Goal: Task Accomplishment & Management: Use online tool/utility

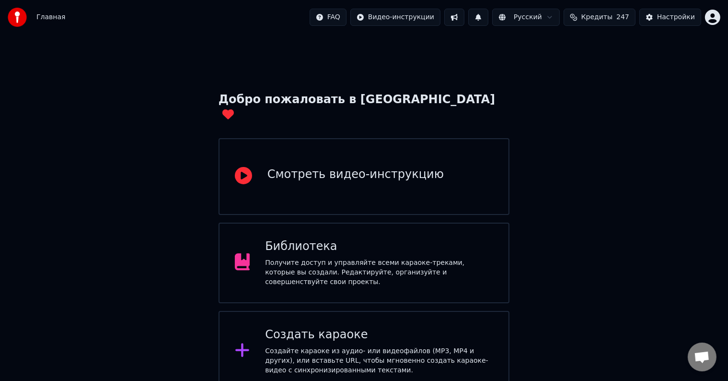
click at [310, 327] on div "Создать караоке" at bounding box center [379, 334] width 228 height 15
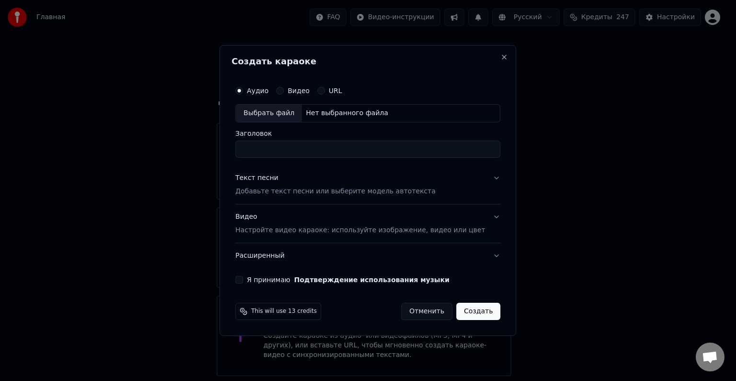
click at [299, 115] on div "Выбрать файл" at bounding box center [269, 113] width 66 height 17
drag, startPoint x: 382, startPoint y: 148, endPoint x: 348, endPoint y: 150, distance: 34.1
click at [348, 150] on input "**********" at bounding box center [367, 148] width 265 height 17
type input "**********"
click at [336, 188] on p "Добавьте текст песни или выберите модель автотекста" at bounding box center [335, 191] width 200 height 10
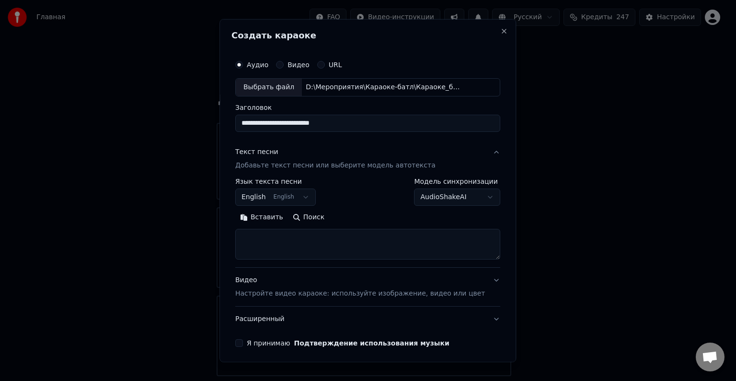
click at [309, 199] on button "English English" at bounding box center [275, 196] width 81 height 17
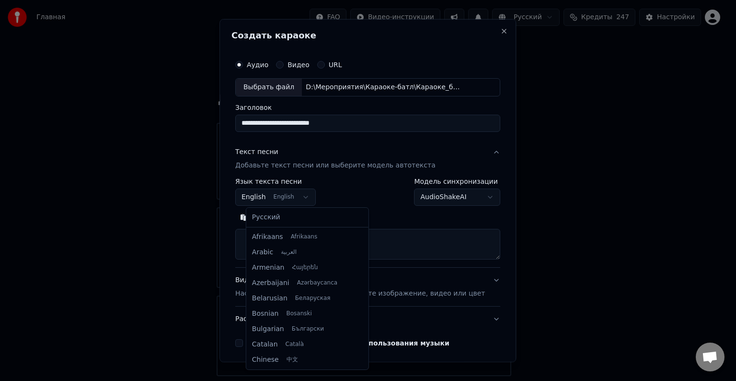
scroll to position [77, 0]
select select "**"
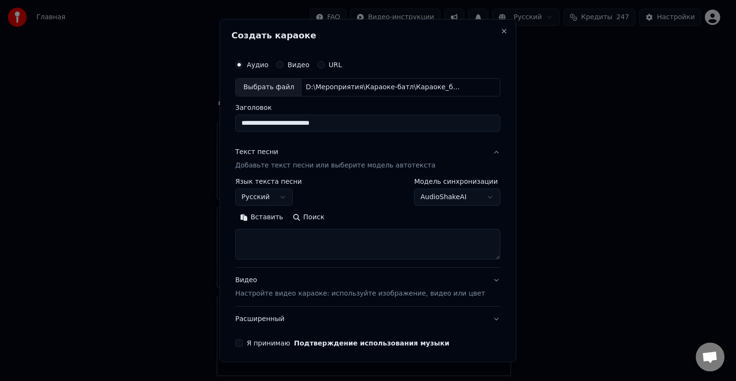
click at [291, 237] on textarea at bounding box center [367, 244] width 265 height 31
paste textarea "**********"
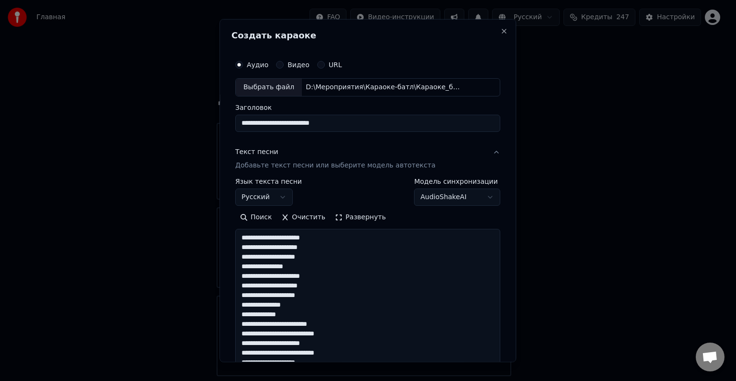
scroll to position [366, 0]
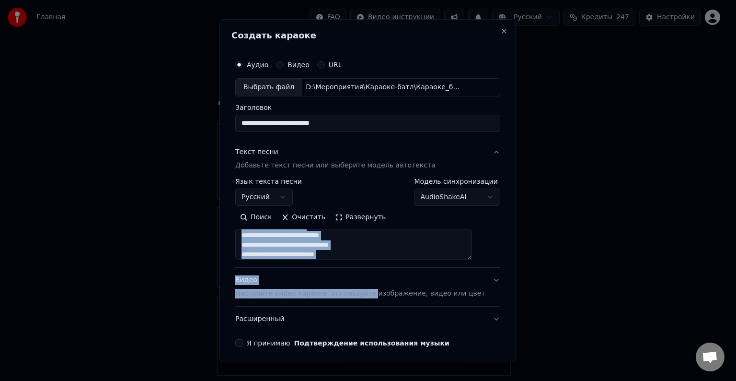
drag, startPoint x: 372, startPoint y: 259, endPoint x: 376, endPoint y: 267, distance: 8.8
click at [371, 267] on div "**********" at bounding box center [367, 236] width 265 height 192
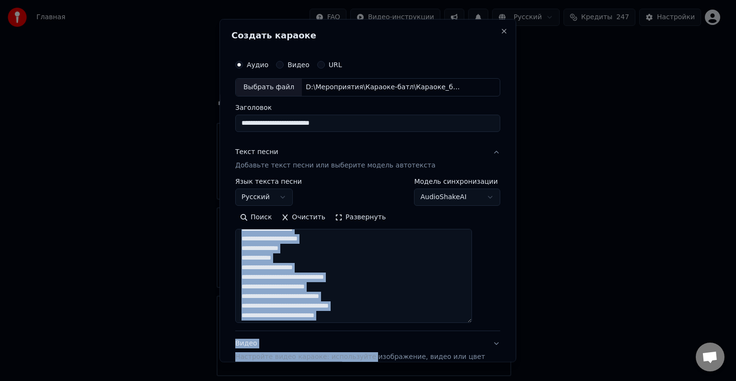
scroll to position [305, 0]
drag, startPoint x: 481, startPoint y: 256, endPoint x: 476, endPoint y: 321, distance: 64.9
click at [472, 321] on textarea "**********" at bounding box center [353, 277] width 237 height 96
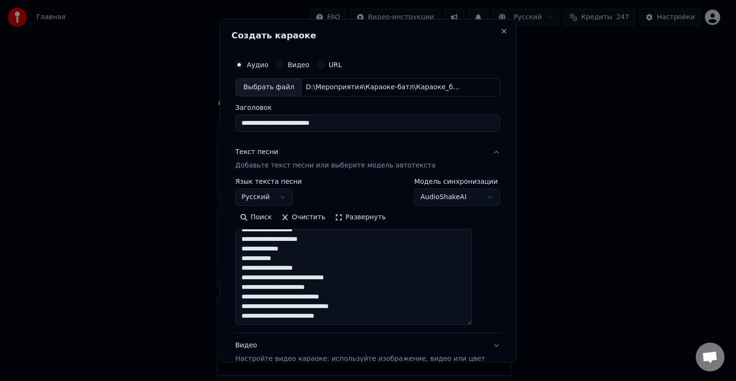
click at [384, 305] on textarea "**********" at bounding box center [353, 277] width 237 height 96
click at [334, 269] on textarea "**********" at bounding box center [353, 277] width 237 height 96
click at [333, 291] on textarea "**********" at bounding box center [353, 277] width 237 height 96
click at [328, 278] on textarea "**********" at bounding box center [353, 277] width 237 height 96
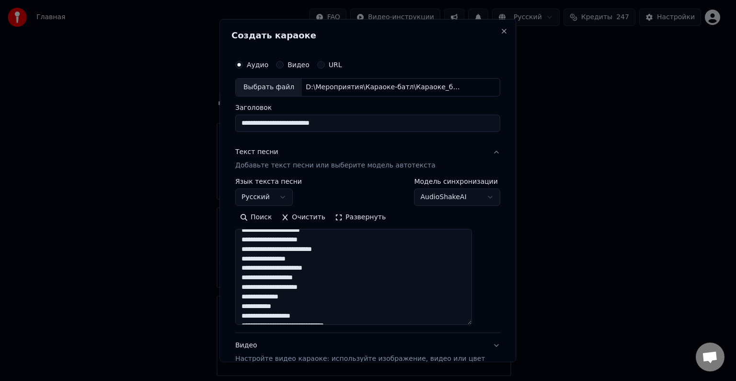
click at [324, 277] on textarea "**********" at bounding box center [353, 277] width 237 height 96
click at [328, 286] on textarea "**********" at bounding box center [353, 277] width 237 height 96
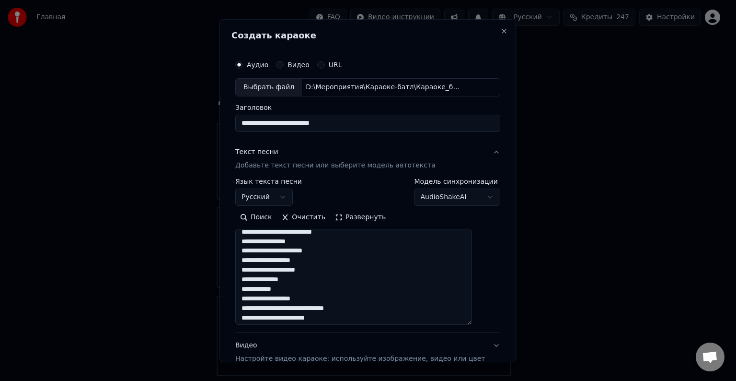
scroll to position [257, 0]
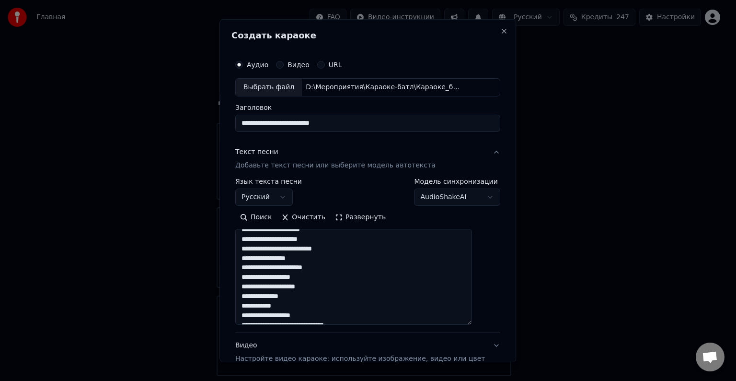
click at [341, 267] on textarea "**********" at bounding box center [353, 277] width 237 height 96
click at [340, 285] on textarea "**********" at bounding box center [353, 277] width 237 height 96
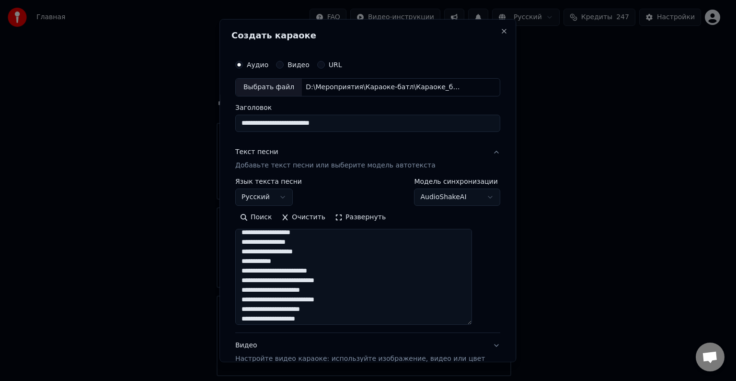
scroll to position [162, 0]
click at [361, 297] on textarea "**********" at bounding box center [353, 277] width 237 height 96
click at [329, 253] on textarea "**********" at bounding box center [353, 277] width 237 height 96
click at [330, 250] on textarea "**********" at bounding box center [353, 277] width 237 height 96
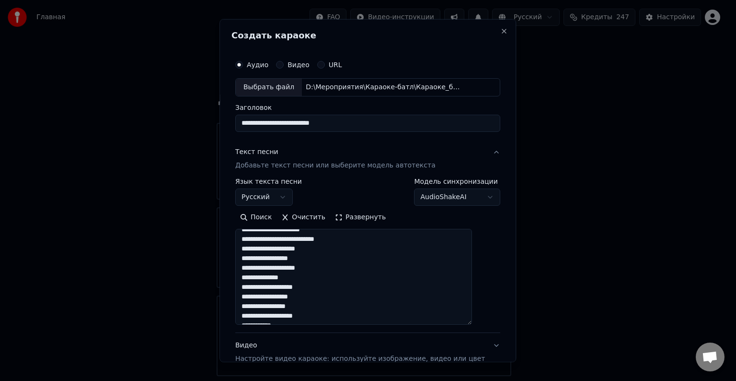
click at [335, 288] on textarea "**********" at bounding box center [353, 277] width 237 height 96
click at [322, 256] on textarea "**********" at bounding box center [353, 277] width 237 height 96
click at [329, 250] on textarea "**********" at bounding box center [353, 277] width 237 height 96
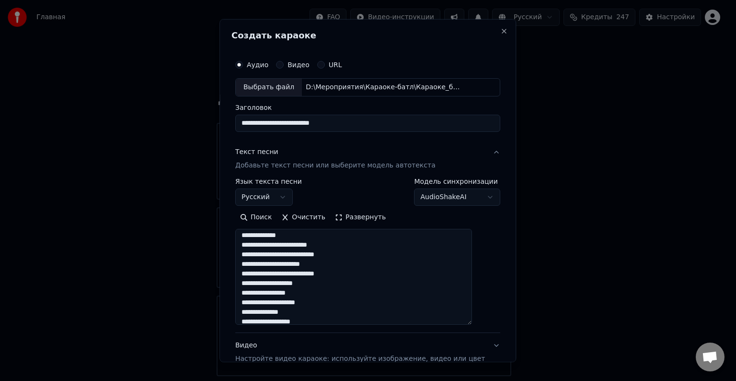
scroll to position [66, 0]
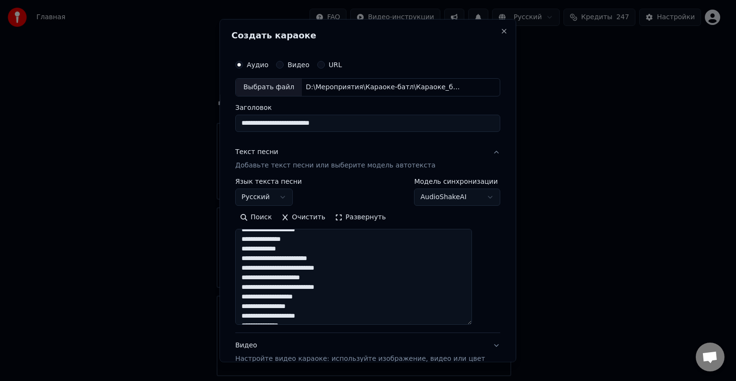
click at [358, 267] on textarea "**********" at bounding box center [353, 277] width 237 height 96
click at [318, 289] on textarea "**********" at bounding box center [353, 277] width 237 height 96
click at [336, 269] on textarea "**********" at bounding box center [353, 277] width 237 height 96
click at [338, 260] on textarea "**********" at bounding box center [353, 277] width 237 height 96
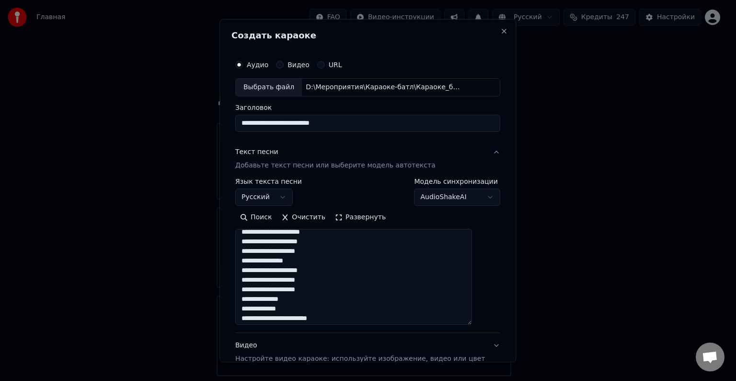
scroll to position [0, 0]
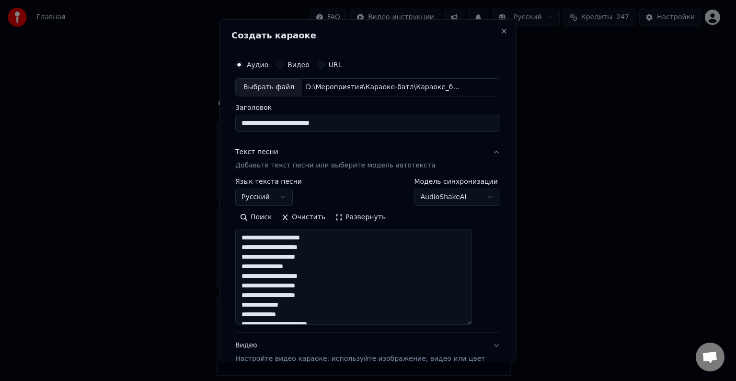
click at [338, 256] on textarea "**********" at bounding box center [353, 277] width 237 height 96
click at [338, 248] on textarea "**********" at bounding box center [353, 277] width 237 height 96
click at [351, 240] on textarea "**********" at bounding box center [353, 277] width 237 height 96
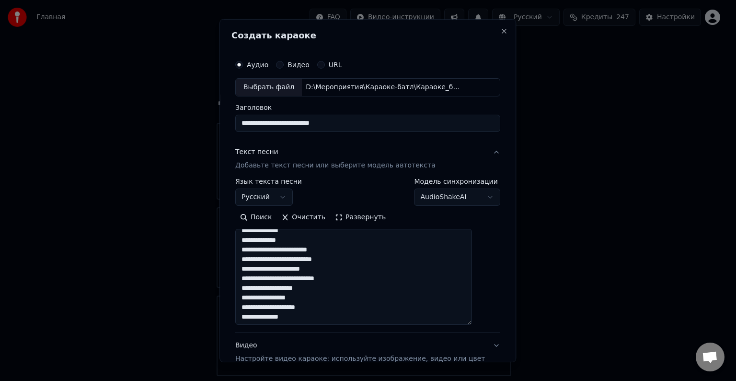
scroll to position [305, 0]
paste textarea
click at [253, 314] on textarea "**********" at bounding box center [353, 277] width 237 height 96
click at [255, 306] on textarea "**********" at bounding box center [353, 277] width 237 height 96
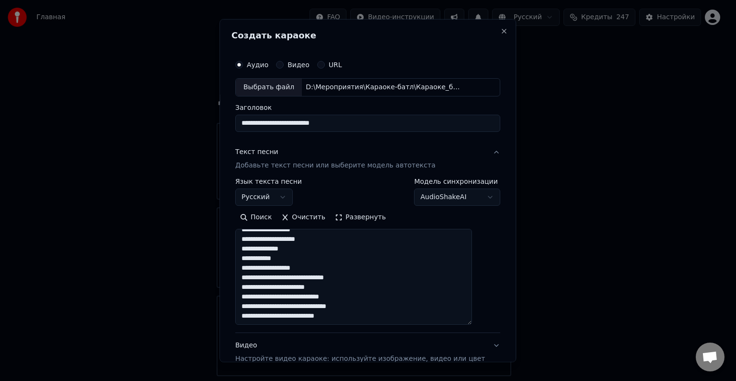
drag, startPoint x: 255, startPoint y: 294, endPoint x: 249, endPoint y: 294, distance: 5.8
click at [249, 294] on textarea "**********" at bounding box center [353, 277] width 237 height 96
click at [253, 287] on textarea "**********" at bounding box center [353, 277] width 237 height 96
click at [253, 278] on textarea "**********" at bounding box center [353, 277] width 237 height 96
click at [252, 267] on textarea "**********" at bounding box center [353, 277] width 237 height 96
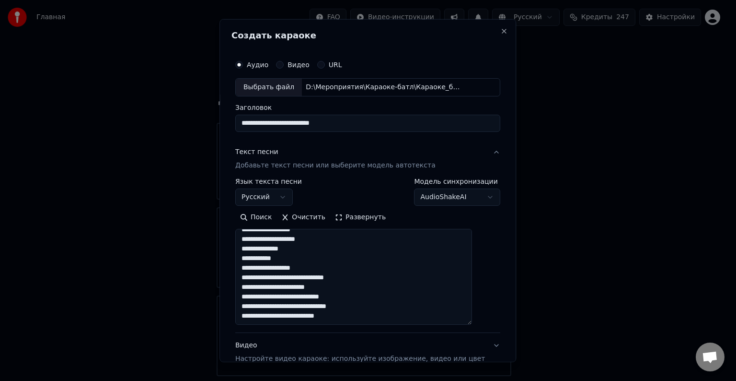
drag, startPoint x: 256, startPoint y: 256, endPoint x: 251, endPoint y: 256, distance: 5.3
click at [251, 256] on textarea "**********" at bounding box center [353, 277] width 237 height 96
click at [252, 249] on textarea "**********" at bounding box center [353, 277] width 237 height 96
drag, startPoint x: 256, startPoint y: 238, endPoint x: 251, endPoint y: 239, distance: 4.9
click at [251, 239] on textarea "**********" at bounding box center [353, 277] width 237 height 96
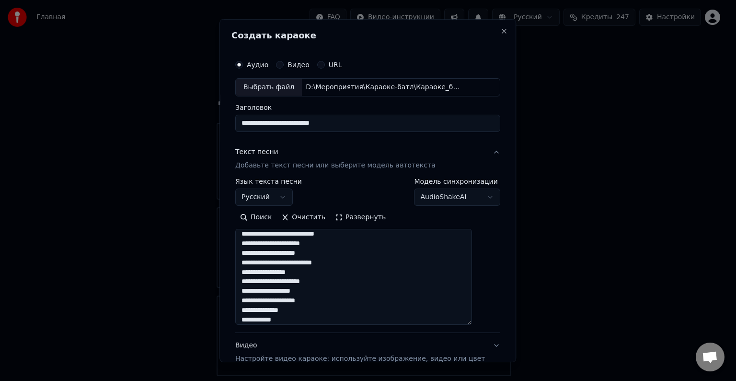
scroll to position [257, 0]
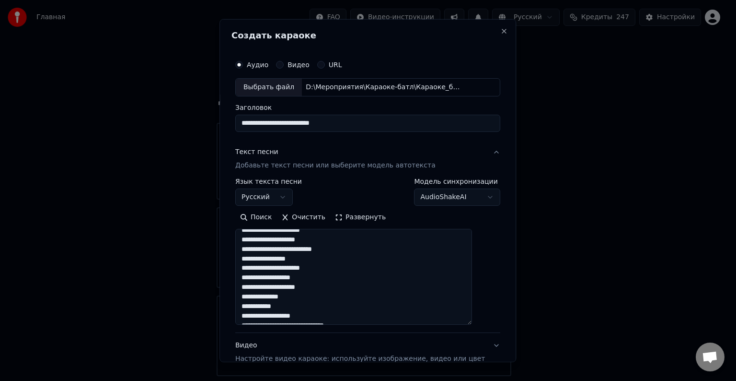
click at [252, 278] on textarea "**********" at bounding box center [353, 277] width 237 height 96
click at [252, 268] on textarea "**********" at bounding box center [353, 277] width 237 height 96
click at [251, 257] on textarea "**********" at bounding box center [353, 277] width 237 height 96
click at [255, 248] on textarea "**********" at bounding box center [353, 277] width 237 height 96
drag, startPoint x: 256, startPoint y: 236, endPoint x: 251, endPoint y: 236, distance: 5.8
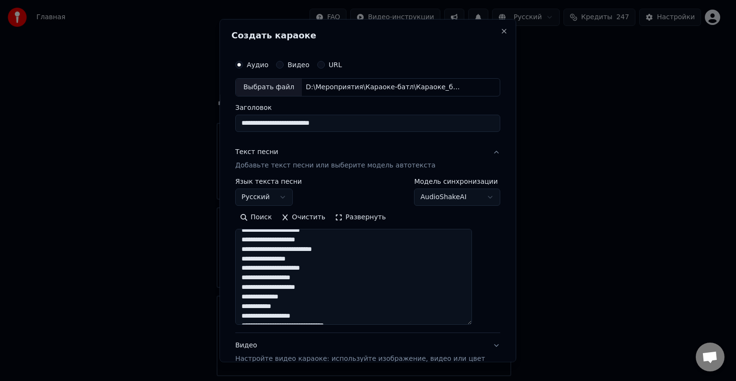
click at [251, 236] on textarea "**********" at bounding box center [353, 277] width 237 height 96
click at [253, 276] on textarea "**********" at bounding box center [353, 277] width 237 height 96
click at [254, 267] on textarea "**********" at bounding box center [353, 277] width 237 height 96
click at [253, 260] on textarea "**********" at bounding box center [353, 277] width 237 height 96
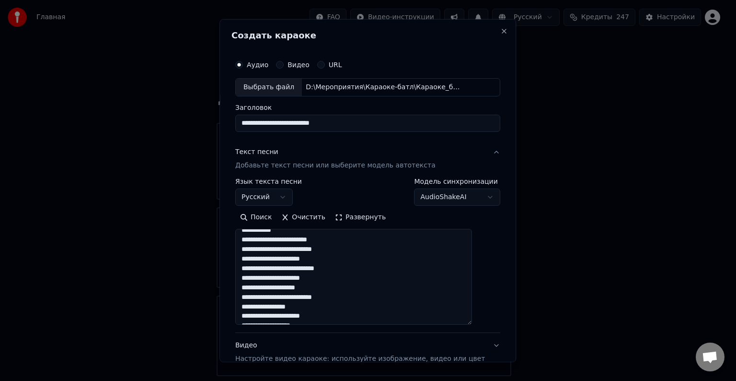
drag, startPoint x: 256, startPoint y: 248, endPoint x: 250, endPoint y: 247, distance: 5.8
click at [250, 247] on textarea "**********" at bounding box center [353, 277] width 237 height 96
drag, startPoint x: 255, startPoint y: 240, endPoint x: 247, endPoint y: 239, distance: 7.3
click at [247, 239] on textarea "**********" at bounding box center [353, 277] width 237 height 96
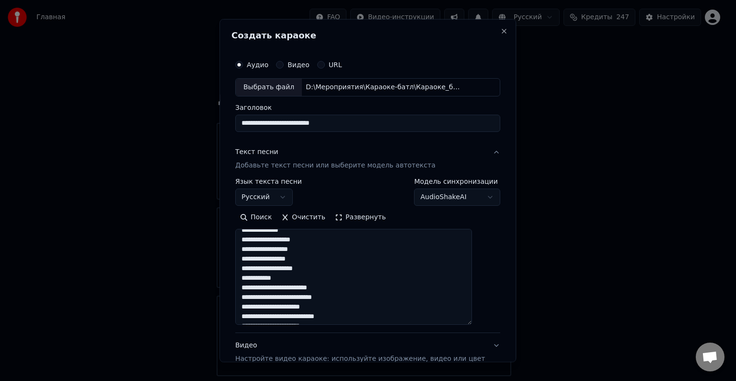
click at [252, 277] on textarea "**********" at bounding box center [353, 277] width 237 height 96
click at [251, 267] on textarea "**********" at bounding box center [353, 277] width 237 height 96
click at [250, 259] on textarea "**********" at bounding box center [353, 277] width 237 height 96
click at [251, 247] on textarea "**********" at bounding box center [353, 277] width 237 height 96
drag, startPoint x: 257, startPoint y: 239, endPoint x: 251, endPoint y: 238, distance: 5.8
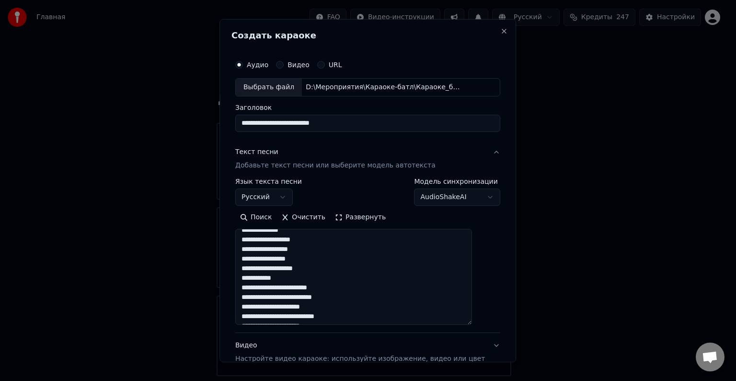
click at [251, 238] on textarea "**********" at bounding box center [353, 277] width 237 height 96
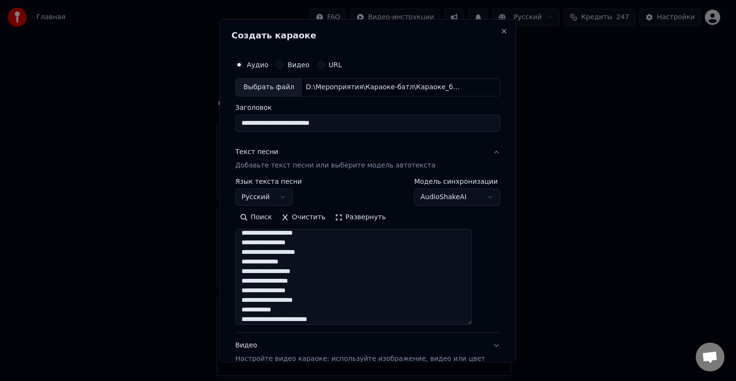
scroll to position [113, 0]
click at [252, 277] on textarea "**********" at bounding box center [353, 277] width 237 height 96
click at [252, 267] on textarea "**********" at bounding box center [353, 277] width 237 height 96
drag, startPoint x: 255, startPoint y: 259, endPoint x: 249, endPoint y: 258, distance: 5.8
click at [249, 258] on textarea "**********" at bounding box center [353, 277] width 237 height 96
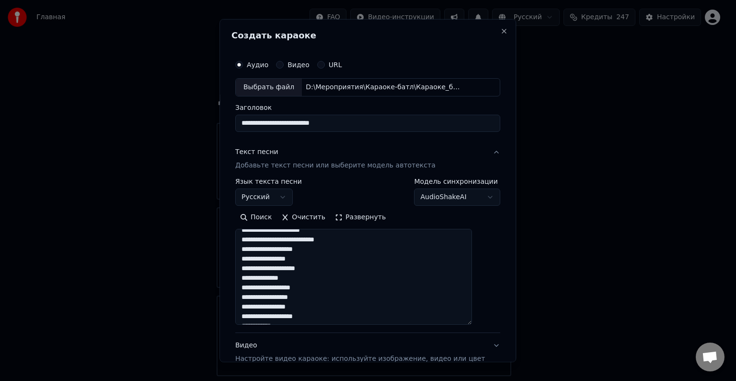
drag, startPoint x: 254, startPoint y: 249, endPoint x: 245, endPoint y: 247, distance: 8.8
click at [245, 247] on textarea "**********" at bounding box center [353, 277] width 237 height 96
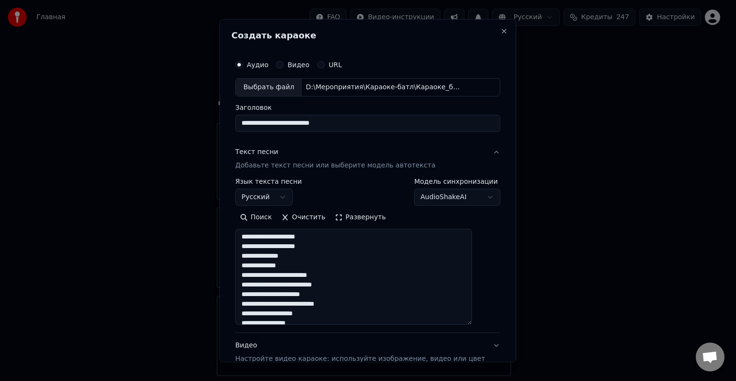
scroll to position [65, 0]
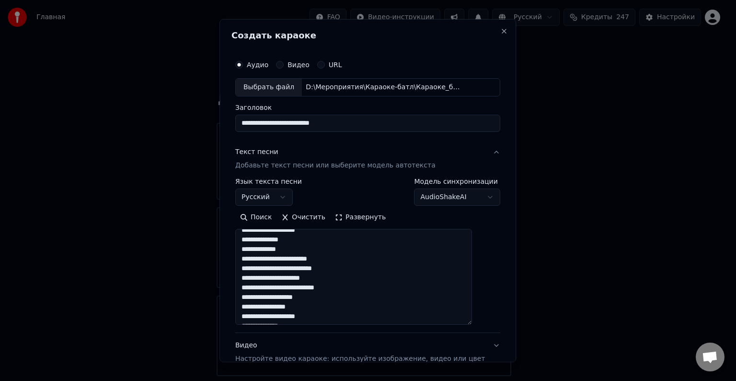
click at [251, 287] on textarea "**********" at bounding box center [353, 277] width 237 height 96
click at [252, 277] on textarea "**********" at bounding box center [353, 277] width 237 height 96
click at [253, 267] on textarea "**********" at bounding box center [353, 277] width 237 height 96
click at [251, 259] on textarea "**********" at bounding box center [353, 277] width 237 height 96
click at [256, 248] on textarea "**********" at bounding box center [353, 277] width 237 height 96
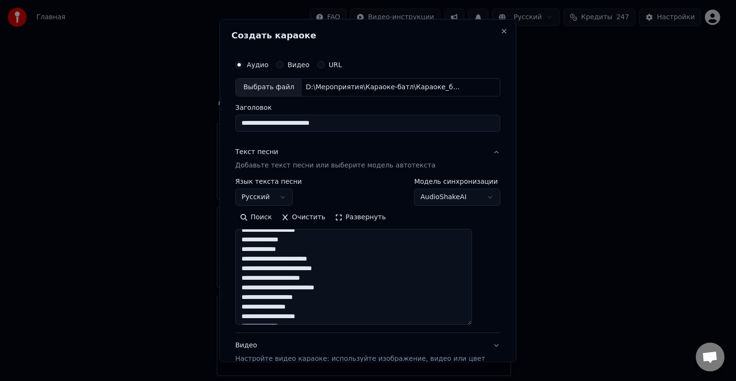
drag, startPoint x: 257, startPoint y: 240, endPoint x: 249, endPoint y: 238, distance: 8.4
click at [249, 238] on textarea "**********" at bounding box center [353, 277] width 237 height 96
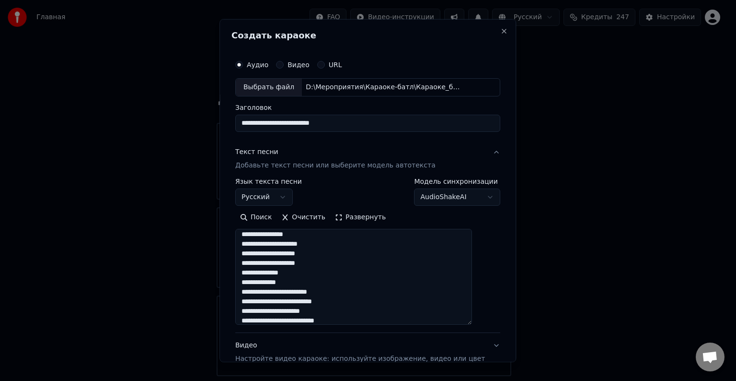
scroll to position [17, 0]
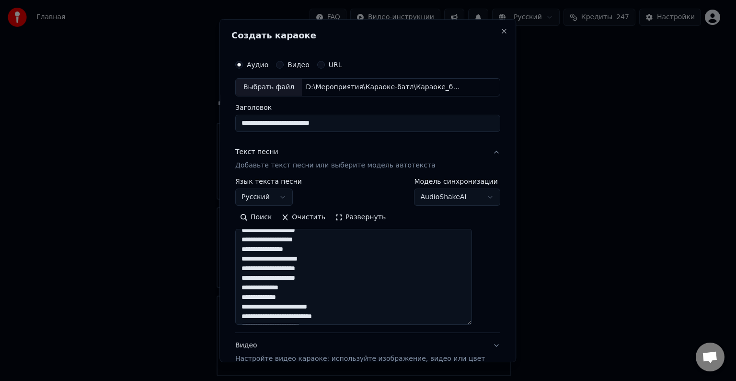
drag, startPoint x: 255, startPoint y: 275, endPoint x: 249, endPoint y: 275, distance: 5.3
click at [249, 275] on textarea "**********" at bounding box center [353, 277] width 237 height 96
click at [251, 267] on textarea "**********" at bounding box center [353, 277] width 237 height 96
click at [251, 259] on textarea "**********" at bounding box center [353, 277] width 237 height 96
click at [252, 250] on textarea "**********" at bounding box center [353, 277] width 237 height 96
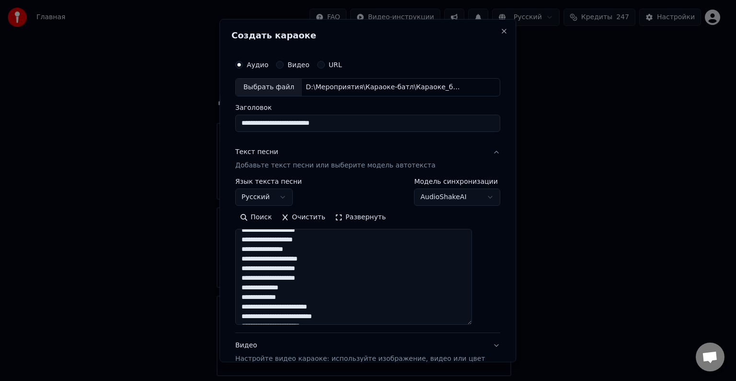
drag, startPoint x: 256, startPoint y: 240, endPoint x: 251, endPoint y: 239, distance: 4.9
click at [251, 239] on textarea "**********" at bounding box center [353, 277] width 237 height 96
drag, startPoint x: 254, startPoint y: 247, endPoint x: 247, endPoint y: 246, distance: 6.9
click at [247, 246] on textarea "**********" at bounding box center [353, 277] width 237 height 96
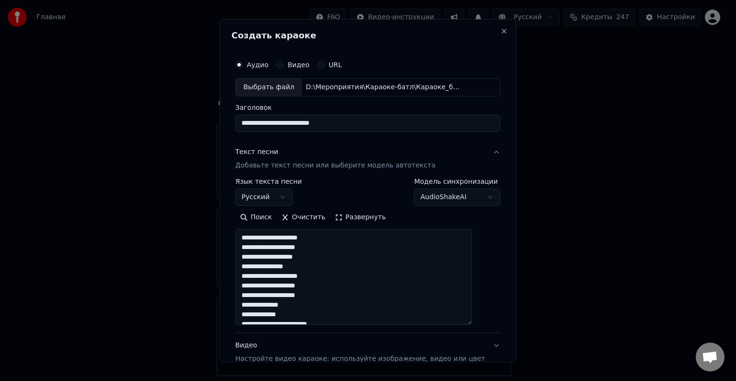
click at [250, 239] on textarea "**********" at bounding box center [353, 277] width 237 height 96
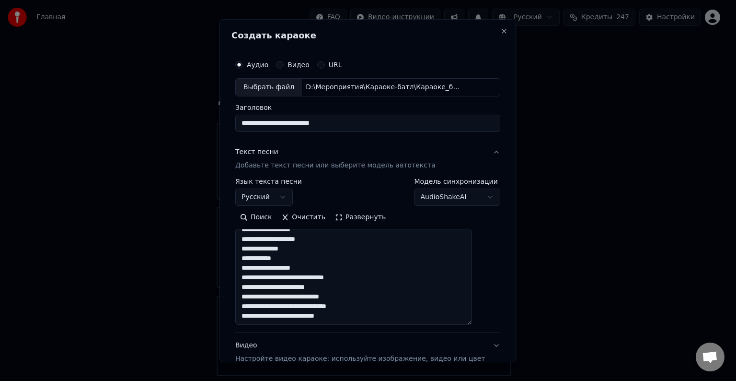
scroll to position [96, 0]
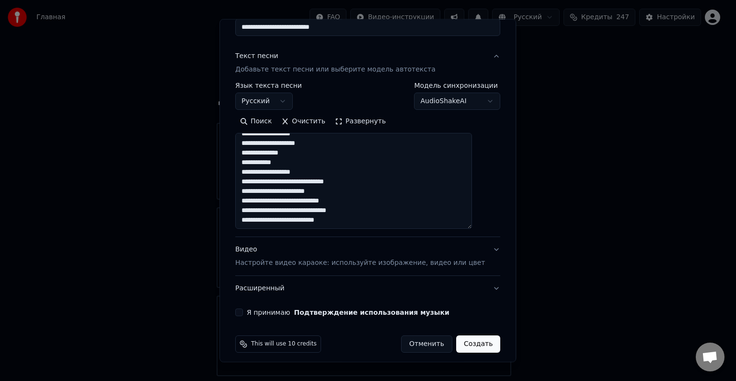
type textarea "**********"
click at [476, 249] on button "Видео Настройте видео караоке: используйте изображение, видео или цвет" at bounding box center [367, 256] width 265 height 38
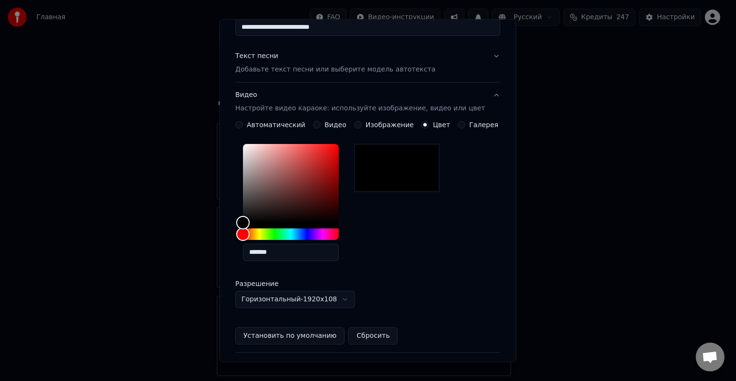
click at [476, 163] on div "*******" at bounding box center [367, 204] width 265 height 128
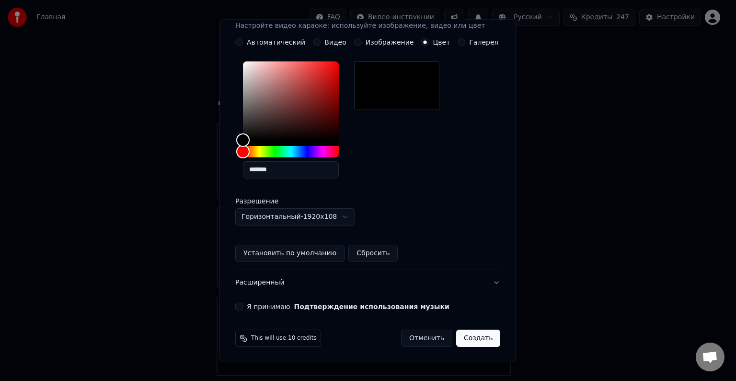
scroll to position [82, 0]
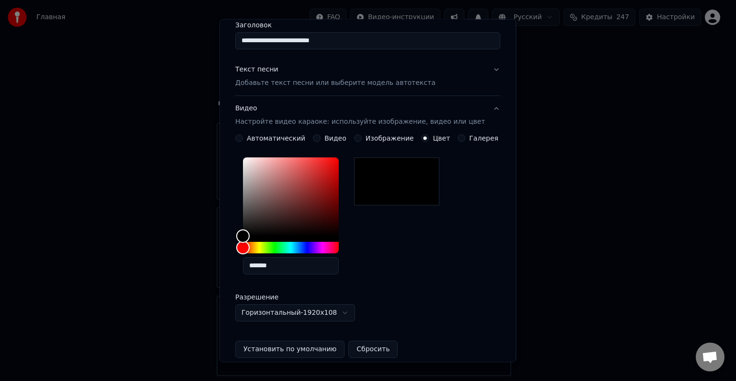
click at [482, 107] on button "Видео Настройте видео караоке: используйте изображение, видео или цвет" at bounding box center [367, 115] width 265 height 38
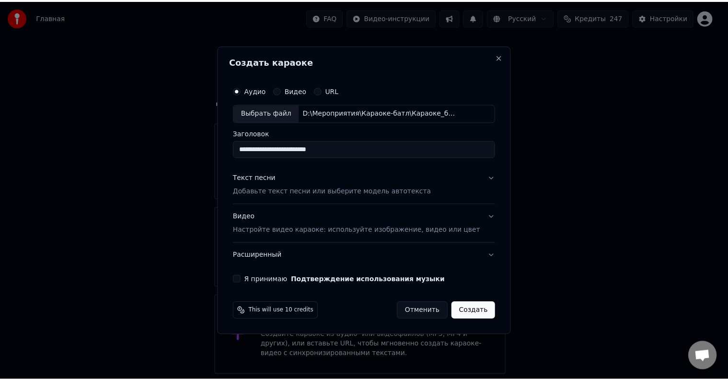
scroll to position [0, 0]
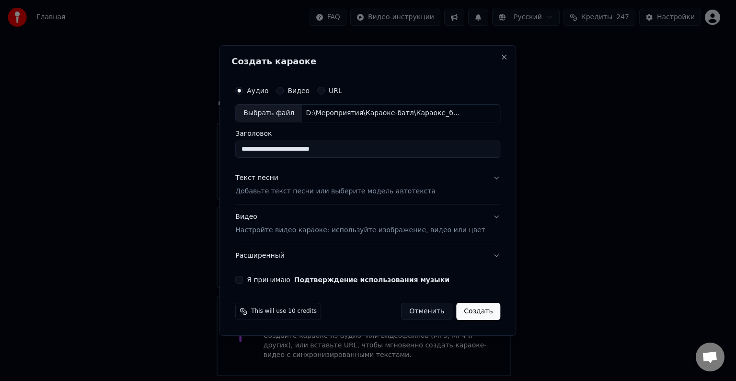
click at [479, 253] on button "Расширенный" at bounding box center [367, 255] width 265 height 25
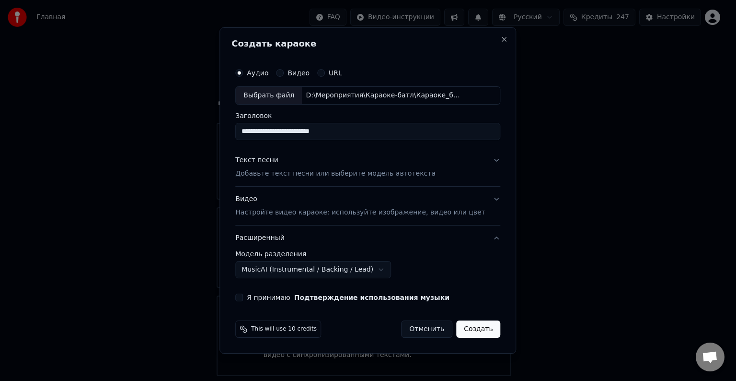
click at [378, 269] on body "Главная FAQ Видео-инструкции Русский Кредиты 247 Настройки Добро пожаловать в Y…" at bounding box center [364, 235] width 728 height 470
click at [243, 297] on button "Я принимаю Подтверждение использования музыки" at bounding box center [239, 297] width 8 height 8
click at [471, 330] on button "Создать" at bounding box center [478, 328] width 44 height 17
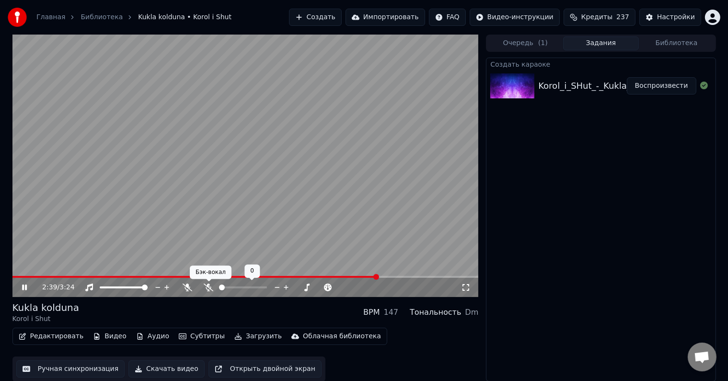
click at [212, 289] on icon at bounding box center [209, 287] width 10 height 8
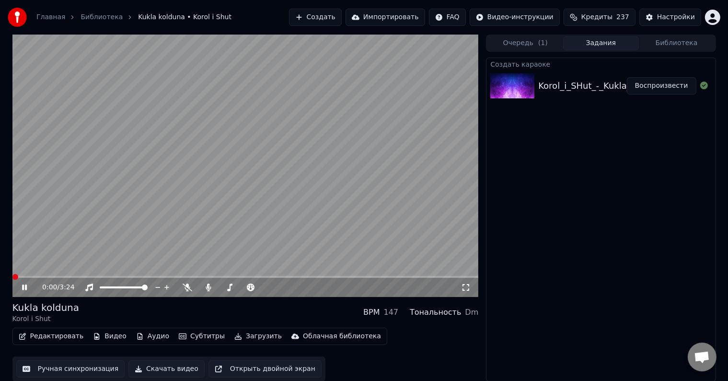
click at [12, 278] on span at bounding box center [12, 277] width 0 height 2
click at [185, 286] on icon at bounding box center [188, 287] width 10 height 8
click at [272, 288] on span at bounding box center [271, 287] width 6 height 6
click at [266, 288] on span at bounding box center [264, 287] width 6 height 6
click at [306, 289] on span at bounding box center [304, 287] width 6 height 6
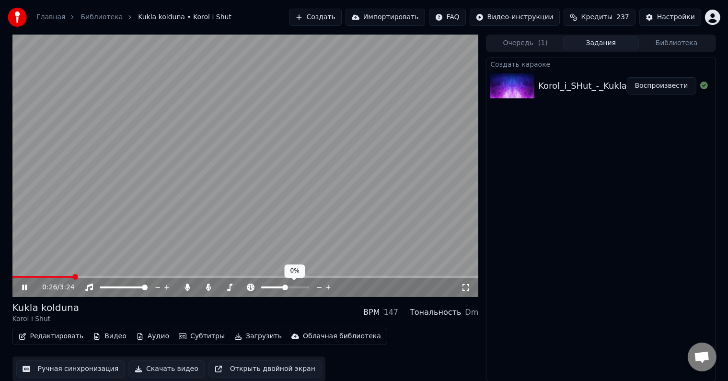
click at [285, 290] on span at bounding box center [285, 287] width 6 height 6
click at [57, 277] on span at bounding box center [44, 277] width 65 height 2
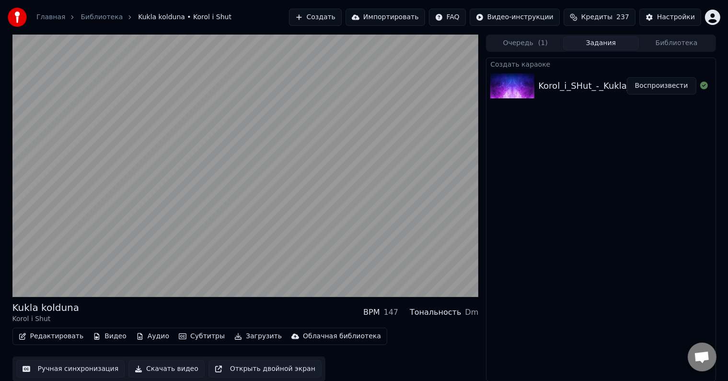
click at [232, 369] on button "Открыть двойной экран" at bounding box center [265, 368] width 113 height 17
click at [209, 360] on button "Открыть двойной экран" at bounding box center [265, 368] width 113 height 17
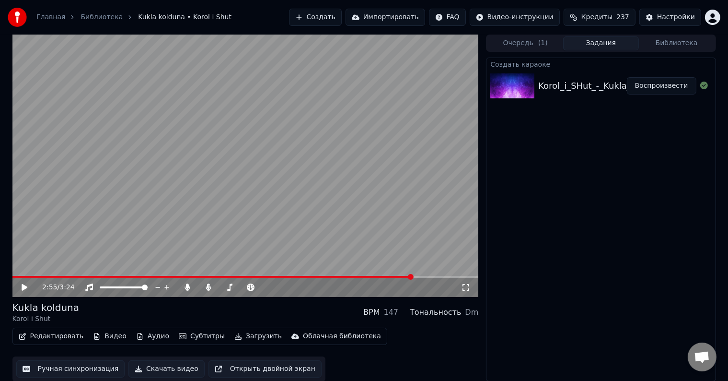
click at [44, 332] on button "Редактировать" at bounding box center [51, 335] width 73 height 13
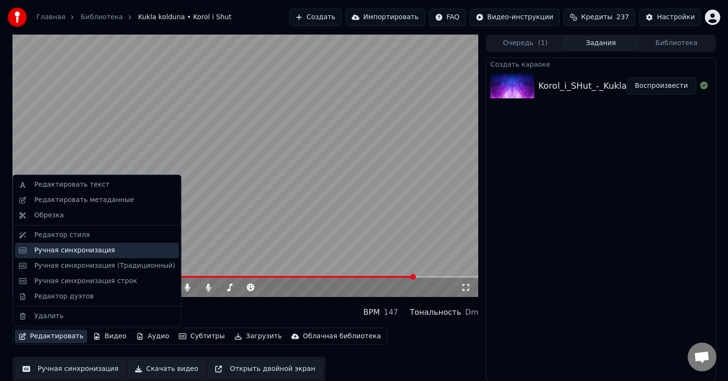
click at [86, 253] on div "Ручная синхронизация" at bounding box center [74, 250] width 81 height 10
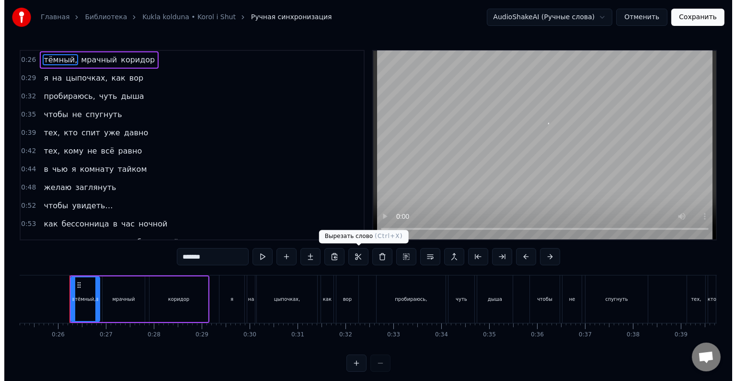
scroll to position [0, 1210]
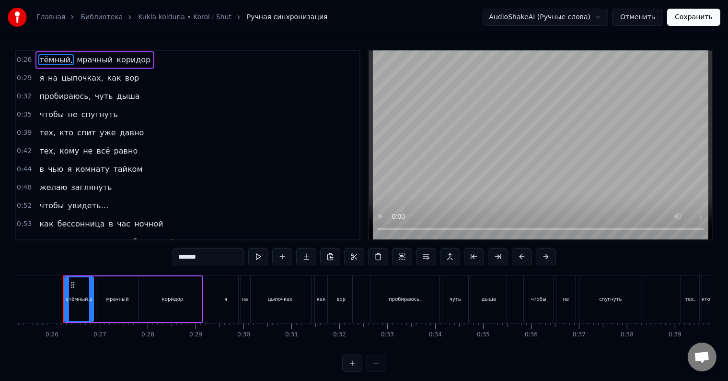
click at [650, 19] on button "Отменить" at bounding box center [637, 17] width 51 height 17
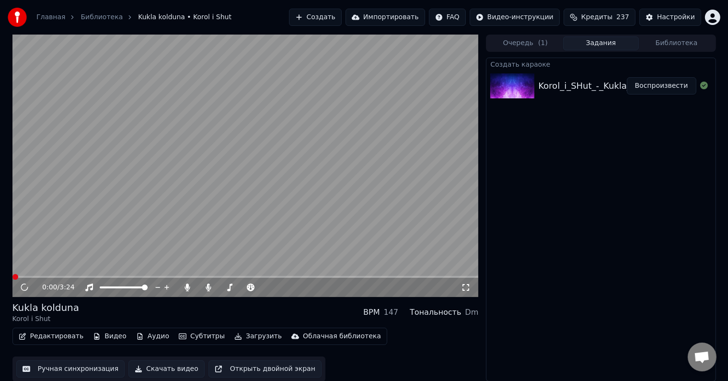
click at [62, 336] on button "Редактировать" at bounding box center [51, 335] width 73 height 13
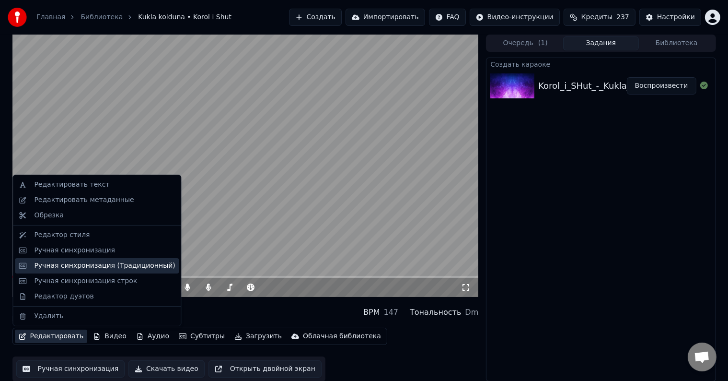
click at [98, 270] on div "Ручная синхронизация (Традиционный)" at bounding box center [97, 265] width 164 height 15
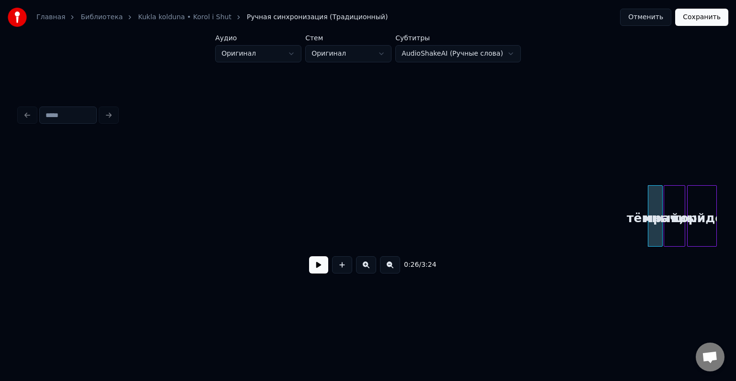
click at [321, 270] on button at bounding box center [318, 264] width 19 height 17
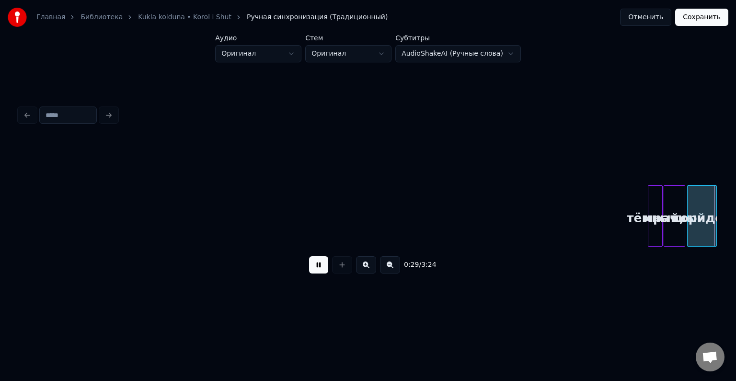
scroll to position [0, 698]
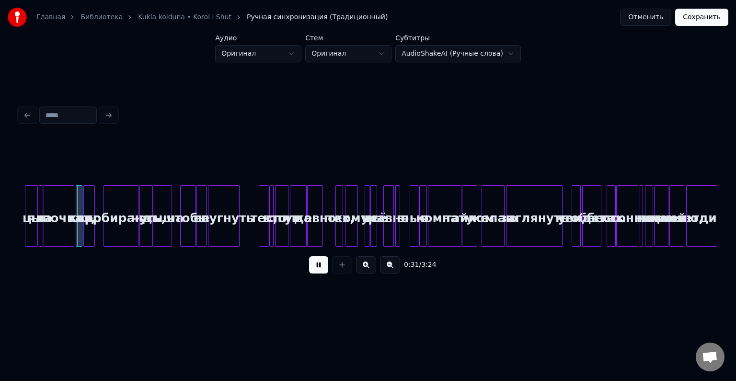
click at [320, 268] on button at bounding box center [318, 264] width 19 height 17
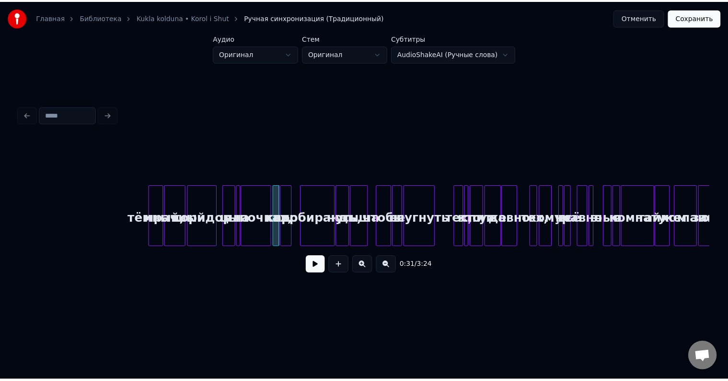
scroll to position [0, 512]
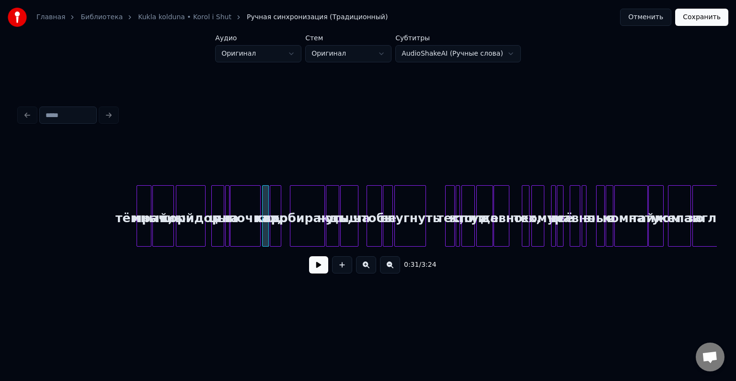
click at [654, 19] on button "Отменить" at bounding box center [645, 17] width 51 height 17
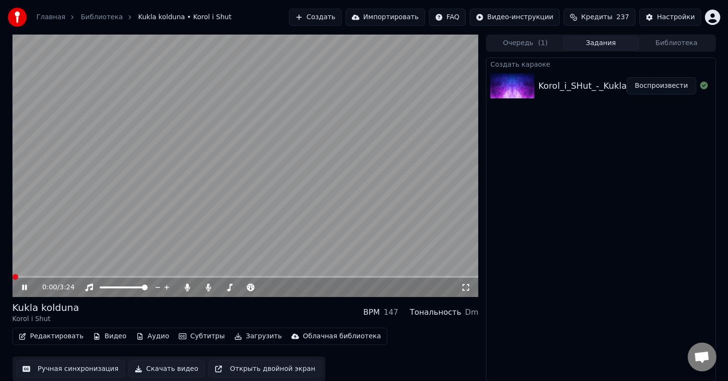
click at [48, 333] on button "Редактировать" at bounding box center [51, 335] width 73 height 13
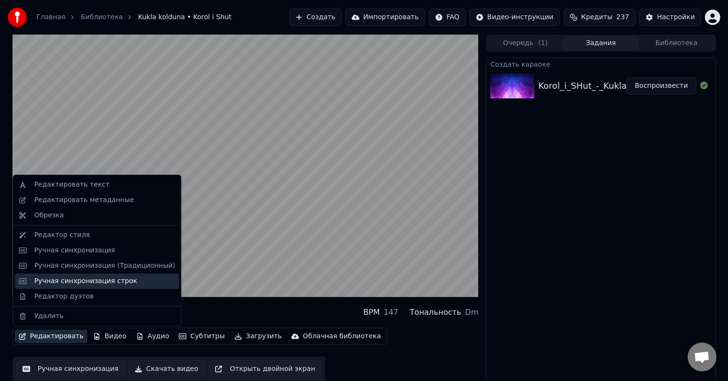
click at [56, 281] on div "Ручная синхронизация строк" at bounding box center [85, 281] width 103 height 10
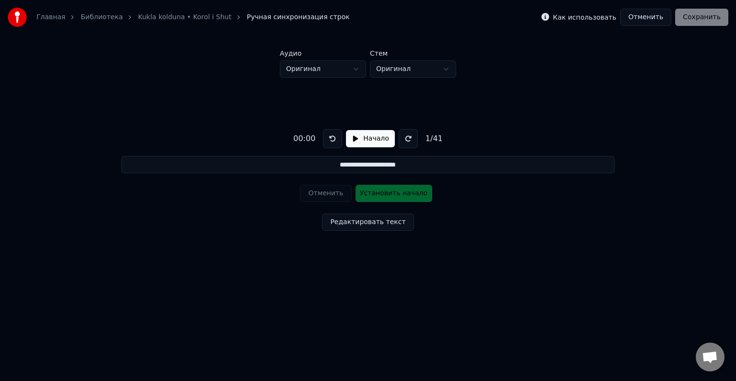
click at [354, 143] on button "Начало" at bounding box center [370, 138] width 48 height 17
click at [401, 142] on button at bounding box center [405, 138] width 19 height 19
click at [650, 22] on button "Отменить" at bounding box center [645, 17] width 51 height 17
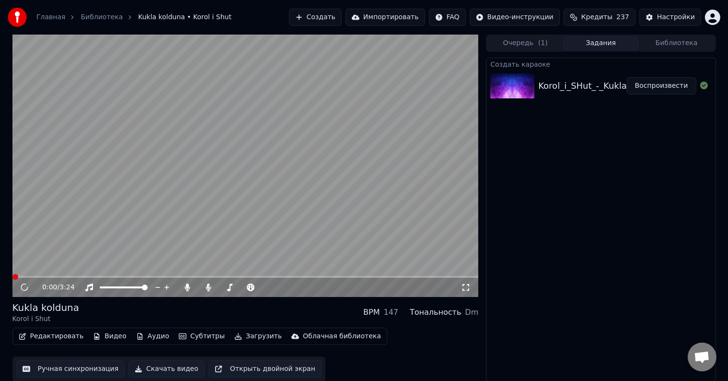
click at [44, 337] on button "Редактировать" at bounding box center [51, 335] width 73 height 13
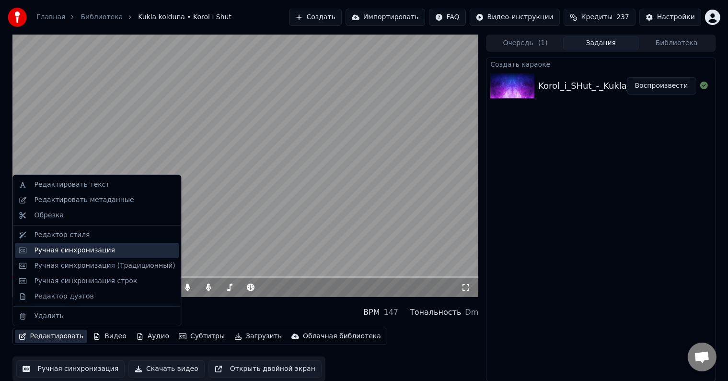
click at [100, 253] on div "Ручная синхронизация" at bounding box center [74, 250] width 81 height 10
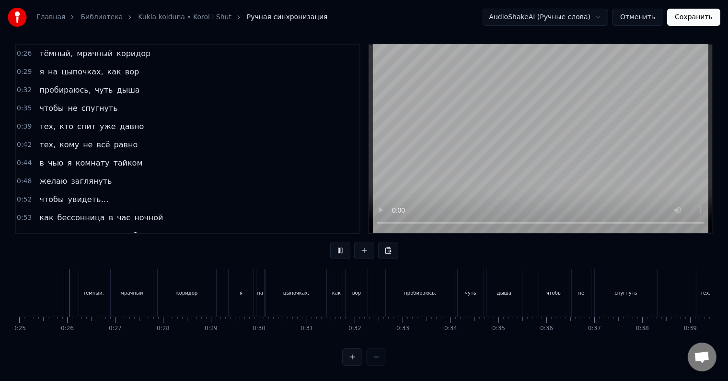
scroll to position [14, 0]
click at [84, 289] on div "тёмный," at bounding box center [93, 292] width 21 height 7
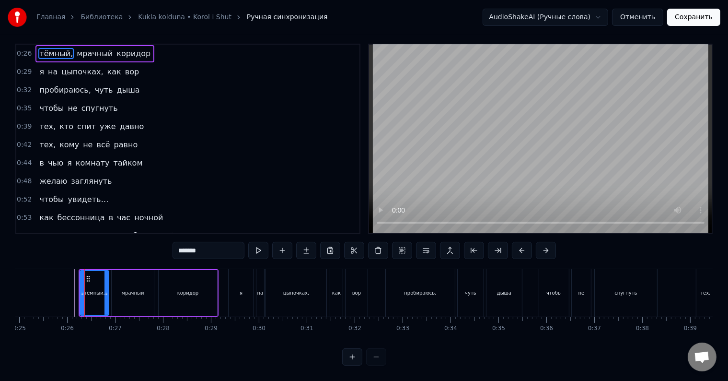
scroll to position [0, 0]
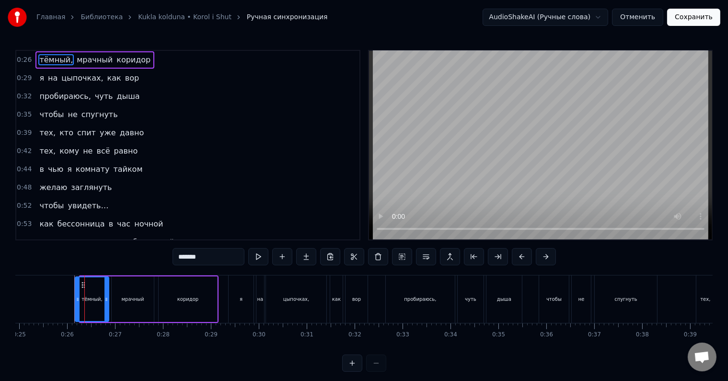
click at [76, 289] on div at bounding box center [78, 299] width 4 height 44
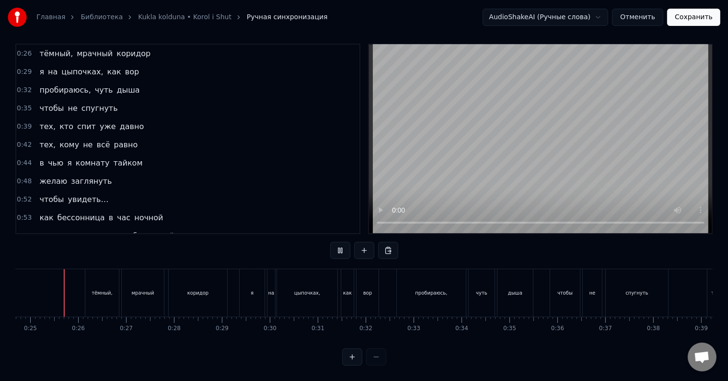
scroll to position [14, 0]
click at [137, 297] on div "мрачный" at bounding box center [143, 292] width 42 height 47
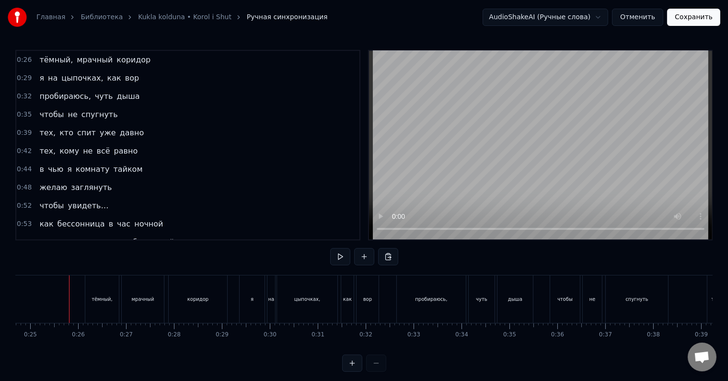
click at [69, 305] on div at bounding box center [69, 298] width 0 height 47
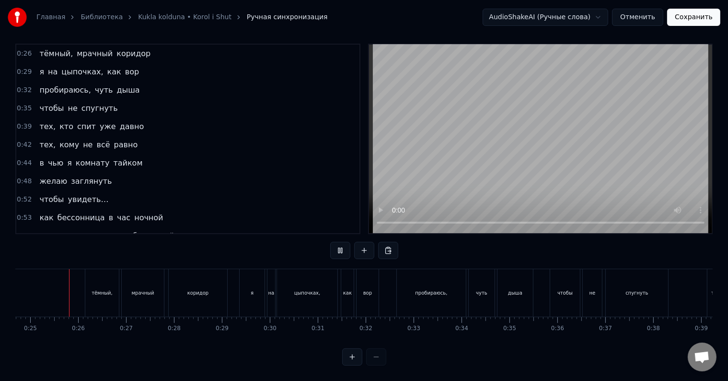
scroll to position [14, 0]
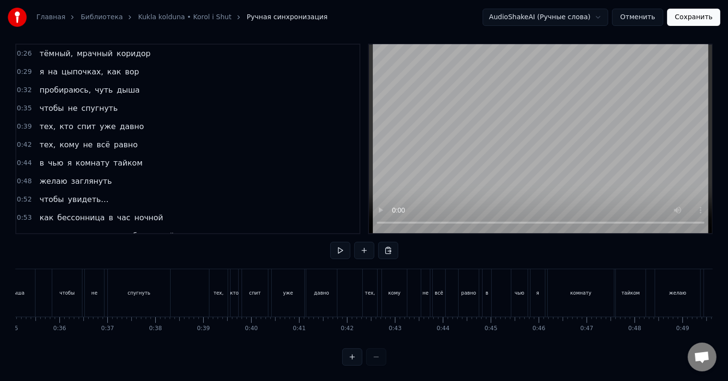
scroll to position [0, 1797]
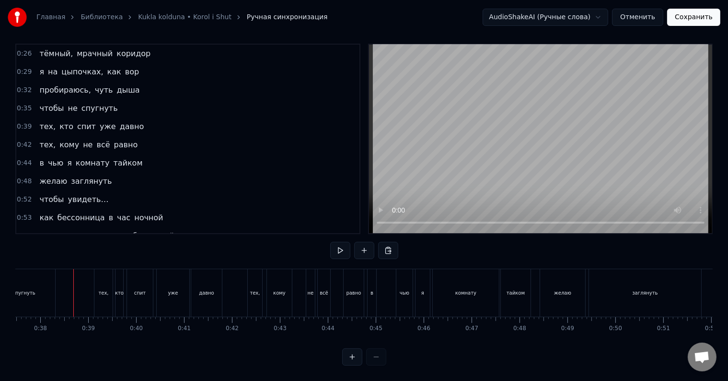
click at [102, 289] on div "тех," at bounding box center [103, 292] width 10 height 7
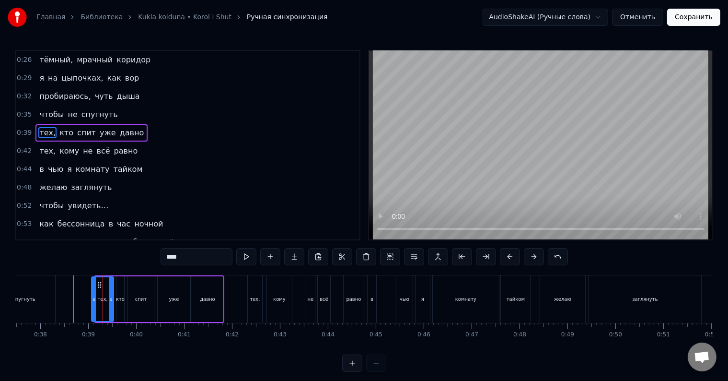
click at [92, 292] on div at bounding box center [94, 299] width 4 height 44
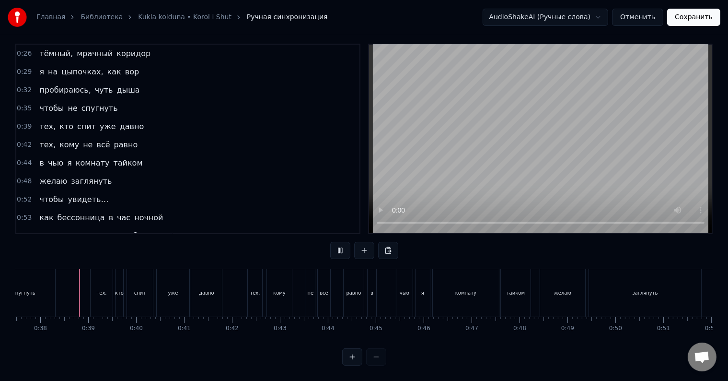
scroll to position [14, 0]
click at [103, 289] on div "тех," at bounding box center [101, 292] width 10 height 7
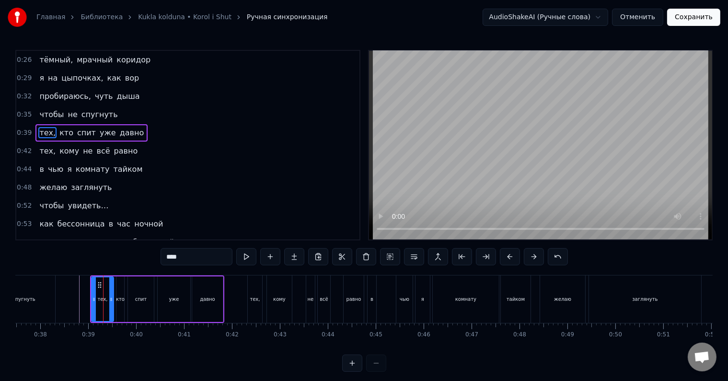
click at [105, 293] on div "тех," at bounding box center [102, 299] width 21 height 44
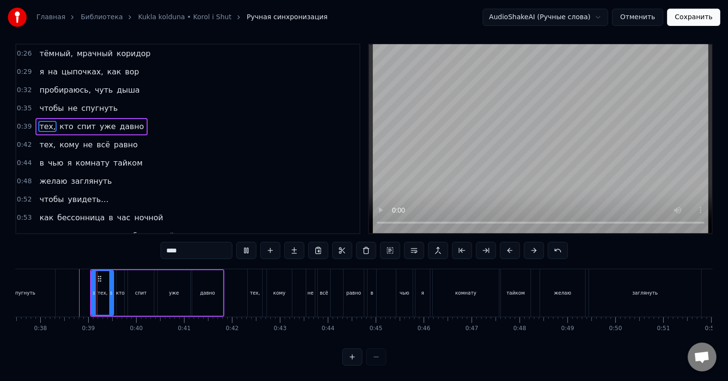
scroll to position [14, 0]
click at [105, 290] on div at bounding box center [107, 293] width 4 height 44
click at [112, 289] on div "тех, кто спит уже давно" at bounding box center [157, 292] width 134 height 47
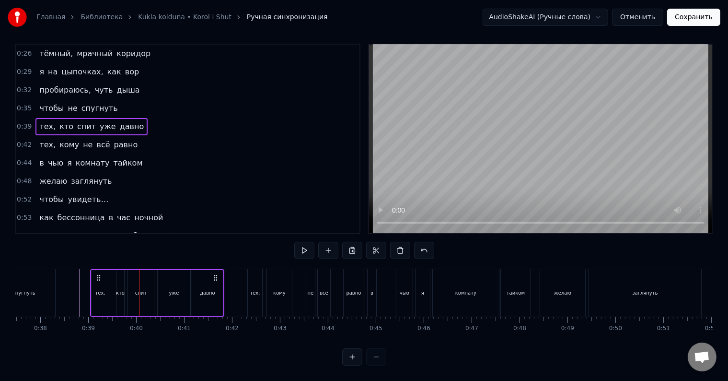
click at [117, 288] on div "кто" at bounding box center [120, 293] width 8 height 46
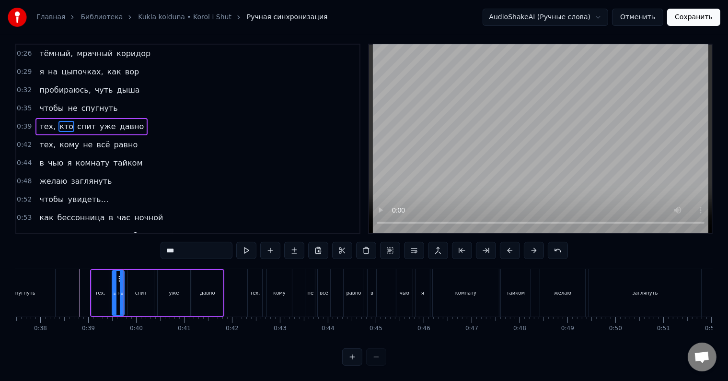
click at [113, 289] on div at bounding box center [115, 293] width 4 height 44
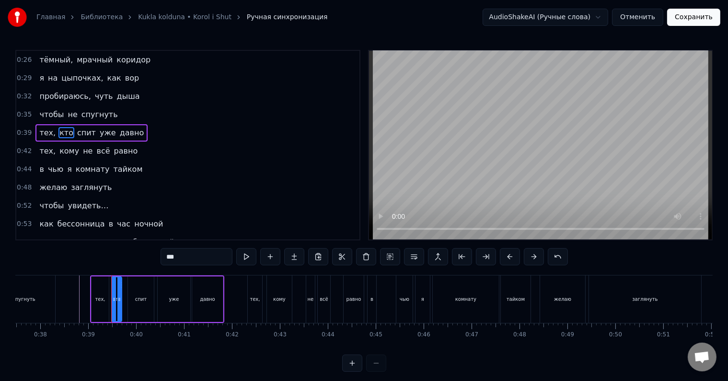
click at [118, 301] on icon at bounding box center [119, 299] width 4 height 8
click at [133, 303] on div "спит" at bounding box center [141, 299] width 26 height 46
type input "****"
drag, startPoint x: 128, startPoint y: 299, endPoint x: 123, endPoint y: 299, distance: 5.3
click at [123, 299] on icon at bounding box center [125, 299] width 4 height 8
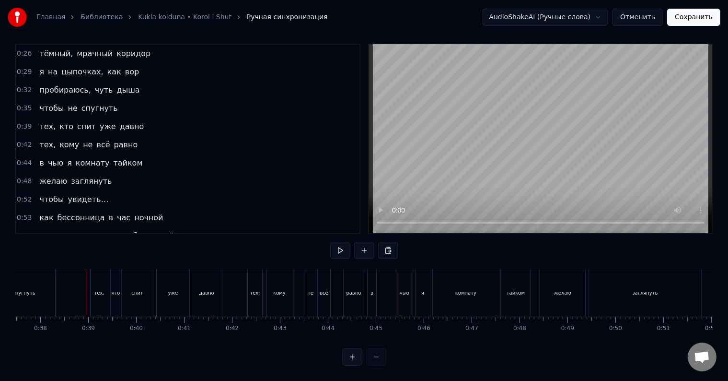
scroll to position [14, 0]
click at [255, 289] on div "тех," at bounding box center [255, 292] width 10 height 7
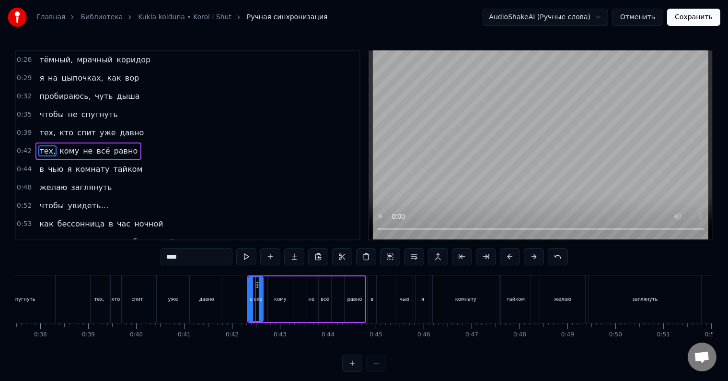
scroll to position [2, 0]
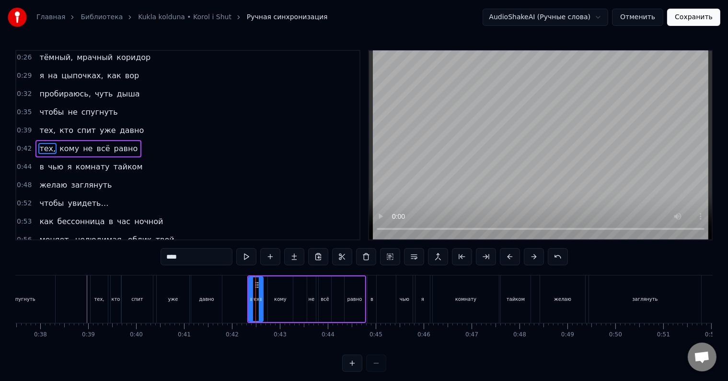
click at [250, 292] on div at bounding box center [251, 299] width 4 height 44
click at [247, 293] on div at bounding box center [249, 299] width 4 height 44
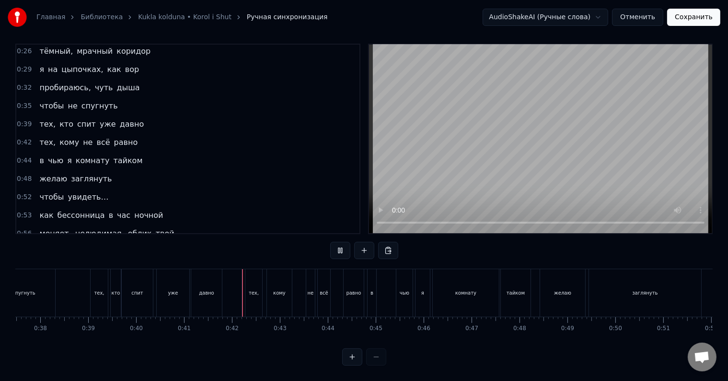
scroll to position [14, 0]
click at [307, 286] on div "не" at bounding box center [310, 292] width 9 height 47
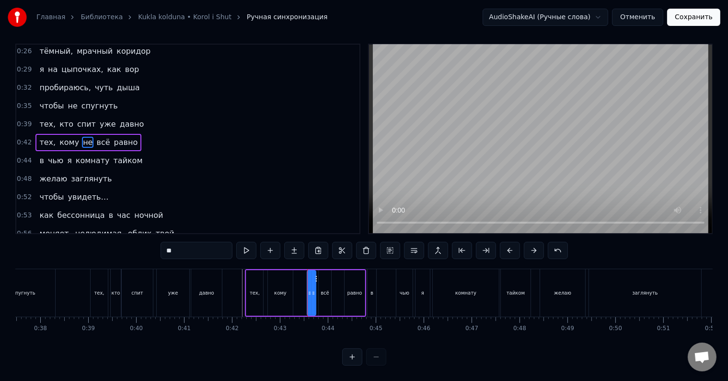
scroll to position [0, 0]
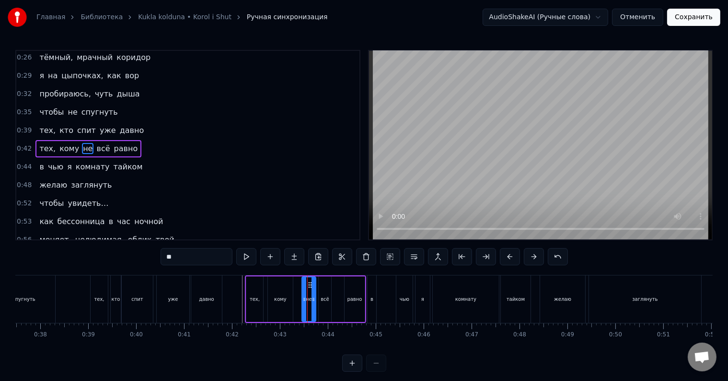
drag, startPoint x: 308, startPoint y: 293, endPoint x: 302, endPoint y: 293, distance: 5.8
click at [302, 293] on div at bounding box center [304, 299] width 4 height 44
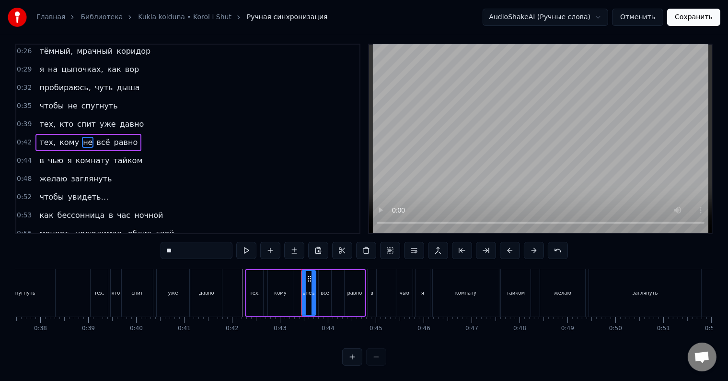
scroll to position [14, 0]
click at [323, 289] on div "всё" at bounding box center [325, 292] width 9 height 7
type input "***"
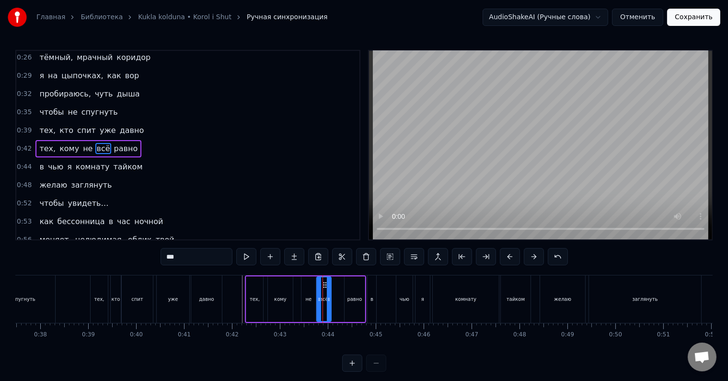
click at [319, 290] on div at bounding box center [319, 299] width 4 height 44
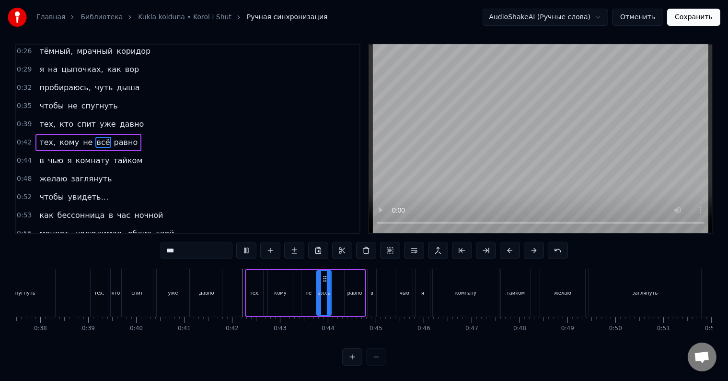
scroll to position [14, 0]
click at [336, 285] on div "тех, кому не всё равно" at bounding box center [305, 292] width 121 height 47
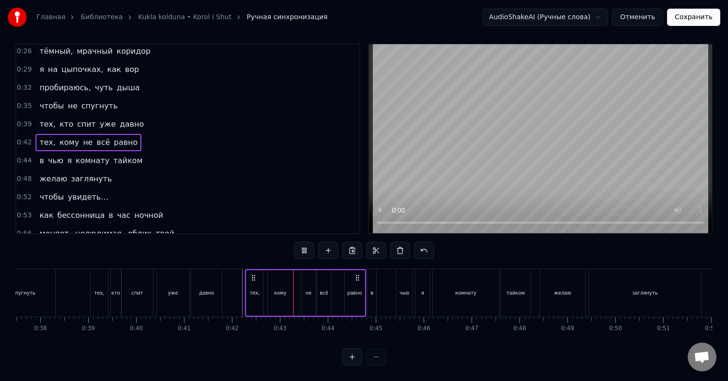
click at [349, 289] on div "равно" at bounding box center [354, 292] width 15 height 7
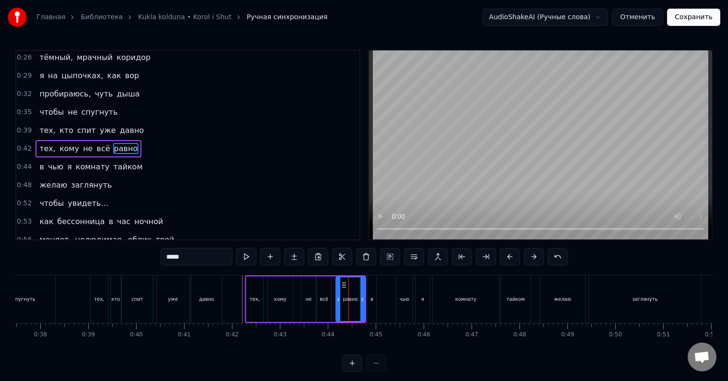
click at [338, 290] on div at bounding box center [339, 299] width 4 height 44
click at [334, 291] on div at bounding box center [336, 299] width 4 height 44
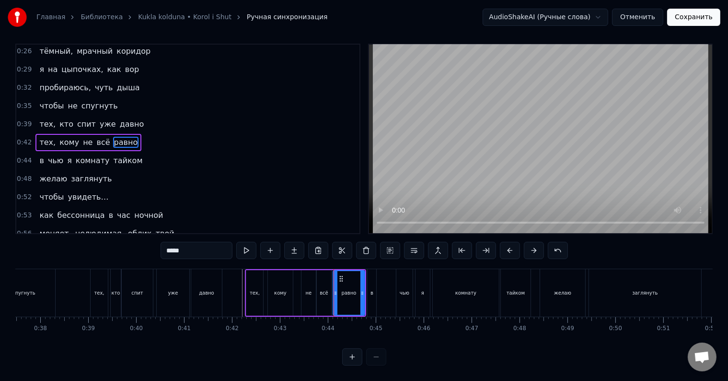
scroll to position [13, 0]
click at [335, 291] on div at bounding box center [336, 293] width 4 height 44
click at [337, 291] on div at bounding box center [339, 293] width 4 height 44
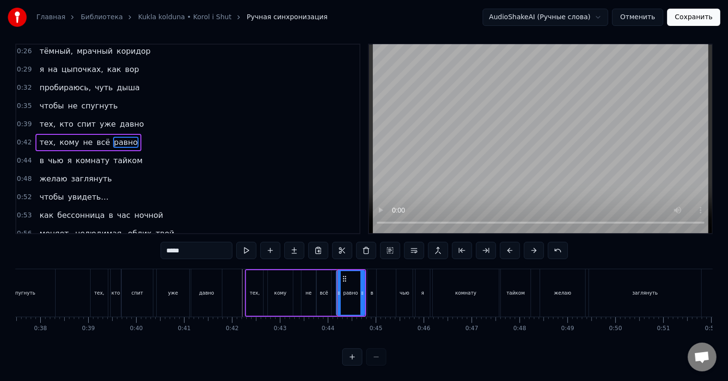
scroll to position [0, 0]
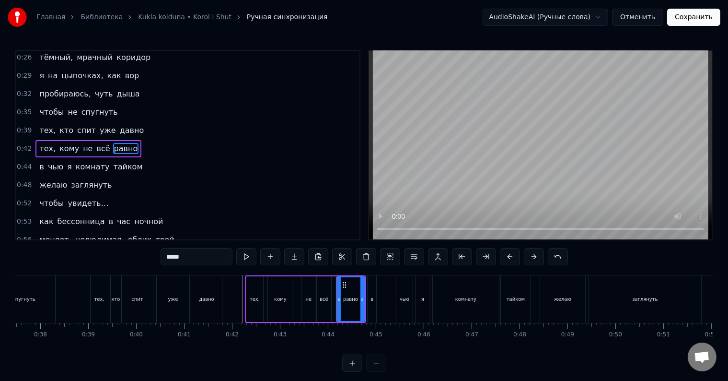
click at [328, 292] on div "всё" at bounding box center [324, 299] width 14 height 46
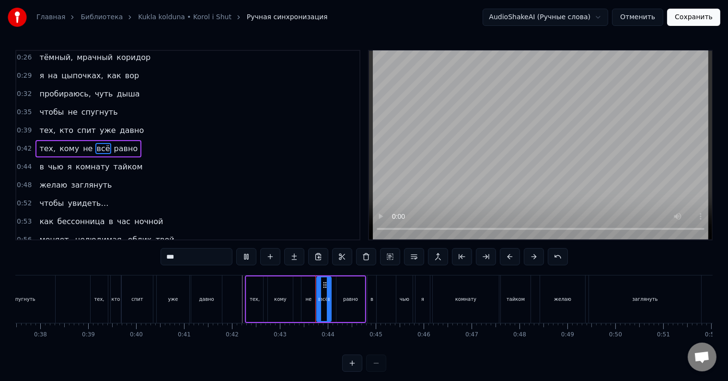
scroll to position [14, 0]
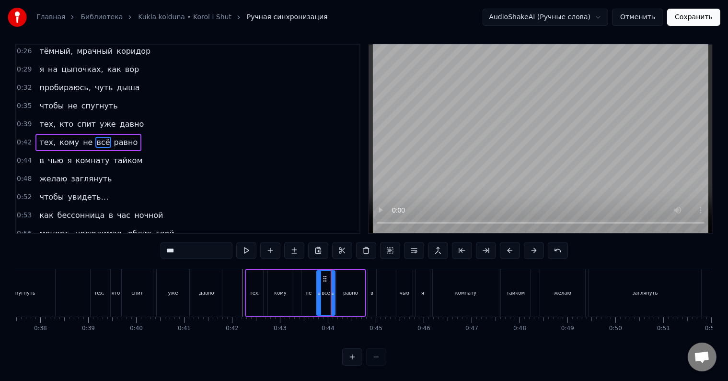
click at [332, 293] on div at bounding box center [333, 293] width 4 height 44
click at [330, 293] on div at bounding box center [331, 293] width 4 height 44
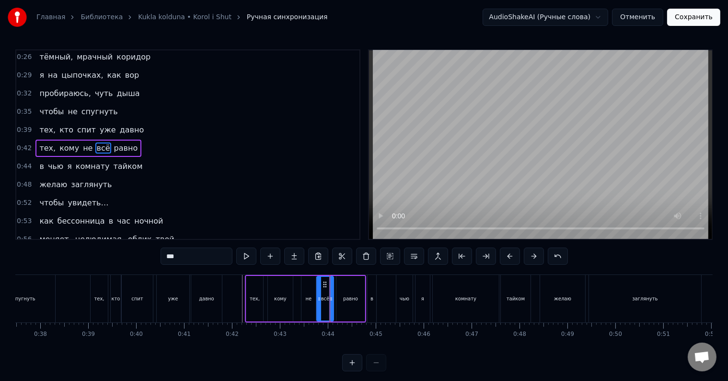
scroll to position [0, 0]
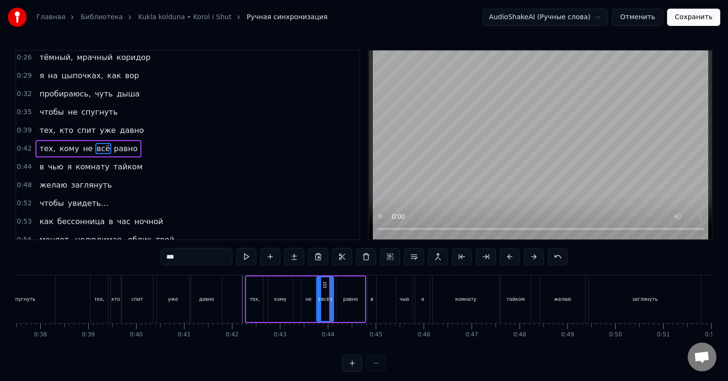
click at [336, 292] on div "равно" at bounding box center [350, 299] width 29 height 46
type input "*****"
click at [336, 296] on icon at bounding box center [338, 299] width 4 height 8
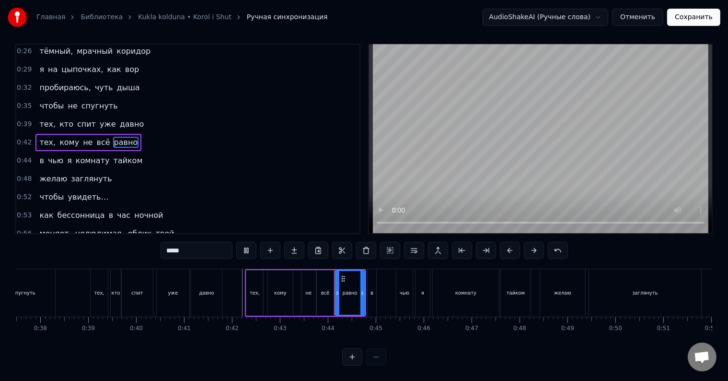
scroll to position [14, 0]
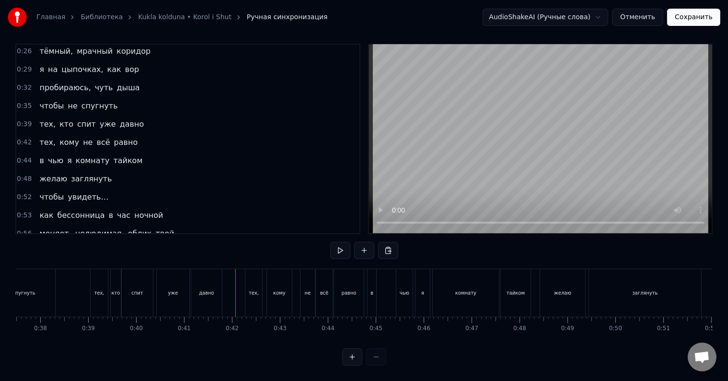
click at [235, 284] on div at bounding box center [235, 292] width 0 height 47
click at [529, 278] on div "тайком" at bounding box center [516, 292] width 30 height 47
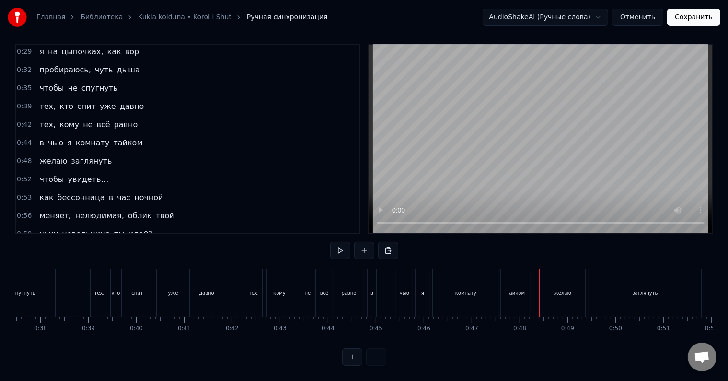
click at [538, 295] on div at bounding box center [538, 292] width 0 height 47
click at [549, 291] on div "желаю" at bounding box center [562, 292] width 45 height 47
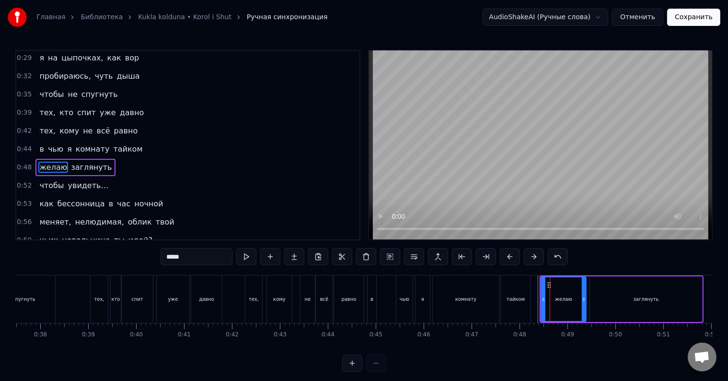
scroll to position [38, 0]
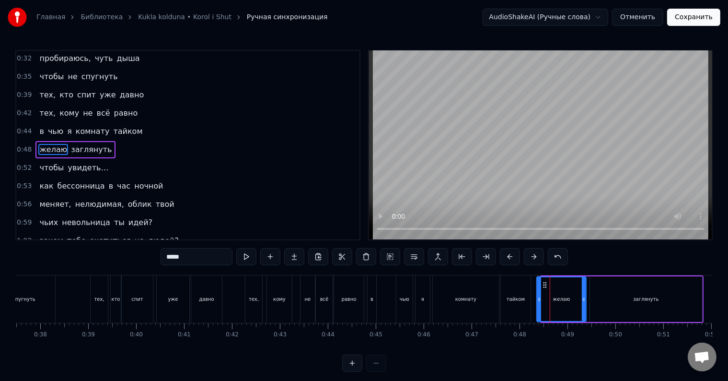
click at [538, 295] on icon at bounding box center [539, 299] width 4 height 8
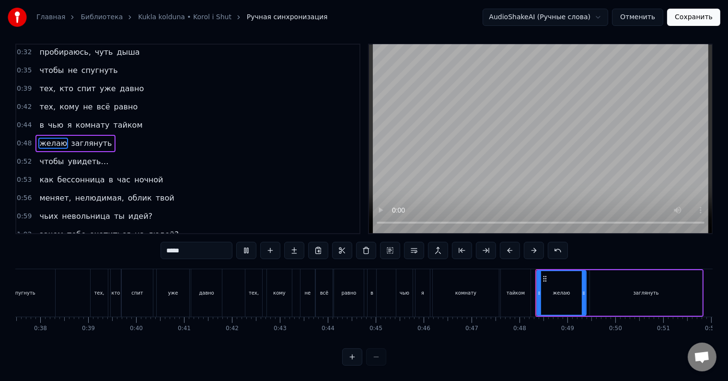
scroll to position [14, 0]
click at [581, 290] on div at bounding box center [581, 293] width 4 height 44
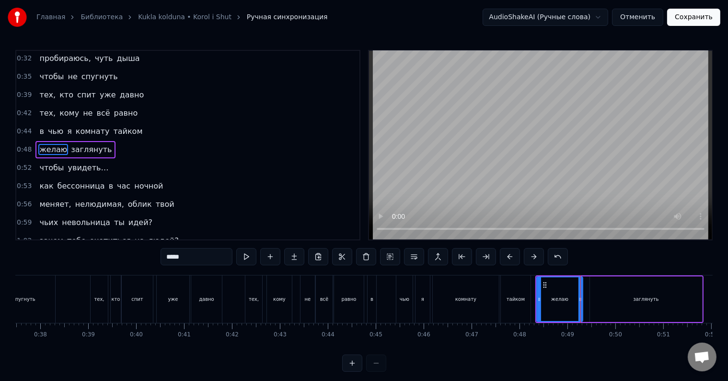
click at [594, 291] on div "заглянуть" at bounding box center [646, 299] width 112 height 46
type input "*********"
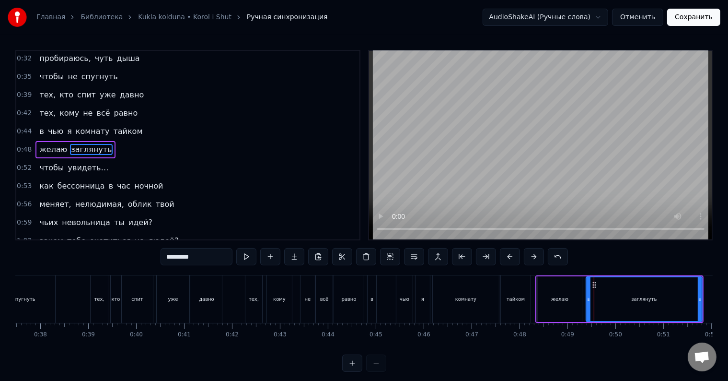
click at [588, 298] on icon at bounding box center [589, 299] width 4 height 8
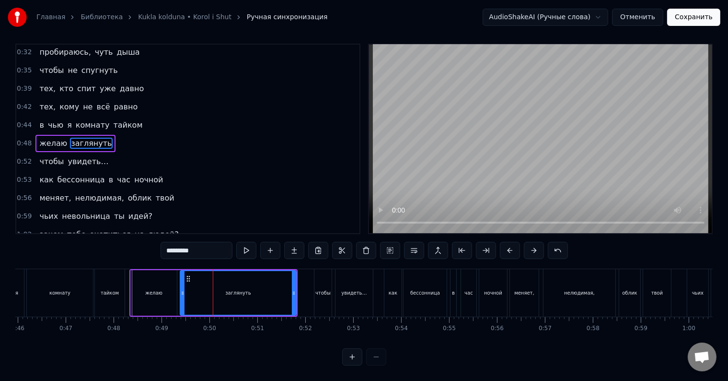
scroll to position [0, 2137]
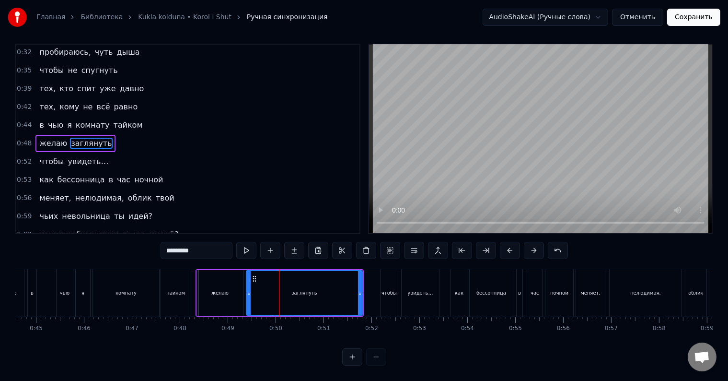
click at [47, 289] on div "в чью я комнату тайком" at bounding box center [110, 292] width 166 height 47
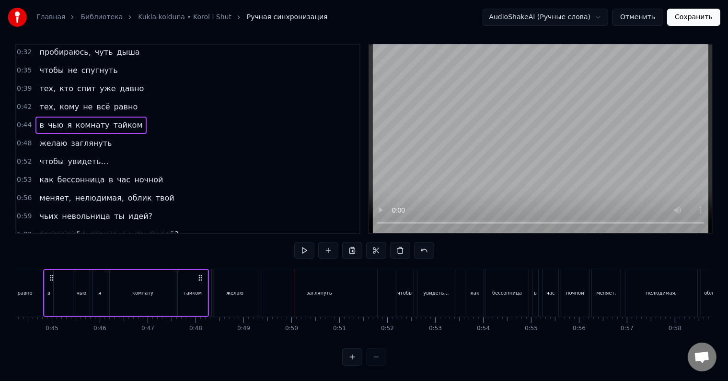
click at [47, 289] on div "в чью я комнату тайком" at bounding box center [126, 292] width 166 height 47
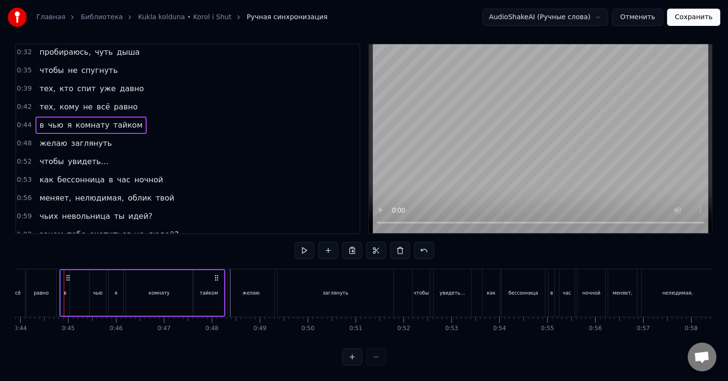
click at [49, 289] on div "равно" at bounding box center [41, 292] width 30 height 47
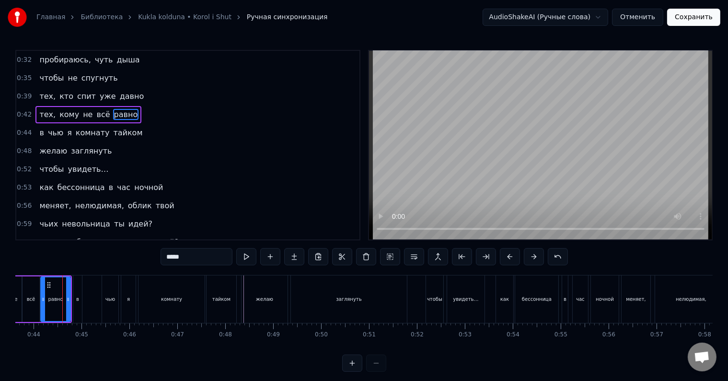
scroll to position [0, 2090]
click at [86, 293] on div "в чью я комнату тайком" at bounding box center [157, 298] width 166 height 47
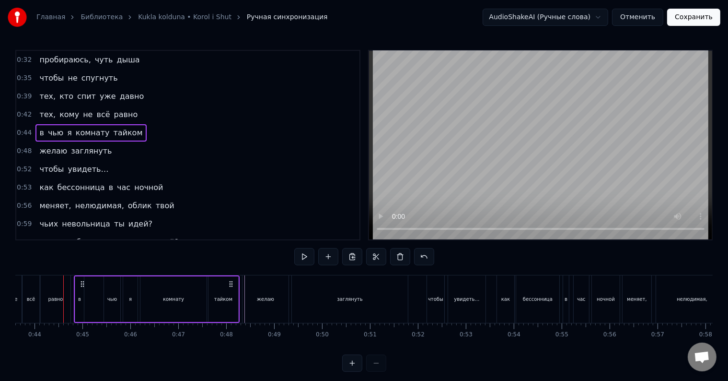
click at [97, 298] on div "в чью я комнату тайком" at bounding box center [157, 298] width 166 height 47
click at [87, 298] on div at bounding box center [86, 298] width 0 height 47
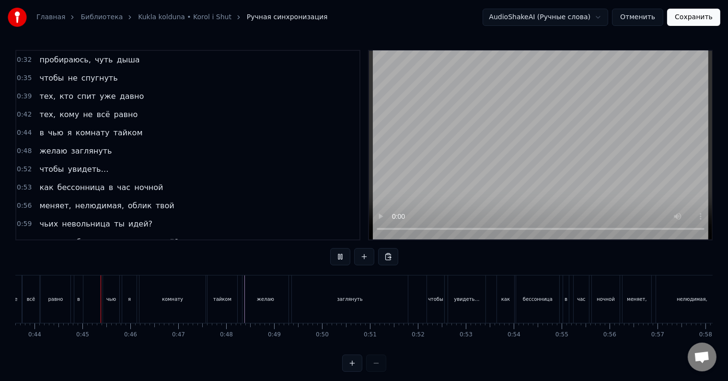
scroll to position [14, 0]
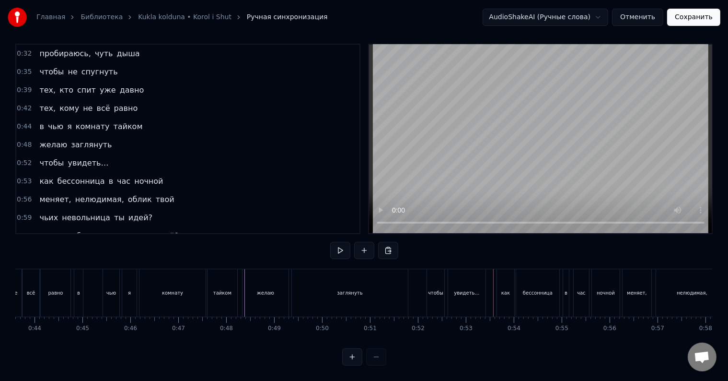
click at [93, 157] on span "увидеть…" at bounding box center [88, 162] width 43 height 11
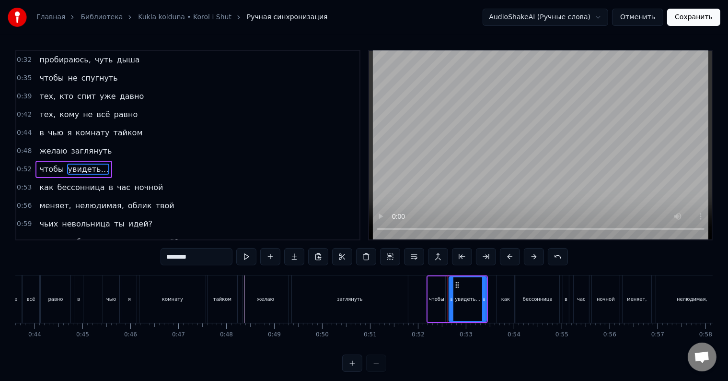
scroll to position [56, 0]
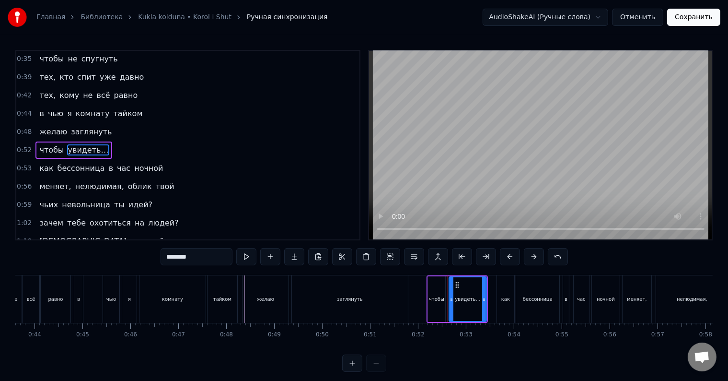
click at [226, 261] on input "********" at bounding box center [197, 256] width 72 height 17
click at [209, 257] on input "******" at bounding box center [197, 256] width 72 height 17
type input "*******"
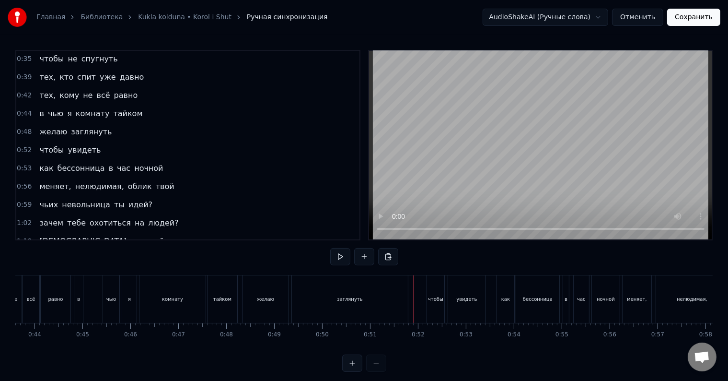
click at [414, 295] on div at bounding box center [414, 298] width 0 height 47
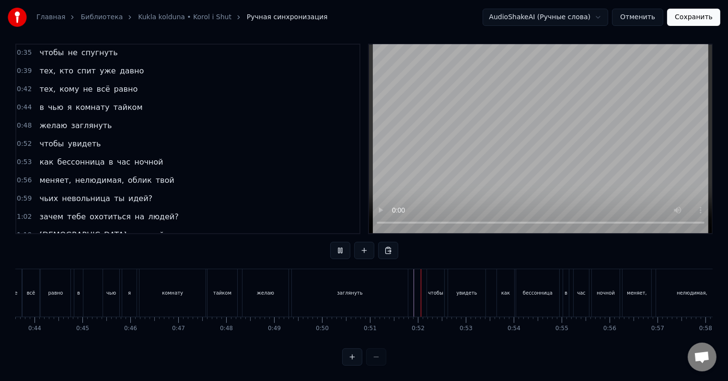
scroll to position [14, 0]
click at [504, 288] on div "как" at bounding box center [505, 292] width 17 height 47
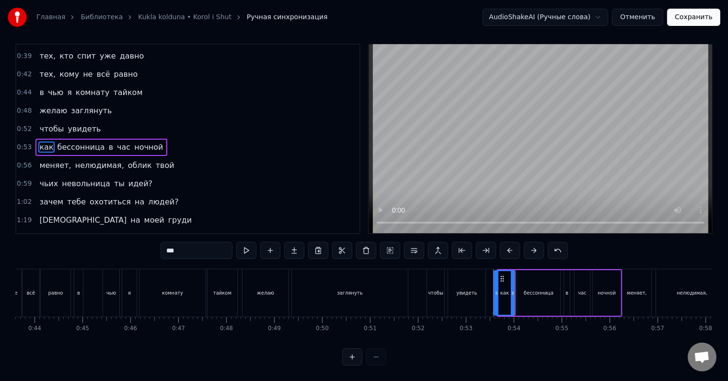
click at [496, 289] on div at bounding box center [497, 293] width 4 height 44
click at [492, 289] on div at bounding box center [493, 293] width 4 height 44
drag, startPoint x: 514, startPoint y: 291, endPoint x: 508, endPoint y: 291, distance: 5.8
click at [508, 291] on div at bounding box center [507, 293] width 4 height 44
click at [505, 291] on div at bounding box center [505, 293] width 4 height 44
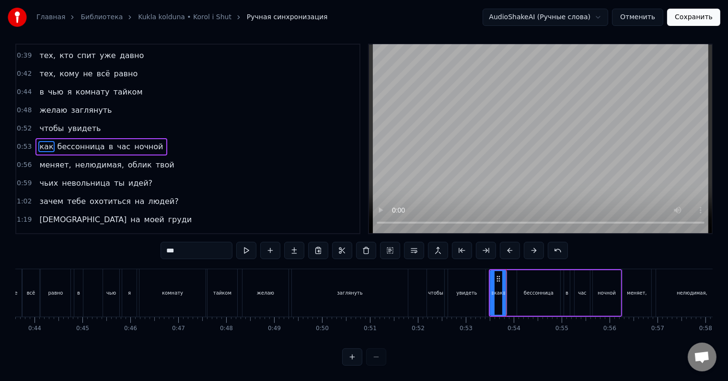
click at [518, 289] on div "бессонница" at bounding box center [538, 293] width 43 height 46
type input "**********"
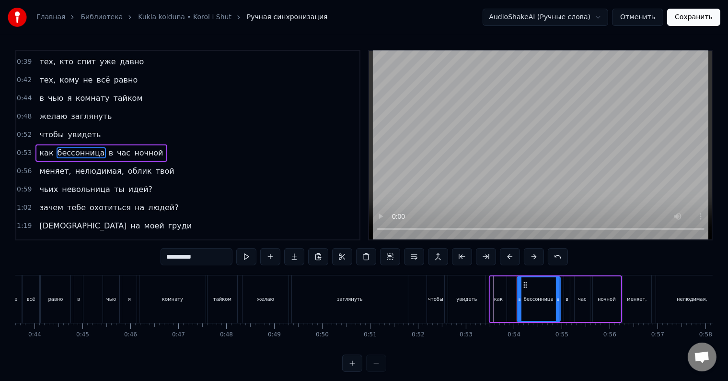
scroll to position [73, 0]
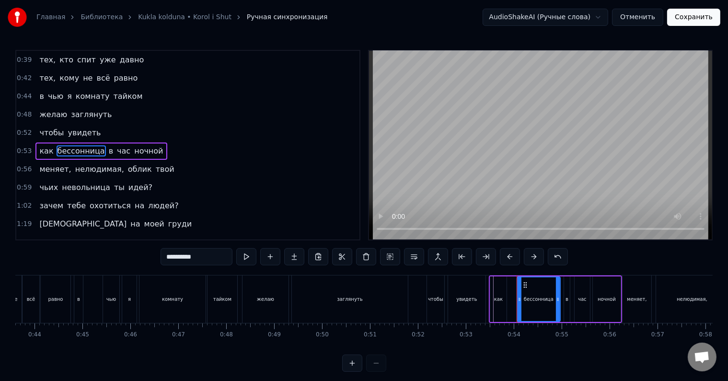
drag, startPoint x: 517, startPoint y: 291, endPoint x: 512, endPoint y: 292, distance: 5.3
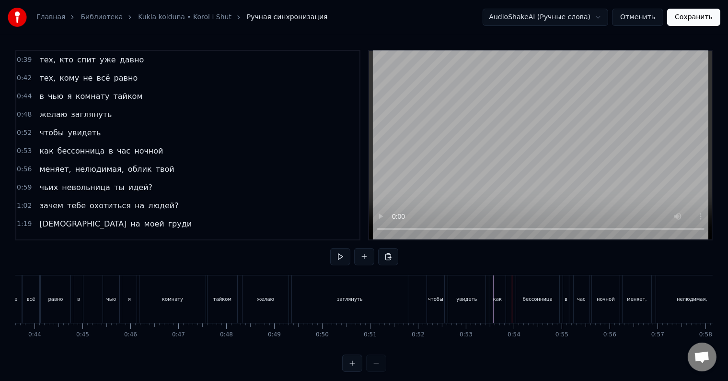
click at [522, 297] on div "бессонница" at bounding box center [537, 298] width 43 height 47
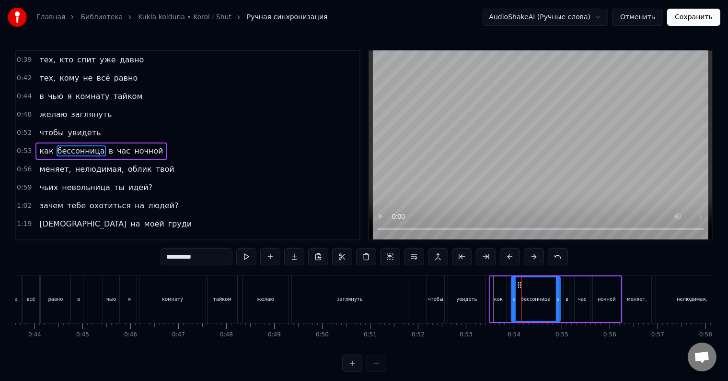
drag, startPoint x: 519, startPoint y: 300, endPoint x: 513, endPoint y: 300, distance: 5.8
click at [513, 300] on icon at bounding box center [514, 299] width 4 height 8
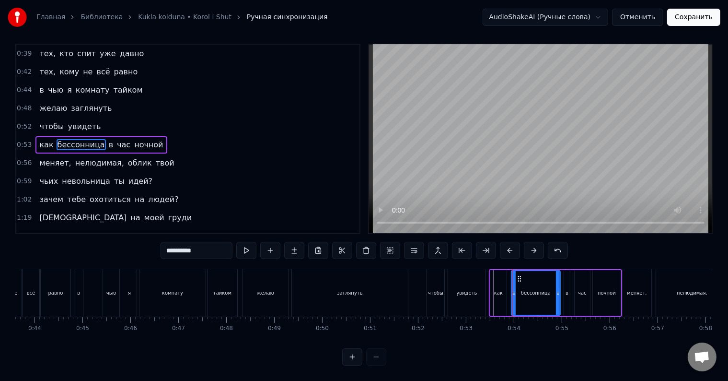
scroll to position [14, 0]
click at [511, 296] on div at bounding box center [511, 293] width 4 height 44
click at [512, 296] on div at bounding box center [513, 293] width 4 height 44
click at [561, 293] on div at bounding box center [560, 293] width 4 height 44
click at [487, 283] on div "чтобы увидеть" at bounding box center [457, 292] width 61 height 47
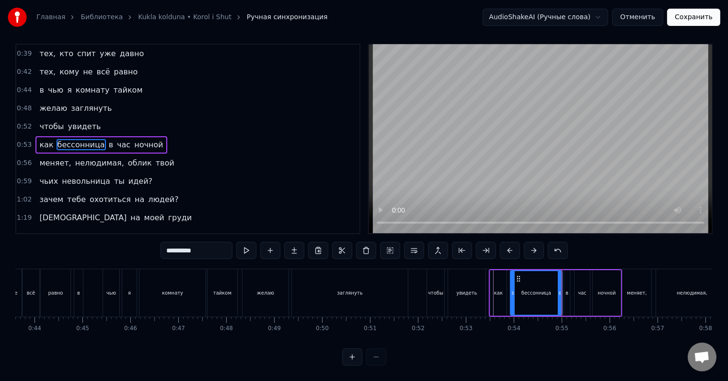
click at [487, 283] on div "чтобы увидеть" at bounding box center [457, 292] width 61 height 47
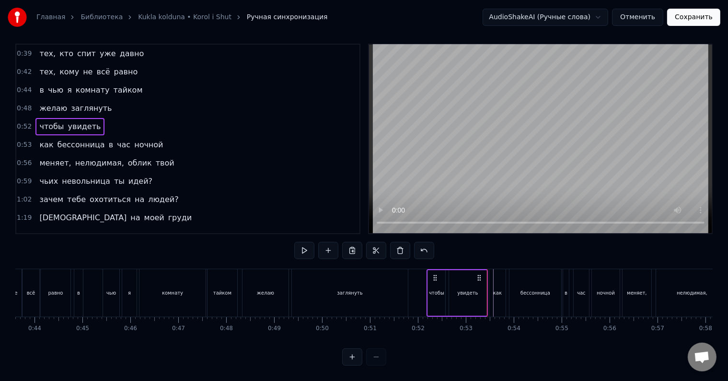
click at [487, 283] on div at bounding box center [487, 292] width 0 height 47
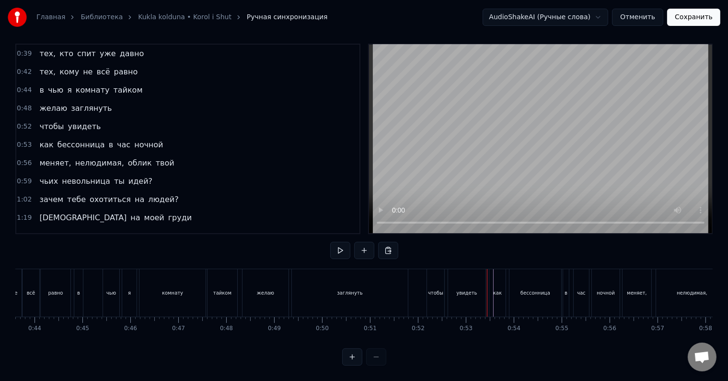
click at [487, 283] on div at bounding box center [487, 292] width 0 height 47
click at [567, 289] on div "в" at bounding box center [566, 292] width 3 height 7
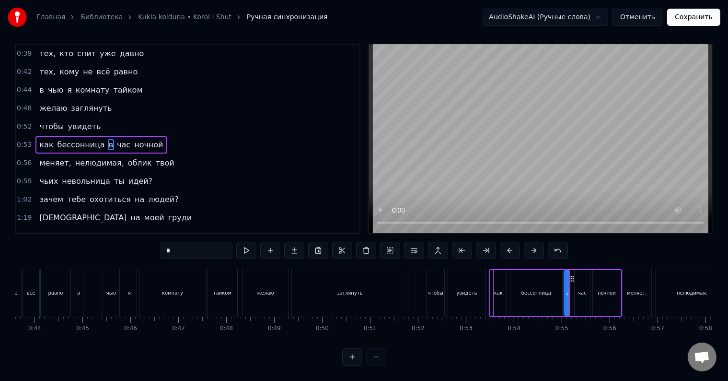
click at [577, 289] on div "час" at bounding box center [582, 293] width 15 height 46
click at [576, 292] on div at bounding box center [576, 293] width 4 height 44
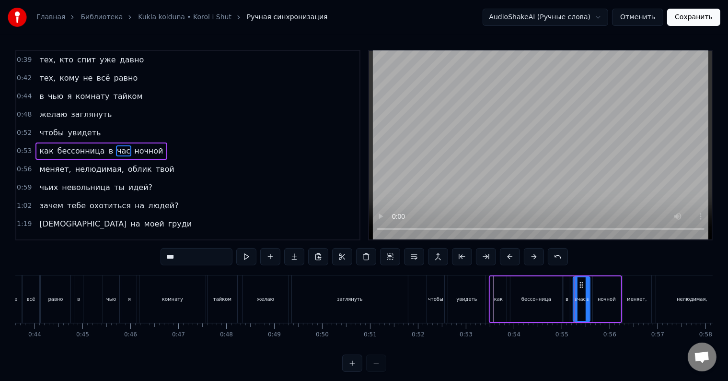
click at [568, 293] on div "в" at bounding box center [567, 299] width 6 height 46
type input "*"
click at [573, 285] on icon at bounding box center [575, 285] width 8 height 8
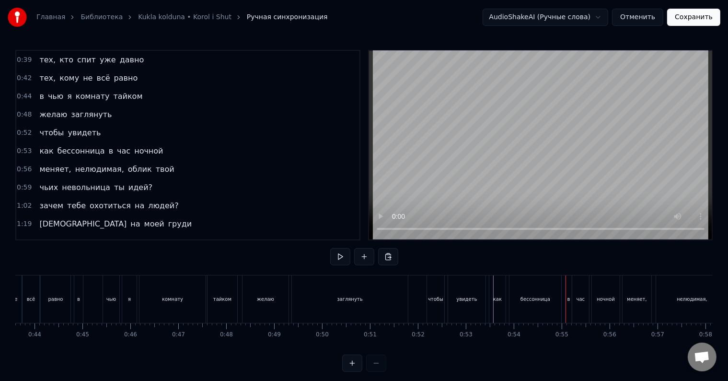
click at [568, 299] on div "в" at bounding box center [569, 298] width 3 height 7
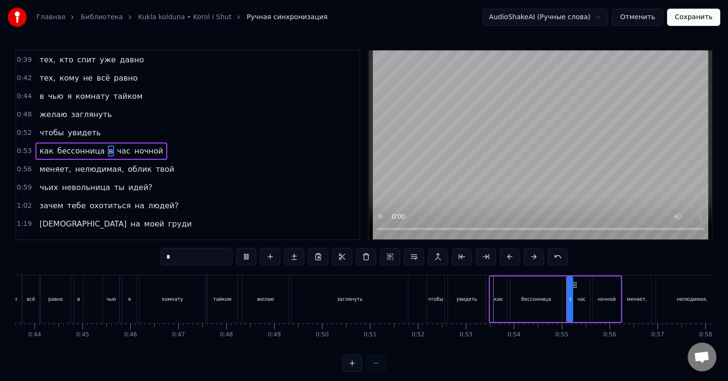
scroll to position [14, 0]
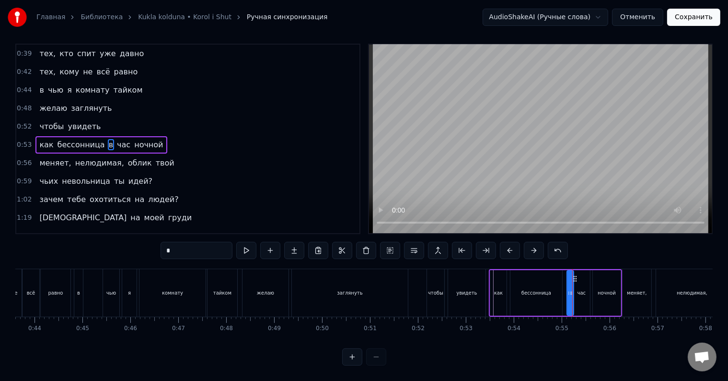
click at [570, 294] on div at bounding box center [572, 293] width 4 height 44
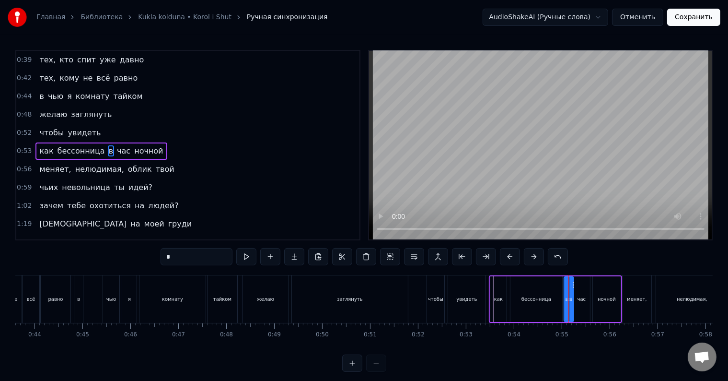
click at [565, 295] on icon at bounding box center [567, 299] width 4 height 8
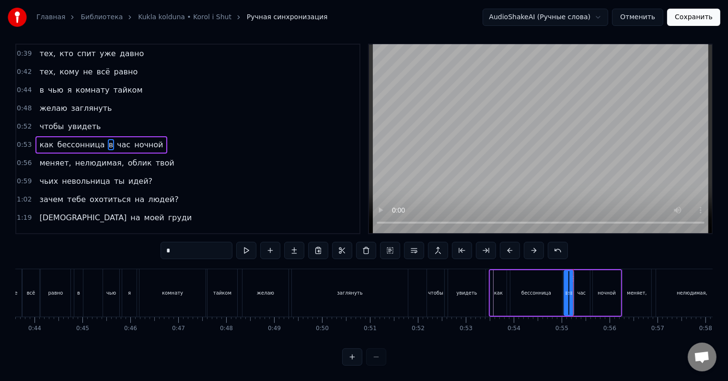
click at [578, 291] on div "час" at bounding box center [581, 293] width 17 height 46
click at [598, 289] on div "ночной" at bounding box center [607, 292] width 18 height 7
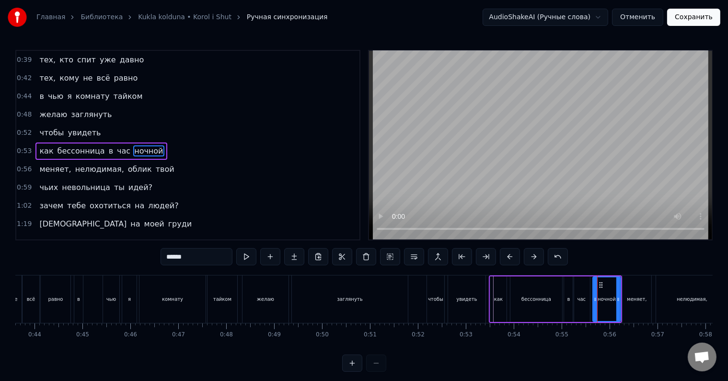
click at [584, 297] on div "час" at bounding box center [582, 298] width 9 height 7
click at [586, 301] on icon at bounding box center [586, 299] width 4 height 8
click at [595, 300] on div "ночной" at bounding box center [607, 299] width 28 height 46
type input "******"
click at [593, 302] on icon at bounding box center [594, 299] width 4 height 8
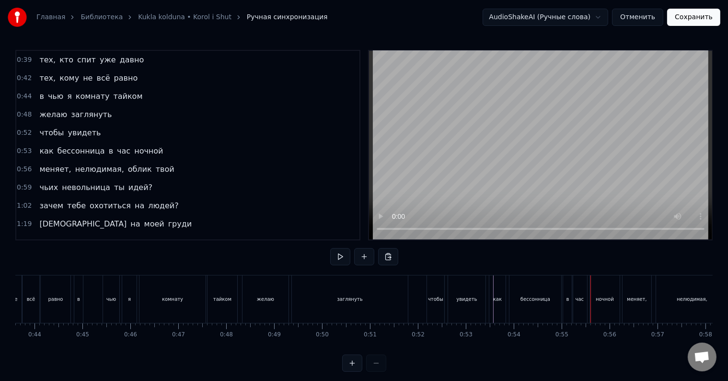
click at [489, 299] on div "как" at bounding box center [497, 298] width 16 height 47
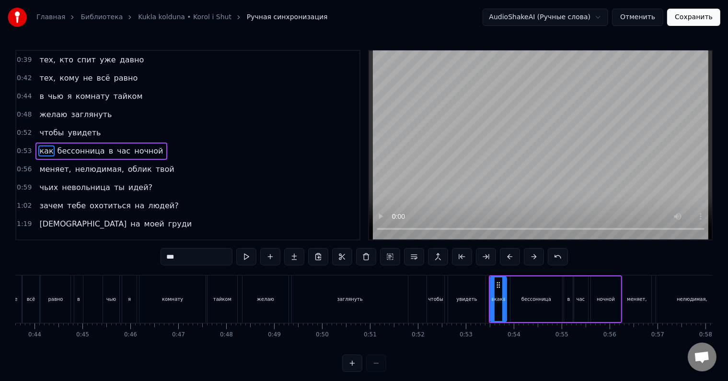
click at [489, 299] on div at bounding box center [489, 298] width 0 height 47
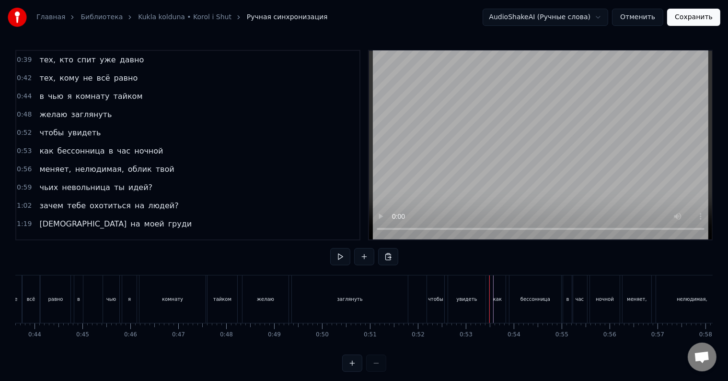
click at [489, 299] on div at bounding box center [489, 298] width 0 height 47
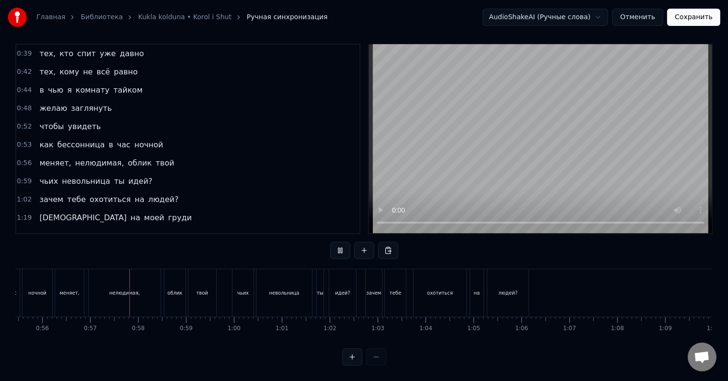
scroll to position [0, 2692]
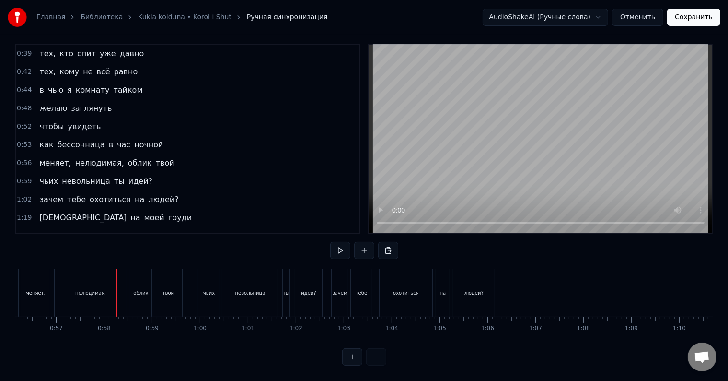
click at [97, 293] on div "нелюдимая," at bounding box center [91, 292] width 72 height 47
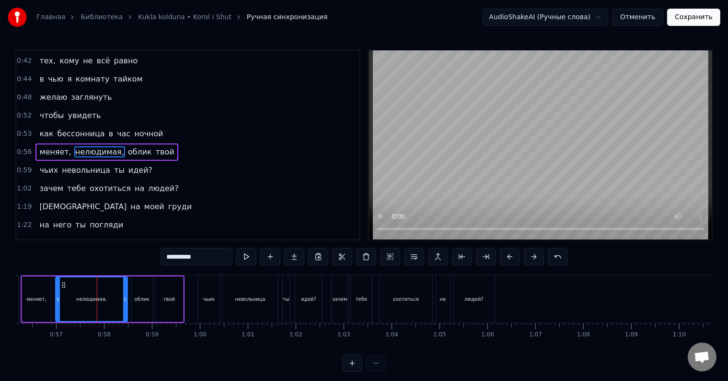
scroll to position [91, 0]
click at [107, 147] on span "нелюдимая," at bounding box center [99, 151] width 51 height 11
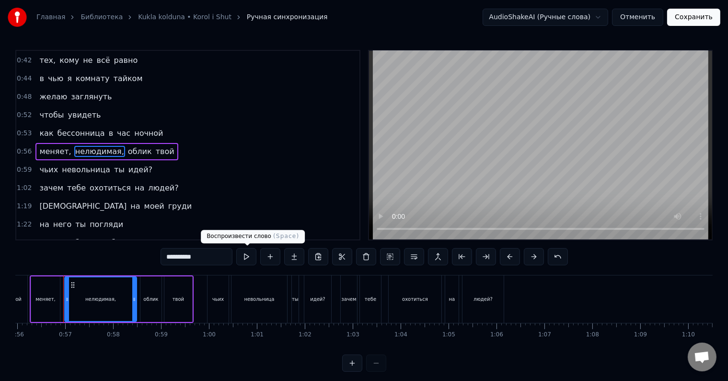
click at [225, 256] on input "**********" at bounding box center [197, 256] width 72 height 17
click at [105, 298] on div "нелюдимая" at bounding box center [100, 298] width 29 height 7
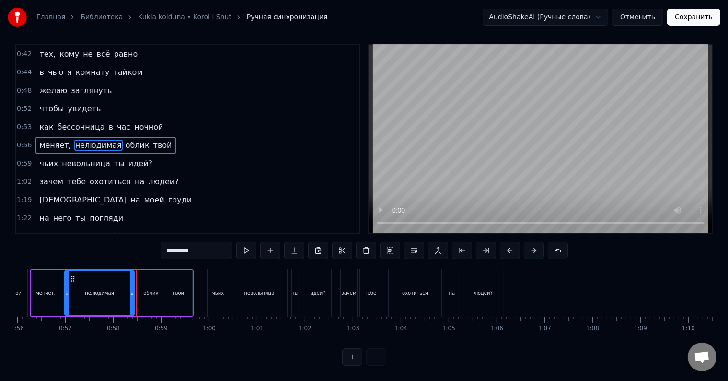
click at [131, 289] on icon at bounding box center [132, 293] width 4 height 8
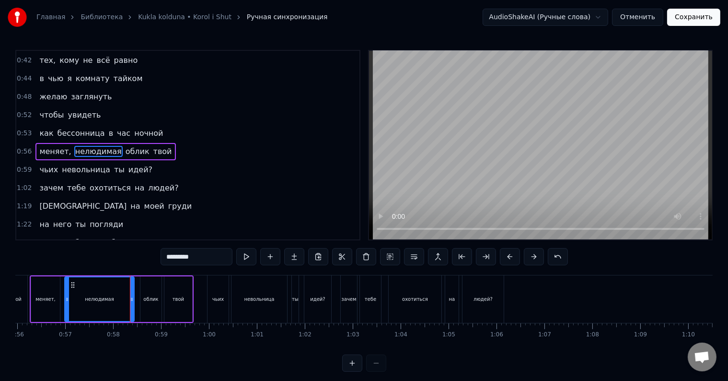
click at [143, 290] on div "облик" at bounding box center [150, 299] width 21 height 46
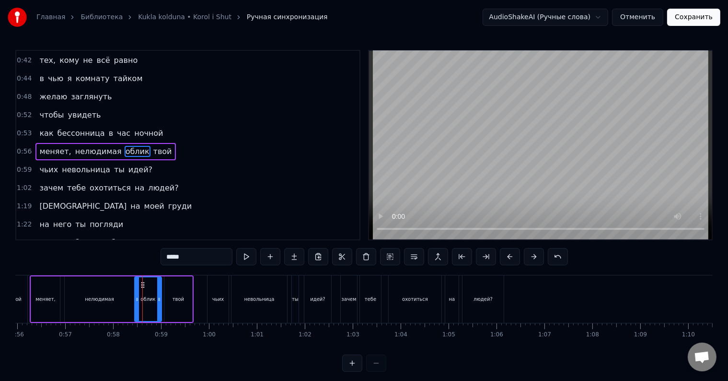
drag, startPoint x: 142, startPoint y: 297, endPoint x: 136, endPoint y: 297, distance: 5.8
click at [137, 298] on circle at bounding box center [137, 298] width 0 height 0
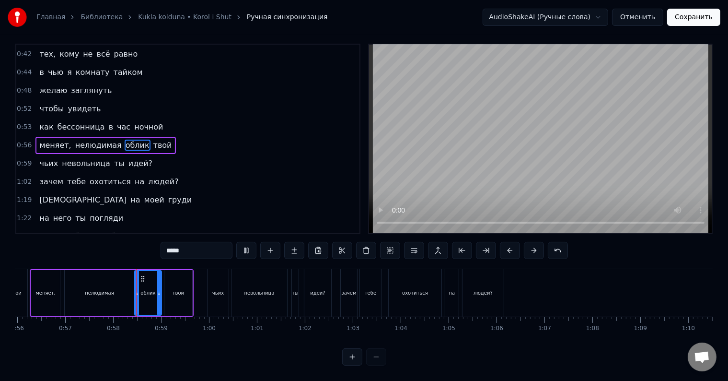
scroll to position [14, 0]
click at [174, 295] on div "твой" at bounding box center [178, 293] width 28 height 46
click at [188, 293] on div at bounding box center [189, 293] width 4 height 44
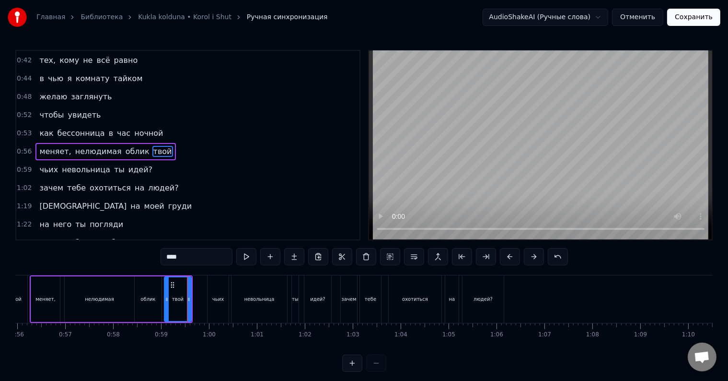
click at [214, 294] on div "чьих" at bounding box center [218, 298] width 21 height 47
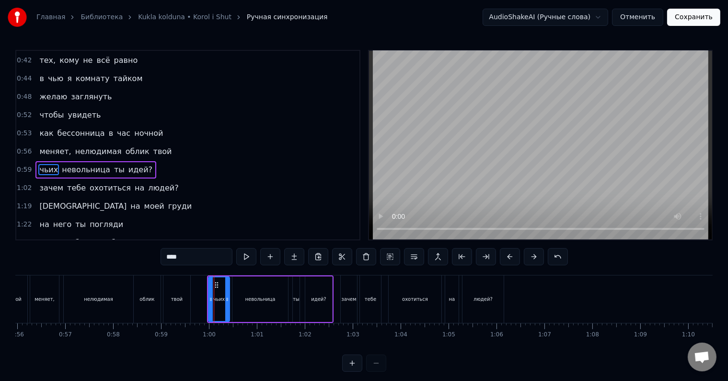
scroll to position [108, 0]
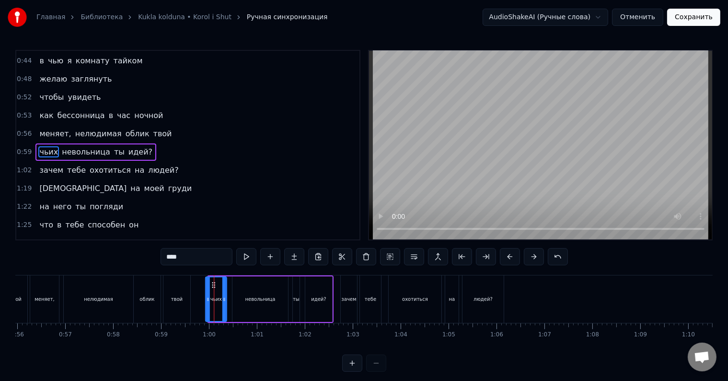
click at [212, 286] on icon at bounding box center [214, 285] width 8 height 8
click at [221, 301] on icon at bounding box center [221, 299] width 4 height 8
click at [238, 302] on div "невольница" at bounding box center [261, 299] width 56 height 46
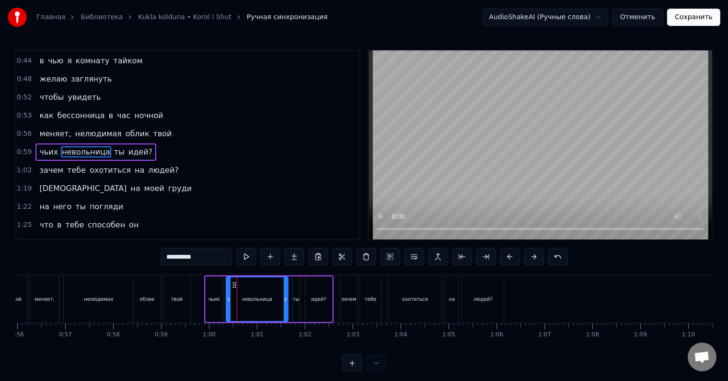
drag, startPoint x: 233, startPoint y: 300, endPoint x: 227, endPoint y: 300, distance: 6.2
click at [227, 300] on icon at bounding box center [229, 299] width 4 height 8
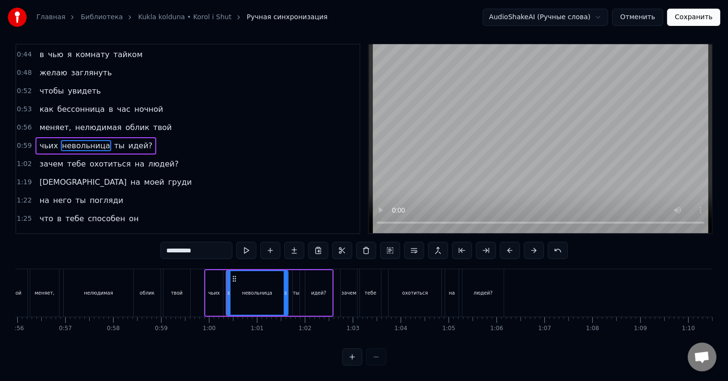
scroll to position [14, 0]
click at [213, 293] on div "чьих" at bounding box center [214, 293] width 17 height 46
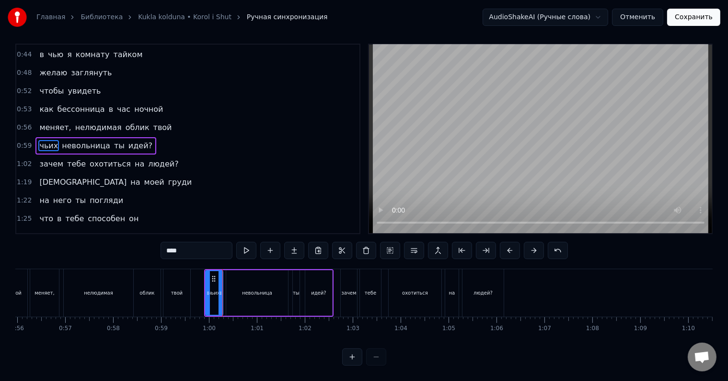
click at [236, 287] on div "невольница" at bounding box center [257, 293] width 62 height 46
type input "**********"
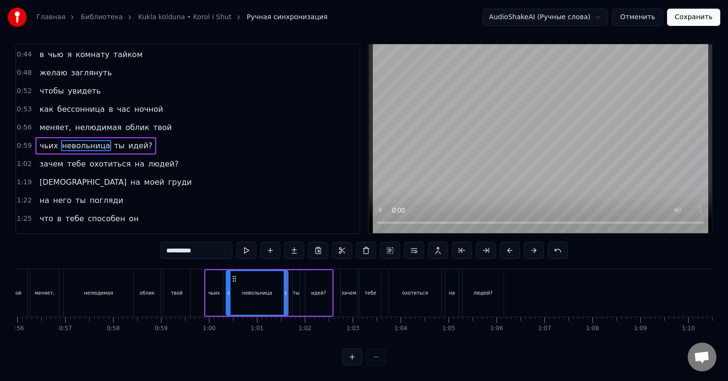
click at [62, 287] on div "меняет, нелюдимая облик твой" at bounding box center [111, 292] width 163 height 47
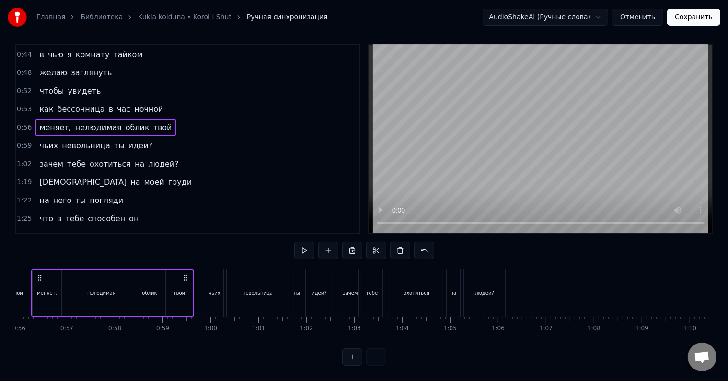
click at [62, 287] on div "меняет, нелюдимая облик твой" at bounding box center [112, 292] width 163 height 47
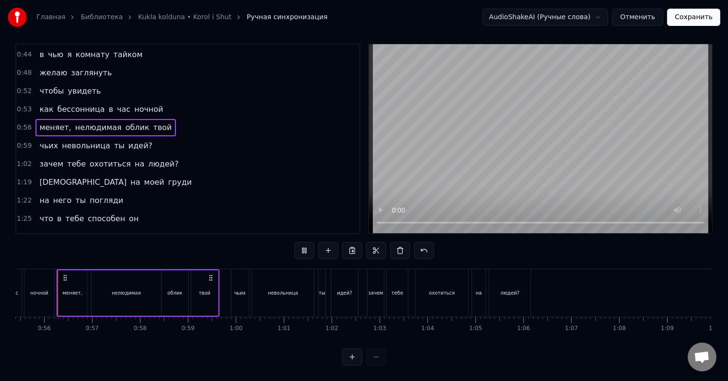
scroll to position [0, 2649]
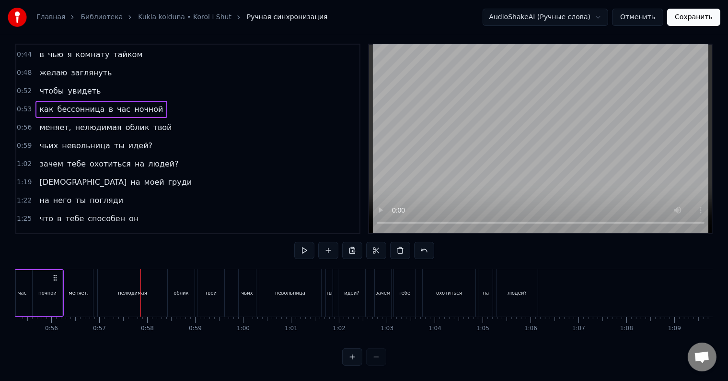
click at [63, 286] on div "ночной" at bounding box center [48, 293] width 31 height 46
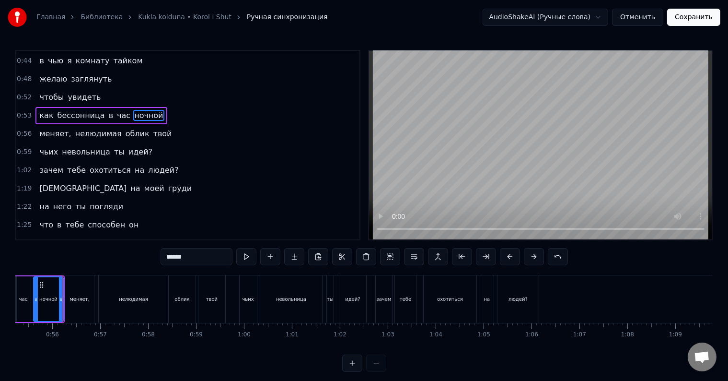
scroll to position [0, 2646]
click at [71, 292] on div "меняет," at bounding box center [81, 298] width 29 height 47
type input "*******"
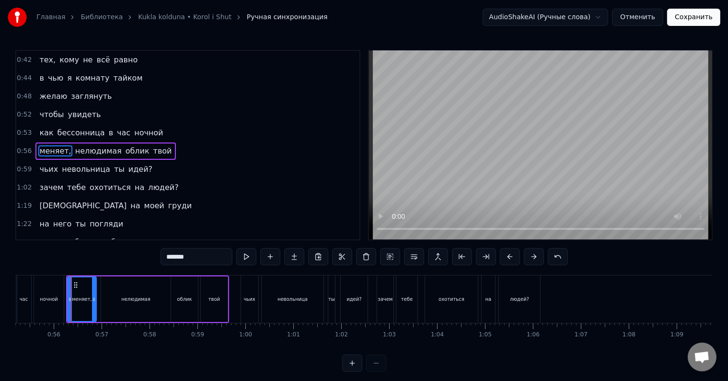
click at [71, 292] on div at bounding box center [71, 298] width 0 height 47
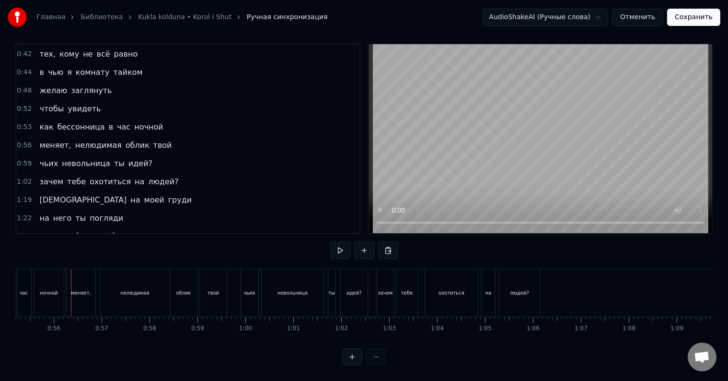
scroll to position [14, 0]
click at [355, 289] on div "идей?" at bounding box center [354, 292] width 15 height 7
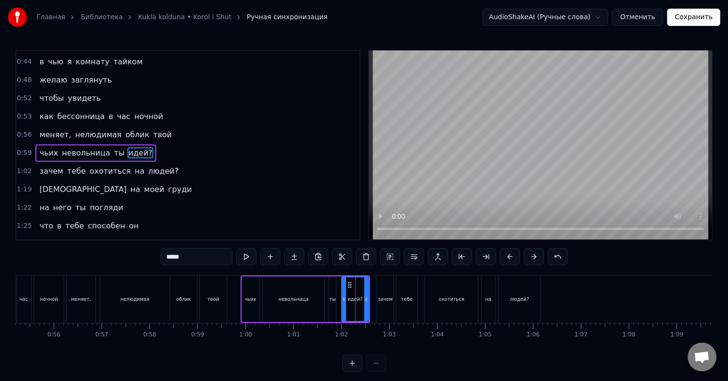
scroll to position [108, 0]
click at [198, 254] on input "*****" at bounding box center [197, 256] width 72 height 17
type input "****"
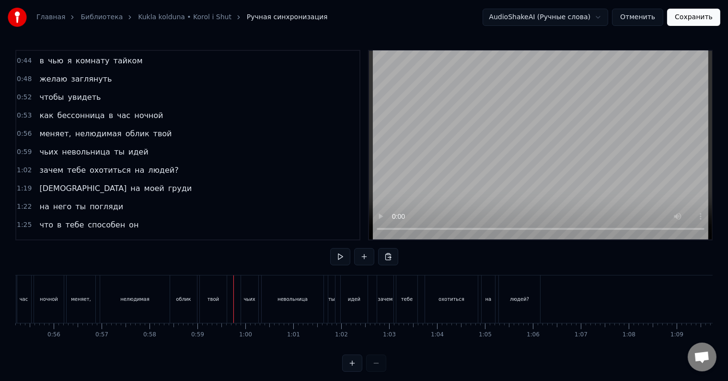
click at [233, 295] on div at bounding box center [233, 298] width 0 height 47
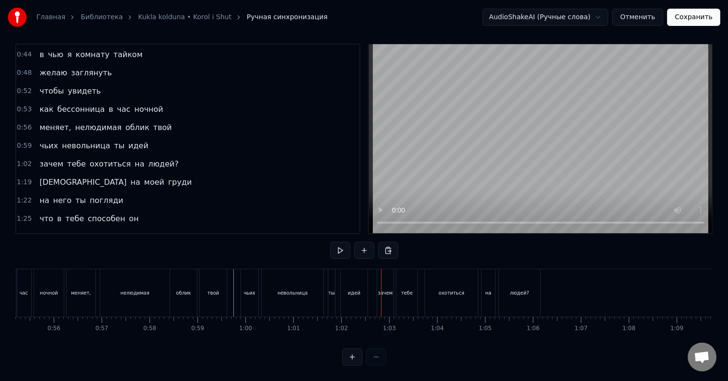
click at [330, 289] on div "ты" at bounding box center [331, 292] width 7 height 7
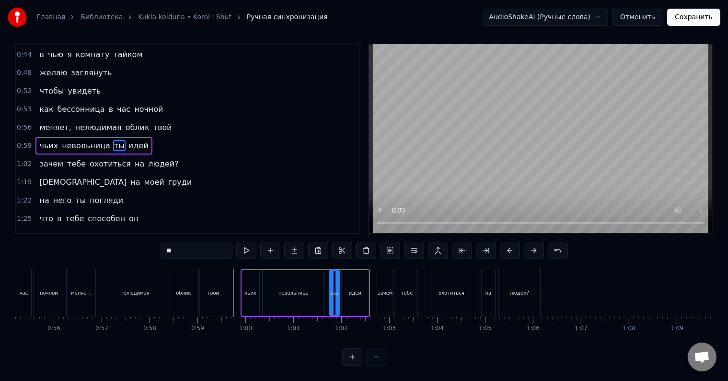
click at [337, 289] on icon at bounding box center [338, 293] width 4 height 8
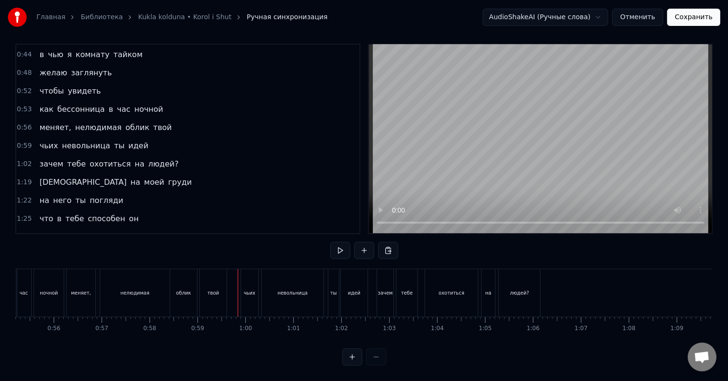
click at [238, 286] on div at bounding box center [238, 292] width 0 height 47
click at [385, 289] on div "зачем" at bounding box center [385, 292] width 15 height 7
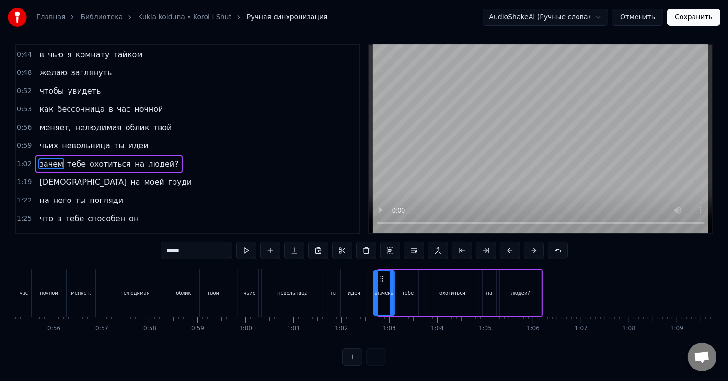
click at [376, 289] on icon at bounding box center [376, 293] width 4 height 8
click at [374, 290] on div at bounding box center [375, 293] width 4 height 44
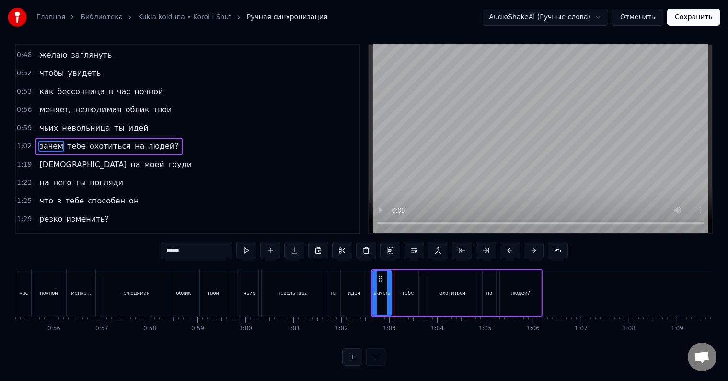
click at [389, 291] on div at bounding box center [389, 293] width 4 height 44
click at [407, 289] on div "тебе" at bounding box center [408, 292] width 12 height 7
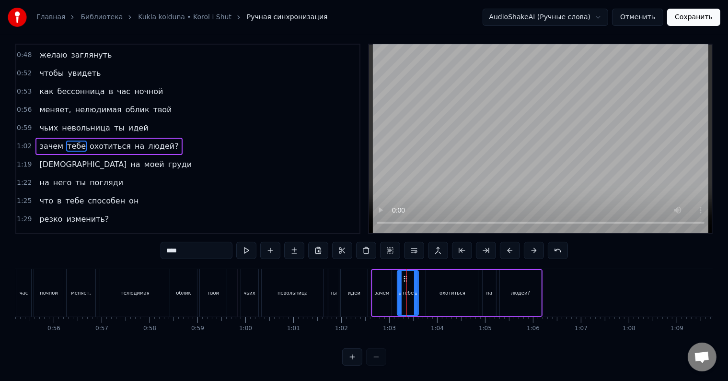
scroll to position [0, 0]
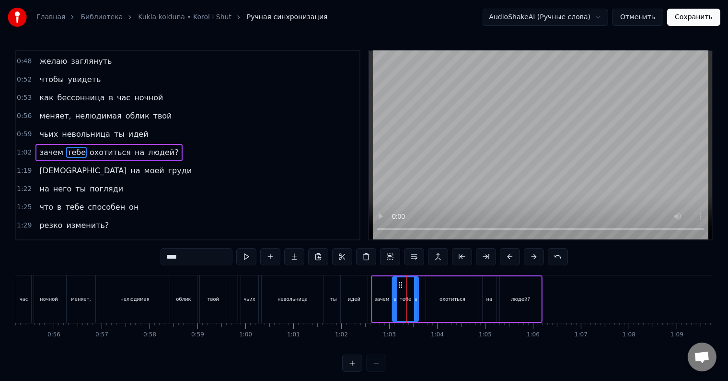
drag, startPoint x: 400, startPoint y: 294, endPoint x: 395, endPoint y: 295, distance: 4.9
click at [395, 295] on div at bounding box center [395, 299] width 4 height 44
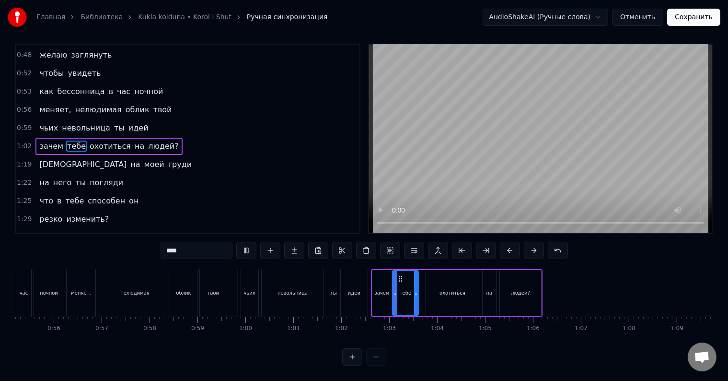
scroll to position [14, 0]
click at [420, 291] on div at bounding box center [419, 293] width 4 height 44
click at [417, 292] on div at bounding box center [417, 293] width 4 height 44
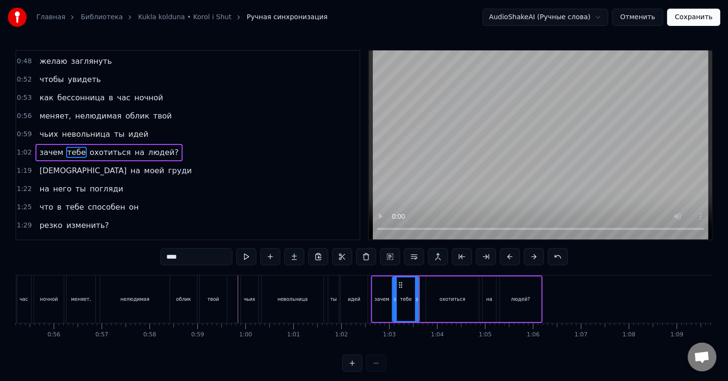
click at [430, 293] on div "охотиться" at bounding box center [452, 299] width 53 height 46
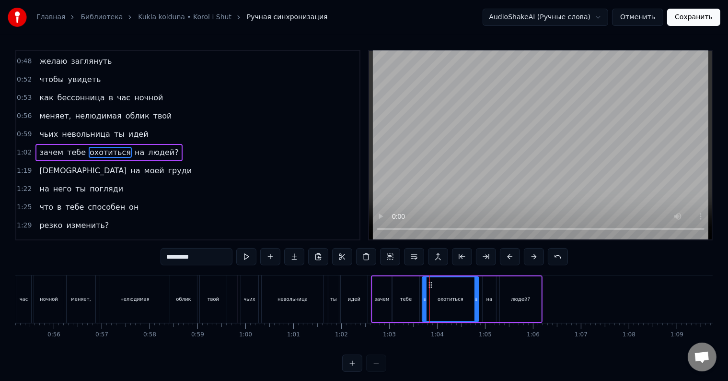
click at [424, 300] on icon at bounding box center [425, 299] width 4 height 8
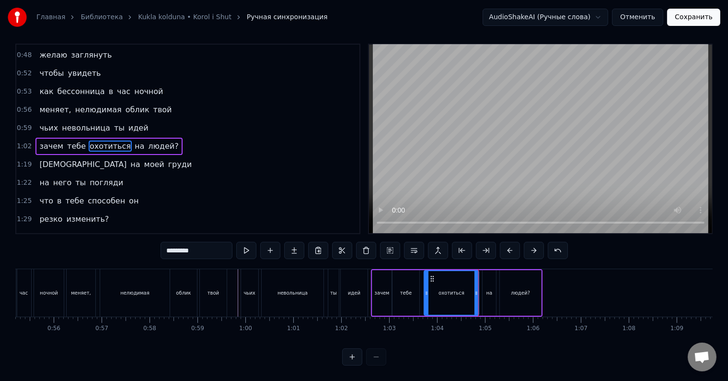
click at [427, 298] on div at bounding box center [427, 293] width 4 height 44
click at [413, 299] on div "тебе" at bounding box center [406, 293] width 27 height 46
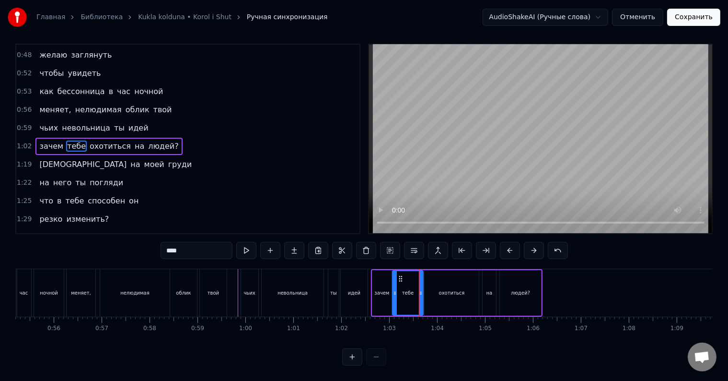
click at [421, 295] on div at bounding box center [421, 293] width 4 height 44
click at [417, 296] on div at bounding box center [417, 293] width 4 height 44
click at [431, 291] on div "охотиться" at bounding box center [452, 293] width 54 height 46
type input "*********"
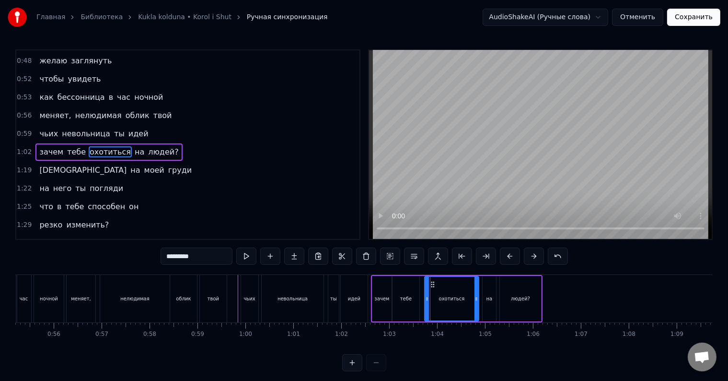
scroll to position [0, 0]
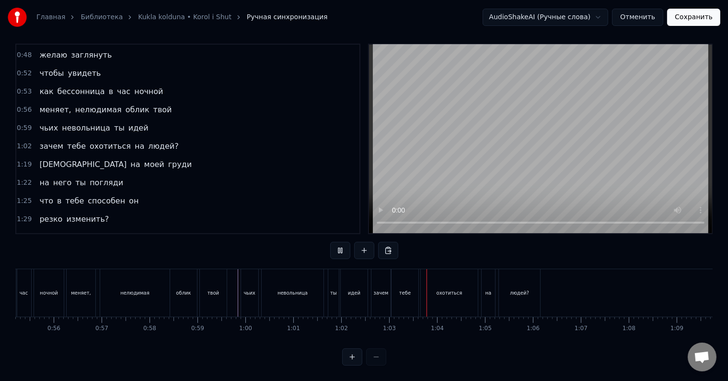
scroll to position [14, 0]
click at [538, 280] on div at bounding box center [538, 292] width 0 height 47
click at [514, 279] on div "людей?" at bounding box center [519, 292] width 41 height 47
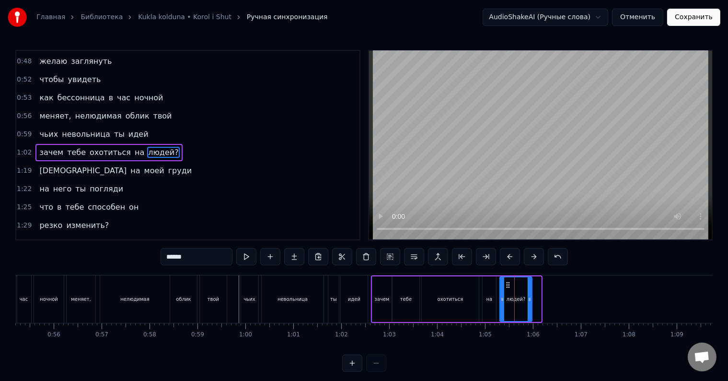
drag, startPoint x: 538, startPoint y: 298, endPoint x: 529, endPoint y: 299, distance: 9.2
click at [529, 299] on icon at bounding box center [530, 299] width 4 height 8
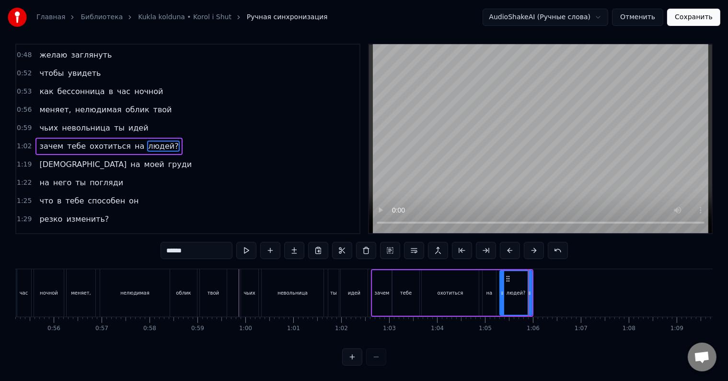
scroll to position [14, 0]
click at [214, 247] on input "******" at bounding box center [197, 250] width 72 height 17
type input "*****"
click at [521, 289] on div "людей" at bounding box center [516, 292] width 16 height 7
click at [534, 289] on icon at bounding box center [535, 293] width 4 height 8
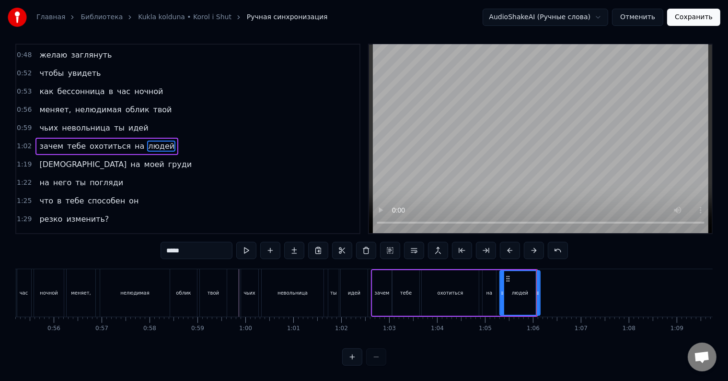
click at [539, 289] on icon at bounding box center [538, 293] width 4 height 8
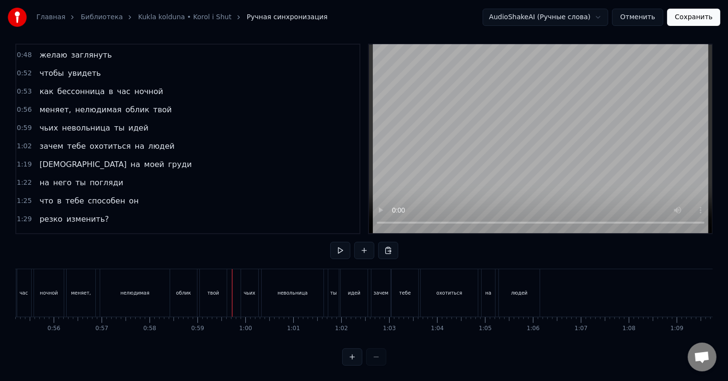
click at [232, 284] on div at bounding box center [232, 292] width 0 height 47
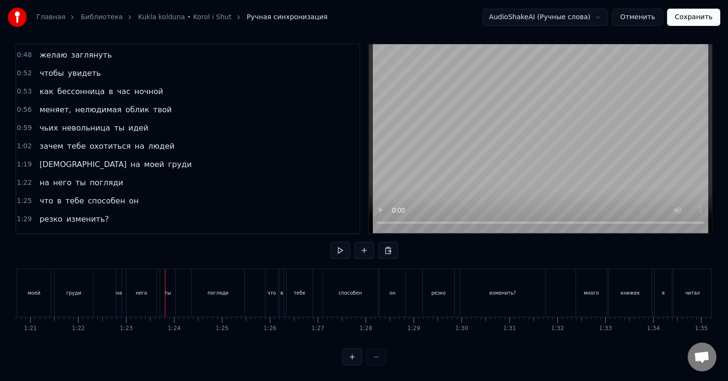
click at [117, 288] on div "на" at bounding box center [119, 292] width 6 height 47
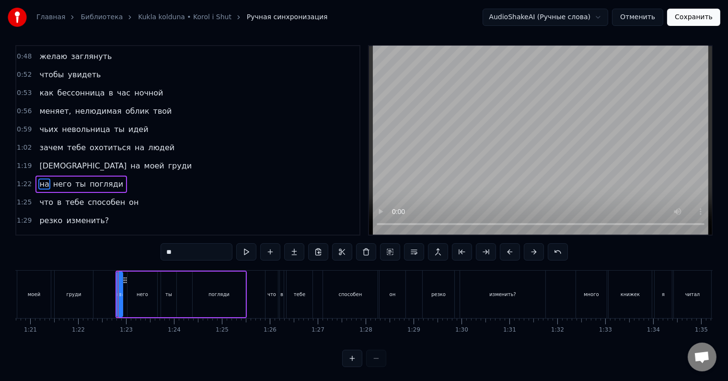
scroll to position [14, 0]
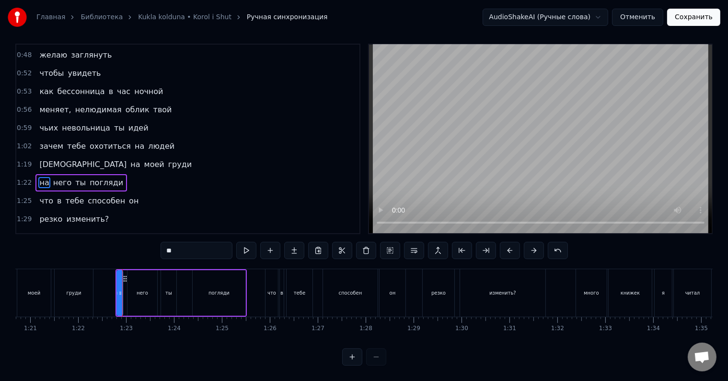
click at [116, 291] on div "на него ты погляди" at bounding box center [181, 292] width 131 height 47
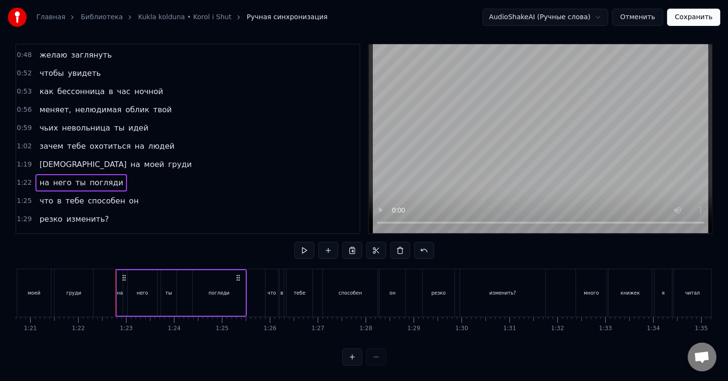
click at [118, 291] on div "на" at bounding box center [120, 293] width 6 height 46
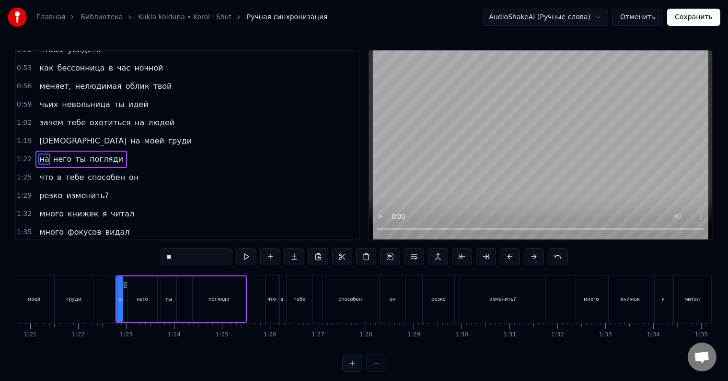
scroll to position [161, 0]
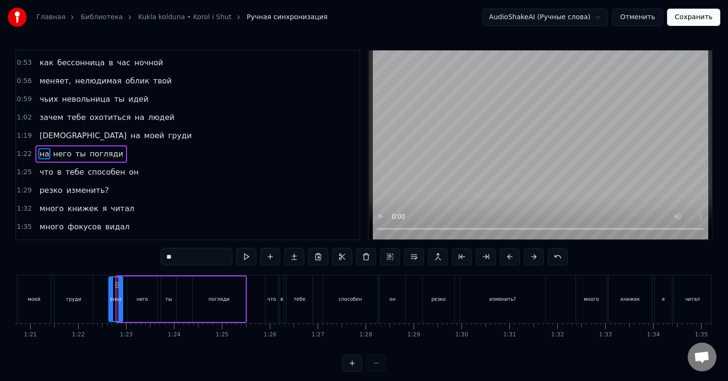
drag, startPoint x: 117, startPoint y: 294, endPoint x: 109, endPoint y: 294, distance: 8.1
click at [109, 294] on div at bounding box center [111, 299] width 4 height 44
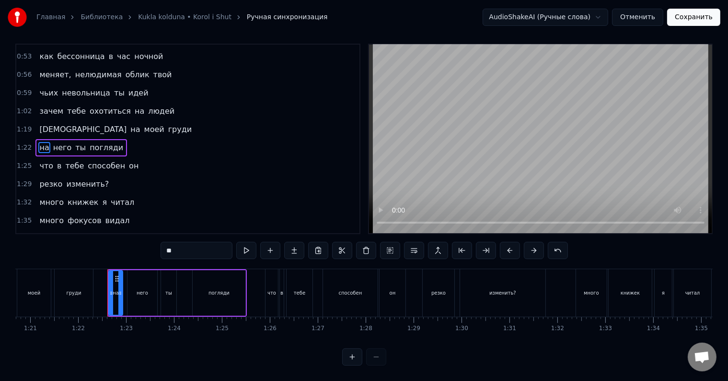
scroll to position [14, 0]
click at [123, 293] on div at bounding box center [124, 293] width 4 height 44
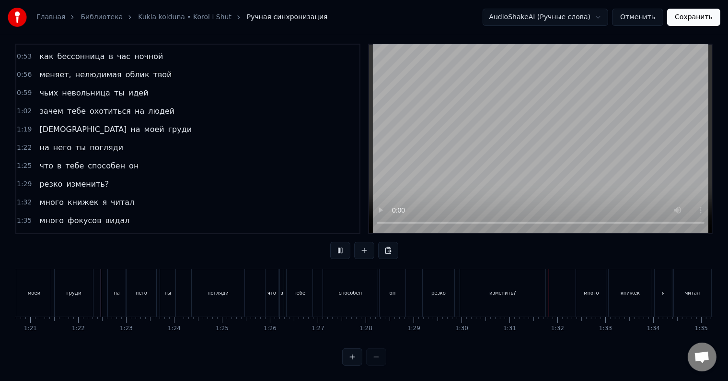
click at [499, 289] on div "изменить?" at bounding box center [502, 292] width 27 height 7
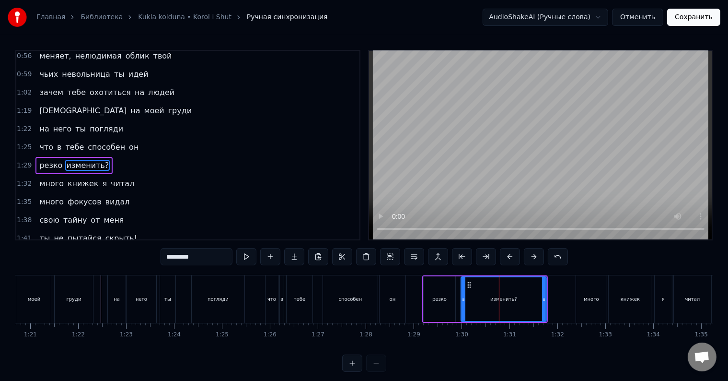
scroll to position [197, 0]
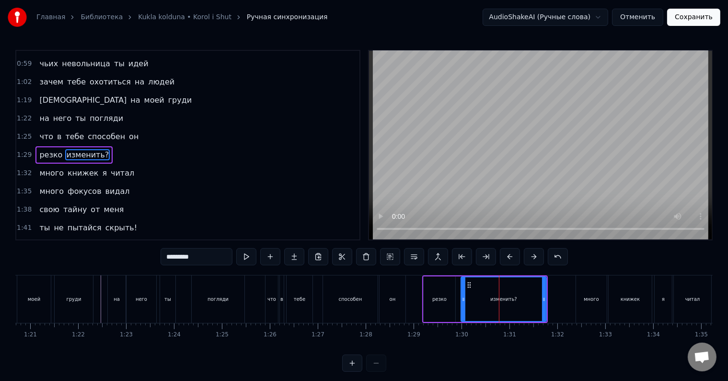
click at [209, 254] on input "*********" at bounding box center [197, 256] width 72 height 17
click at [495, 292] on div "изменить" at bounding box center [504, 299] width 84 height 44
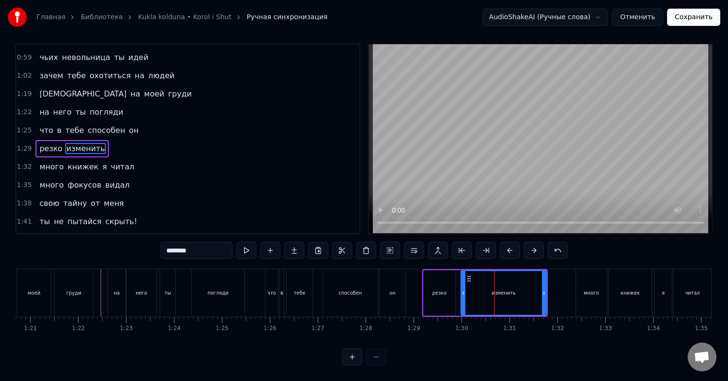
scroll to position [14, 0]
click at [584, 291] on div "много" at bounding box center [591, 292] width 31 height 47
type input "*****"
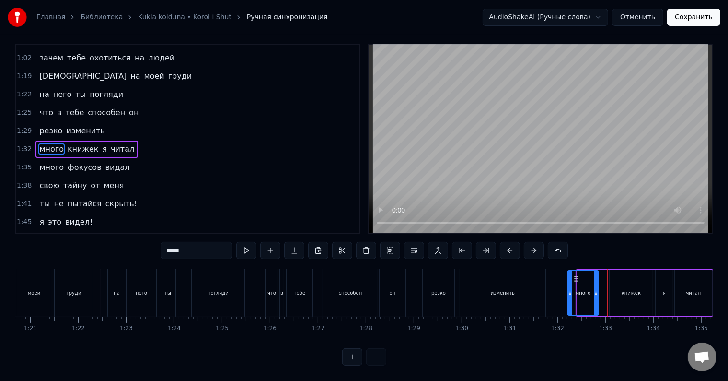
drag, startPoint x: 584, startPoint y: 270, endPoint x: 575, endPoint y: 270, distance: 9.1
click at [575, 278] on circle at bounding box center [575, 278] width 0 height 0
click at [594, 290] on div at bounding box center [595, 293] width 4 height 44
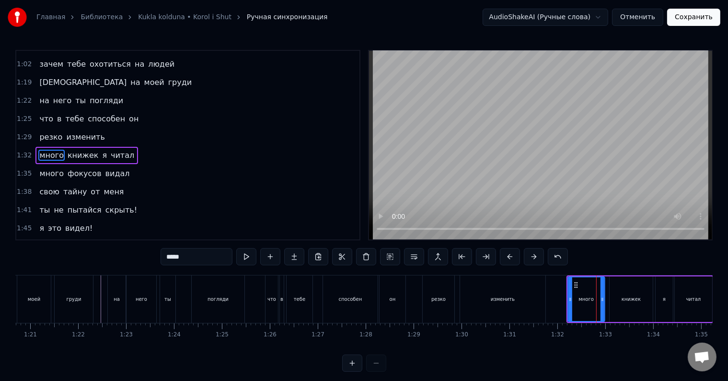
drag, startPoint x: 594, startPoint y: 301, endPoint x: 603, endPoint y: 301, distance: 8.1
click at [603, 301] on icon at bounding box center [603, 299] width 4 height 8
click at [604, 301] on div at bounding box center [604, 298] width 0 height 47
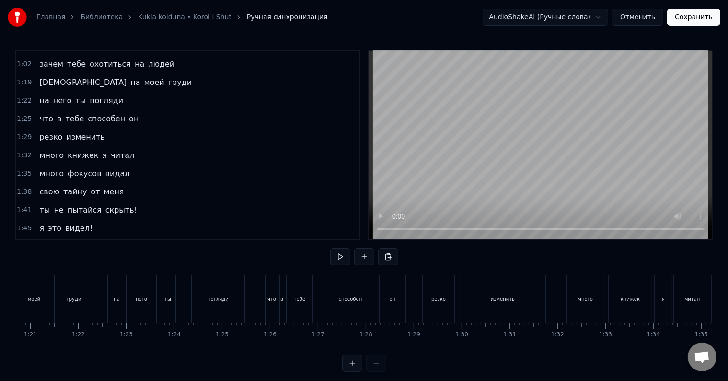
click at [555, 301] on div at bounding box center [555, 298] width 0 height 47
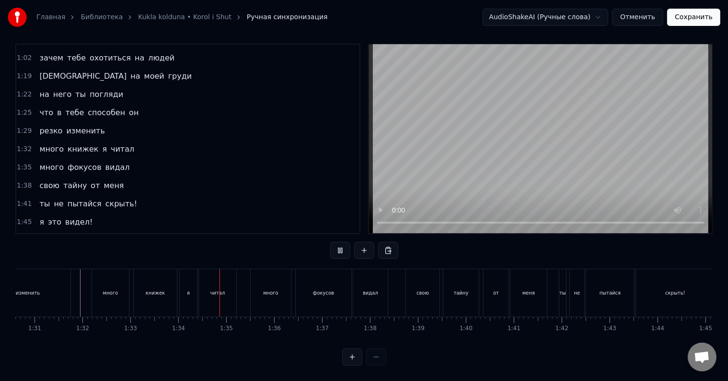
scroll to position [0, 4472]
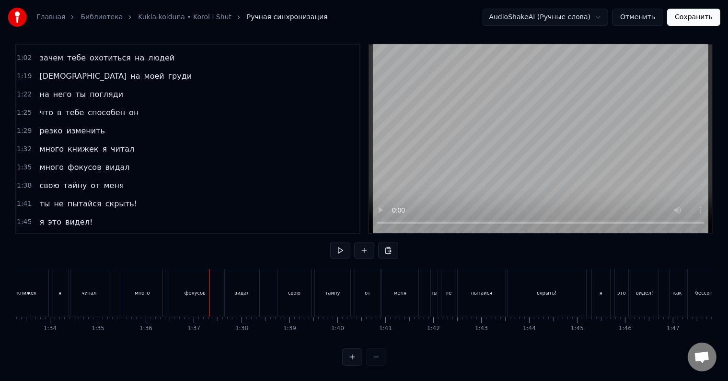
drag, startPoint x: 150, startPoint y: 286, endPoint x: 155, endPoint y: 291, distance: 8.1
click at [149, 286] on div "много" at bounding box center [142, 292] width 40 height 47
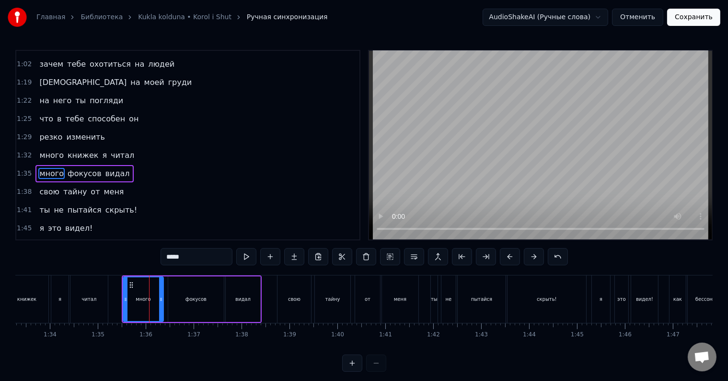
scroll to position [232, 0]
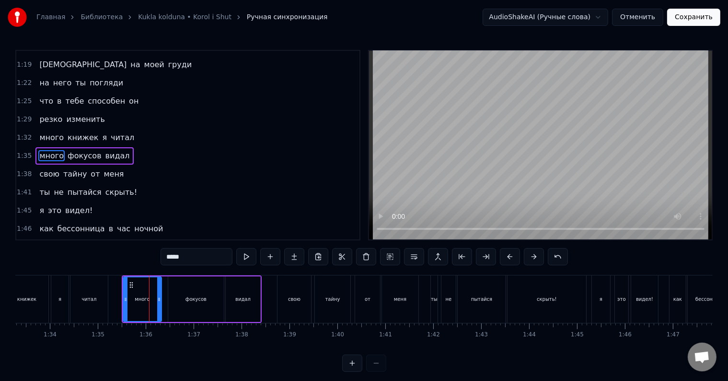
click at [157, 299] on icon at bounding box center [159, 299] width 4 height 8
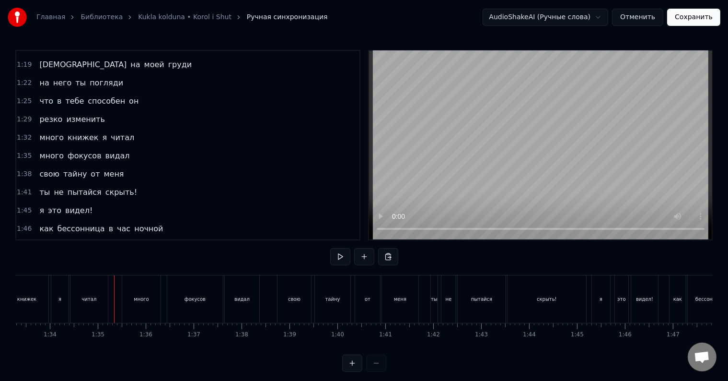
click at [114, 301] on div at bounding box center [114, 298] width 0 height 47
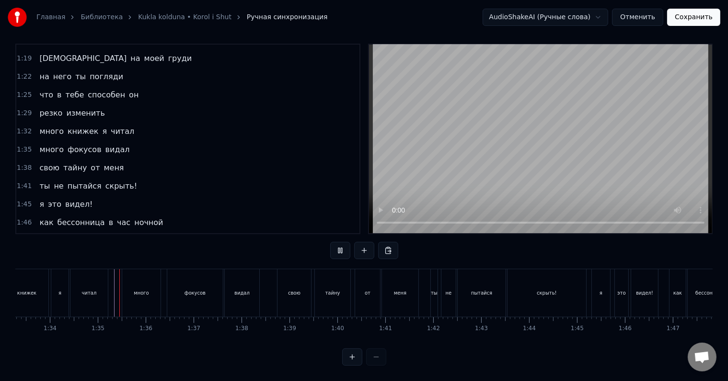
scroll to position [14, 0]
click at [433, 292] on div "ты" at bounding box center [434, 292] width 7 height 47
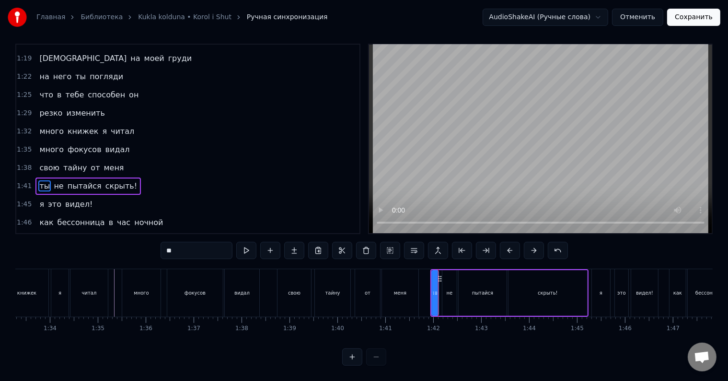
click at [433, 293] on div at bounding box center [434, 293] width 4 height 44
click at [439, 293] on div at bounding box center [439, 293] width 4 height 44
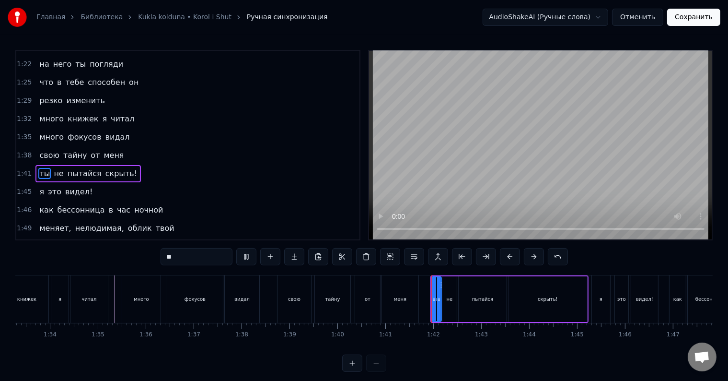
scroll to position [267, 0]
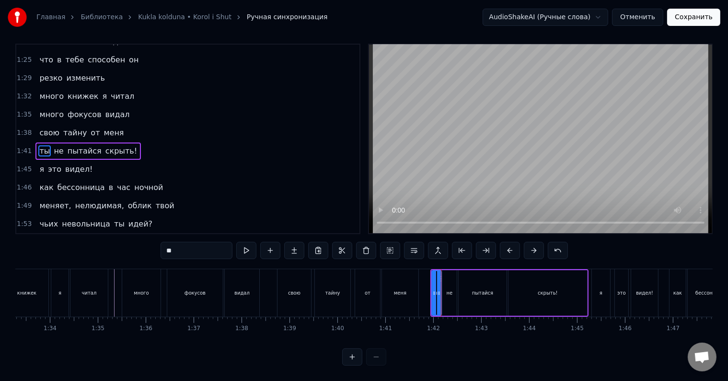
click at [447, 295] on div "не" at bounding box center [449, 293] width 14 height 46
click at [438, 295] on div "ты" at bounding box center [437, 293] width 10 height 46
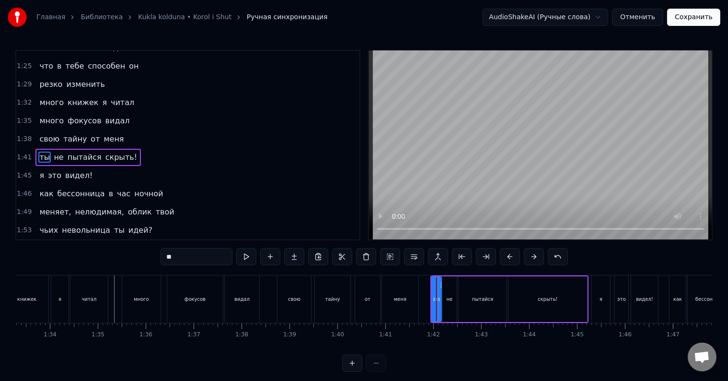
type input "**"
drag, startPoint x: 443, startPoint y: 303, endPoint x: 435, endPoint y: 303, distance: 7.7
click at [435, 303] on div at bounding box center [437, 299] width 4 height 44
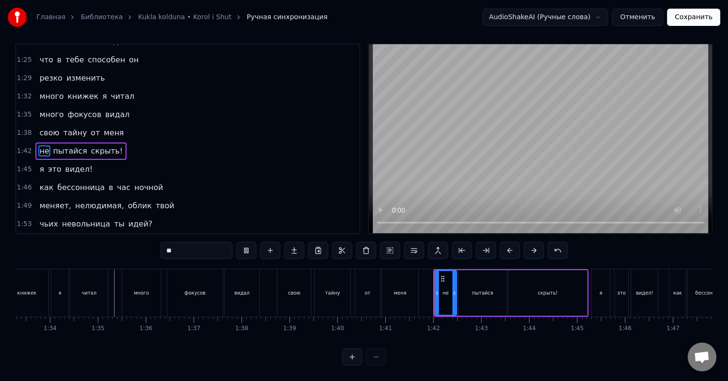
scroll to position [14, 0]
click at [457, 292] on div at bounding box center [457, 293] width 4 height 44
drag, startPoint x: 457, startPoint y: 293, endPoint x: 465, endPoint y: 293, distance: 8.1
click at [465, 293] on div at bounding box center [465, 293] width 4 height 44
drag, startPoint x: 465, startPoint y: 293, endPoint x: 455, endPoint y: 294, distance: 9.6
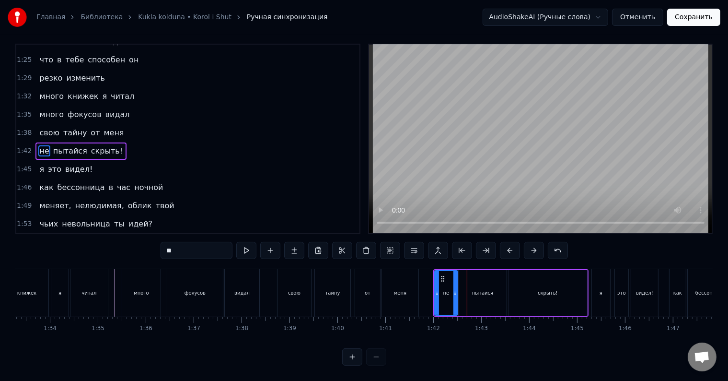
click at [455, 294] on div at bounding box center [455, 293] width 4 height 44
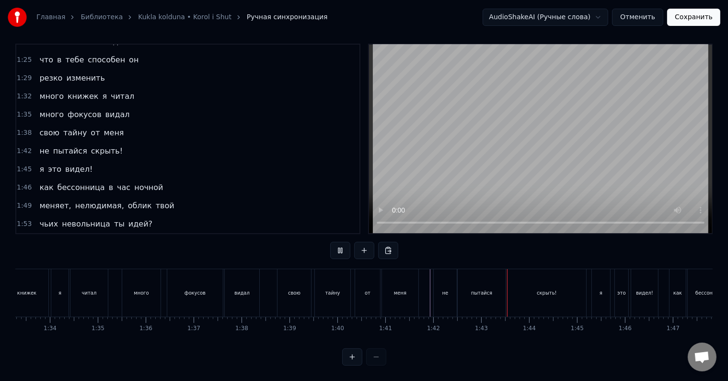
click at [425, 290] on div at bounding box center [436, 292] width 9784 height 47
click at [562, 291] on div "скрыть!" at bounding box center [547, 292] width 79 height 47
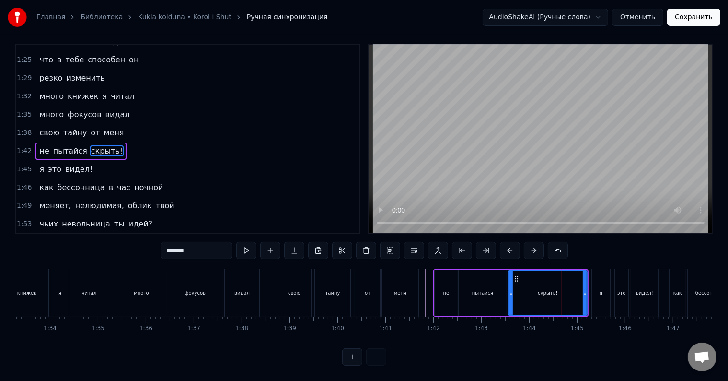
scroll to position [0, 0]
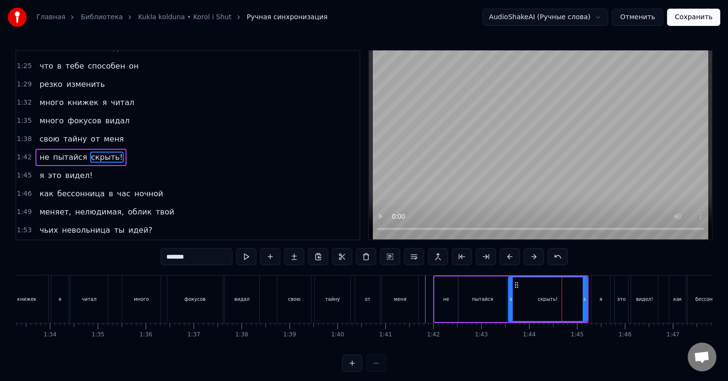
click at [200, 252] on input "*******" at bounding box center [197, 256] width 72 height 17
click at [541, 302] on div "скрыть" at bounding box center [548, 298] width 18 height 7
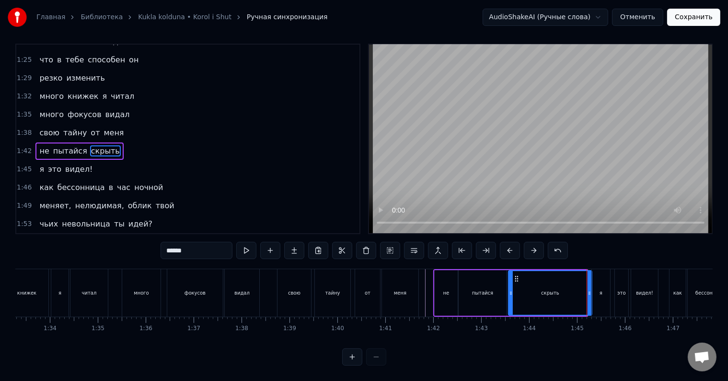
drag, startPoint x: 584, startPoint y: 300, endPoint x: 589, endPoint y: 301, distance: 4.9
click at [589, 301] on div at bounding box center [590, 293] width 4 height 44
click at [600, 294] on div "я" at bounding box center [601, 292] width 18 height 47
type input "*"
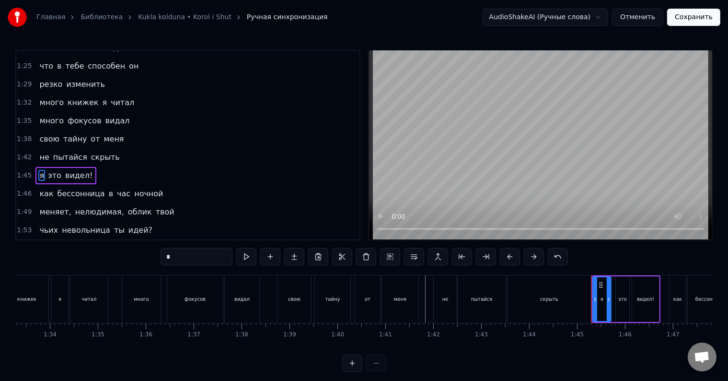
scroll to position [285, 0]
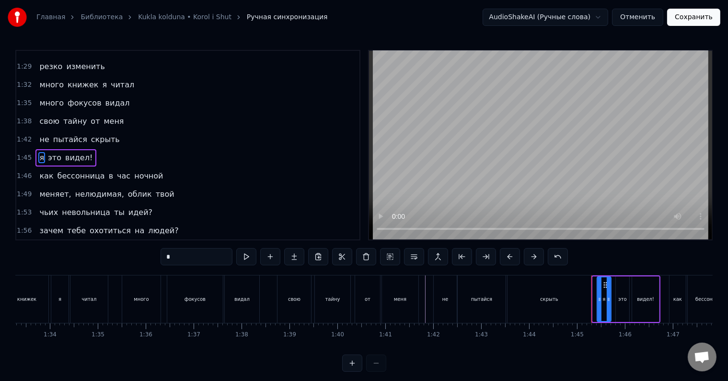
click at [598, 301] on icon at bounding box center [600, 299] width 4 height 8
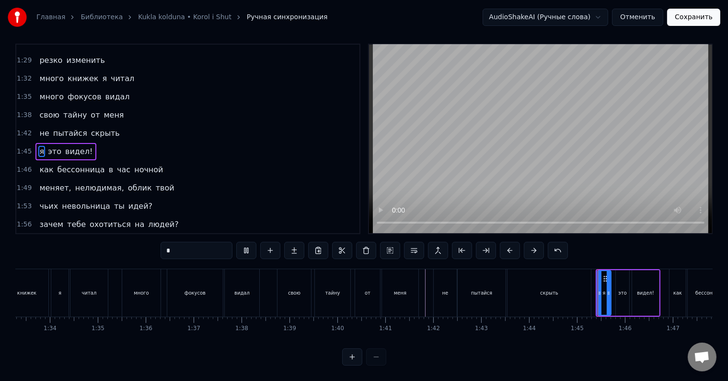
scroll to position [14, 0]
click at [594, 301] on div at bounding box center [596, 293] width 4 height 44
click at [596, 302] on div at bounding box center [598, 293] width 4 height 44
click at [597, 302] on div at bounding box center [599, 293] width 4 height 44
click at [611, 290] on div at bounding box center [611, 292] width 0 height 47
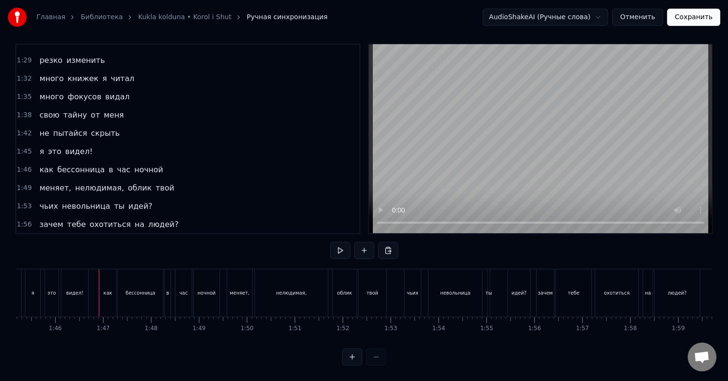
scroll to position [0, 5077]
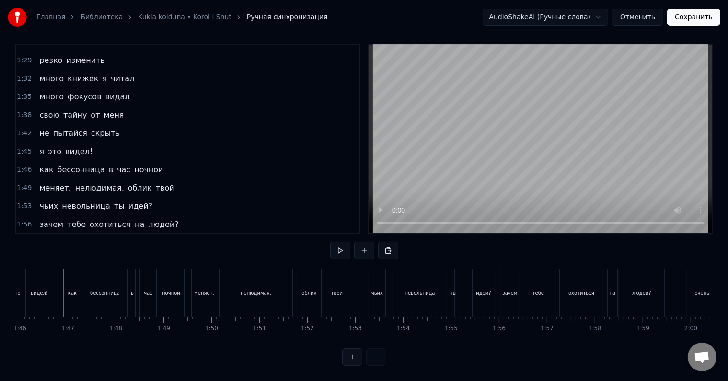
click at [36, 289] on div "видел!" at bounding box center [39, 292] width 17 height 7
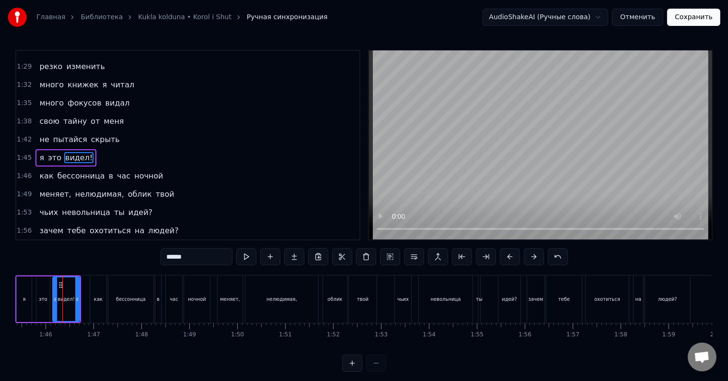
scroll to position [0, 5050]
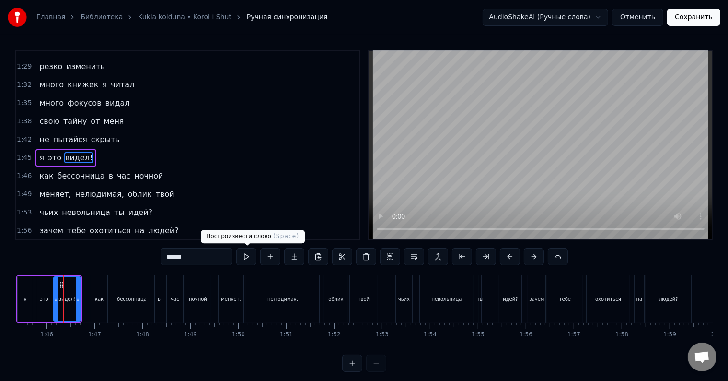
click at [222, 248] on input "******" at bounding box center [197, 256] width 72 height 17
click at [27, 303] on div "я" at bounding box center [25, 299] width 15 height 46
type input "*"
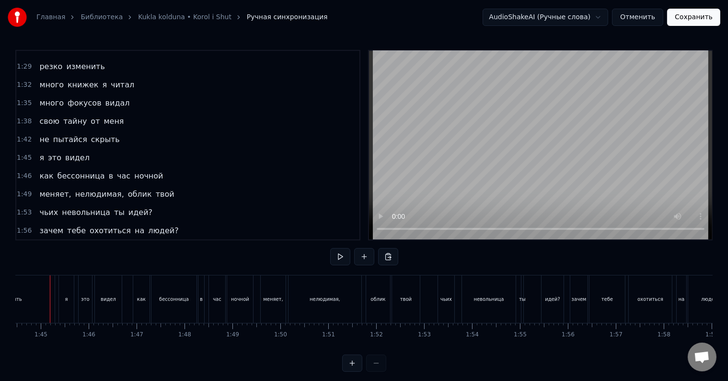
click at [27, 304] on div "скрыть" at bounding box center [12, 298] width 83 height 47
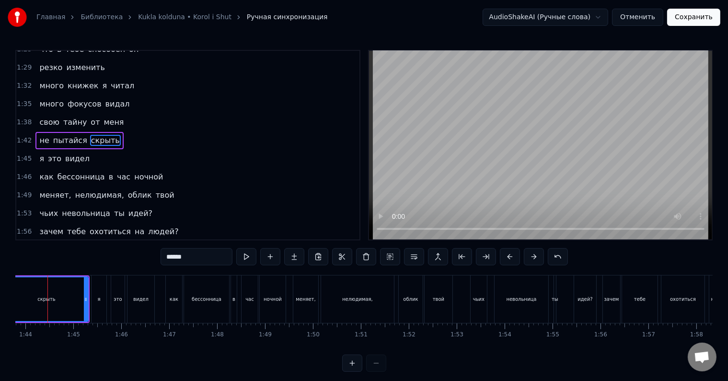
scroll to position [0, 4959]
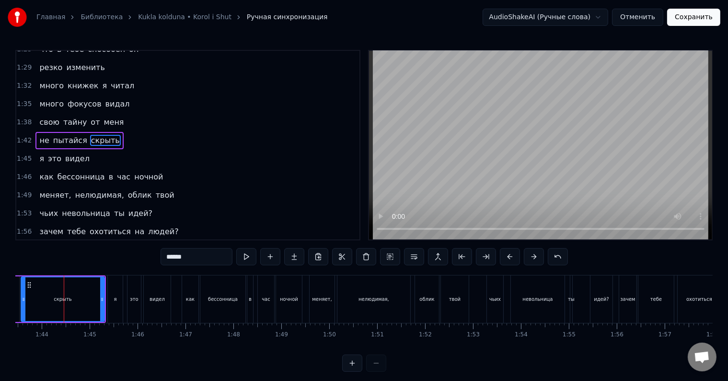
click at [114, 297] on div "я" at bounding box center [115, 298] width 3 height 7
type input "*"
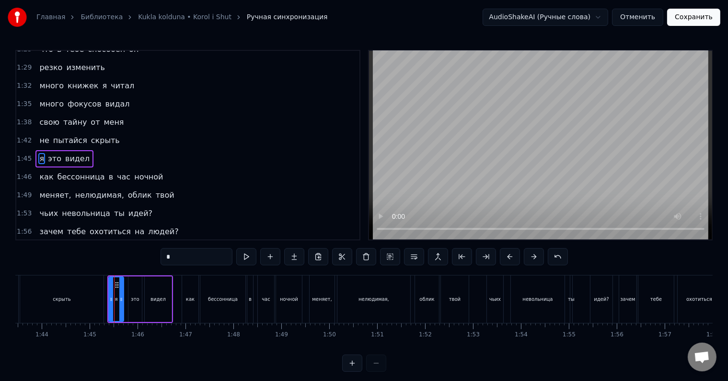
scroll to position [285, 0]
click at [114, 297] on div at bounding box center [114, 298] width 0 height 47
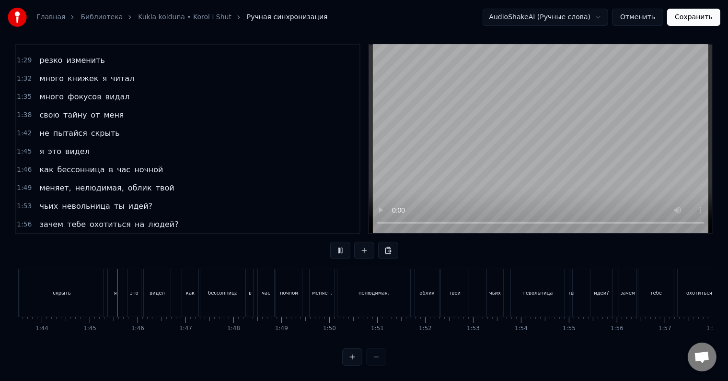
scroll to position [14, 0]
click at [251, 289] on div "в" at bounding box center [250, 292] width 6 height 47
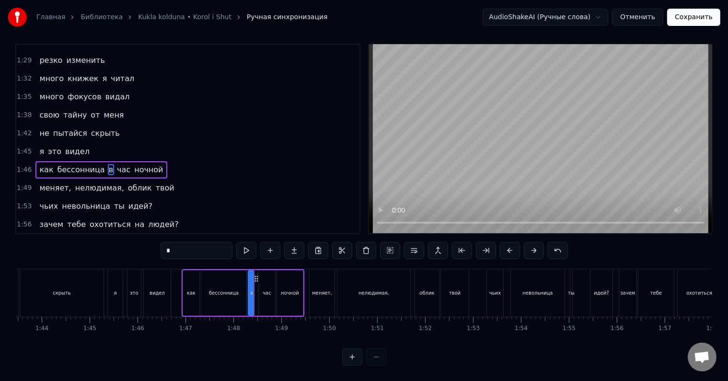
click at [260, 288] on div "час" at bounding box center [267, 293] width 16 height 46
click at [265, 292] on div at bounding box center [266, 293] width 4 height 44
click at [249, 291] on div "в" at bounding box center [251, 293] width 6 height 46
type input "*"
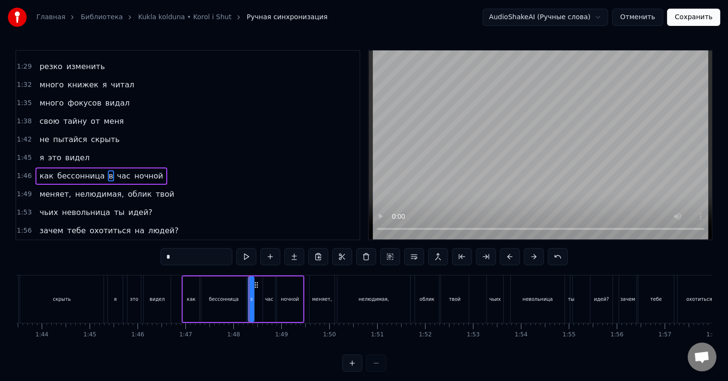
scroll to position [302, 0]
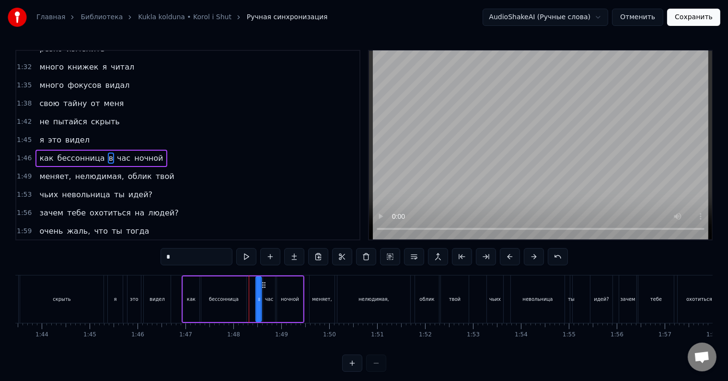
drag, startPoint x: 255, startPoint y: 283, endPoint x: 263, endPoint y: 284, distance: 7.7
click at [263, 284] on icon at bounding box center [264, 285] width 8 height 8
click at [254, 298] on icon at bounding box center [256, 299] width 4 height 8
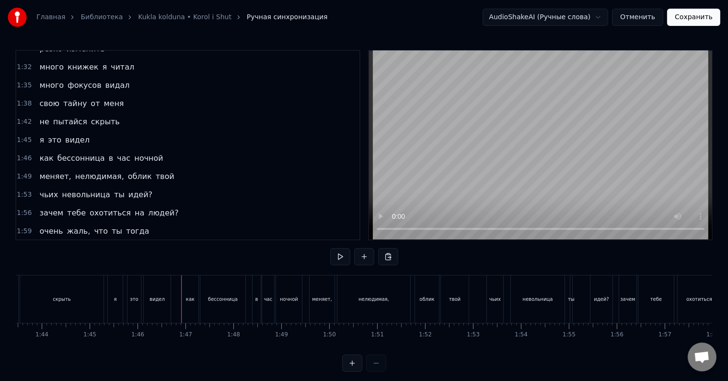
click at [181, 295] on div at bounding box center [181, 298] width 0 height 47
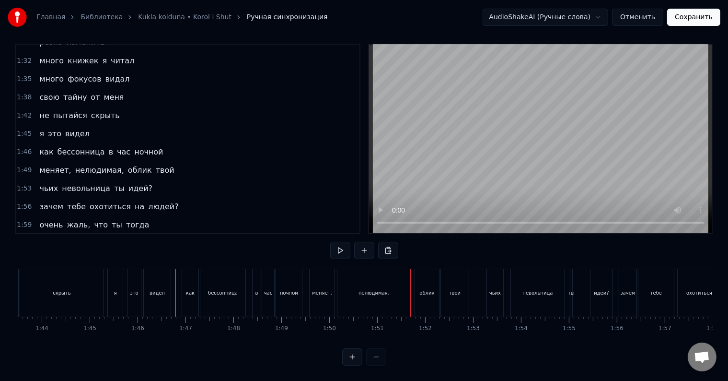
click at [293, 289] on div "ночной" at bounding box center [289, 292] width 18 height 7
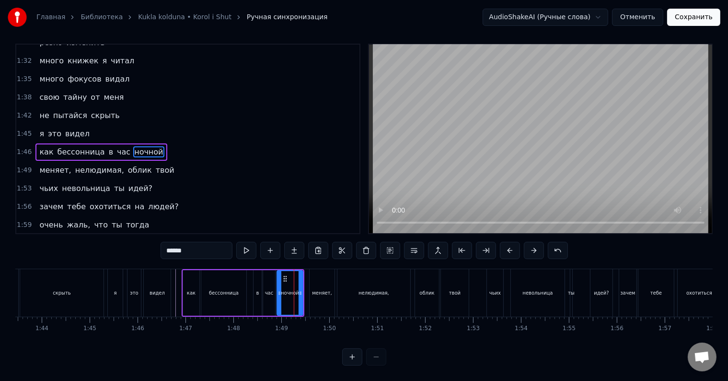
scroll to position [0, 0]
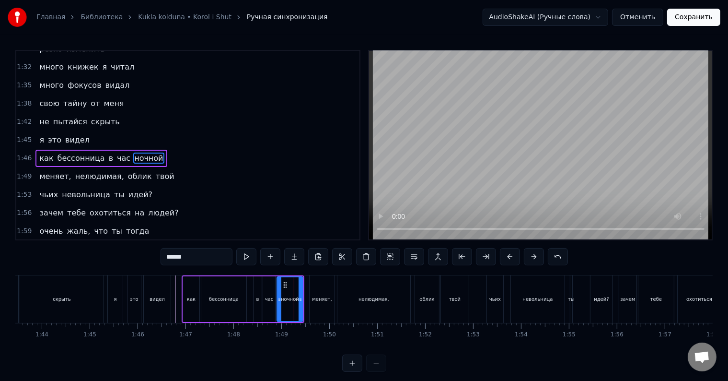
click at [294, 287] on div at bounding box center [294, 298] width 0 height 47
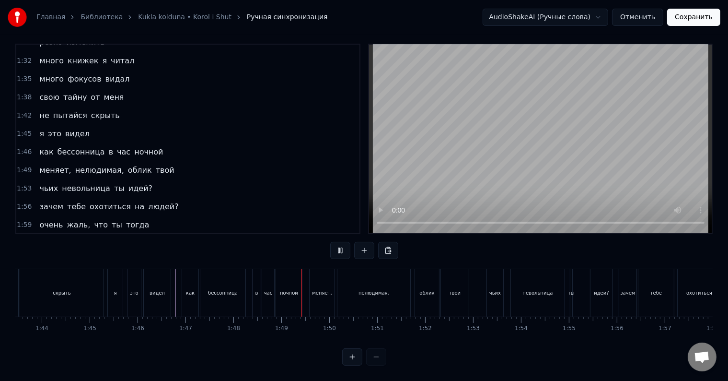
scroll to position [14, 0]
click at [365, 290] on div "нелюдимая," at bounding box center [373, 292] width 73 height 47
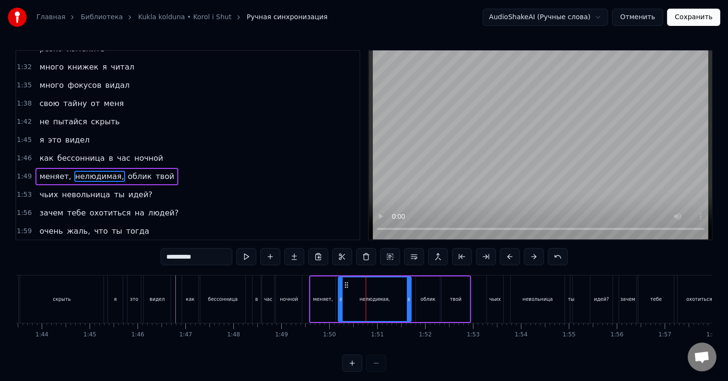
scroll to position [320, 0]
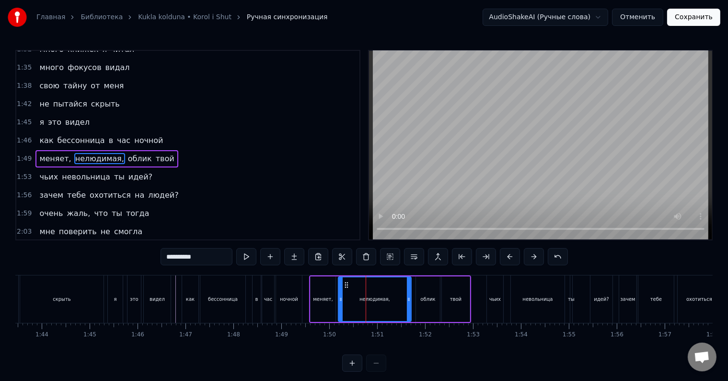
click at [219, 259] on input "**********" at bounding box center [197, 256] width 72 height 17
type input "*********"
click at [366, 302] on div at bounding box center [366, 298] width 0 height 47
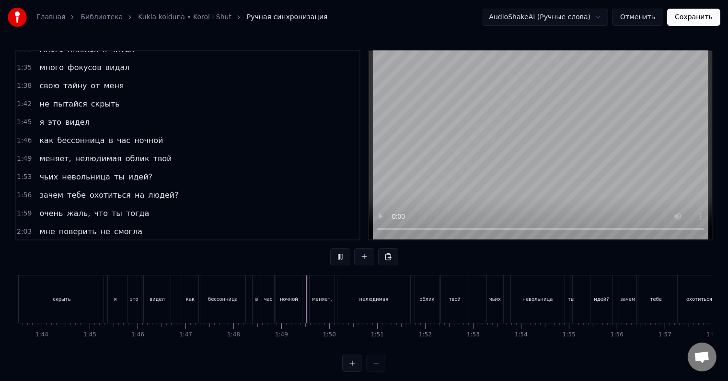
scroll to position [14, 0]
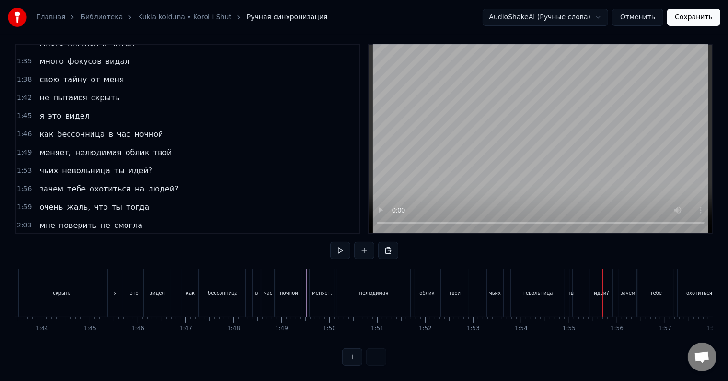
click at [571, 288] on div "ты" at bounding box center [571, 292] width 2 height 47
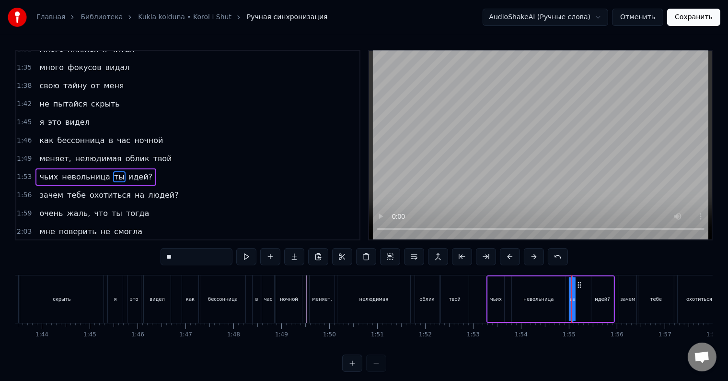
scroll to position [337, 0]
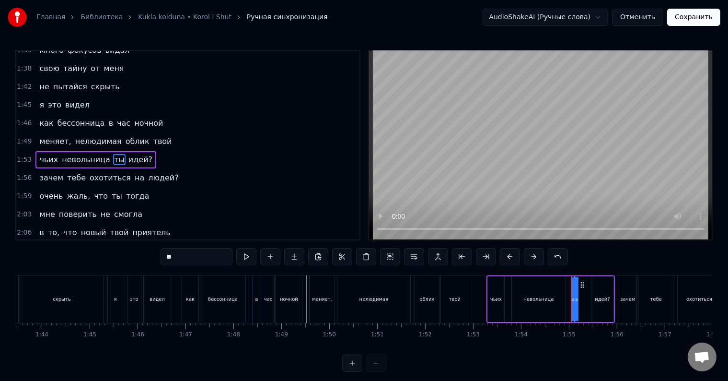
drag, startPoint x: 573, startPoint y: 292, endPoint x: 581, endPoint y: 292, distance: 7.7
click at [581, 292] on div "чьих невольница ты идей?" at bounding box center [551, 298] width 128 height 47
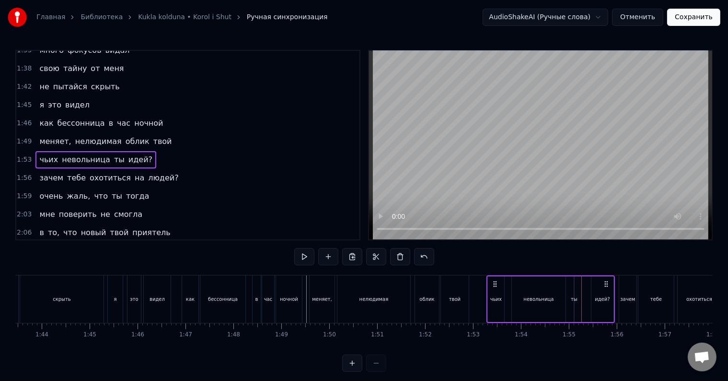
click at [574, 299] on div "ты" at bounding box center [574, 298] width 7 height 7
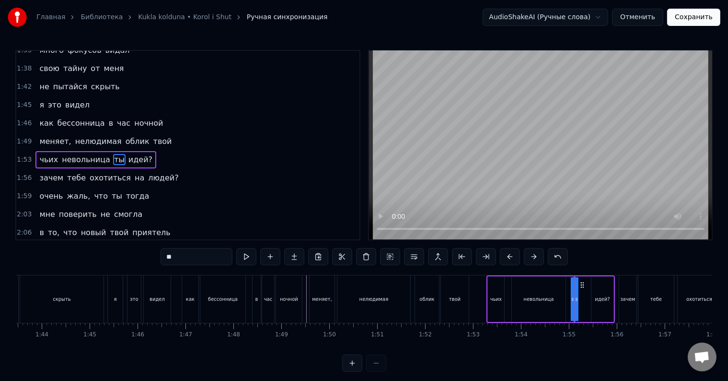
drag, startPoint x: 572, startPoint y: 301, endPoint x: 564, endPoint y: 301, distance: 8.2
click at [564, 301] on div "чьих невольница ты идей?" at bounding box center [551, 298] width 128 height 47
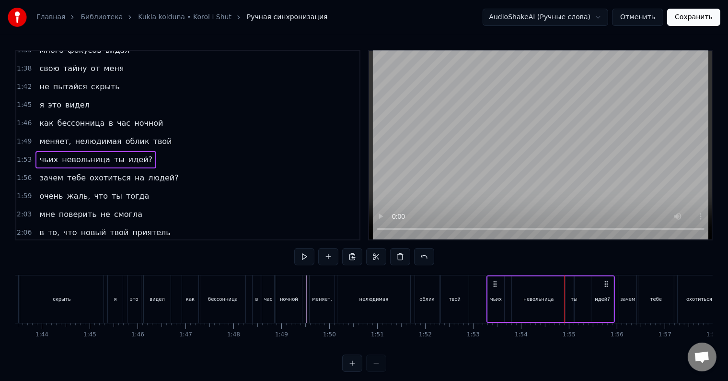
click at [573, 301] on div "ты" at bounding box center [574, 298] width 7 height 7
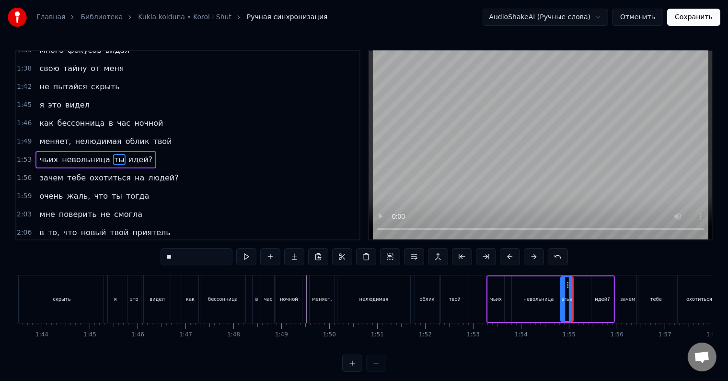
drag, startPoint x: 576, startPoint y: 301, endPoint x: 562, endPoint y: 302, distance: 13.5
click at [562, 302] on div at bounding box center [563, 299] width 4 height 44
drag, startPoint x: 567, startPoint y: 284, endPoint x: 578, endPoint y: 285, distance: 11.0
click at [578, 285] on icon at bounding box center [580, 285] width 8 height 8
click at [571, 295] on div at bounding box center [572, 299] width 4 height 44
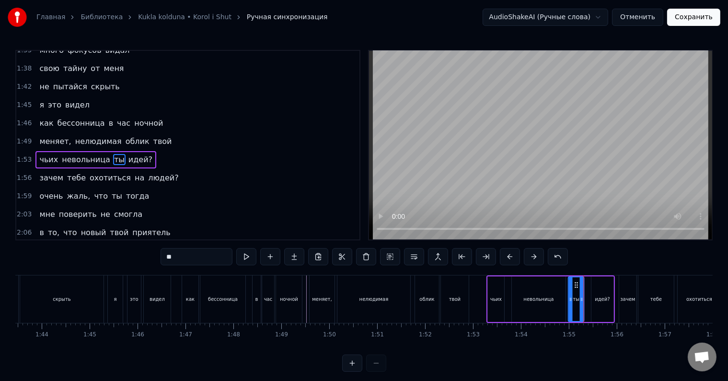
click at [571, 295] on icon at bounding box center [571, 299] width 4 height 8
click at [594, 296] on div "идей?" at bounding box center [603, 299] width 22 height 46
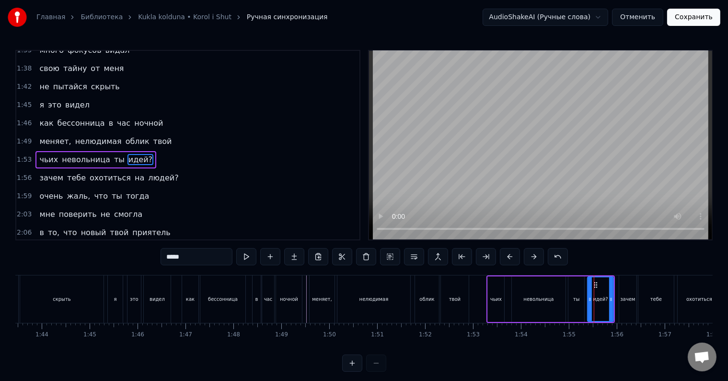
click at [589, 299] on icon at bounding box center [590, 299] width 4 height 8
click at [582, 301] on div "ты" at bounding box center [577, 299] width 16 height 46
type input "**"
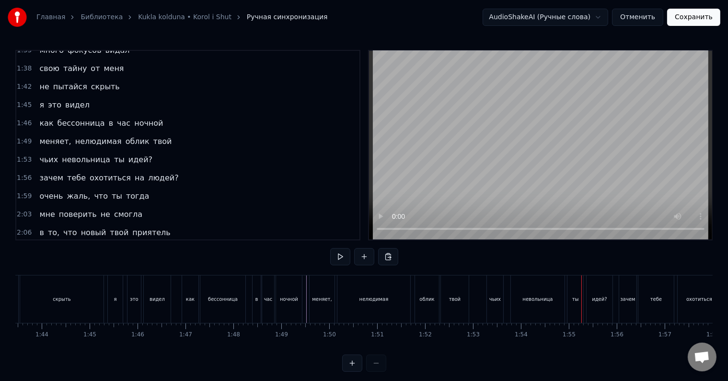
click at [579, 303] on div "ты" at bounding box center [576, 298] width 16 height 47
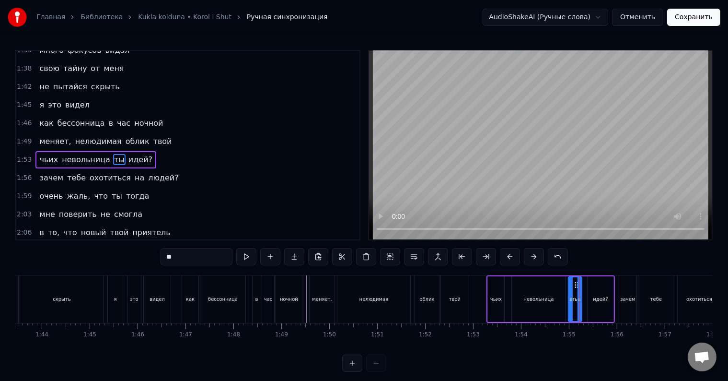
click at [580, 303] on div at bounding box center [580, 299] width 4 height 44
click at [588, 301] on div "идей?" at bounding box center [601, 299] width 26 height 46
click at [585, 302] on icon at bounding box center [587, 299] width 4 height 8
click at [577, 304] on div "ты" at bounding box center [575, 299] width 13 height 46
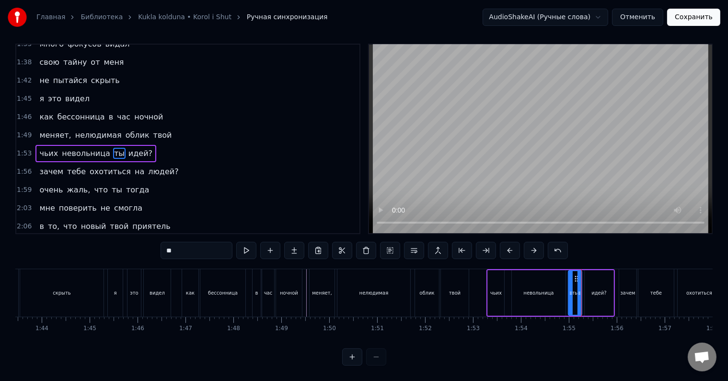
click at [587, 297] on div "идей?" at bounding box center [599, 293] width 29 height 46
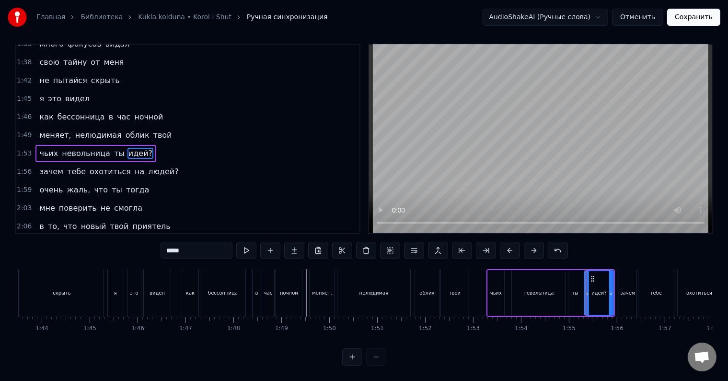
scroll to position [14, 0]
click at [614, 290] on div at bounding box center [614, 293] width 4 height 44
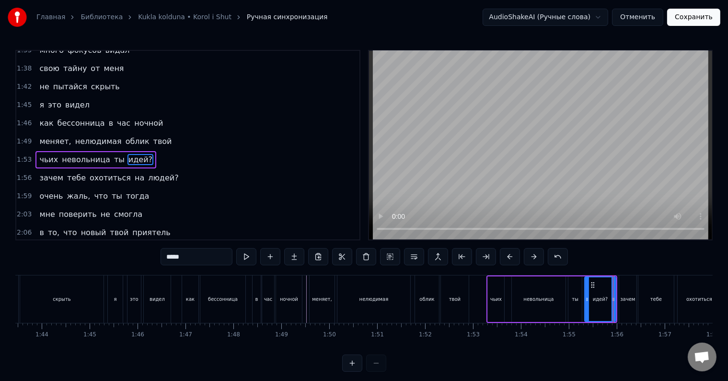
click at [491, 298] on div "чьих" at bounding box center [496, 298] width 12 height 7
type input "****"
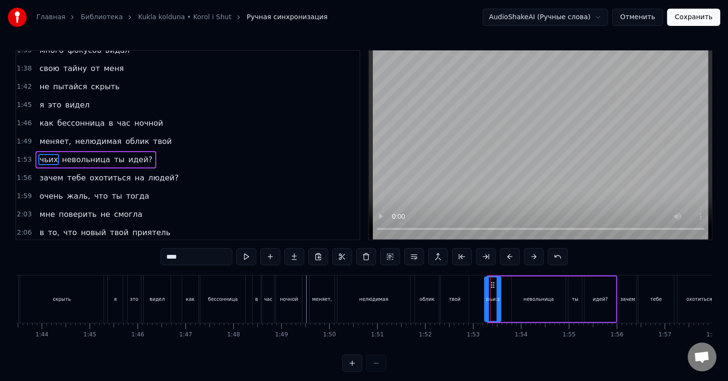
click at [491, 284] on icon at bounding box center [493, 285] width 8 height 8
click at [503, 301] on div "чьих невольница ты идей?" at bounding box center [551, 298] width 134 height 47
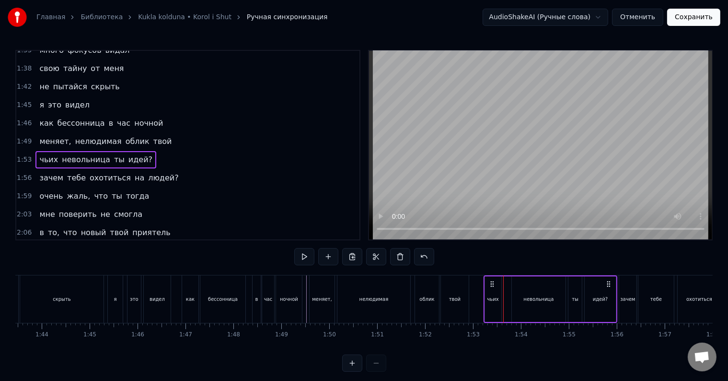
click at [499, 303] on div "чьих" at bounding box center [493, 299] width 16 height 46
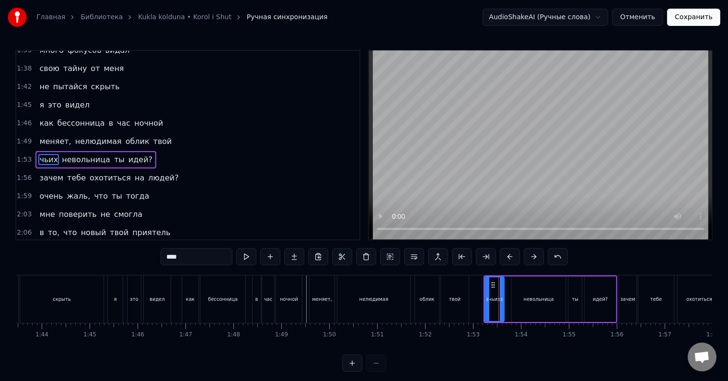
click at [503, 303] on div at bounding box center [502, 299] width 4 height 44
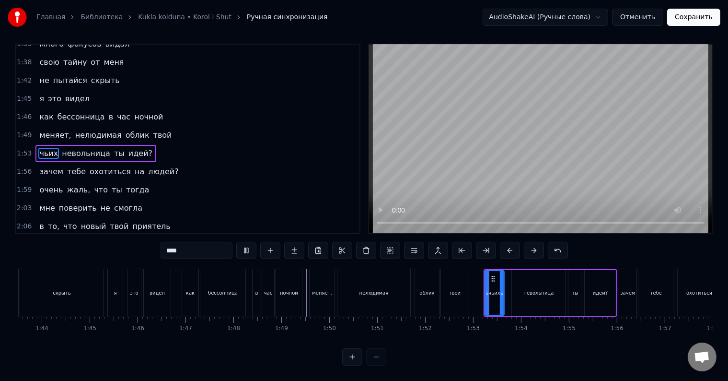
scroll to position [14, 0]
click at [518, 294] on div "невольница" at bounding box center [539, 293] width 54 height 46
type input "**********"
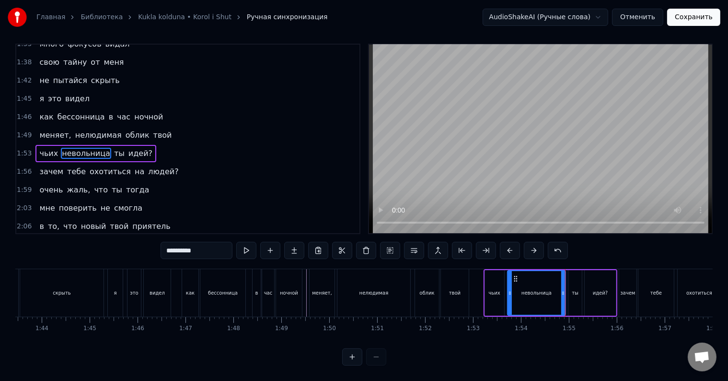
click at [509, 294] on div at bounding box center [510, 293] width 4 height 44
click at [507, 296] on div at bounding box center [509, 293] width 4 height 44
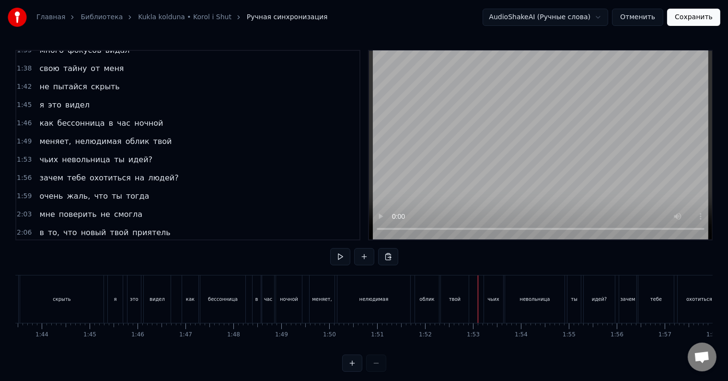
click at [478, 296] on div at bounding box center [478, 298] width 0 height 47
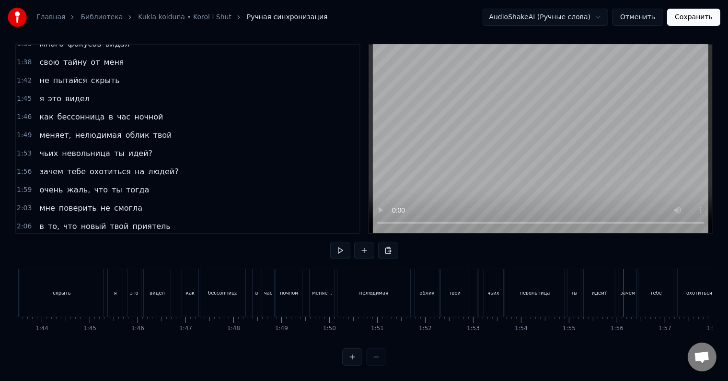
click at [602, 290] on div "идей?" at bounding box center [599, 292] width 31 height 47
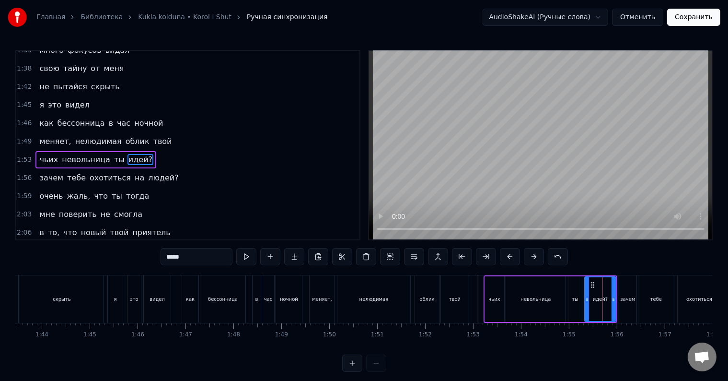
click at [219, 261] on input "*****" at bounding box center [197, 256] width 72 height 17
type input "****"
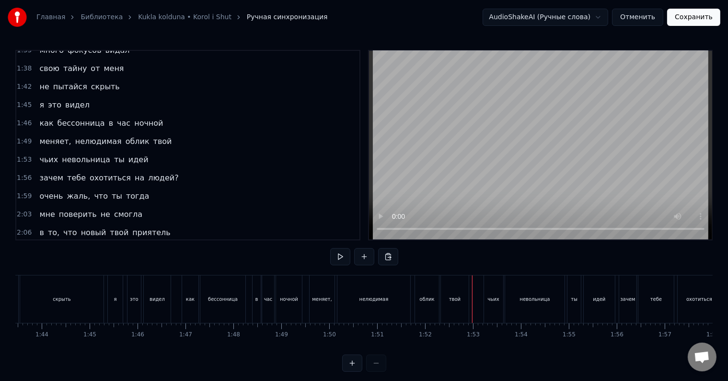
click at [472, 292] on div at bounding box center [472, 298] width 0 height 47
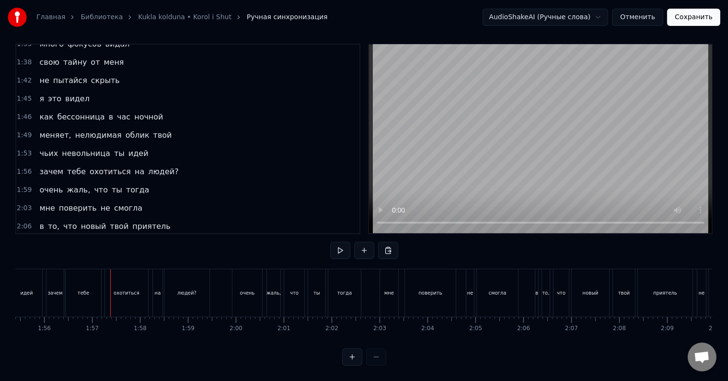
scroll to position [0, 5569]
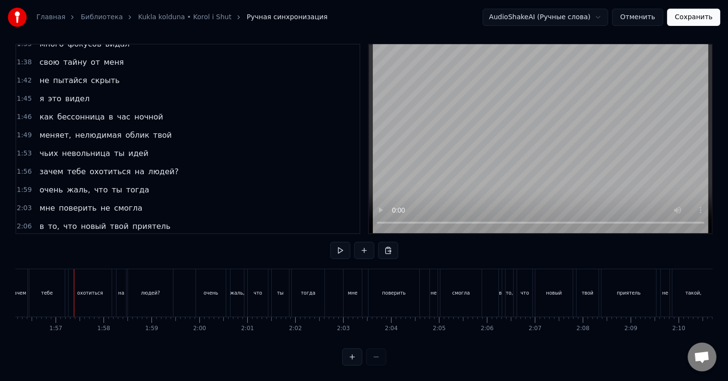
click at [44, 291] on div "тебе" at bounding box center [46, 292] width 35 height 47
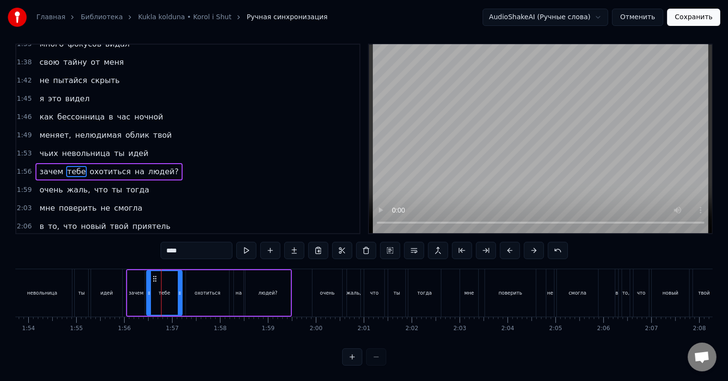
scroll to position [0, 5446]
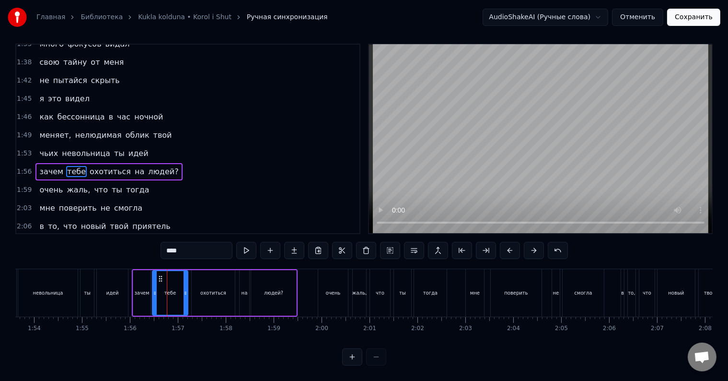
click at [145, 289] on div "зачем" at bounding box center [141, 293] width 17 height 46
type input "*****"
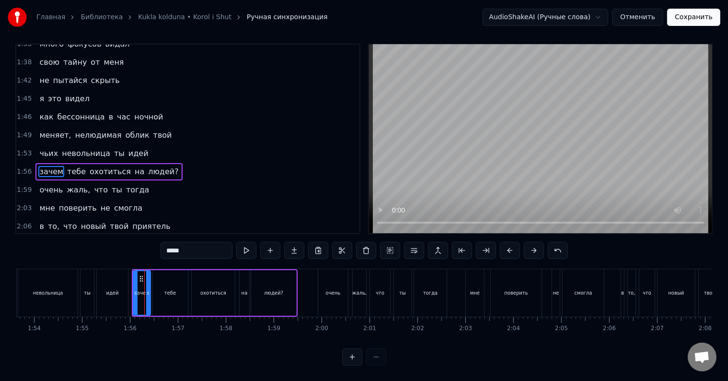
scroll to position [14, 0]
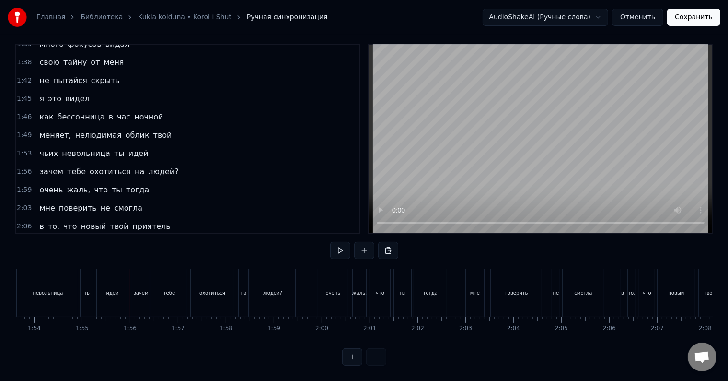
click at [135, 291] on div "зачем" at bounding box center [140, 292] width 17 height 47
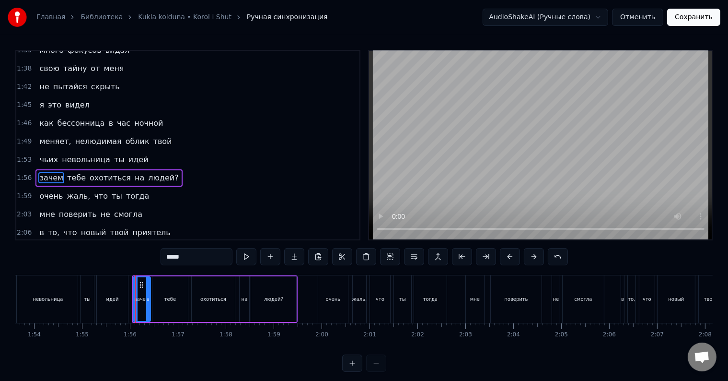
scroll to position [355, 0]
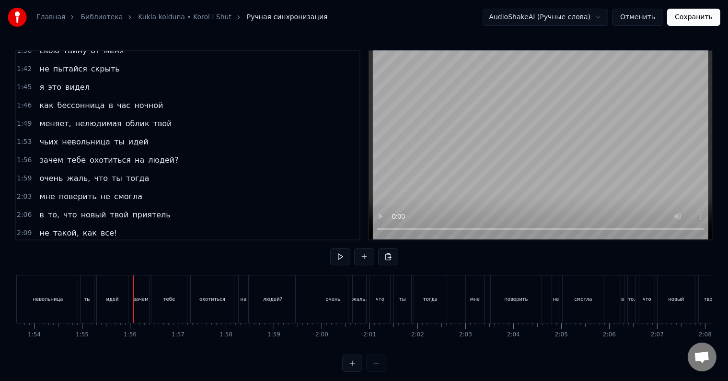
click at [138, 297] on div "зачем" at bounding box center [140, 298] width 15 height 7
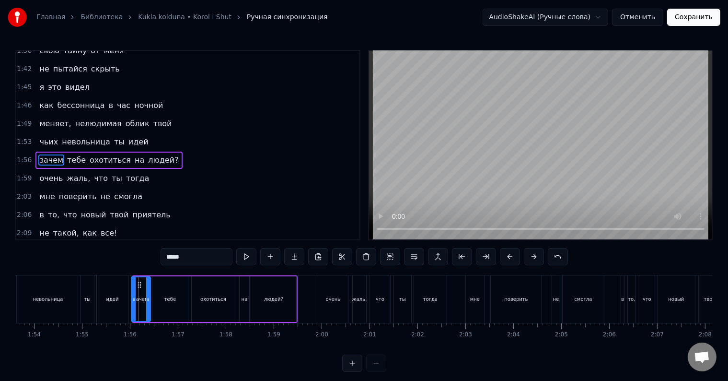
click at [132, 302] on div at bounding box center [134, 299] width 4 height 44
click at [146, 305] on div at bounding box center [146, 299] width 4 height 44
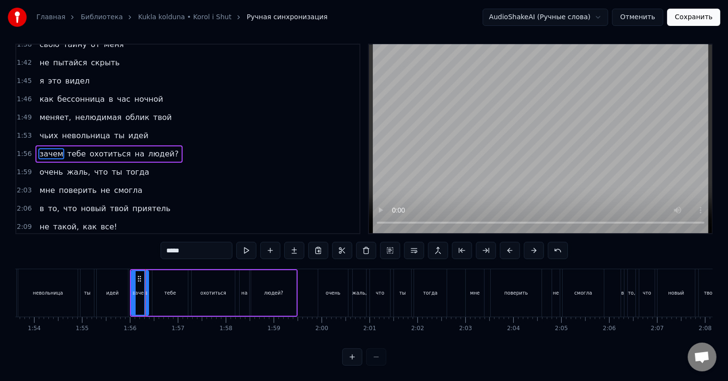
scroll to position [14, 0]
click at [157, 292] on div "тебе" at bounding box center [169, 293] width 35 height 46
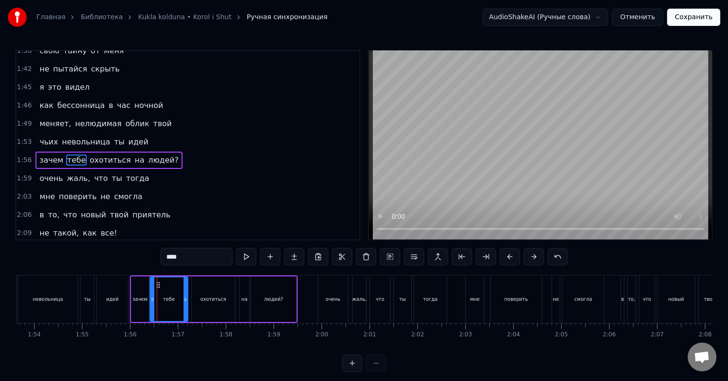
click at [151, 298] on icon at bounding box center [153, 299] width 4 height 8
click at [107, 302] on div "идей" at bounding box center [112, 298] width 31 height 47
type input "****"
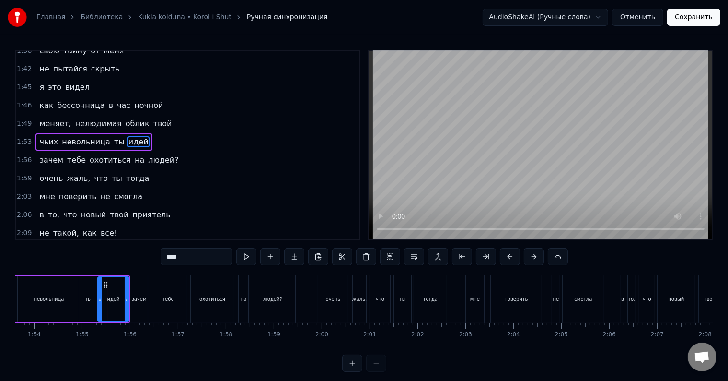
scroll to position [337, 0]
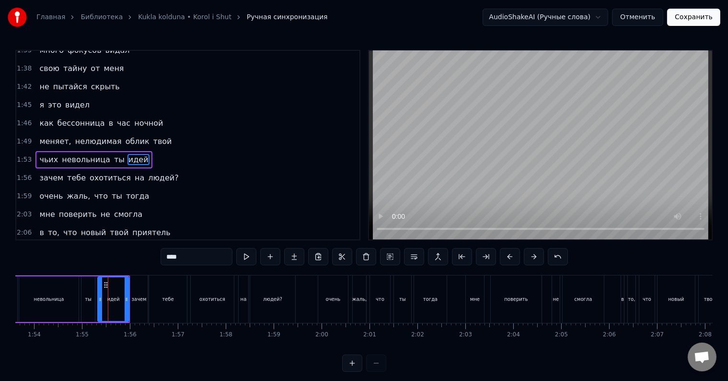
click at [108, 302] on div at bounding box center [108, 298] width 0 height 47
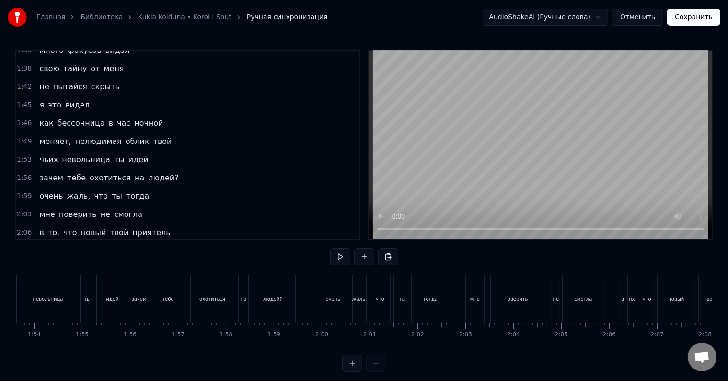
click at [108, 302] on div at bounding box center [108, 298] width 0 height 47
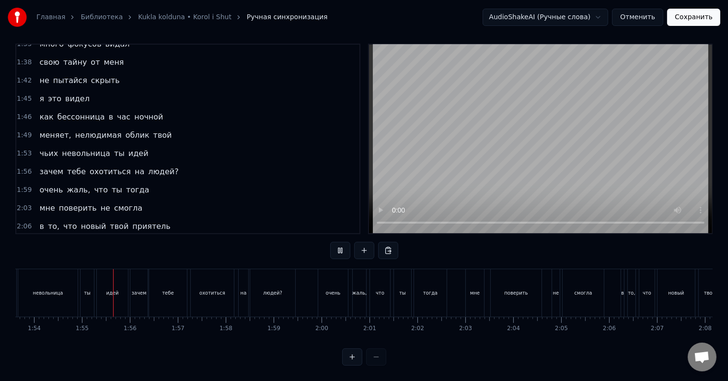
scroll to position [14, 0]
click at [274, 290] on div "людей?" at bounding box center [272, 292] width 45 height 47
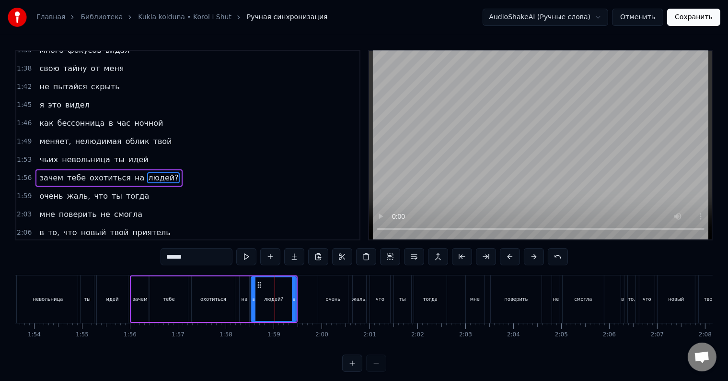
scroll to position [355, 0]
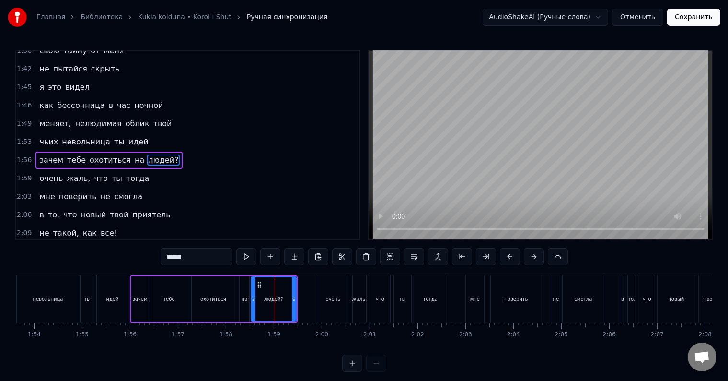
click at [208, 260] on input "******" at bounding box center [197, 256] width 72 height 17
click at [119, 300] on div "идей" at bounding box center [112, 298] width 31 height 47
type input "****"
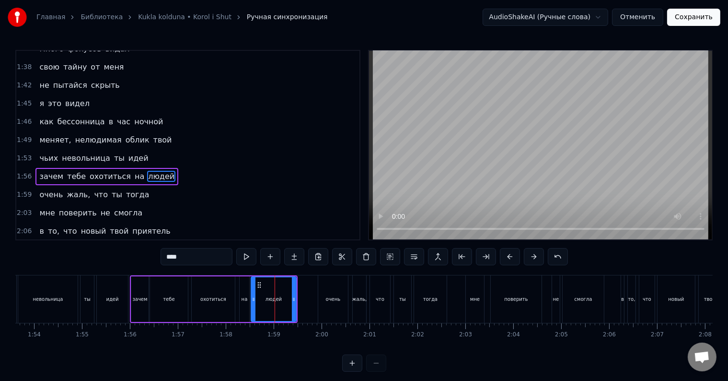
click at [275, 300] on div at bounding box center [275, 298] width 0 height 47
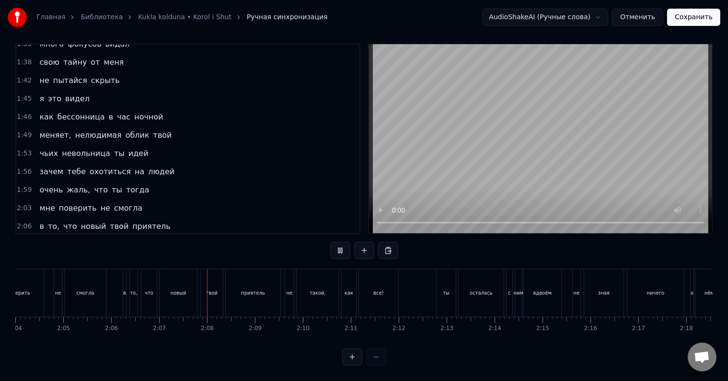
scroll to position [0, 6058]
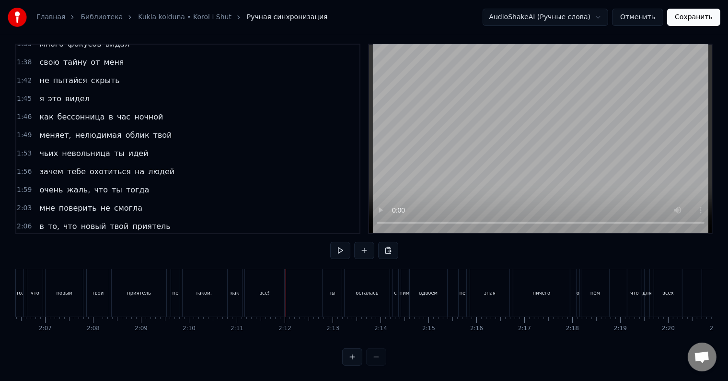
click at [176, 293] on div "не" at bounding box center [175, 292] width 9 height 47
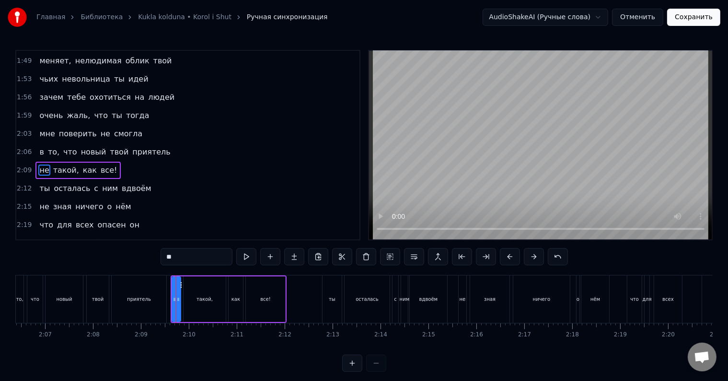
scroll to position [426, 0]
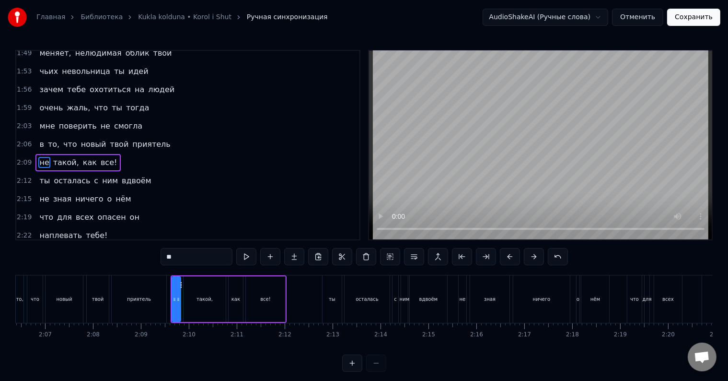
click at [233, 300] on div "как" at bounding box center [236, 298] width 9 height 7
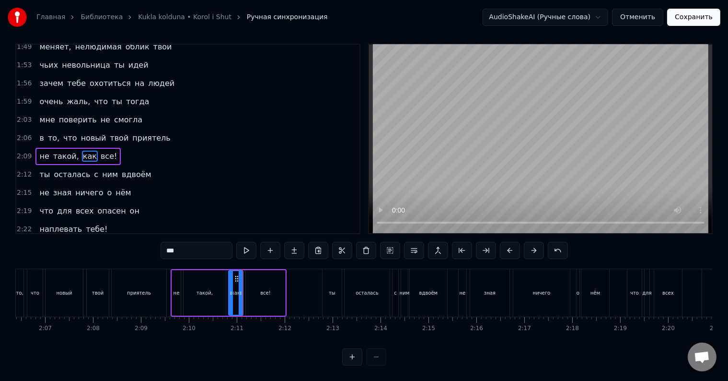
click at [264, 290] on div "все!" at bounding box center [265, 293] width 39 height 46
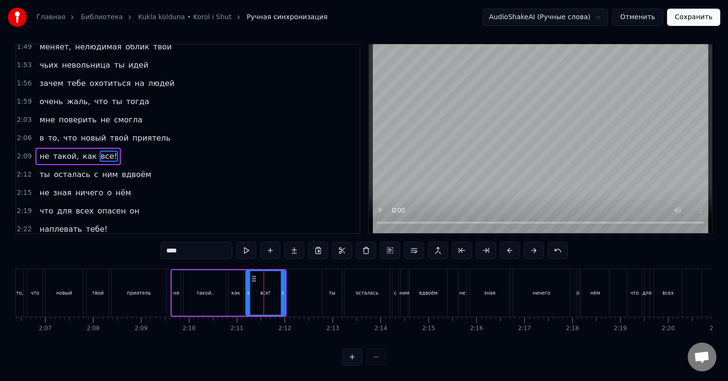
scroll to position [0, 0]
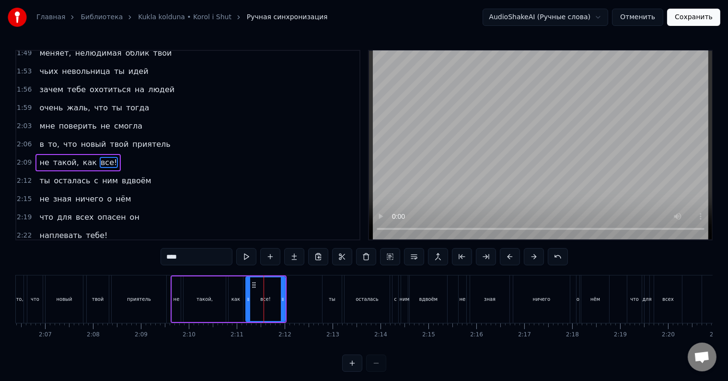
click at [209, 263] on input "****" at bounding box center [197, 256] width 72 height 17
type input "***"
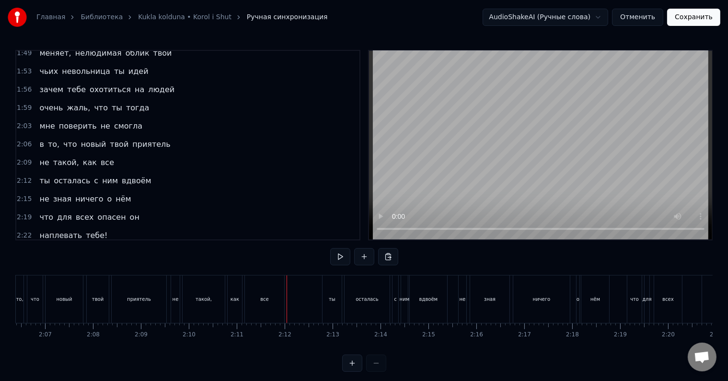
click at [273, 307] on div "все" at bounding box center [264, 298] width 39 height 47
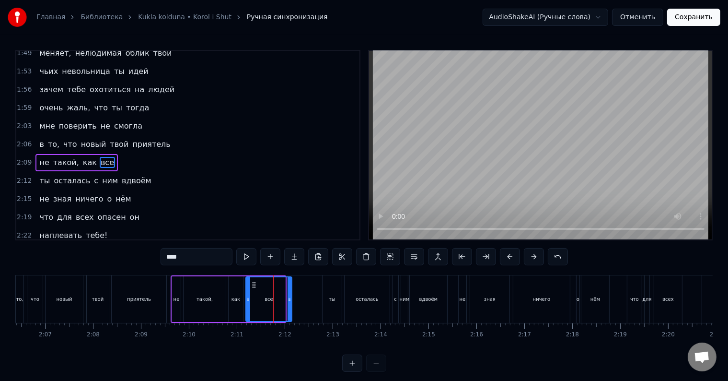
drag, startPoint x: 282, startPoint y: 306, endPoint x: 289, endPoint y: 306, distance: 6.7
click at [289, 306] on div at bounding box center [290, 299] width 4 height 44
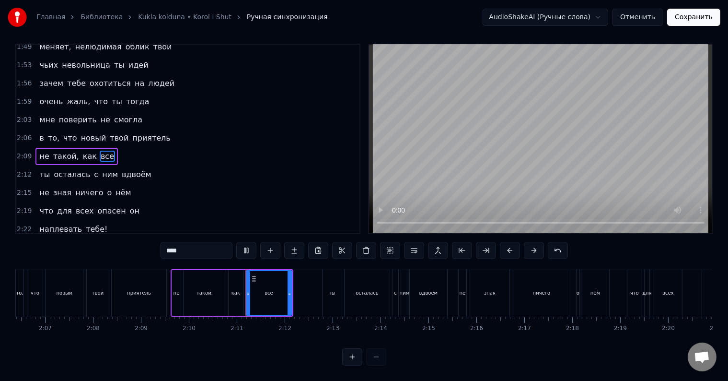
scroll to position [14, 0]
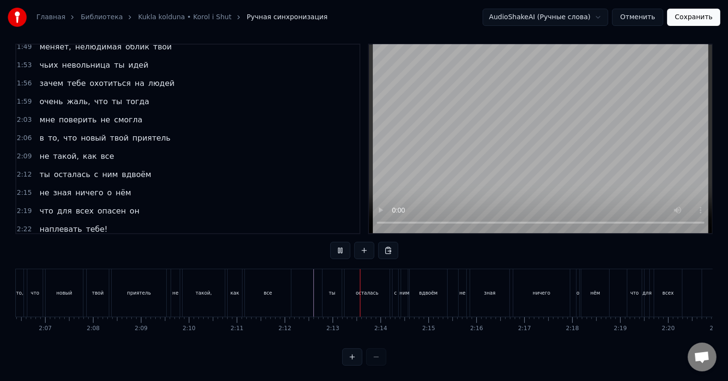
drag, startPoint x: 325, startPoint y: 294, endPoint x: 331, endPoint y: 293, distance: 6.8
click at [325, 294] on div "ты" at bounding box center [332, 292] width 19 height 47
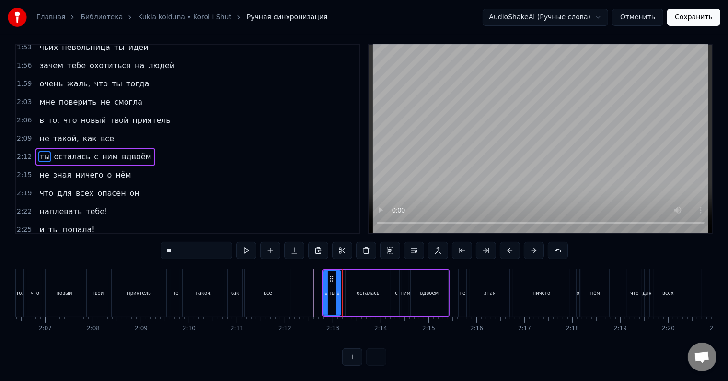
click at [337, 291] on div at bounding box center [339, 293] width 4 height 44
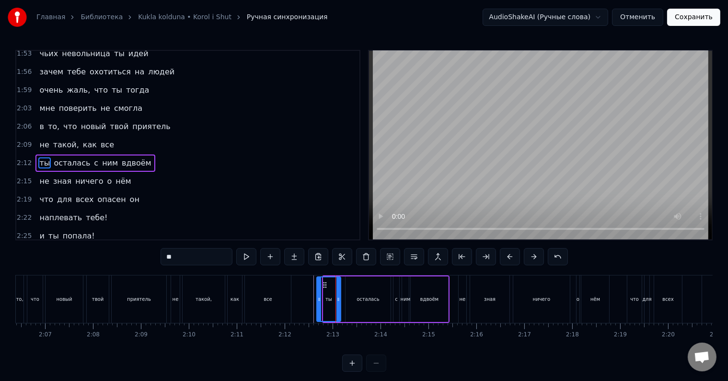
drag, startPoint x: 325, startPoint y: 297, endPoint x: 318, endPoint y: 297, distance: 6.7
click at [318, 297] on icon at bounding box center [319, 299] width 4 height 8
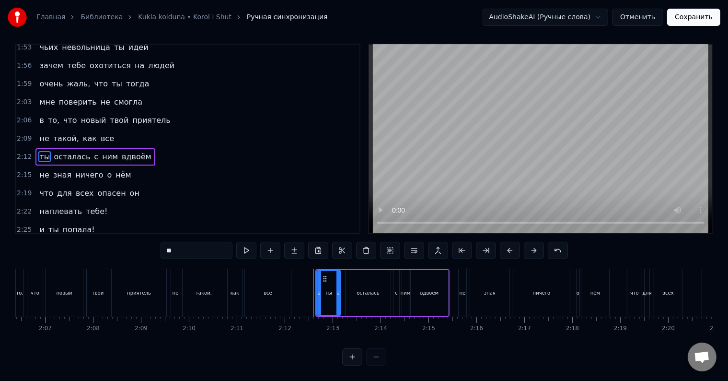
scroll to position [14, 0]
click at [319, 298] on div at bounding box center [321, 293] width 4 height 44
click at [356, 292] on div "осталась" at bounding box center [368, 293] width 45 height 46
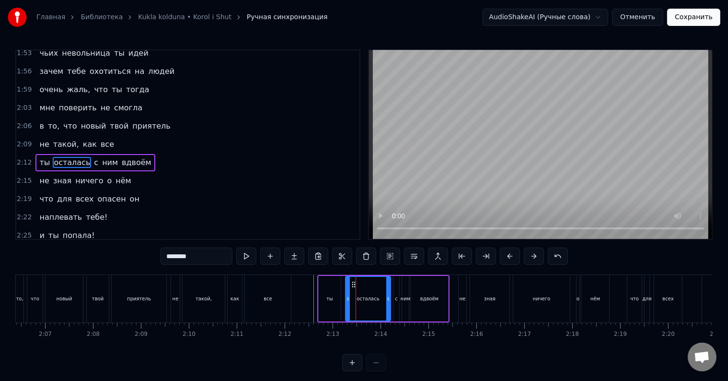
scroll to position [0, 0]
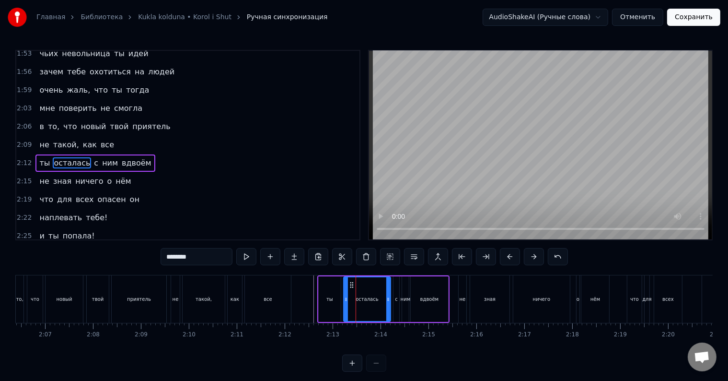
click at [345, 297] on icon at bounding box center [346, 299] width 4 height 8
click at [336, 300] on div "ты" at bounding box center [330, 299] width 22 height 46
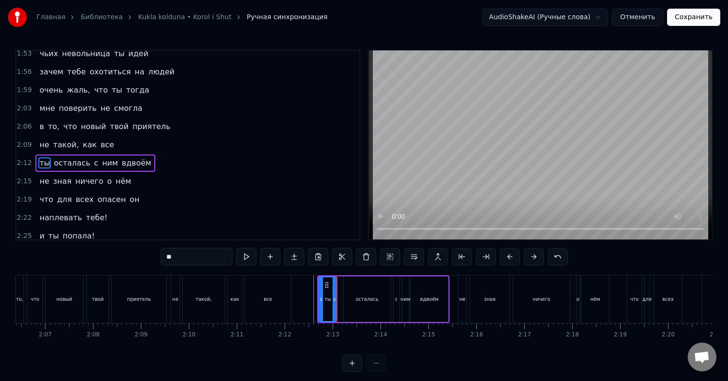
click at [334, 303] on div at bounding box center [335, 299] width 4 height 44
click at [349, 301] on div "осталась" at bounding box center [367, 299] width 47 height 46
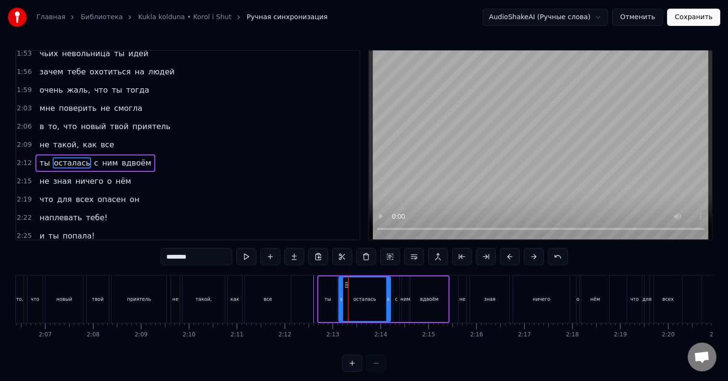
drag, startPoint x: 346, startPoint y: 303, endPoint x: 341, endPoint y: 303, distance: 4.8
click at [341, 303] on div at bounding box center [341, 299] width 4 height 44
click at [325, 305] on div "ты" at bounding box center [328, 299] width 18 height 46
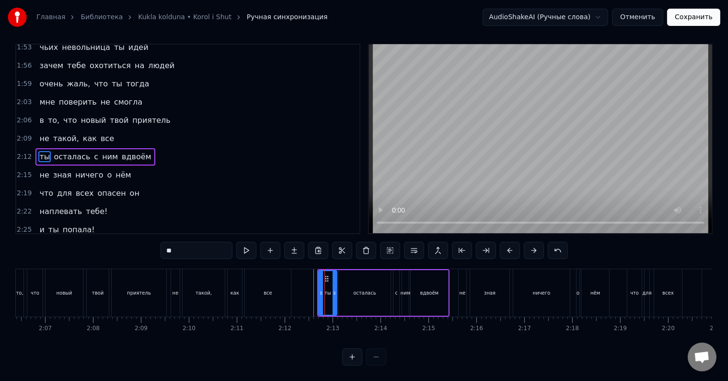
scroll to position [14, 0]
click at [347, 291] on div "осталась" at bounding box center [365, 293] width 52 height 46
type input "********"
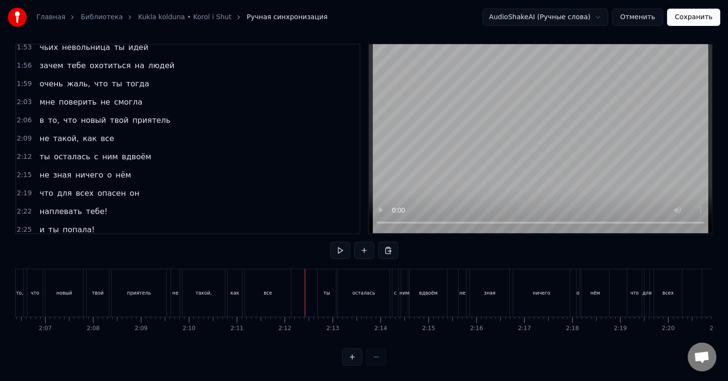
click at [305, 290] on div at bounding box center [305, 292] width 0 height 47
click at [405, 289] on div "ним" at bounding box center [405, 292] width 10 height 7
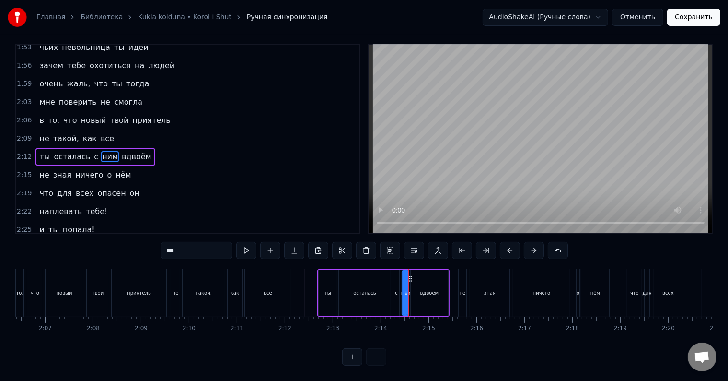
click at [418, 287] on div "вдвоём" at bounding box center [429, 293] width 37 height 46
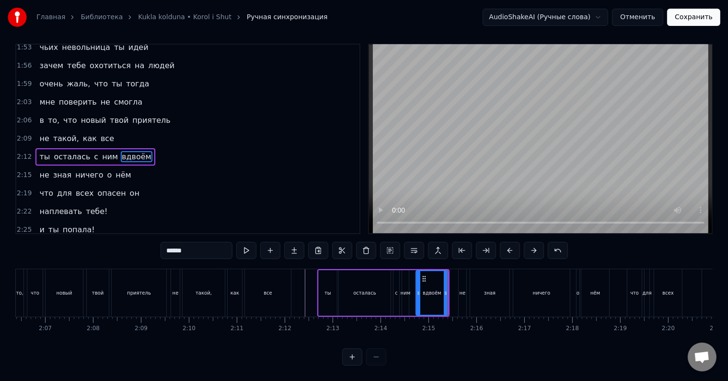
drag, startPoint x: 412, startPoint y: 289, endPoint x: 417, endPoint y: 290, distance: 5.3
click at [417, 290] on div at bounding box center [419, 293] width 4 height 44
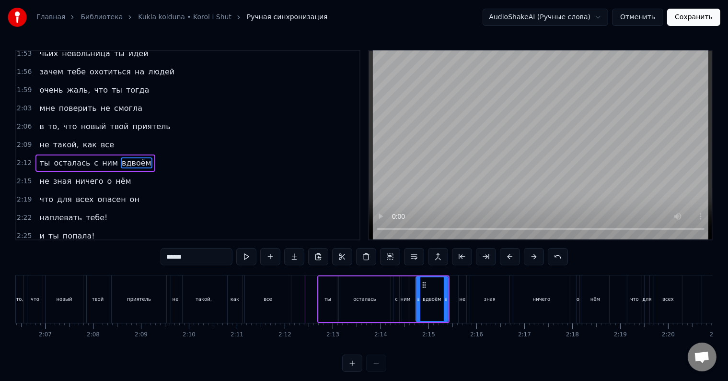
click at [405, 293] on div "ним" at bounding box center [405, 299] width 7 height 46
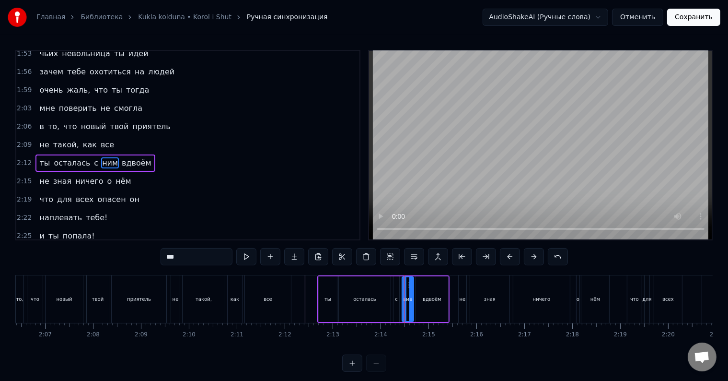
click at [412, 299] on icon at bounding box center [411, 299] width 4 height 8
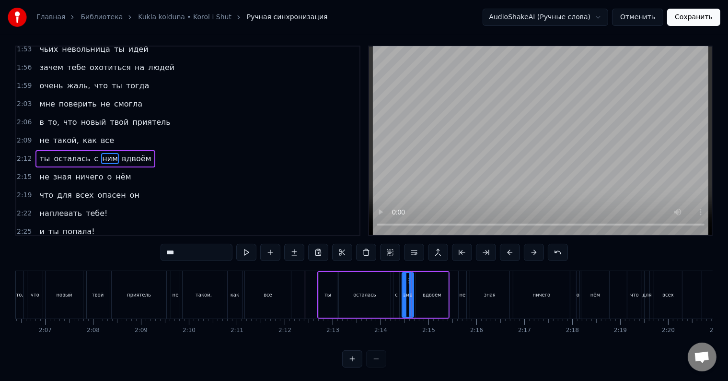
scroll to position [14, 0]
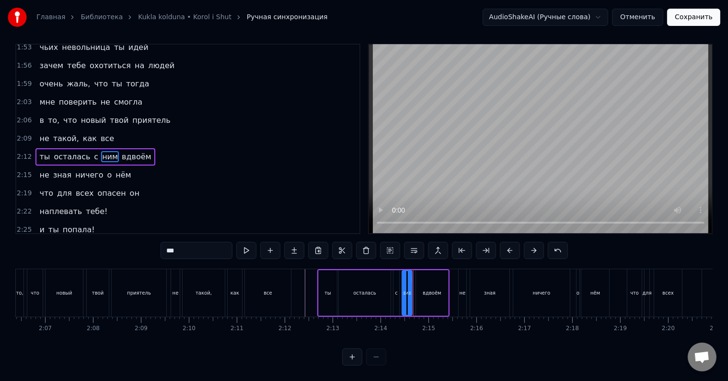
click at [408, 302] on div at bounding box center [410, 293] width 4 height 44
click at [421, 297] on div "вдвоём" at bounding box center [432, 293] width 32 height 46
type input "******"
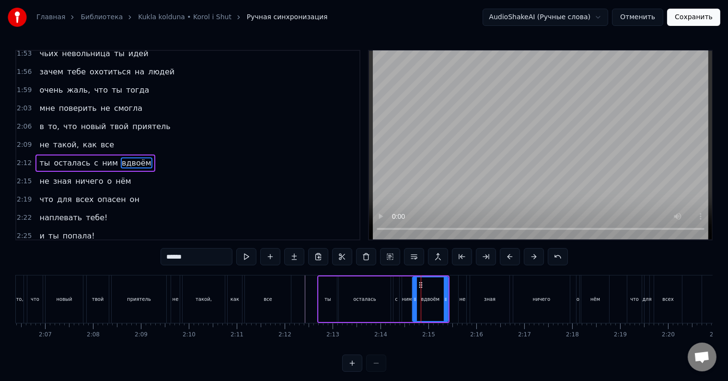
click at [415, 296] on icon at bounding box center [415, 299] width 4 height 8
click at [414, 294] on div at bounding box center [414, 298] width 0 height 47
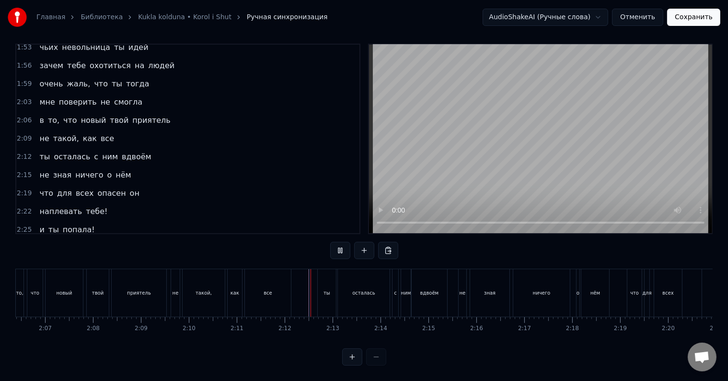
scroll to position [14, 0]
click at [459, 289] on div "не" at bounding box center [463, 292] width 8 height 47
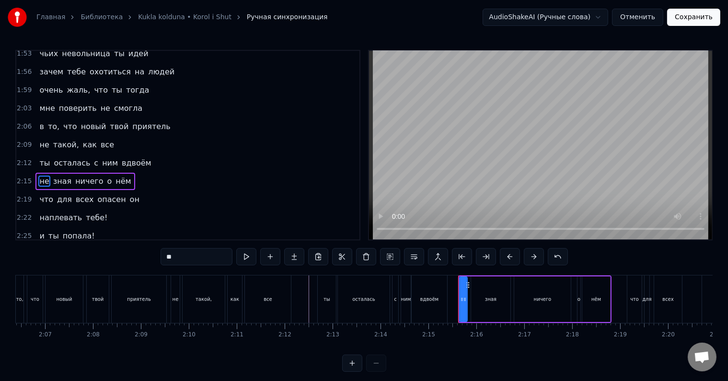
scroll to position [461, 0]
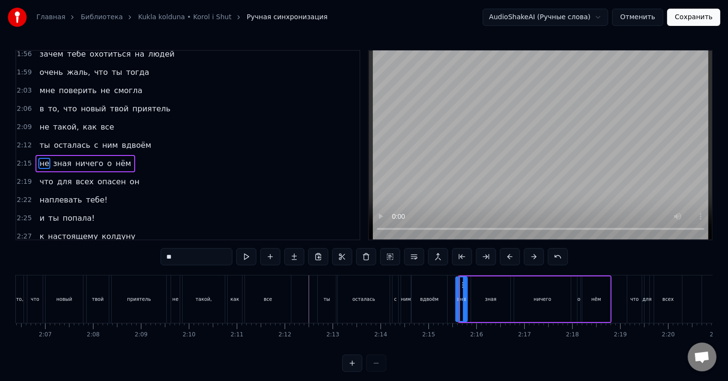
click at [456, 299] on icon at bounding box center [458, 299] width 4 height 8
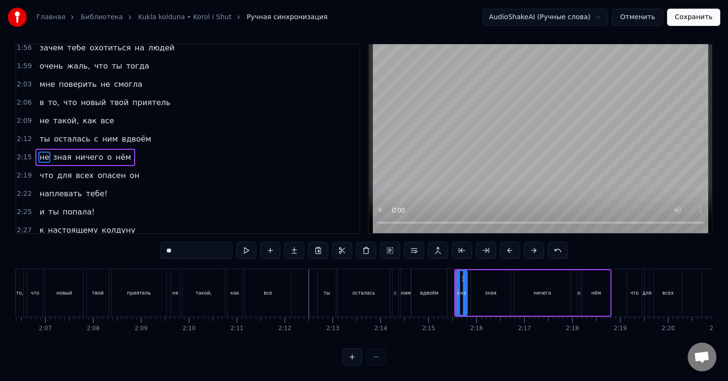
scroll to position [14, 0]
click at [474, 293] on div "зная" at bounding box center [490, 293] width 39 height 46
type input "****"
click at [470, 296] on div at bounding box center [472, 293] width 4 height 44
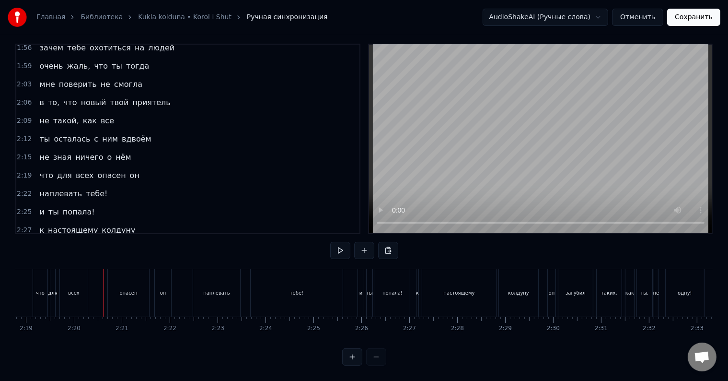
scroll to position [0, 6673]
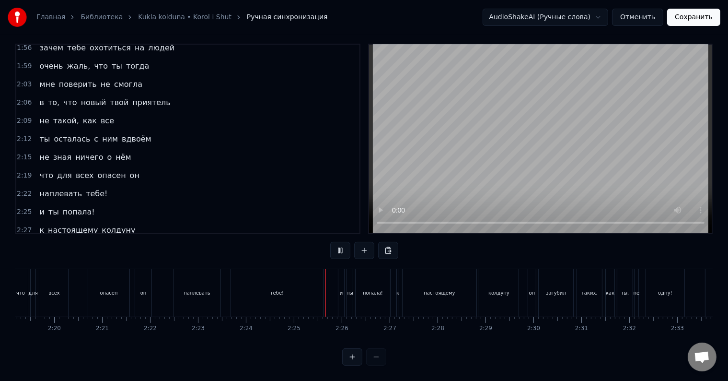
click at [283, 295] on div "тебе!" at bounding box center [277, 292] width 92 height 47
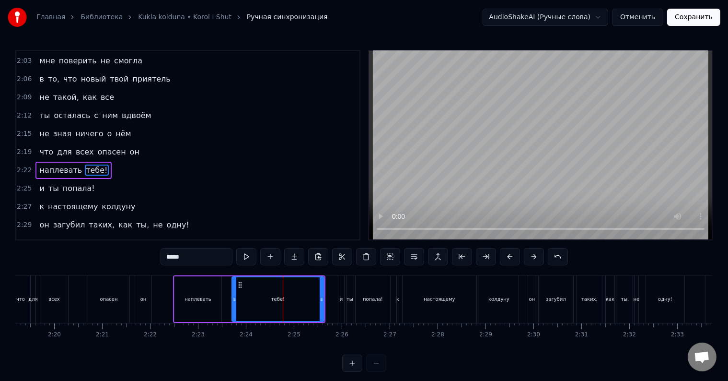
scroll to position [497, 0]
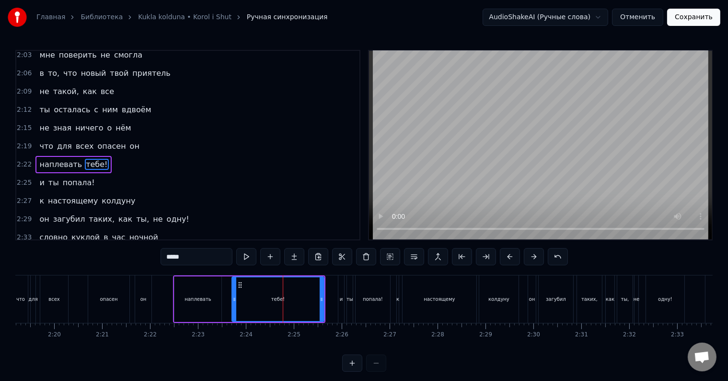
click at [213, 257] on input "*****" at bounding box center [197, 256] width 72 height 17
type input "****"
click at [283, 306] on div at bounding box center [283, 298] width 0 height 47
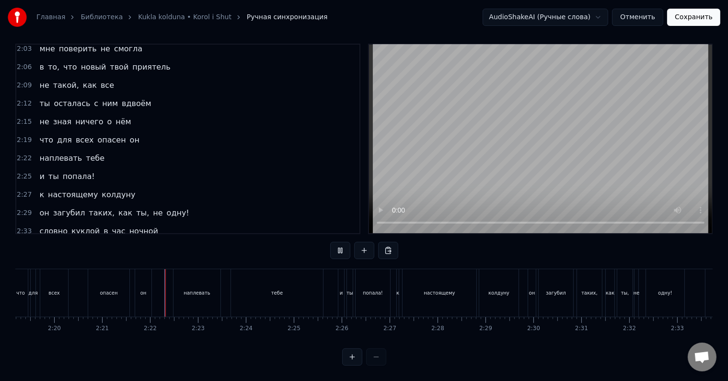
scroll to position [14, 0]
click at [142, 295] on div "он" at bounding box center [143, 292] width 16 height 47
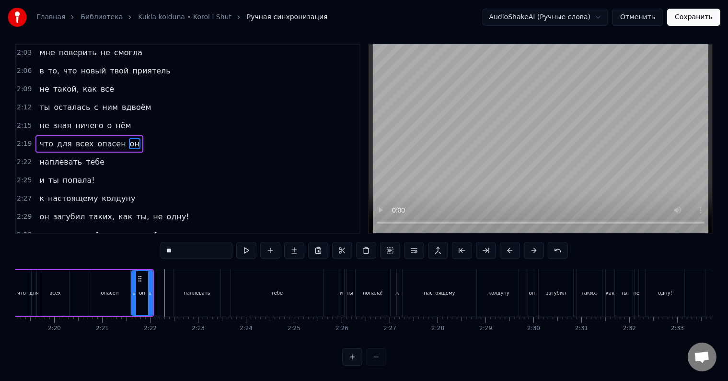
click at [132, 296] on div at bounding box center [134, 293] width 4 height 44
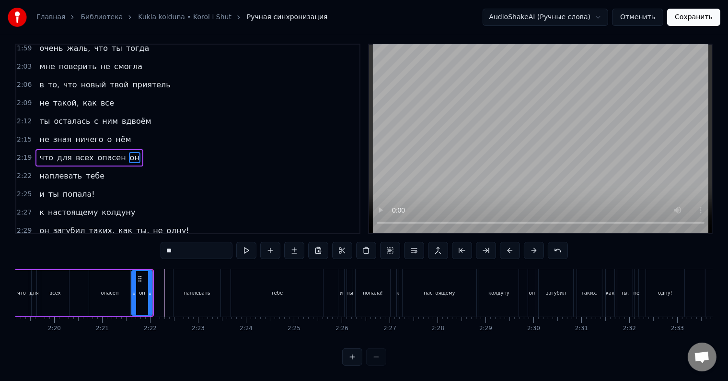
click at [116, 294] on div "опасен" at bounding box center [109, 293] width 41 height 46
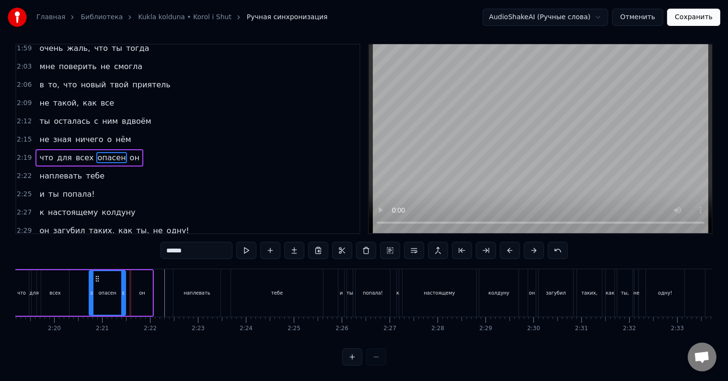
drag, startPoint x: 128, startPoint y: 292, endPoint x: 123, endPoint y: 293, distance: 4.8
click at [123, 293] on div at bounding box center [123, 293] width 4 height 44
click at [135, 294] on div "он" at bounding box center [142, 293] width 21 height 46
type input "**"
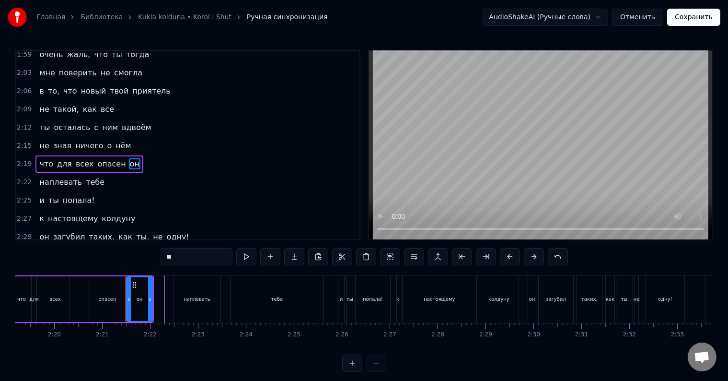
drag, startPoint x: 132, startPoint y: 290, endPoint x: 127, endPoint y: 290, distance: 5.3
click at [127, 290] on div at bounding box center [129, 299] width 4 height 44
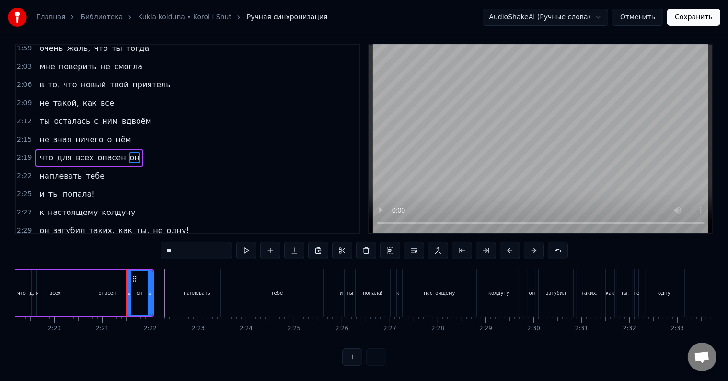
scroll to position [14, 0]
click at [148, 290] on div at bounding box center [150, 293] width 4 height 44
click at [77, 291] on div "что для всех опасен он" at bounding box center [83, 292] width 140 height 47
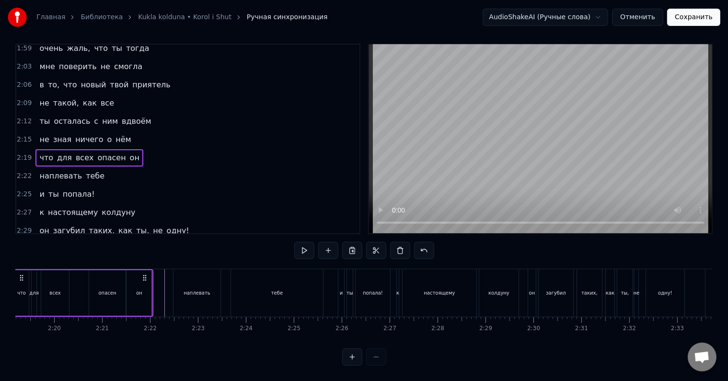
click at [77, 291] on div "что для всех опасен он" at bounding box center [83, 292] width 140 height 47
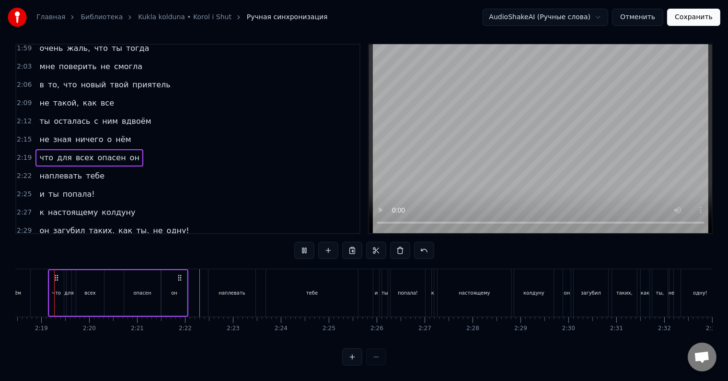
scroll to position [0, 6622]
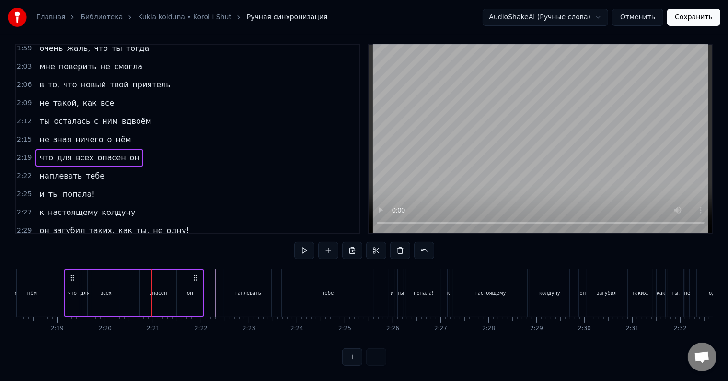
click at [144, 287] on div "опасен" at bounding box center [158, 293] width 36 height 46
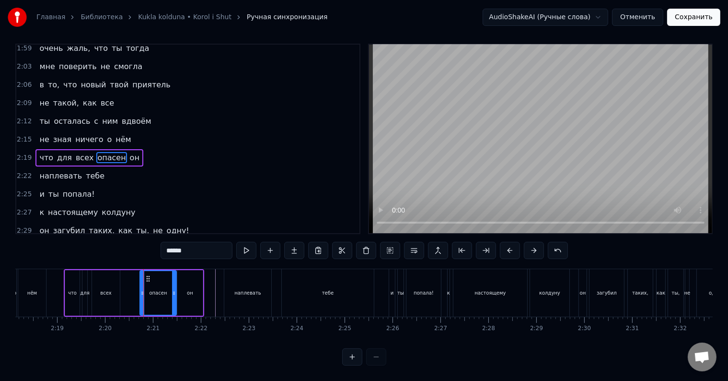
scroll to position [14, 0]
drag, startPoint x: 140, startPoint y: 288, endPoint x: 130, endPoint y: 288, distance: 9.6
click at [131, 288] on div at bounding box center [133, 293] width 4 height 44
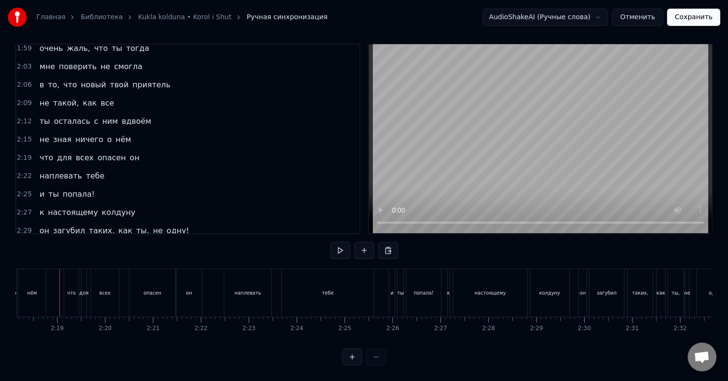
scroll to position [0, 6617]
click at [77, 289] on div "что" at bounding box center [75, 292] width 9 height 7
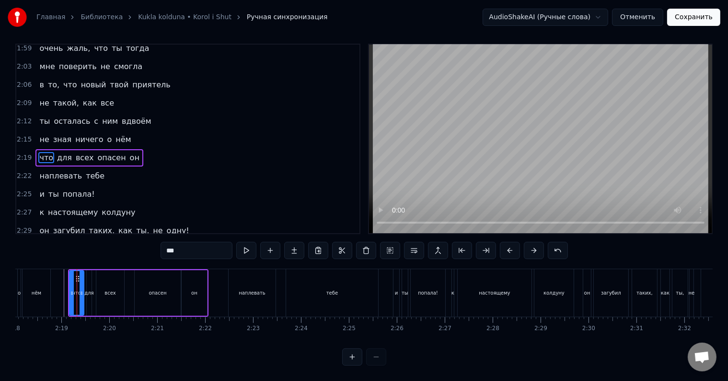
scroll to position [0, 0]
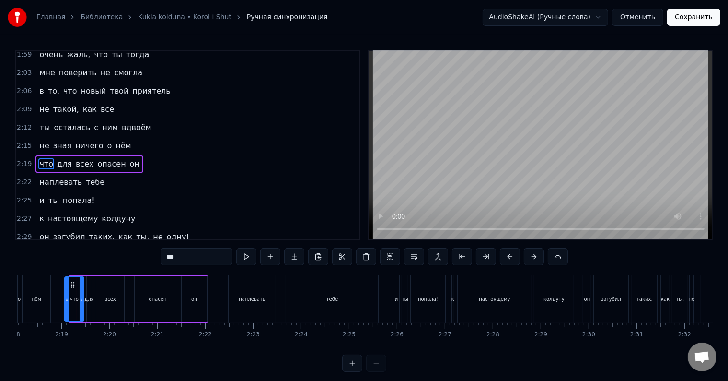
click at [66, 291] on div at bounding box center [67, 299] width 4 height 44
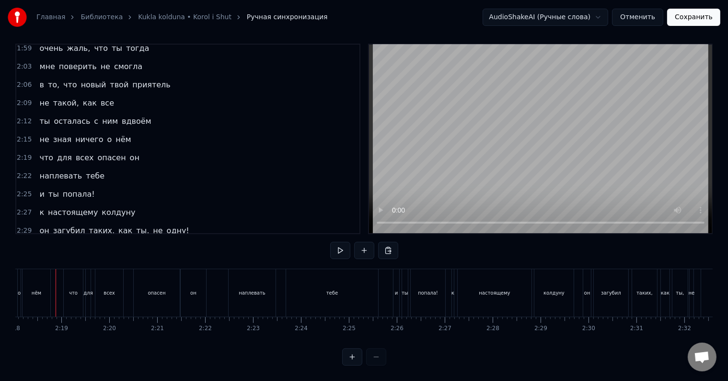
scroll to position [0, 6610]
click at [442, 288] on div "попала!" at bounding box center [436, 292] width 35 height 47
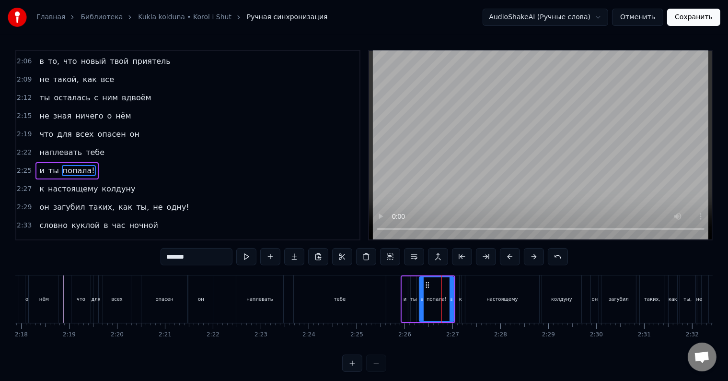
scroll to position [514, 0]
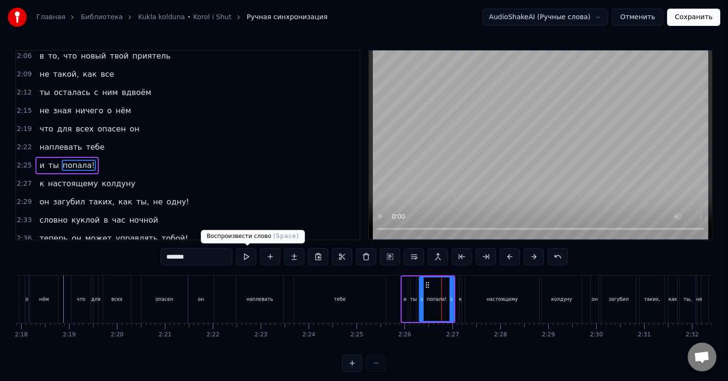
click at [221, 254] on input "*******" at bounding box center [197, 256] width 72 height 17
click at [404, 307] on div "и" at bounding box center [405, 299] width 6 height 46
type input "*"
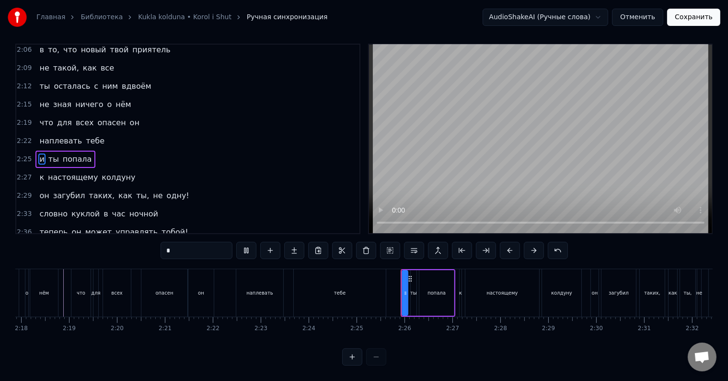
scroll to position [14, 0]
click at [406, 275] on icon at bounding box center [407, 279] width 8 height 8
click at [404, 289] on icon at bounding box center [404, 293] width 4 height 8
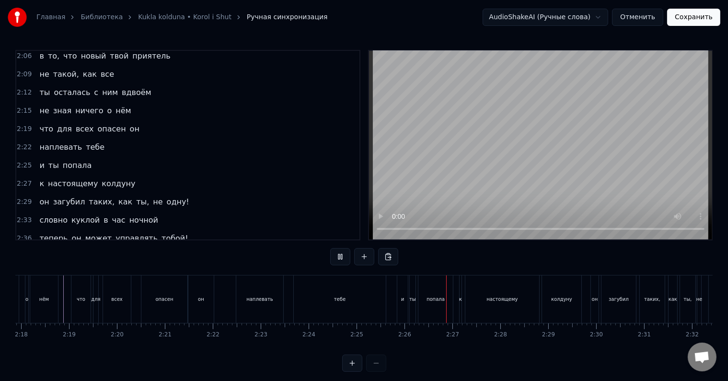
click at [403, 302] on div "и" at bounding box center [402, 298] width 3 height 7
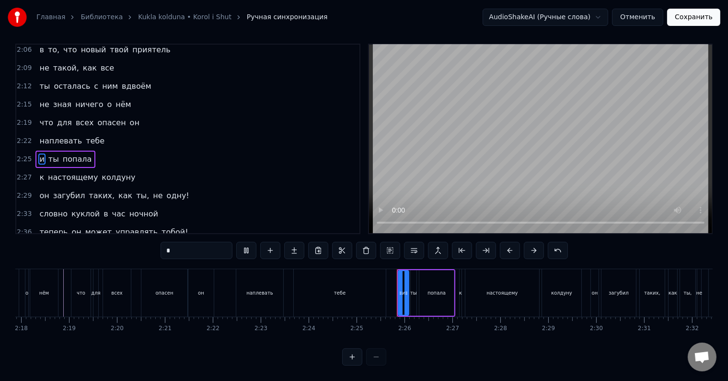
scroll to position [14, 0]
click at [405, 297] on div at bounding box center [405, 293] width 4 height 44
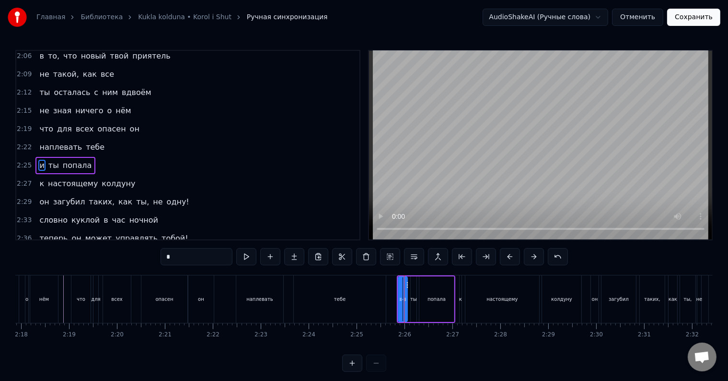
click at [413, 295] on div "ты" at bounding box center [413, 298] width 7 height 7
click at [416, 284] on circle at bounding box center [416, 284] width 0 height 0
click at [414, 297] on icon at bounding box center [415, 299] width 4 height 8
click at [427, 294] on div "попала" at bounding box center [436, 299] width 35 height 46
type input "******"
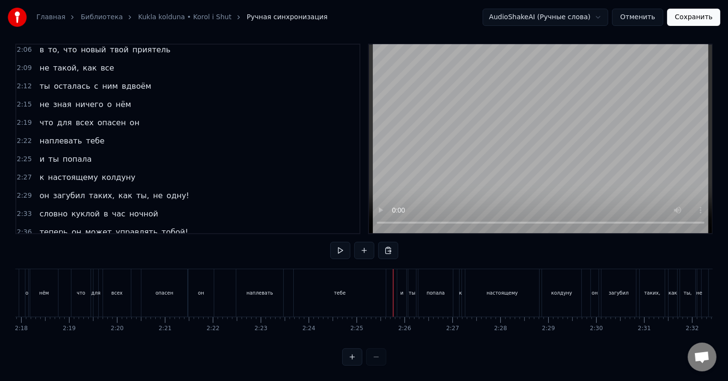
scroll to position [14, 0]
click at [460, 290] on div "к" at bounding box center [461, 292] width 2 height 47
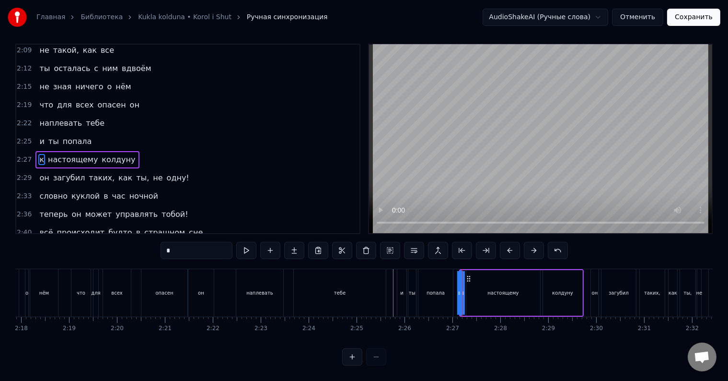
click at [458, 290] on div at bounding box center [459, 293] width 4 height 44
click at [463, 291] on div at bounding box center [464, 293] width 4 height 44
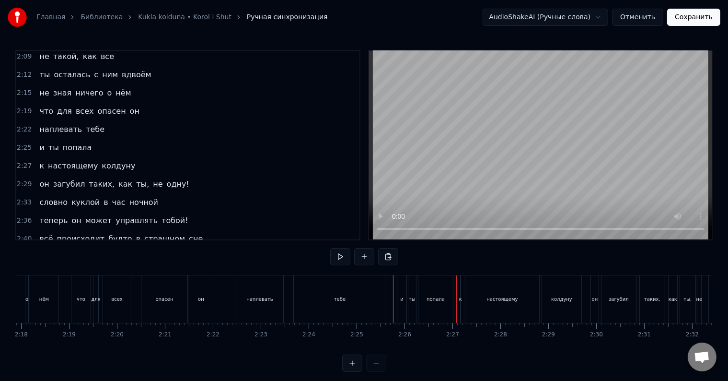
click at [461, 298] on div "к" at bounding box center [460, 298] width 3 height 7
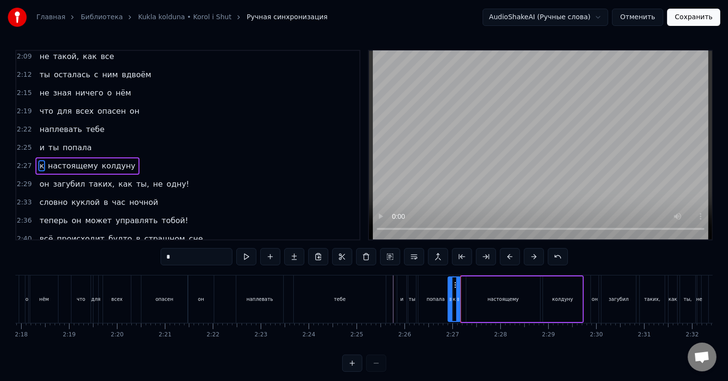
drag, startPoint x: 464, startPoint y: 299, endPoint x: 450, endPoint y: 299, distance: 13.4
click at [450, 299] on icon at bounding box center [451, 299] width 4 height 8
click at [461, 284] on icon at bounding box center [461, 285] width 8 height 8
click at [458, 293] on div at bounding box center [458, 299] width 4 height 44
click at [458, 295] on icon at bounding box center [459, 299] width 4 height 8
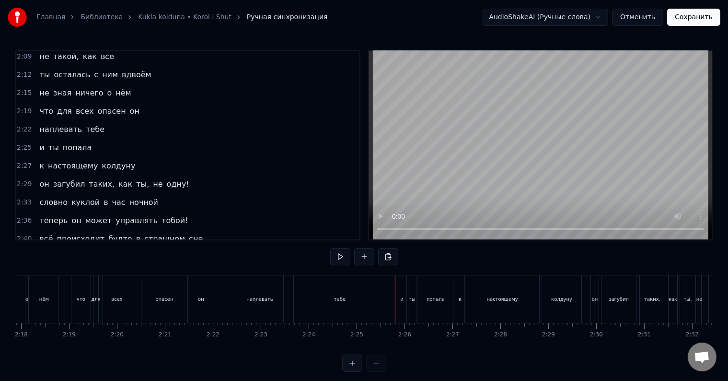
click at [395, 300] on div at bounding box center [395, 298] width 0 height 47
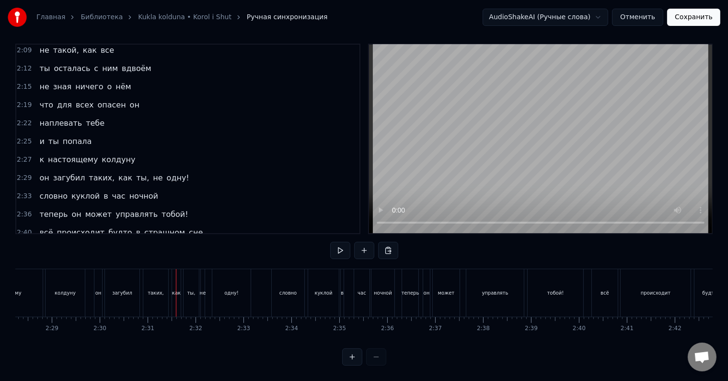
scroll to position [0, 7219]
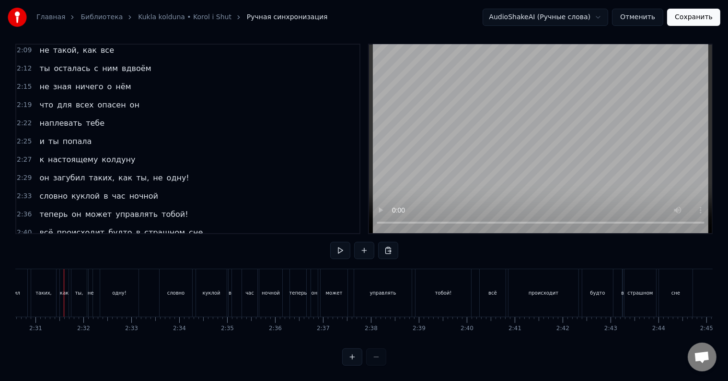
click at [47, 289] on div "таких," at bounding box center [43, 292] width 16 height 7
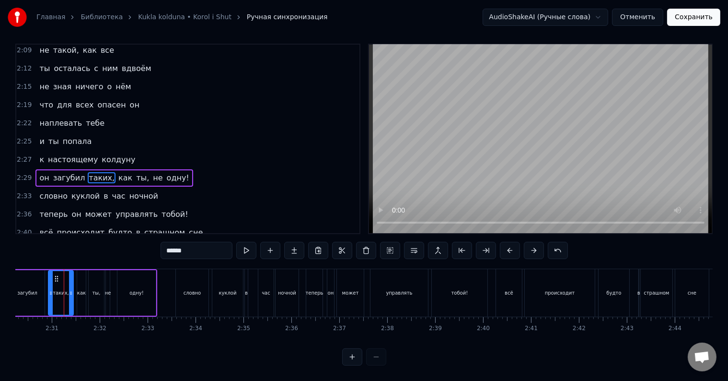
click at [194, 250] on input "******" at bounding box center [197, 250] width 72 height 17
click at [58, 291] on div "таких" at bounding box center [61, 292] width 14 height 7
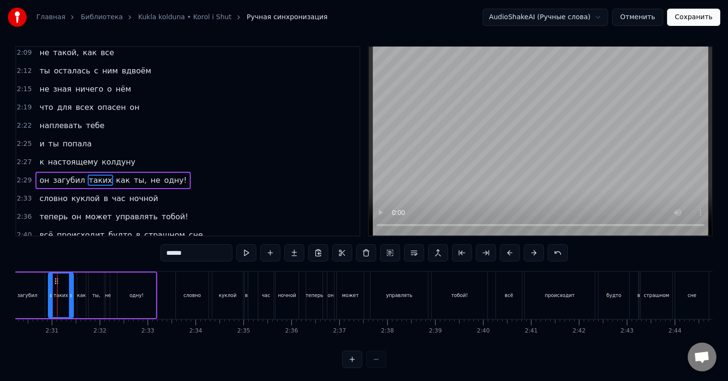
scroll to position [0, 7196]
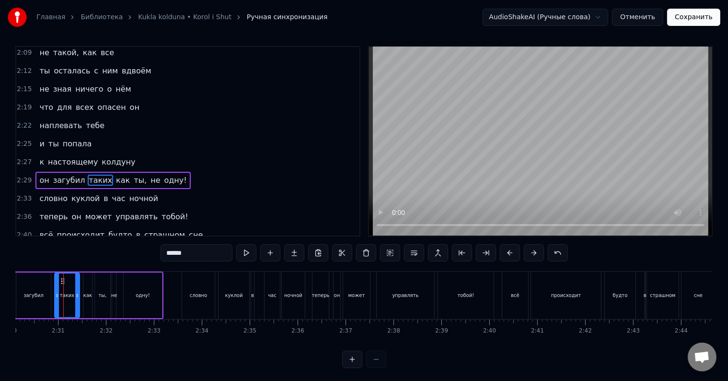
click at [201, 253] on input "*****" at bounding box center [197, 252] width 72 height 17
type input "*****"
click at [67, 299] on div "таких" at bounding box center [67, 295] width 24 height 44
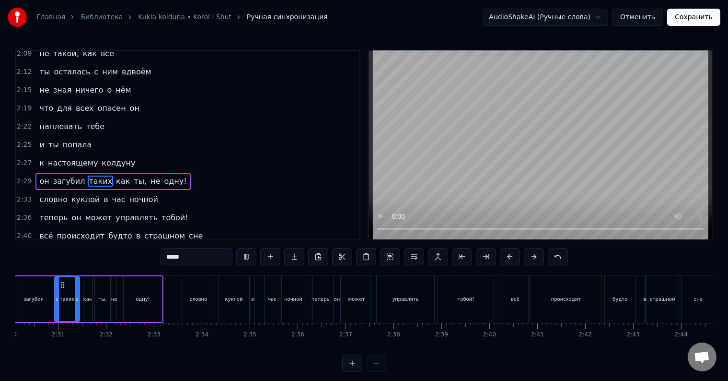
scroll to position [0, 7186]
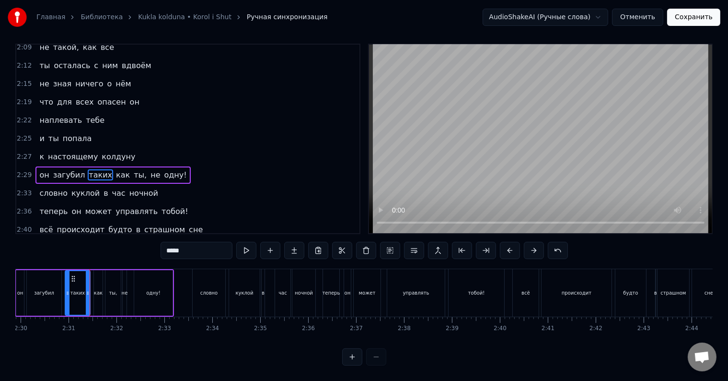
click at [80, 289] on div "таких" at bounding box center [77, 292] width 14 height 7
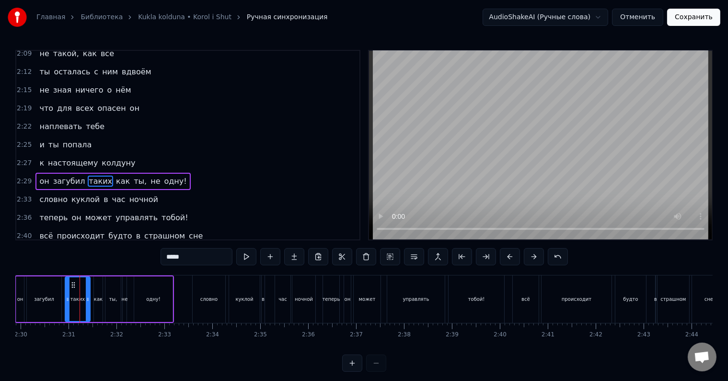
click at [80, 287] on div "таких" at bounding box center [78, 299] width 24 height 44
click at [62, 294] on div "он загубил таких как ты, не одну!" at bounding box center [94, 298] width 159 height 47
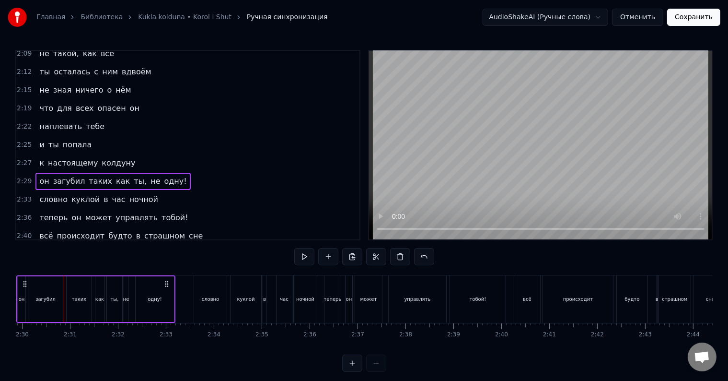
click at [62, 294] on div "загубил" at bounding box center [45, 299] width 35 height 46
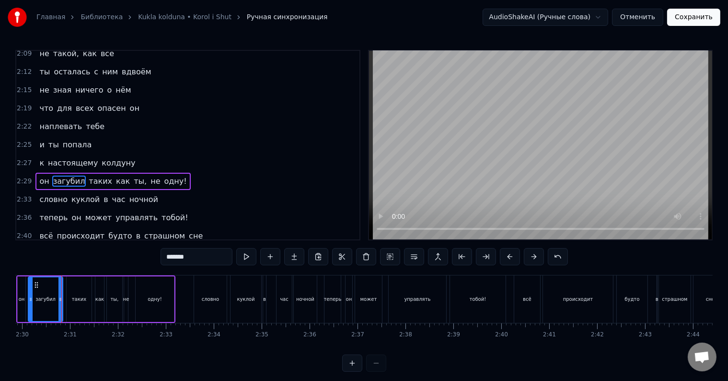
scroll to position [0, 7182]
click at [65, 293] on div "он загубил таких как ты, не одну!" at bounding box center [98, 298] width 159 height 47
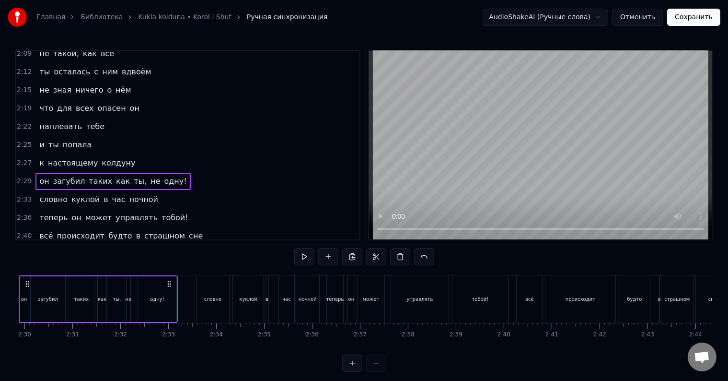
click at [65, 293] on div "он загубил таких как ты, не одну!" at bounding box center [98, 298] width 159 height 47
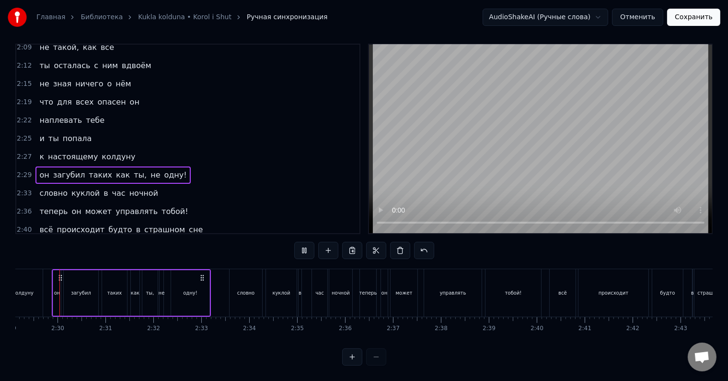
scroll to position [0, 7137]
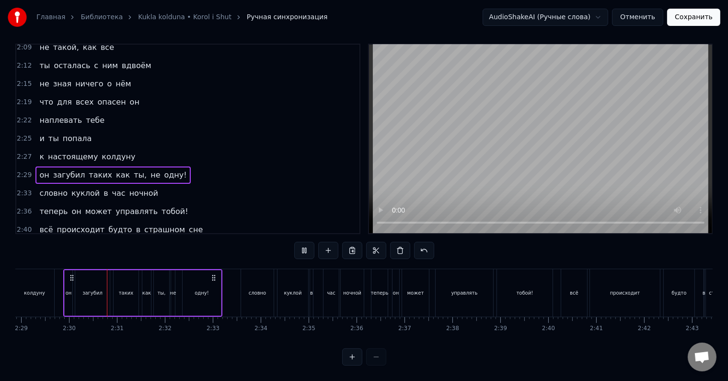
click at [47, 291] on div "колдуну" at bounding box center [34, 292] width 39 height 47
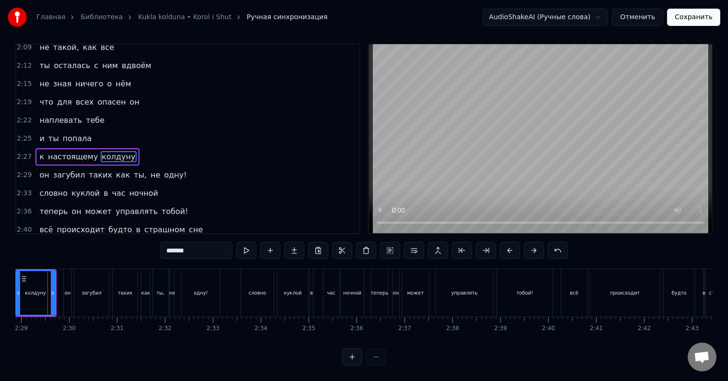
scroll to position [0, 7121]
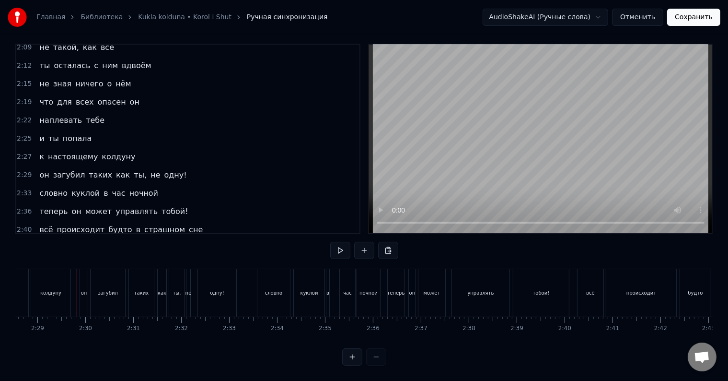
click at [77, 288] on div at bounding box center [77, 292] width 0 height 47
click at [224, 288] on div "одну!" at bounding box center [217, 292] width 38 height 47
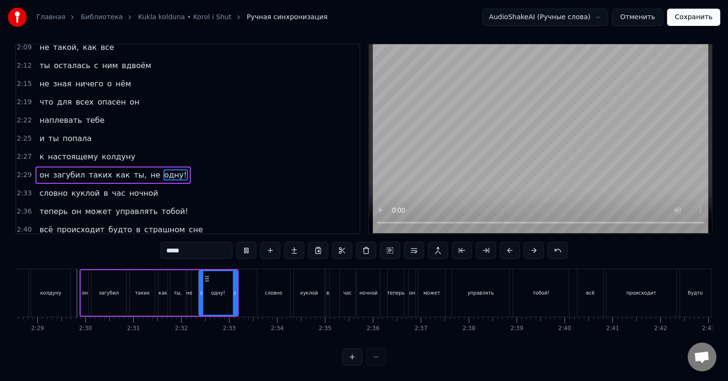
scroll to position [14, 0]
click at [205, 244] on input "*****" at bounding box center [197, 250] width 72 height 17
click at [188, 275] on div "не" at bounding box center [189, 293] width 4 height 46
drag, startPoint x: 190, startPoint y: 276, endPoint x: 197, endPoint y: 278, distance: 7.0
click at [197, 278] on div at bounding box center [196, 293] width 4 height 44
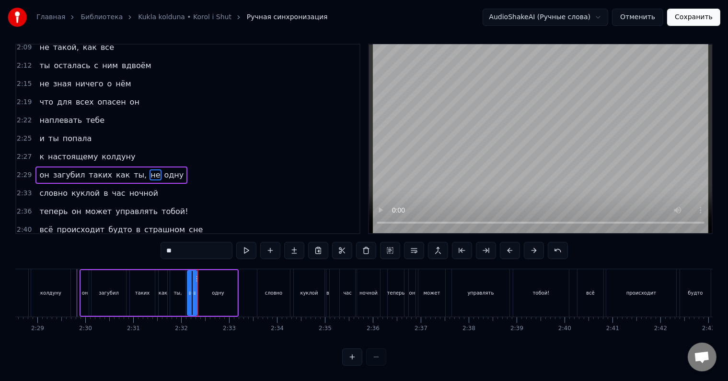
click at [193, 289] on icon at bounding box center [195, 293] width 4 height 8
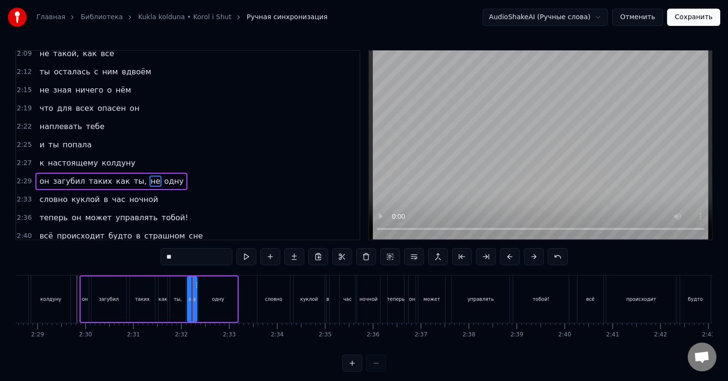
click at [205, 284] on div "одну" at bounding box center [218, 299] width 38 height 46
click at [199, 295] on div at bounding box center [200, 299] width 4 height 44
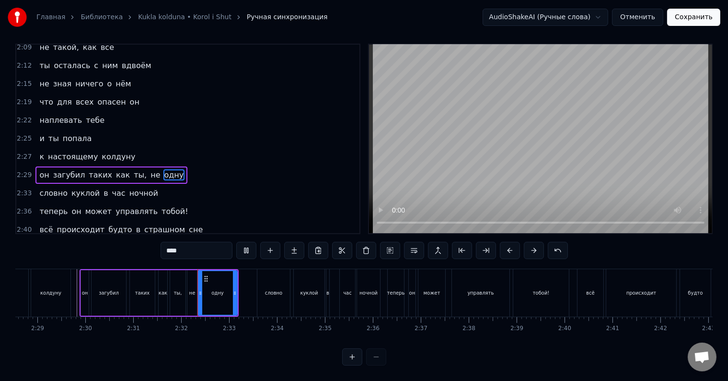
scroll to position [14, 0]
click at [203, 291] on div at bounding box center [204, 293] width 4 height 44
click at [194, 293] on div "не" at bounding box center [192, 293] width 10 height 46
type input "**"
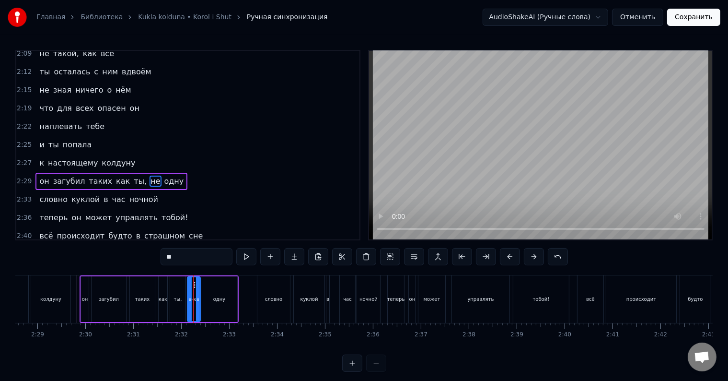
click at [198, 297] on icon at bounding box center [198, 299] width 4 height 8
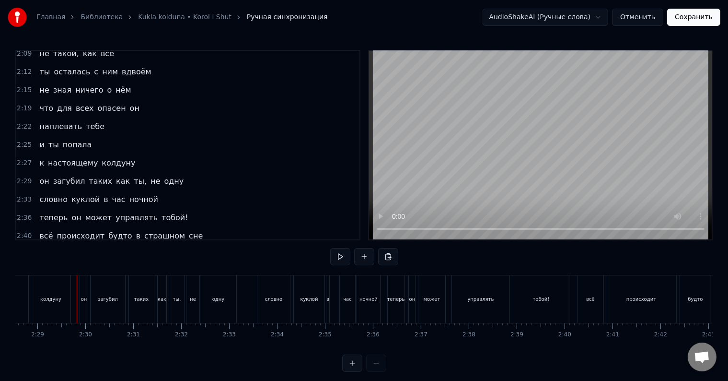
click at [77, 299] on div at bounding box center [77, 298] width 0 height 47
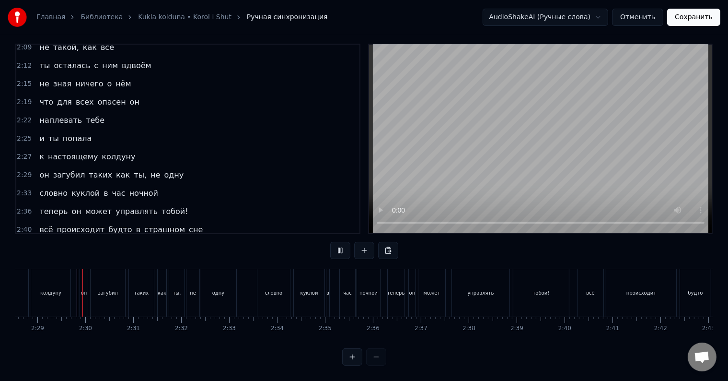
scroll to position [14, 0]
click at [331, 289] on div "словно [PERSON_NAME] в час ночной" at bounding box center [320, 292] width 126 height 47
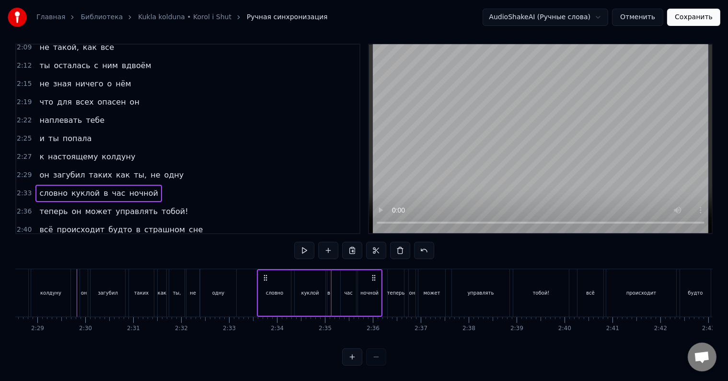
click at [328, 291] on div "в" at bounding box center [328, 293] width 3 height 46
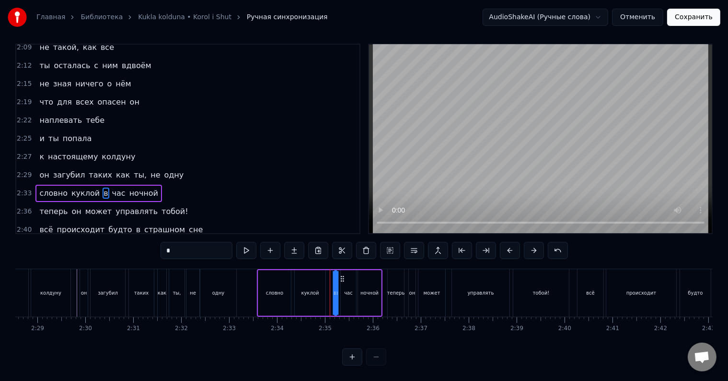
drag, startPoint x: 336, startPoint y: 270, endPoint x: 342, endPoint y: 270, distance: 6.7
click at [342, 275] on icon at bounding box center [342, 279] width 8 height 8
click at [347, 289] on div "час" at bounding box center [348, 292] width 9 height 7
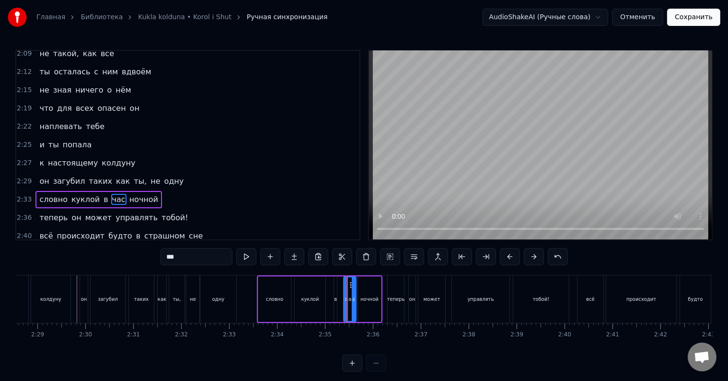
click at [346, 290] on div at bounding box center [346, 299] width 4 height 44
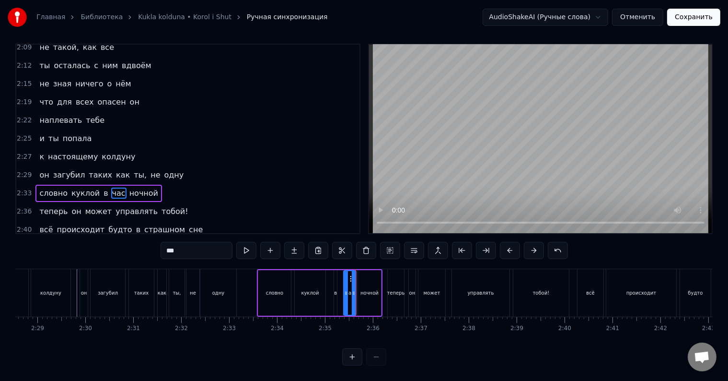
click at [336, 291] on div "в" at bounding box center [335, 293] width 3 height 46
type input "*"
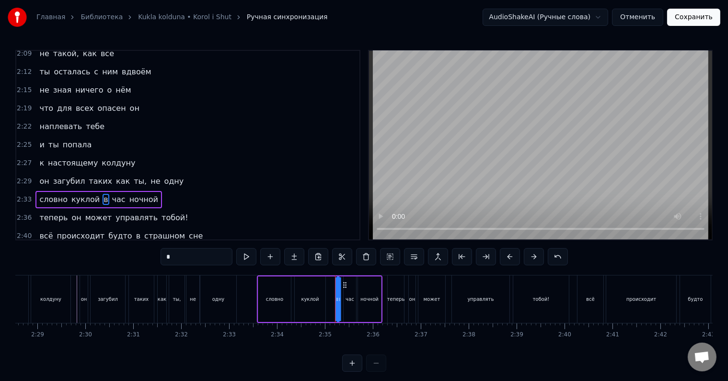
click at [343, 283] on icon at bounding box center [345, 285] width 8 height 8
drag, startPoint x: 337, startPoint y: 299, endPoint x: 332, endPoint y: 299, distance: 5.3
click at [332, 299] on div "словно [PERSON_NAME] в час ночной" at bounding box center [320, 298] width 126 height 47
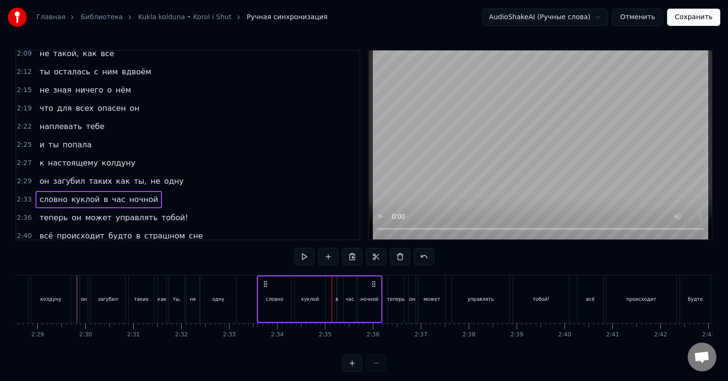
click at [335, 299] on div "словно [PERSON_NAME] в час ночной" at bounding box center [320, 298] width 126 height 47
click at [337, 302] on div "в" at bounding box center [337, 298] width 3 height 7
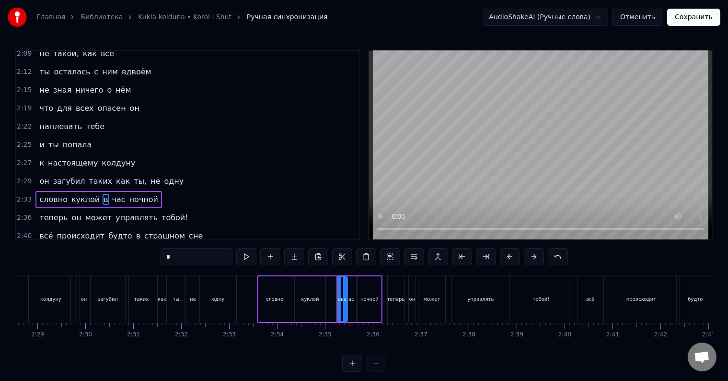
drag, startPoint x: 336, startPoint y: 303, endPoint x: 347, endPoint y: 303, distance: 11.5
click at [347, 303] on div "в" at bounding box center [343, 299] width 12 height 46
drag, startPoint x: 341, startPoint y: 285, endPoint x: 336, endPoint y: 284, distance: 5.8
click at [336, 284] on icon at bounding box center [340, 285] width 8 height 8
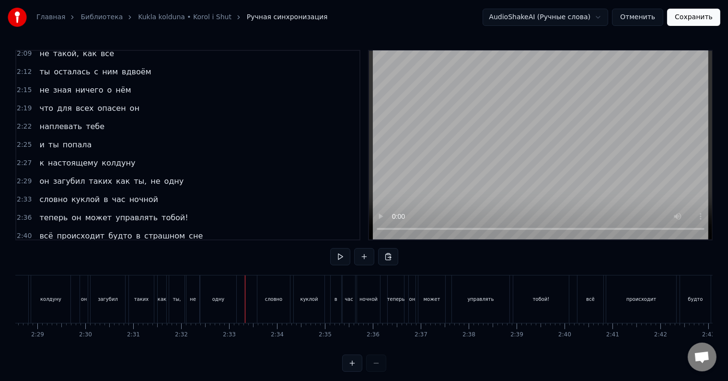
click at [262, 298] on div "словно" at bounding box center [273, 298] width 33 height 47
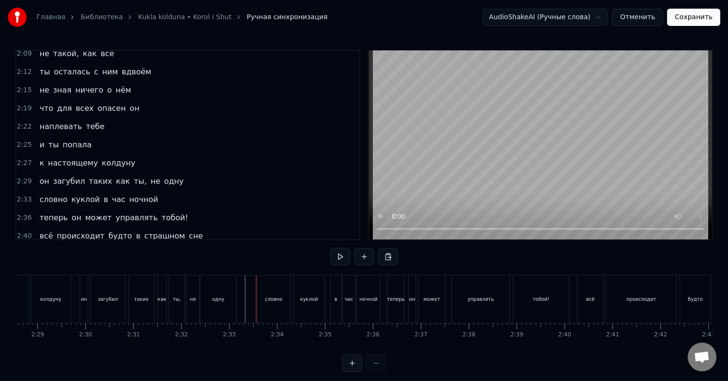
click at [267, 299] on div "словно" at bounding box center [274, 298] width 18 height 7
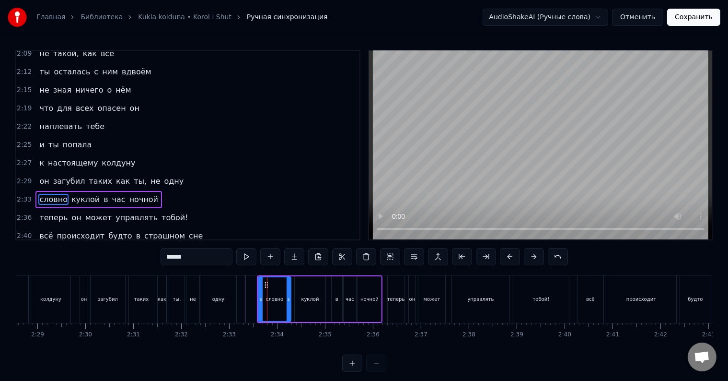
click at [257, 303] on div "словно [PERSON_NAME] в час ночной" at bounding box center [320, 298] width 126 height 47
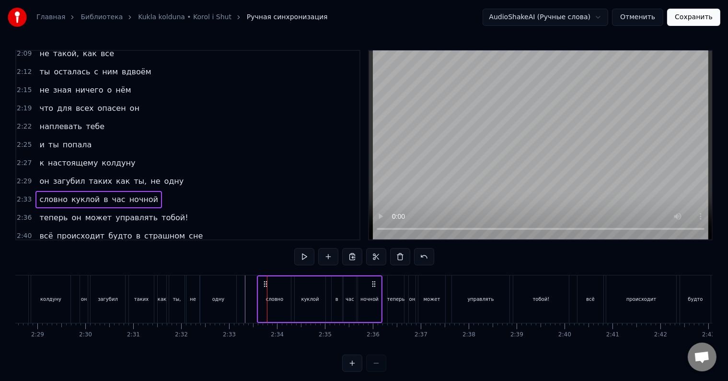
click at [266, 300] on div "словно" at bounding box center [275, 298] width 18 height 7
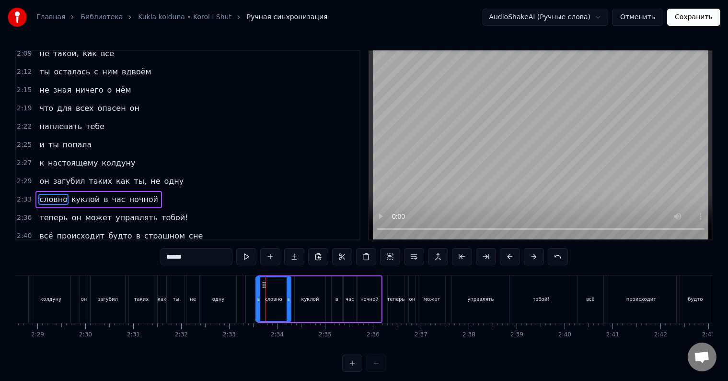
click at [257, 303] on div at bounding box center [258, 299] width 4 height 44
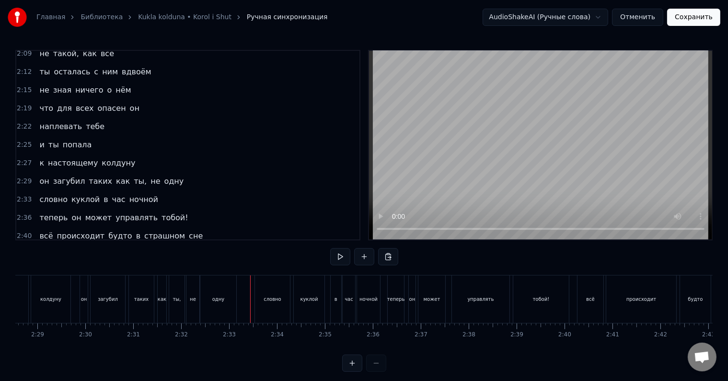
click at [247, 305] on div at bounding box center [247, 298] width 0 height 47
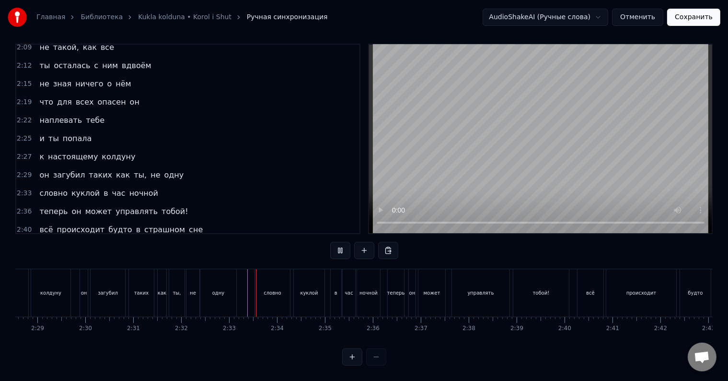
scroll to position [14, 0]
click at [542, 291] on div "тобой!" at bounding box center [541, 292] width 56 height 47
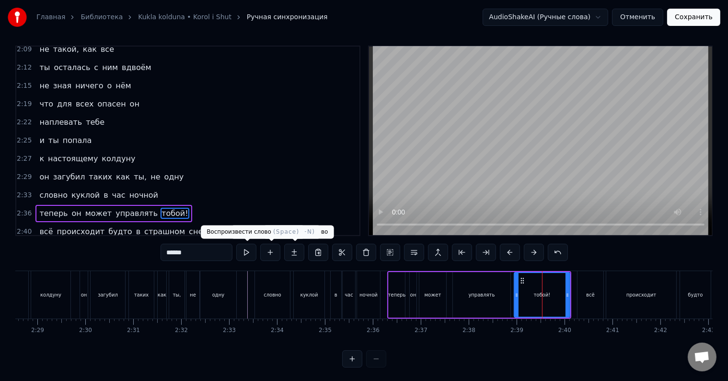
click at [213, 250] on input "******" at bounding box center [197, 252] width 72 height 17
type input "*****"
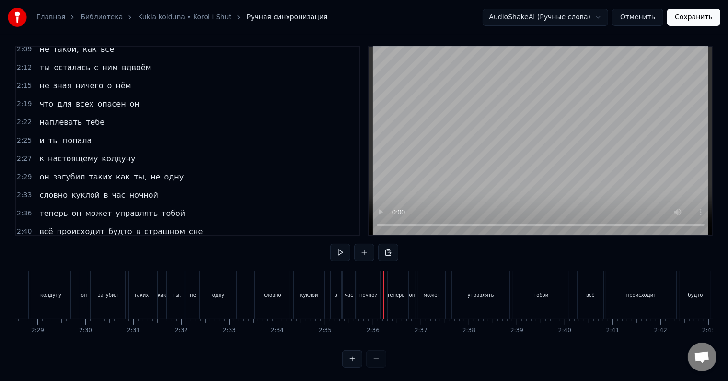
click at [384, 294] on div at bounding box center [384, 294] width 0 height 47
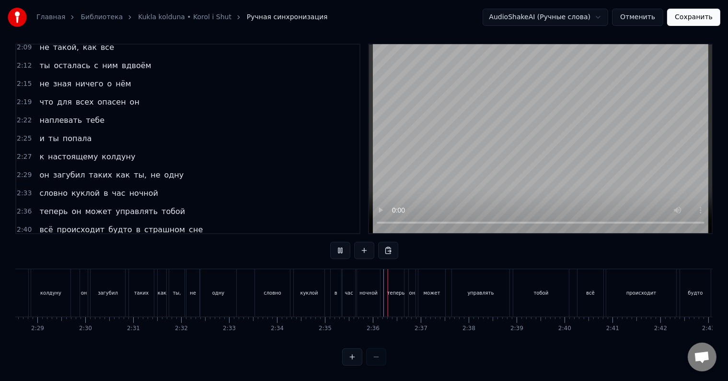
scroll to position [14, 0]
click at [596, 291] on div "всё" at bounding box center [591, 292] width 26 height 47
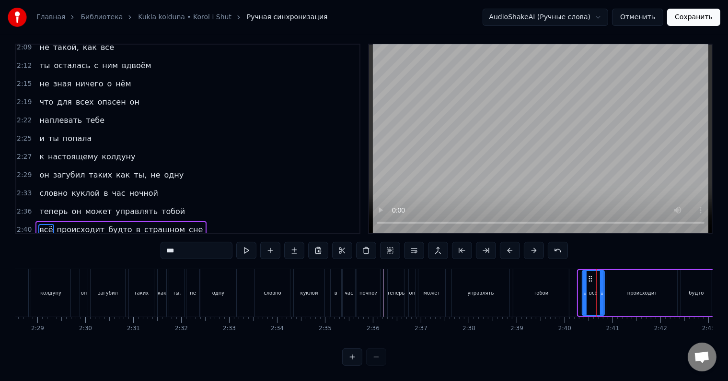
click at [583, 291] on div at bounding box center [585, 293] width 4 height 44
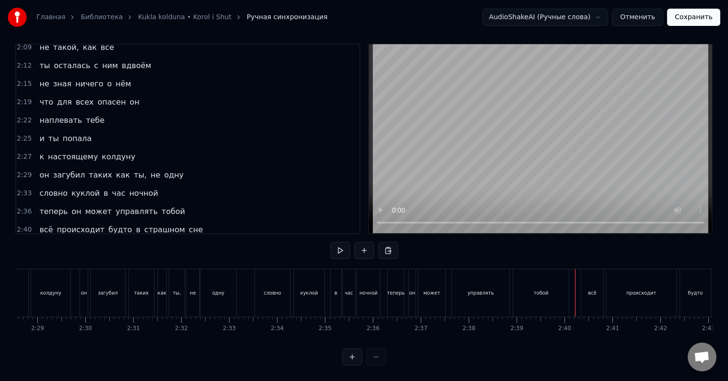
click at [575, 295] on div at bounding box center [575, 292] width 0 height 47
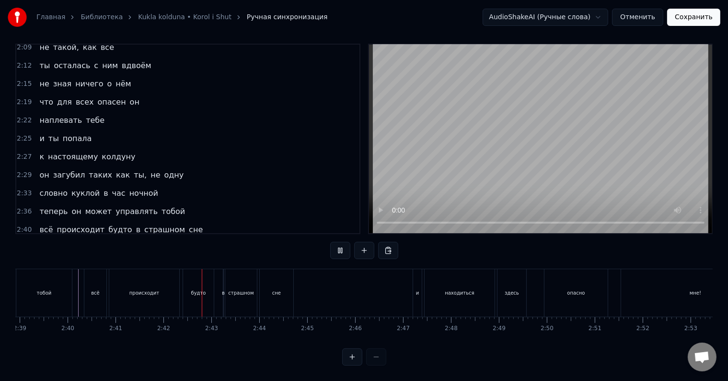
scroll to position [0, 7731]
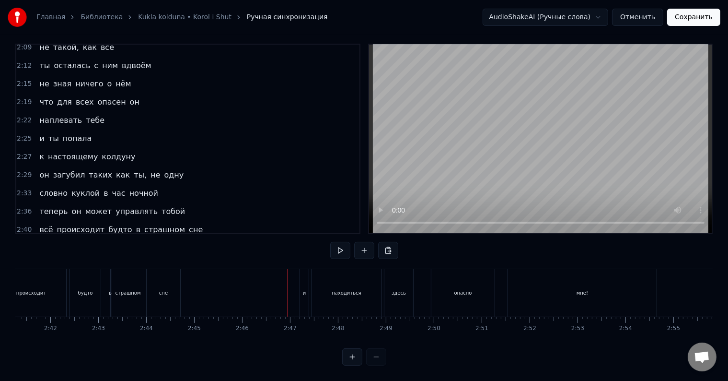
click at [125, 289] on div "страшном" at bounding box center [127, 292] width 25 height 7
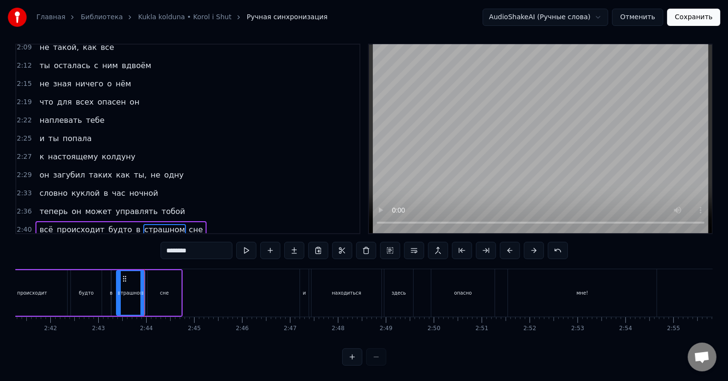
click at [118, 289] on icon at bounding box center [119, 293] width 4 height 8
click at [111, 291] on div "в" at bounding box center [111, 293] width 1 height 46
drag, startPoint x: 112, startPoint y: 290, endPoint x: 99, endPoint y: 290, distance: 12.9
click at [99, 290] on div at bounding box center [101, 293] width 4 height 44
click at [109, 275] on icon at bounding box center [111, 279] width 8 height 8
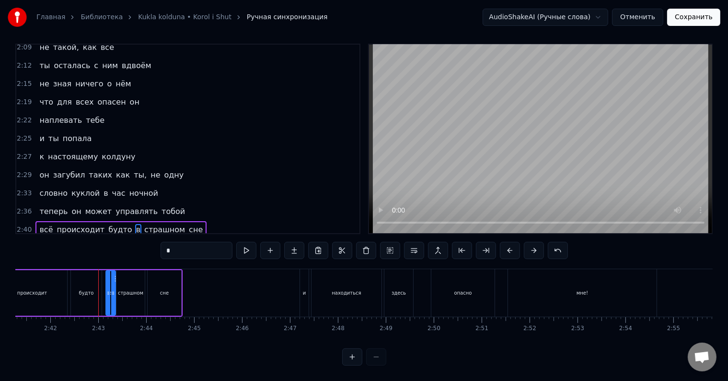
click at [108, 289] on icon at bounding box center [108, 293] width 4 height 8
click at [105, 289] on icon at bounding box center [107, 293] width 4 height 8
click at [113, 289] on icon at bounding box center [112, 293] width 4 height 8
click at [83, 290] on div "будто" at bounding box center [86, 293] width 31 height 46
click at [99, 289] on icon at bounding box center [100, 293] width 4 height 8
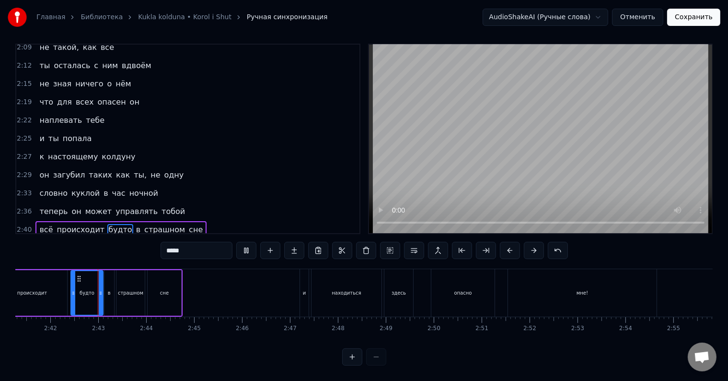
click at [108, 289] on div "в" at bounding box center [109, 292] width 3 height 7
click at [120, 289] on div "страшном" at bounding box center [130, 292] width 25 height 7
type input "********"
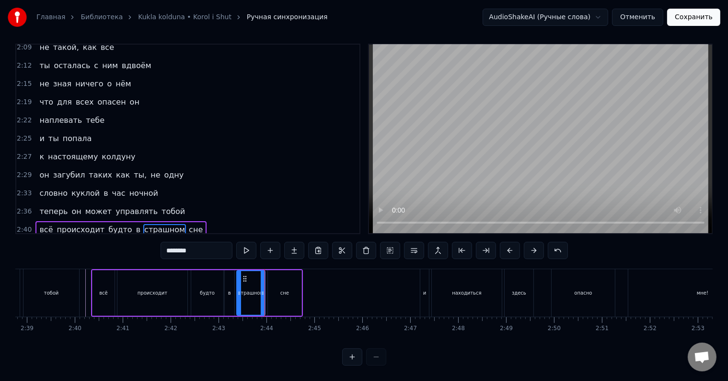
scroll to position [0, 7600]
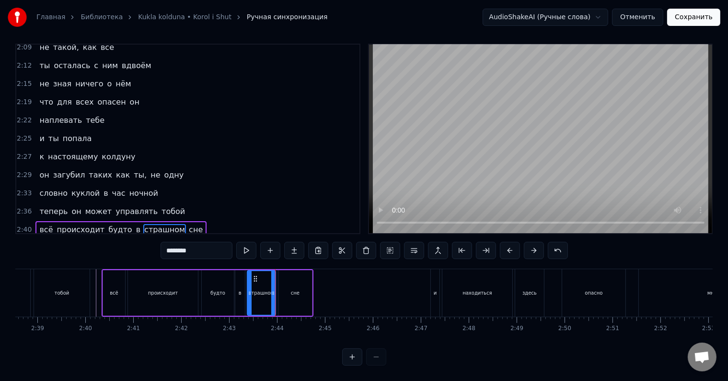
click at [275, 276] on div at bounding box center [275, 292] width 0 height 47
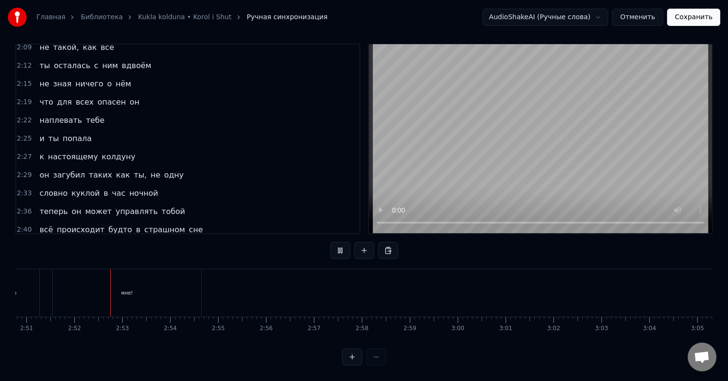
scroll to position [0, 8203]
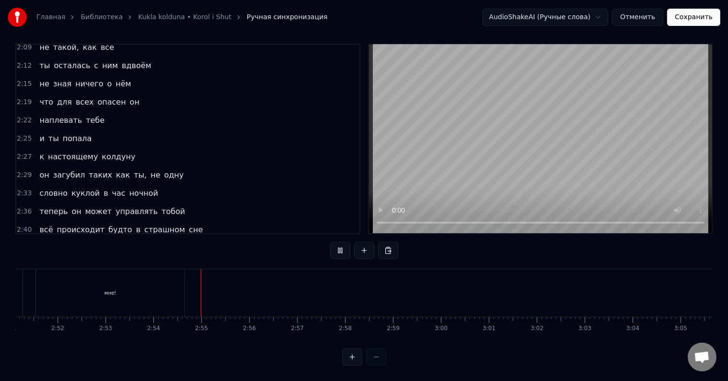
click at [167, 290] on div "мне!" at bounding box center [110, 292] width 149 height 47
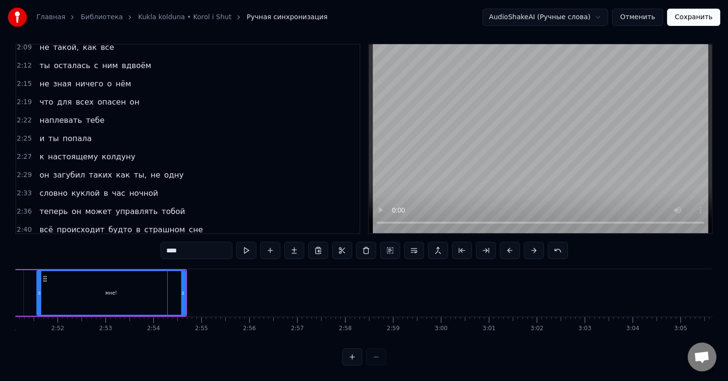
click at [197, 247] on input "****" at bounding box center [197, 250] width 72 height 17
type input "***"
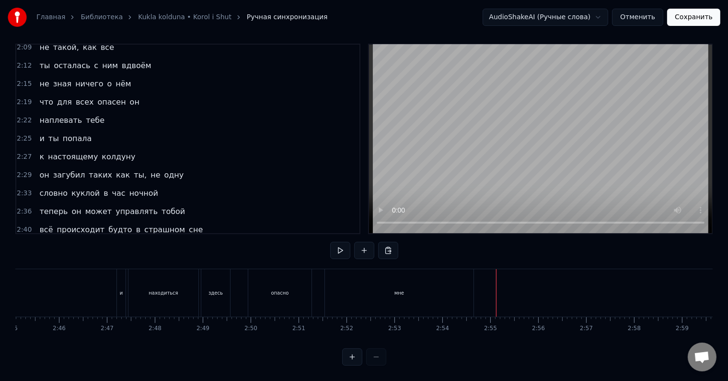
scroll to position [0, 7781]
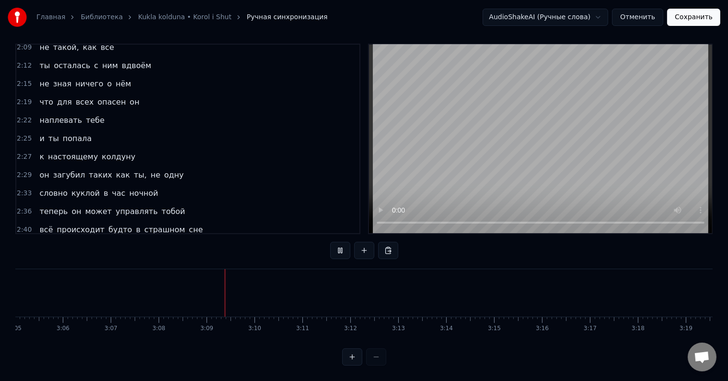
scroll to position [0, 9003]
click at [694, 18] on button "Сохранить" at bounding box center [693, 17] width 53 height 17
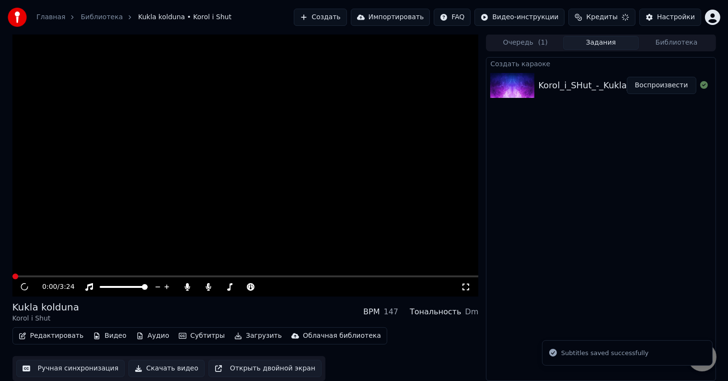
scroll to position [0, 0]
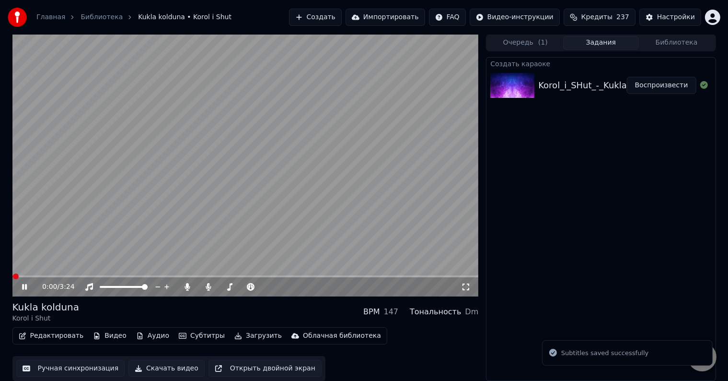
click at [22, 286] on icon at bounding box center [24, 287] width 5 height 6
click at [26, 284] on icon at bounding box center [31, 287] width 23 height 8
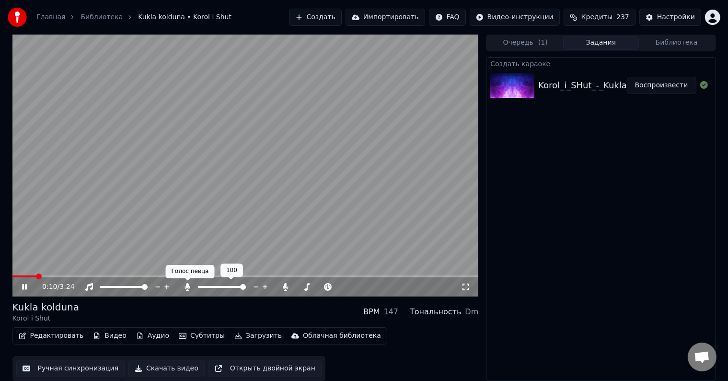
click at [188, 288] on icon at bounding box center [187, 287] width 5 height 8
click at [183, 256] on video at bounding box center [245, 165] width 466 height 262
click at [53, 339] on button "Редактировать" at bounding box center [51, 335] width 73 height 13
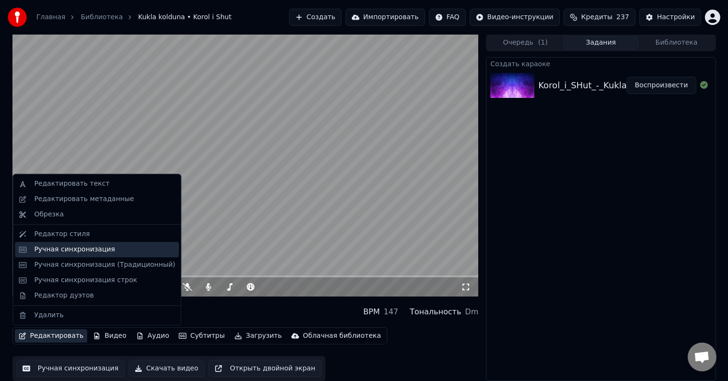
click at [49, 251] on div "Ручная синхронизация" at bounding box center [74, 249] width 81 height 10
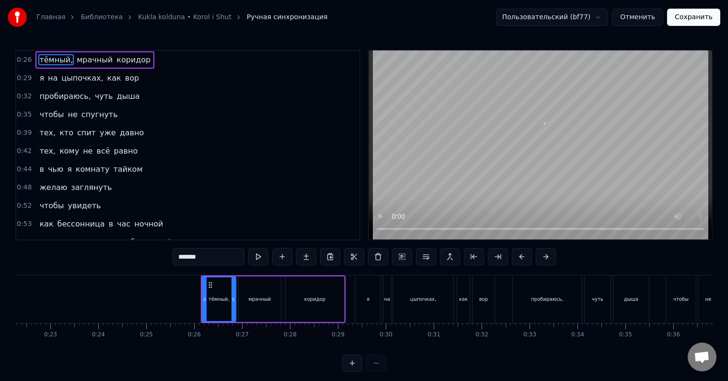
scroll to position [0, 1205]
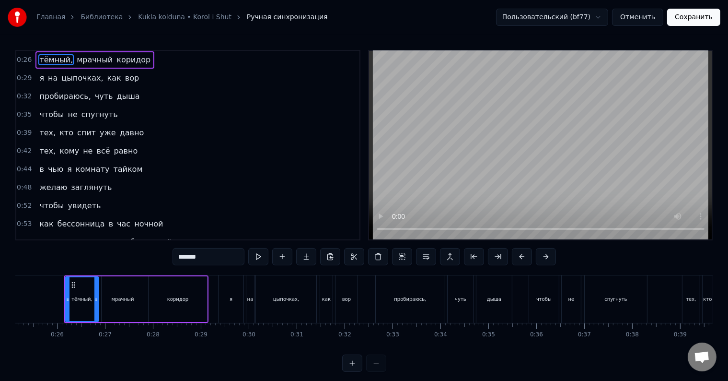
click at [47, 163] on span "чью" at bounding box center [55, 168] width 17 height 11
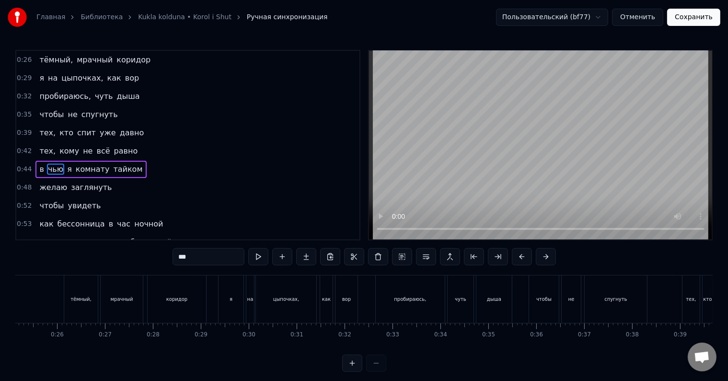
scroll to position [20, 0]
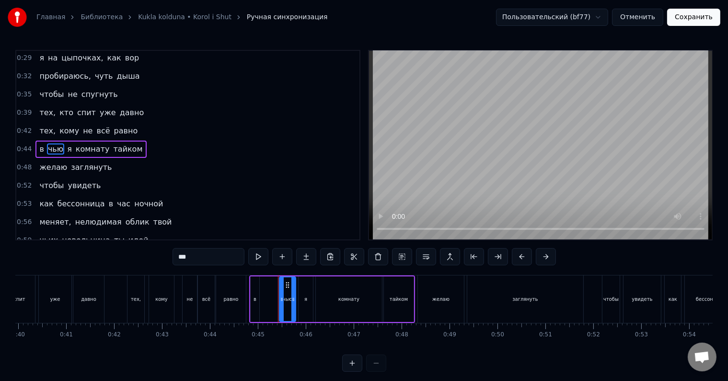
click at [38, 148] on span "в" at bounding box center [41, 148] width 6 height 11
type input "*"
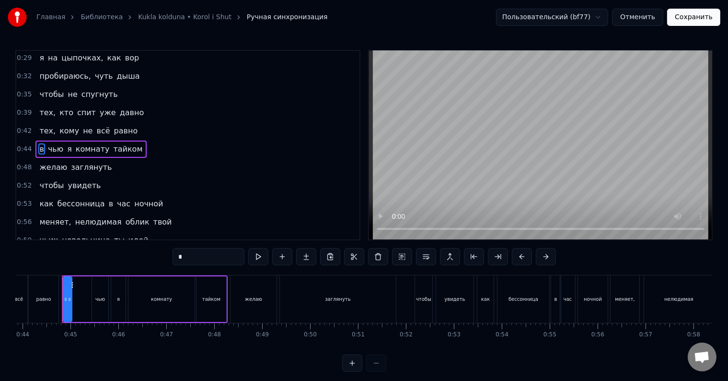
scroll to position [0, 2100]
click at [89, 305] on div "в чью я комнату тайком" at bounding box center [147, 298] width 166 height 47
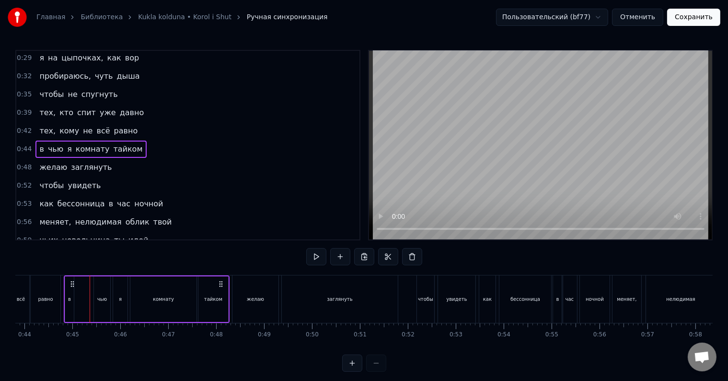
click at [67, 309] on div "в" at bounding box center [69, 299] width 9 height 46
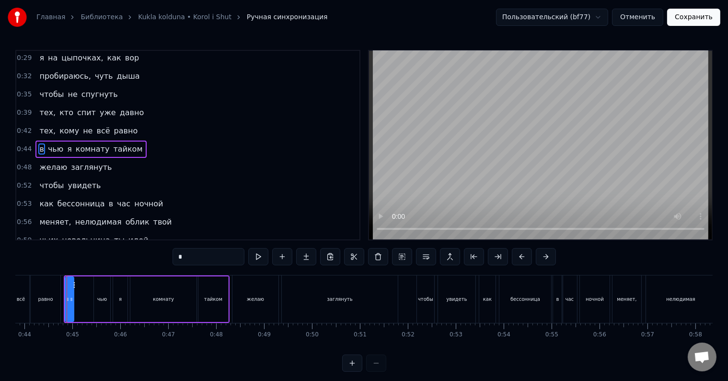
scroll to position [14, 0]
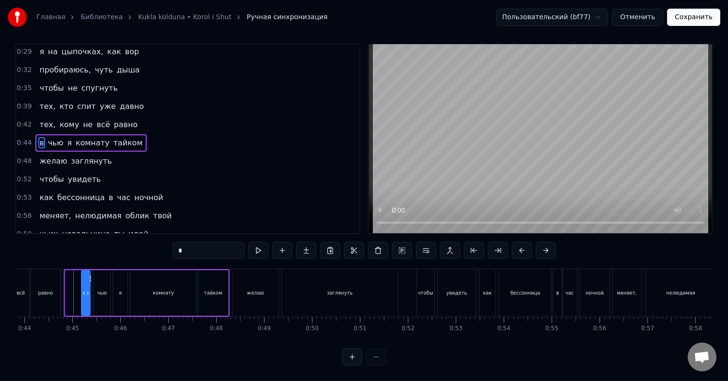
drag, startPoint x: 75, startPoint y: 268, endPoint x: 90, endPoint y: 269, distance: 14.9
click at [90, 275] on icon at bounding box center [90, 279] width 8 height 8
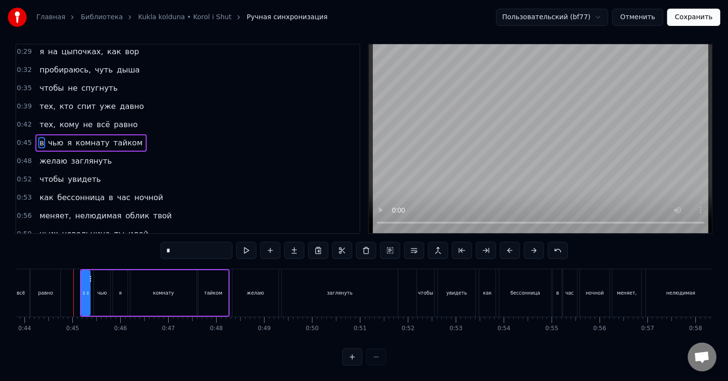
click at [56, 288] on div "равно" at bounding box center [46, 292] width 30 height 47
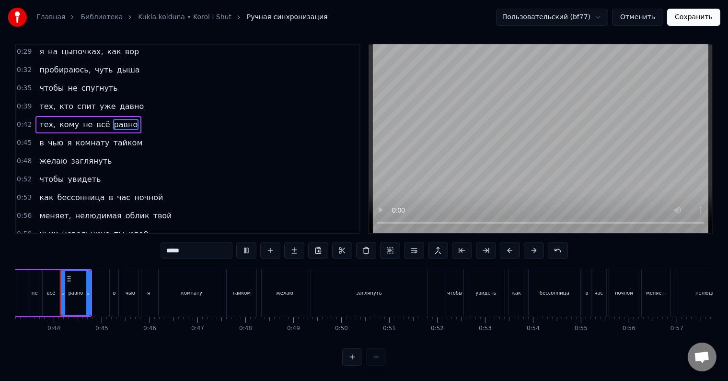
scroll to position [0, 2067]
drag, startPoint x: 92, startPoint y: 293, endPoint x: 103, endPoint y: 295, distance: 10.6
click at [103, 295] on div at bounding box center [103, 293] width 4 height 44
click at [131, 289] on div "чью" at bounding box center [134, 292] width 10 height 7
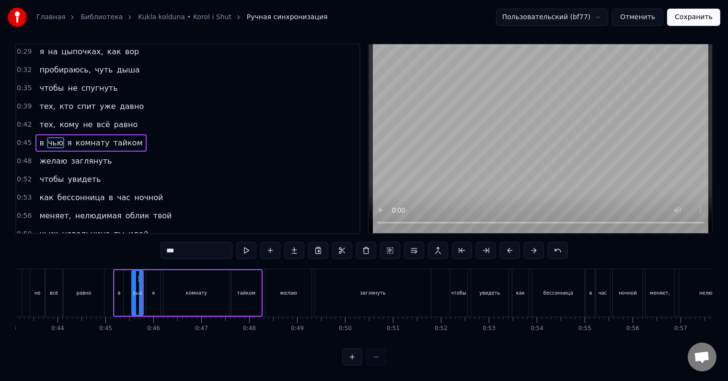
drag, startPoint x: 129, startPoint y: 290, endPoint x: 134, endPoint y: 291, distance: 4.9
click at [134, 291] on div at bounding box center [134, 293] width 4 height 44
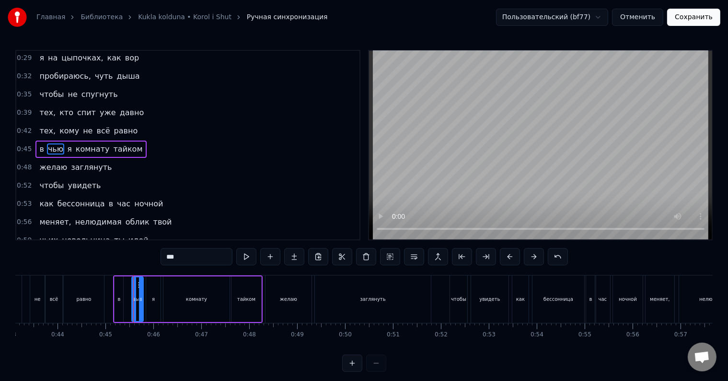
click at [120, 293] on div "в" at bounding box center [119, 299] width 9 height 46
type input "*"
drag, startPoint x: 123, startPoint y: 282, endPoint x: 130, endPoint y: 284, distance: 7.4
click at [130, 284] on icon at bounding box center [131, 285] width 8 height 8
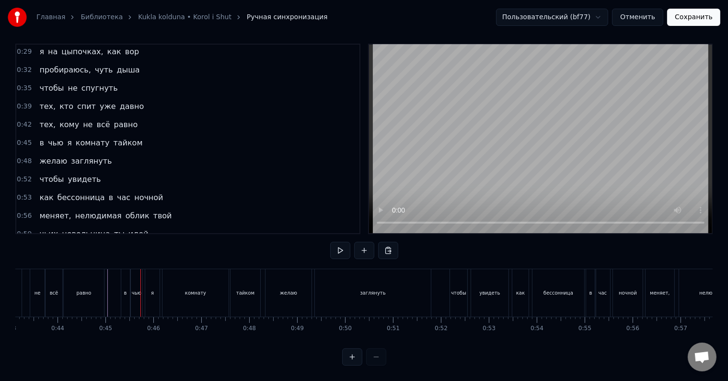
click at [124, 291] on div "в" at bounding box center [125, 292] width 9 height 47
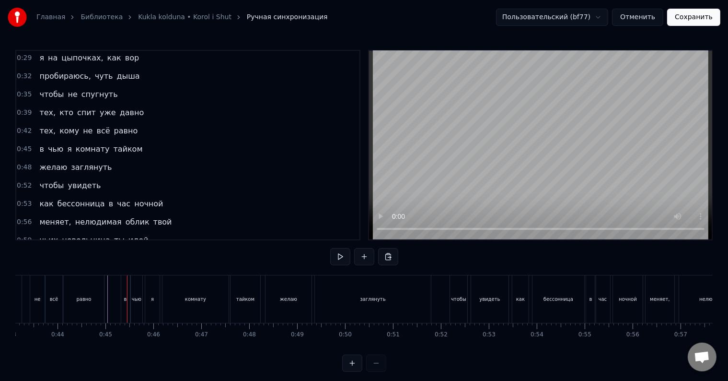
click at [125, 299] on div "в" at bounding box center [125, 298] width 3 height 7
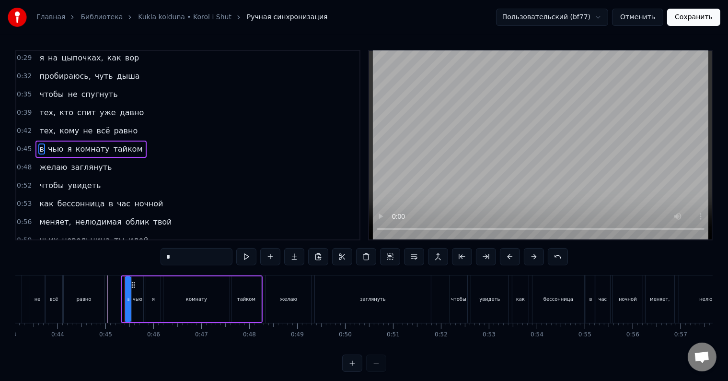
click at [126, 303] on div at bounding box center [128, 299] width 4 height 44
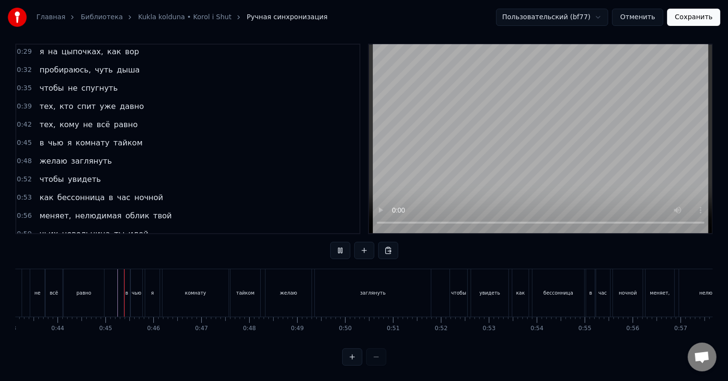
scroll to position [14, 0]
click at [688, 16] on button "Сохранить" at bounding box center [693, 17] width 53 height 17
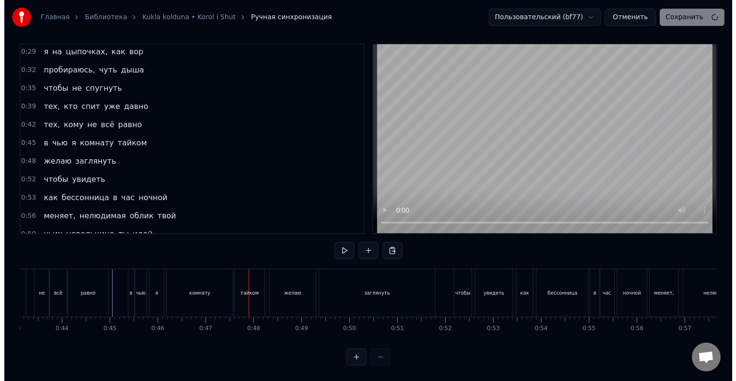
scroll to position [0, 0]
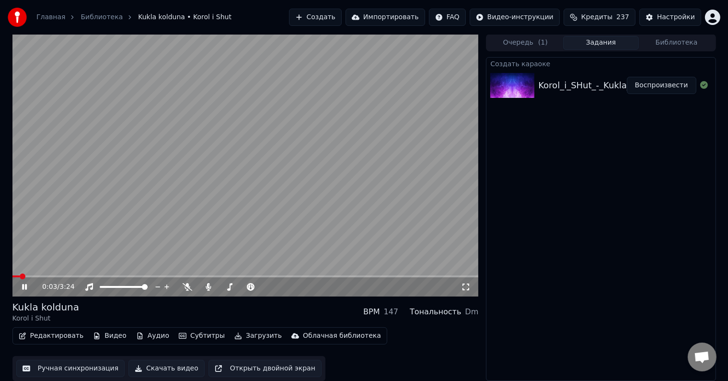
click at [56, 276] on span at bounding box center [245, 276] width 466 height 2
click at [68, 275] on span at bounding box center [245, 276] width 466 height 2
click at [453, 275] on span at bounding box center [245, 276] width 466 height 2
click at [23, 286] on icon at bounding box center [24, 287] width 5 height 6
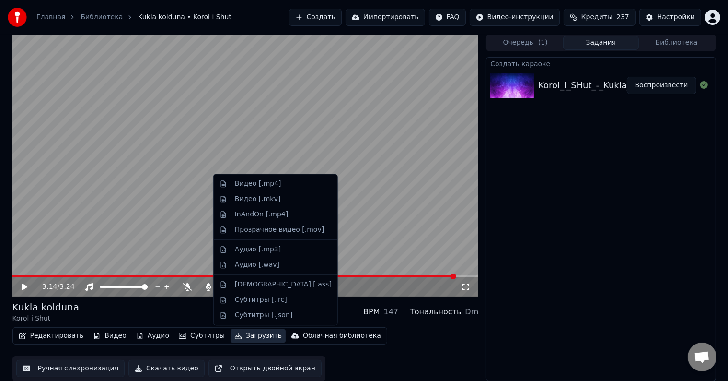
click at [239, 337] on button "Загрузить" at bounding box center [258, 335] width 55 height 13
click at [245, 227] on div "Прозрачное видео [.mov]" at bounding box center [279, 230] width 89 height 10
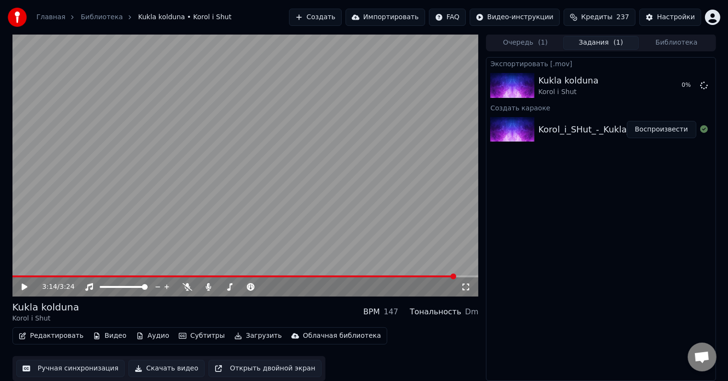
click at [600, 17] on span "Кредиты" at bounding box center [596, 17] width 31 height 10
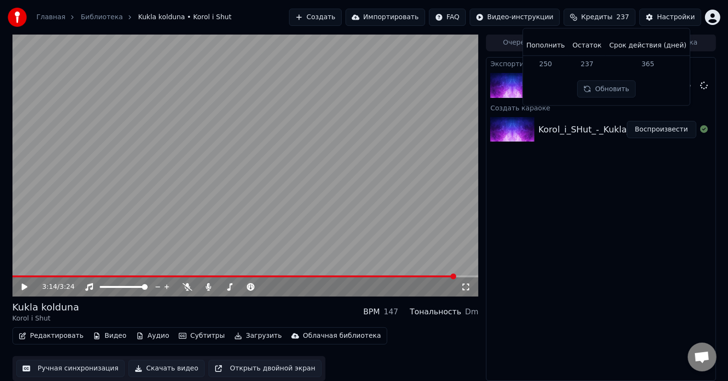
click at [600, 17] on span "Кредиты" at bounding box center [596, 17] width 31 height 10
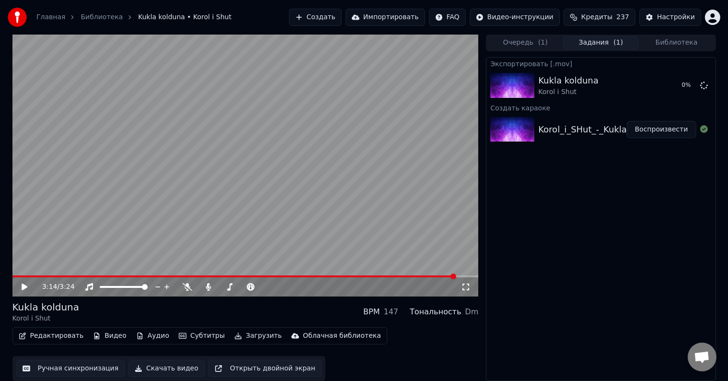
click at [601, 17] on span "Кредиты" at bounding box center [596, 17] width 31 height 10
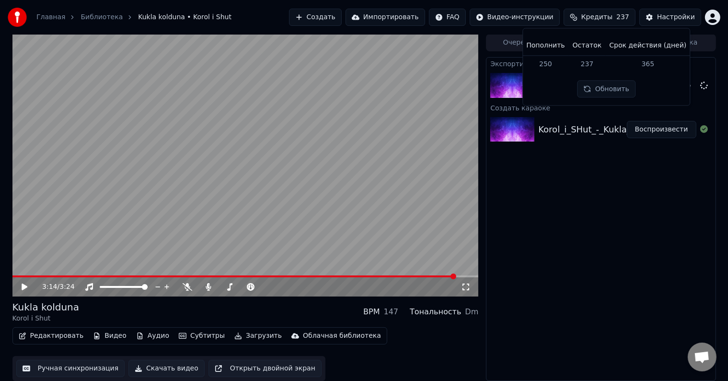
click at [601, 17] on span "Кредиты" at bounding box center [596, 17] width 31 height 10
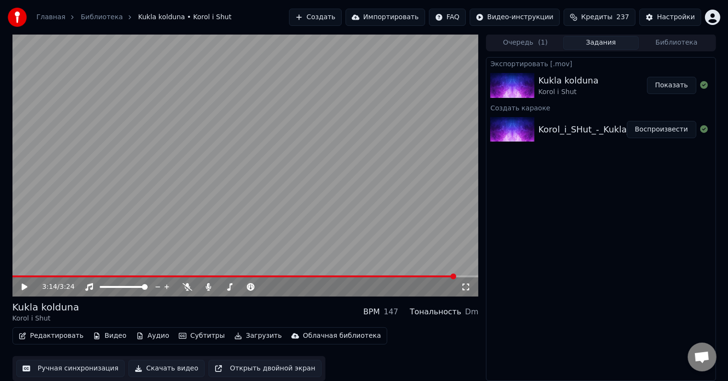
click at [663, 81] on button "Показать" at bounding box center [671, 85] width 49 height 17
click at [338, 15] on button "Создать" at bounding box center [315, 17] width 53 height 17
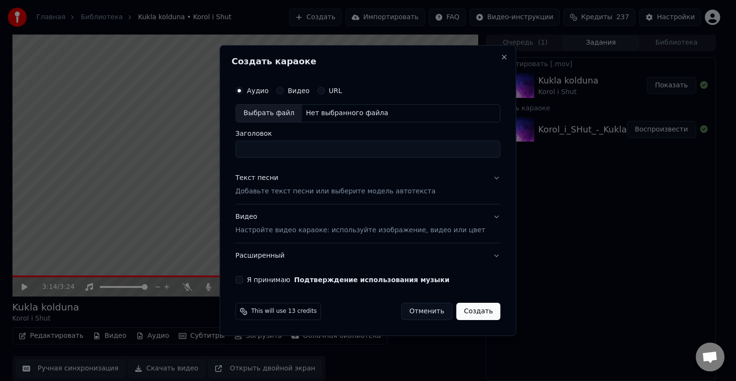
click at [286, 113] on div "Выбрать файл" at bounding box center [269, 113] width 66 height 17
drag, startPoint x: 364, startPoint y: 151, endPoint x: 321, endPoint y: 153, distance: 43.7
click at [321, 153] on input "**********" at bounding box center [367, 148] width 265 height 17
type input "**********"
click at [445, 175] on button "Текст песни Добавьте текст песни или выберите модель автотекста" at bounding box center [367, 184] width 265 height 38
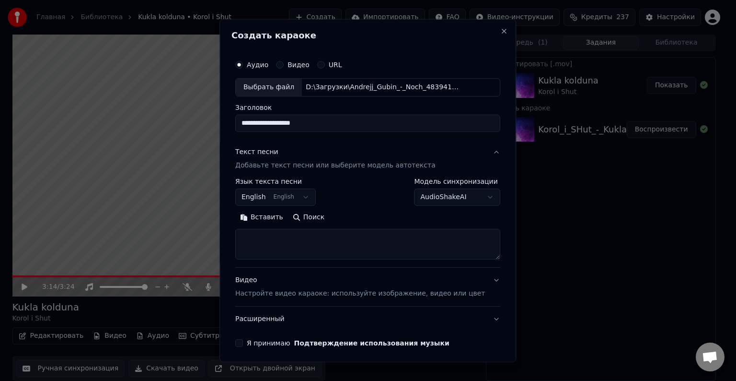
click at [274, 192] on button "English English" at bounding box center [275, 196] width 81 height 17
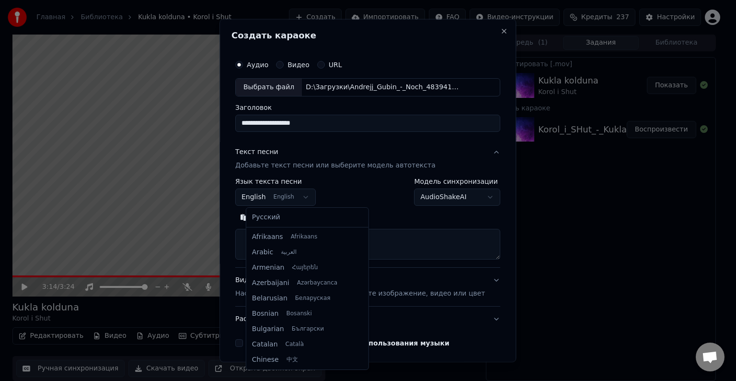
scroll to position [77, 0]
select select "**"
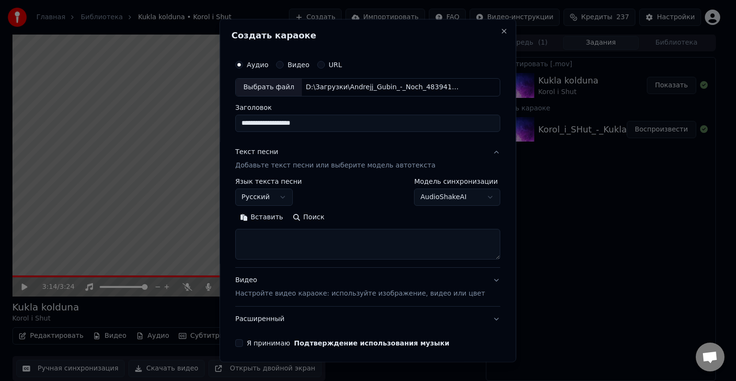
click at [282, 237] on textarea at bounding box center [367, 244] width 265 height 31
paste textarea "**********"
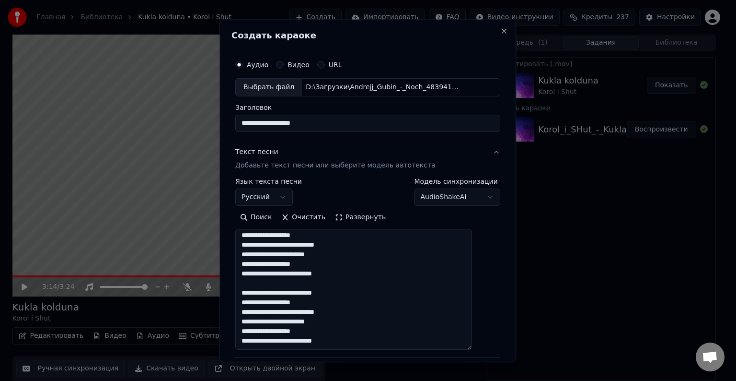
scroll to position [616, 0]
drag, startPoint x: 479, startPoint y: 256, endPoint x: 469, endPoint y: 347, distance: 90.7
click at [469, 347] on textarea at bounding box center [353, 289] width 237 height 121
drag, startPoint x: 255, startPoint y: 341, endPoint x: 250, endPoint y: 340, distance: 5.4
click at [250, 340] on textarea at bounding box center [353, 289] width 237 height 121
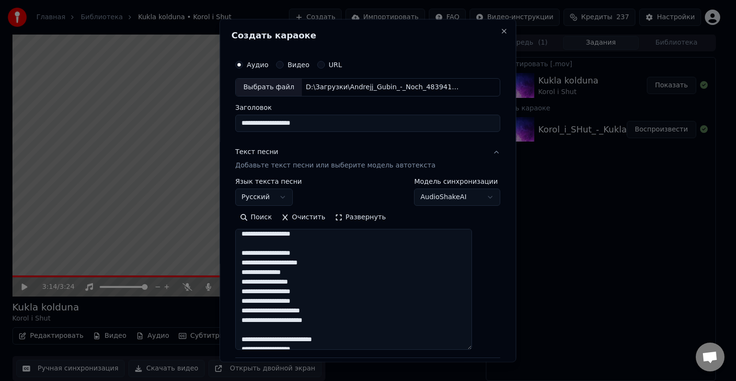
scroll to position [0, 0]
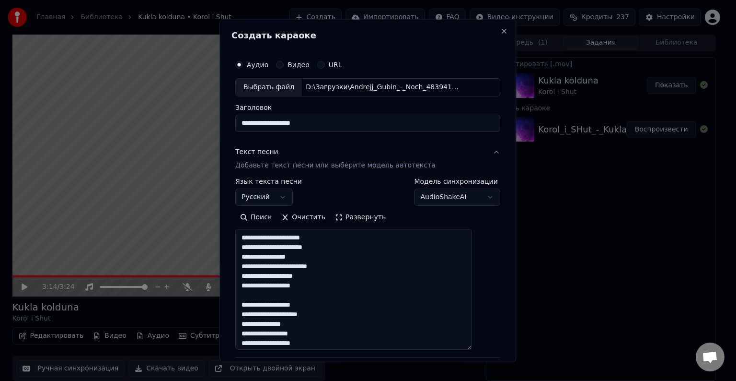
click at [334, 238] on textarea at bounding box center [353, 289] width 237 height 121
click at [330, 247] on textarea at bounding box center [353, 289] width 237 height 121
click at [326, 258] on textarea at bounding box center [353, 289] width 237 height 121
click at [344, 268] on textarea at bounding box center [353, 289] width 237 height 121
click at [327, 287] on textarea at bounding box center [353, 289] width 237 height 121
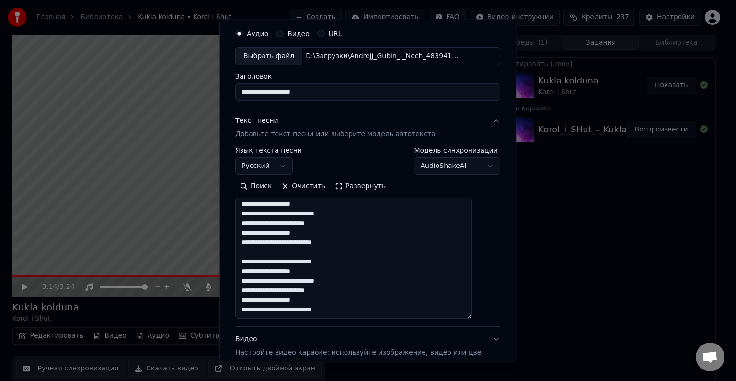
scroll to position [48, 0]
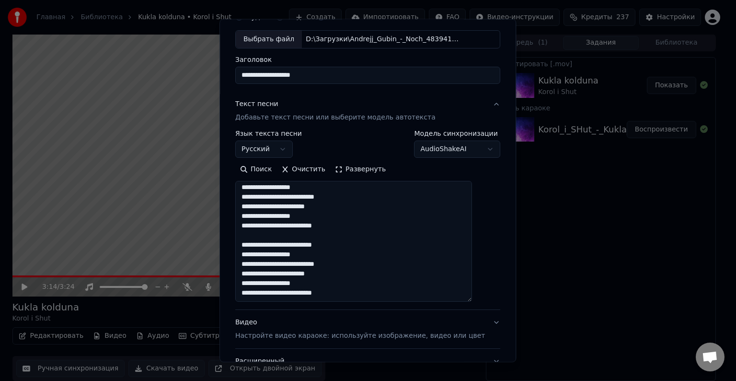
type textarea "**********"
drag, startPoint x: 361, startPoint y: 293, endPoint x: 256, endPoint y: 289, distance: 105.1
click at [256, 289] on textarea at bounding box center [353, 241] width 237 height 121
click at [390, 100] on div "Текст песни Добавьте текст песни или выберите модель автотекста" at bounding box center [335, 110] width 200 height 23
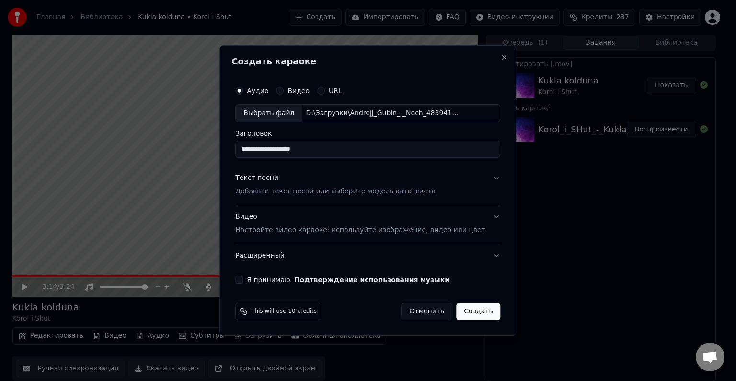
click at [476, 180] on button "Текст песни Добавьте текст песни или выберите модель автотекста" at bounding box center [367, 184] width 265 height 38
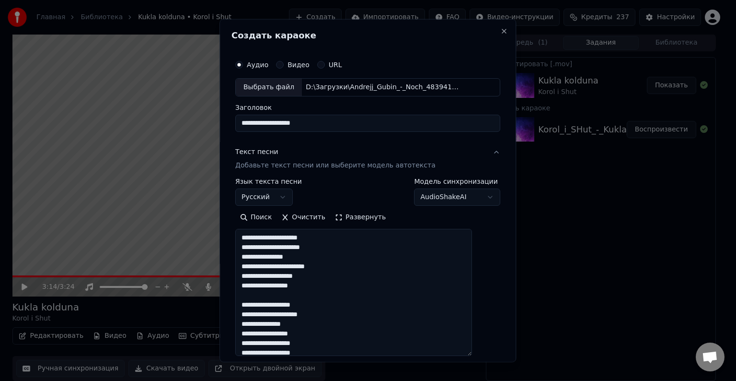
drag, startPoint x: 480, startPoint y: 255, endPoint x: 468, endPoint y: 351, distance: 96.7
click at [468, 351] on textarea at bounding box center [353, 292] width 237 height 127
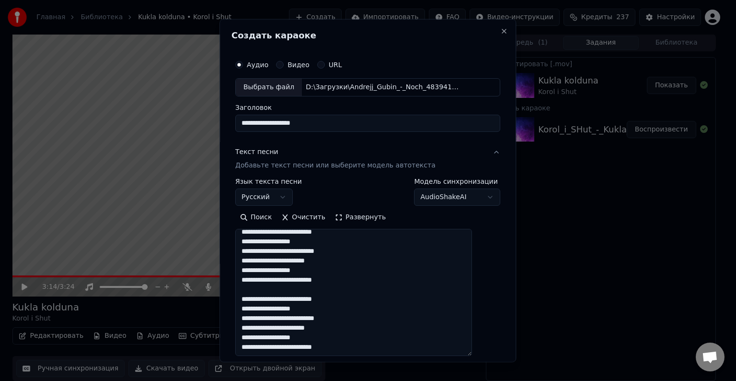
scroll to position [610, 0]
drag, startPoint x: 353, startPoint y: 349, endPoint x: 254, endPoint y: 345, distance: 99.3
click at [254, 345] on textarea at bounding box center [353, 292] width 237 height 127
paste textarea
drag, startPoint x: 374, startPoint y: 348, endPoint x: 248, endPoint y: 349, distance: 126.1
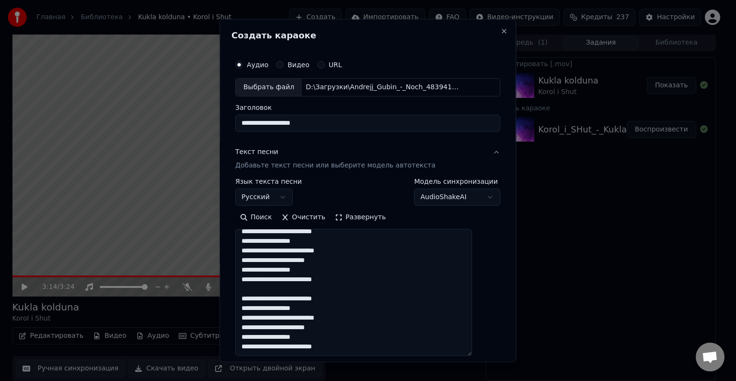
click at [248, 349] on textarea at bounding box center [353, 292] width 237 height 127
paste textarea
drag, startPoint x: 320, startPoint y: 334, endPoint x: 258, endPoint y: 337, distance: 61.9
click at [258, 337] on textarea at bounding box center [353, 292] width 237 height 127
paste textarea
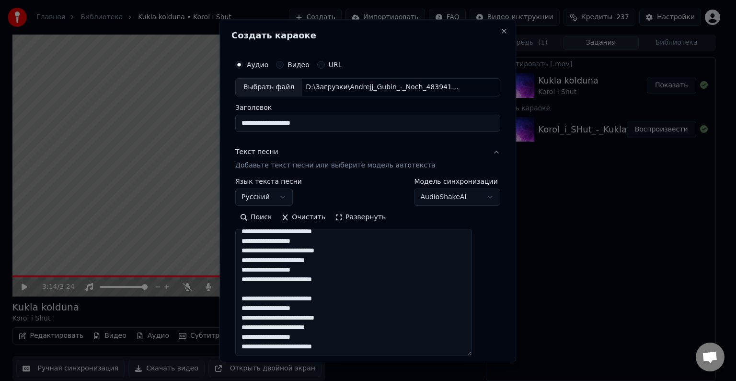
drag, startPoint x: 342, startPoint y: 330, endPoint x: 257, endPoint y: 328, distance: 84.9
click at [257, 328] on textarea at bounding box center [353, 292] width 237 height 127
paste textarea
drag, startPoint x: 351, startPoint y: 317, endPoint x: 259, endPoint y: 318, distance: 92.5
click at [259, 318] on textarea at bounding box center [353, 292] width 237 height 127
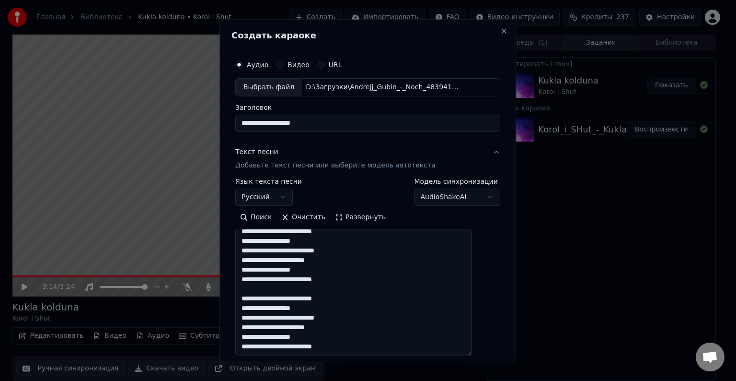
paste textarea
drag, startPoint x: 322, startPoint y: 309, endPoint x: 256, endPoint y: 310, distance: 66.2
click at [256, 310] on textarea at bounding box center [353, 292] width 237 height 127
paste textarea
drag, startPoint x: 359, startPoint y: 298, endPoint x: 255, endPoint y: 299, distance: 103.6
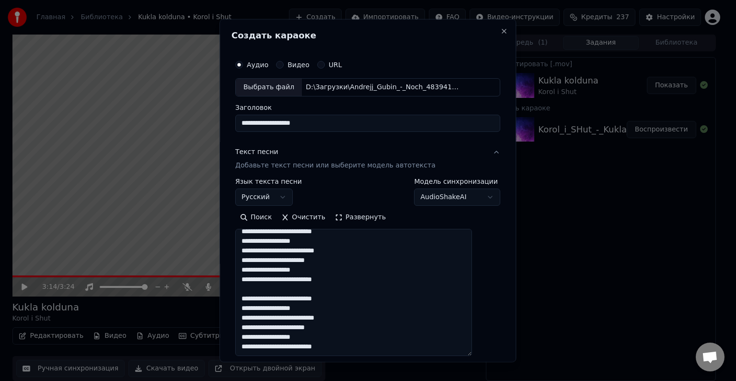
click at [255, 299] on textarea at bounding box center [353, 292] width 237 height 127
paste textarea
drag, startPoint x: 370, startPoint y: 279, endPoint x: 256, endPoint y: 280, distance: 114.6
click at [256, 280] on textarea at bounding box center [353, 292] width 237 height 127
paste textarea
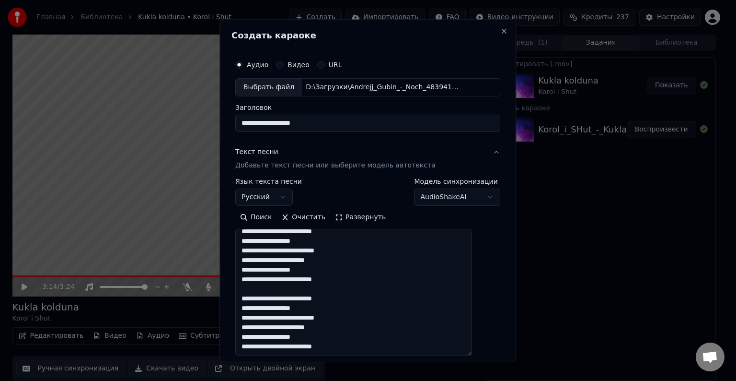
drag, startPoint x: 327, startPoint y: 271, endPoint x: 255, endPoint y: 268, distance: 71.9
click at [255, 268] on textarea at bounding box center [353, 292] width 237 height 127
paste textarea
drag, startPoint x: 335, startPoint y: 259, endPoint x: 299, endPoint y: 262, distance: 36.1
click at [299, 262] on textarea at bounding box center [353, 292] width 237 height 127
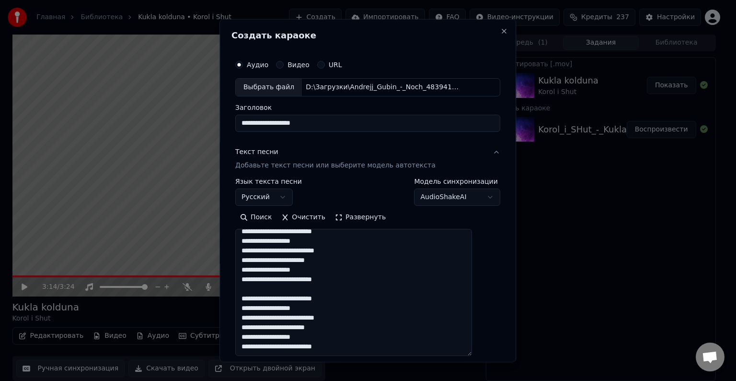
drag, startPoint x: 346, startPoint y: 261, endPoint x: 256, endPoint y: 263, distance: 89.2
click at [256, 263] on textarea at bounding box center [353, 292] width 237 height 127
paste textarea
drag, startPoint x: 343, startPoint y: 251, endPoint x: 257, endPoint y: 250, distance: 86.3
click at [257, 250] on textarea at bounding box center [353, 292] width 237 height 127
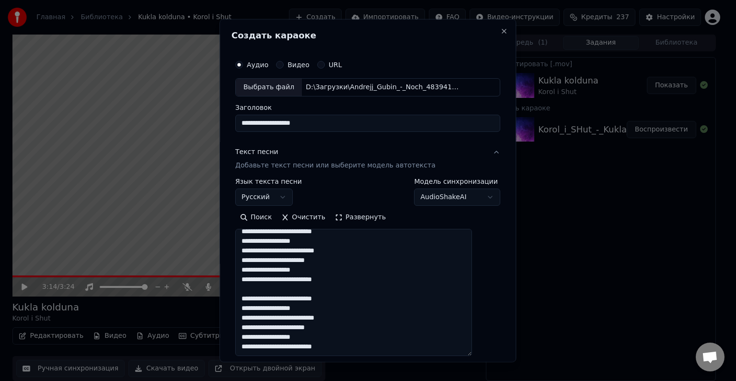
paste textarea
drag, startPoint x: 324, startPoint y: 240, endPoint x: 257, endPoint y: 243, distance: 66.7
click at [257, 243] on textarea at bounding box center [353, 292] width 237 height 127
paste textarea
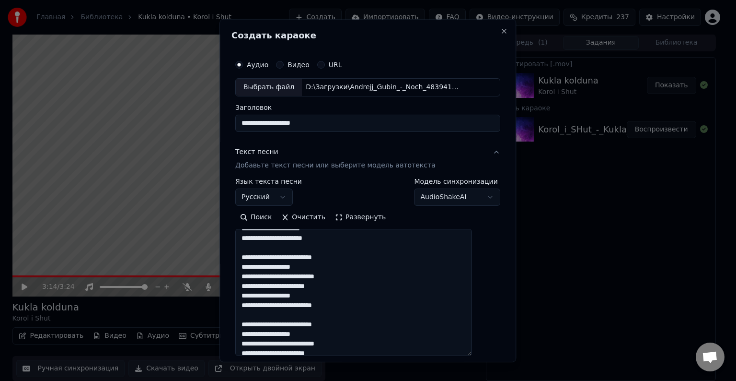
scroll to position [513, 0]
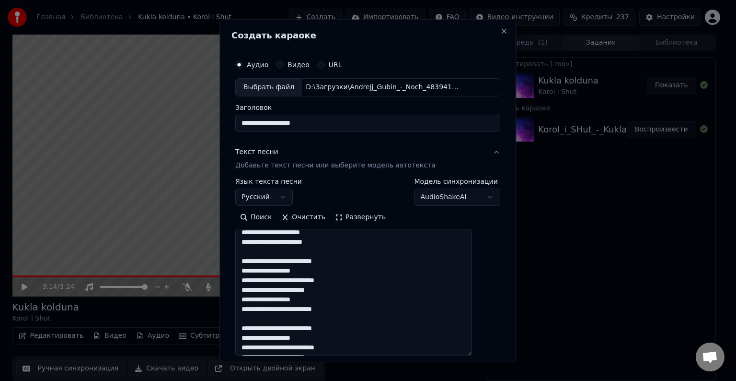
drag, startPoint x: 345, startPoint y: 233, endPoint x: 257, endPoint y: 325, distance: 127.1
click at [257, 325] on textarea at bounding box center [353, 292] width 237 height 127
paste textarea
drag, startPoint x: 364, startPoint y: 307, endPoint x: 256, endPoint y: 309, distance: 108.4
click at [256, 309] on textarea at bounding box center [353, 292] width 237 height 127
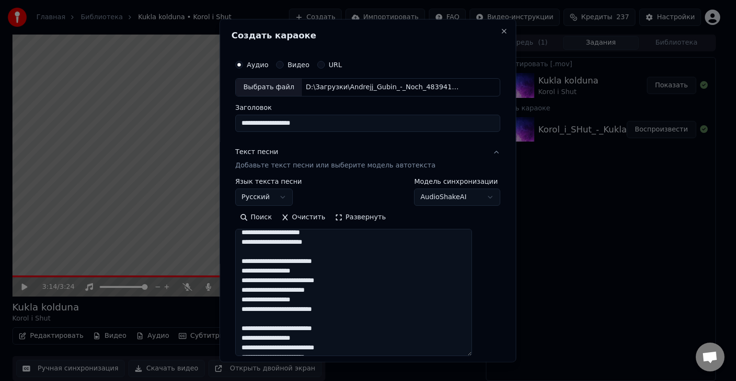
paste textarea
drag, startPoint x: 334, startPoint y: 297, endPoint x: 257, endPoint y: 301, distance: 76.8
click at [257, 301] on textarea at bounding box center [353, 292] width 237 height 127
paste textarea
drag, startPoint x: 343, startPoint y: 292, endPoint x: 257, endPoint y: 290, distance: 86.3
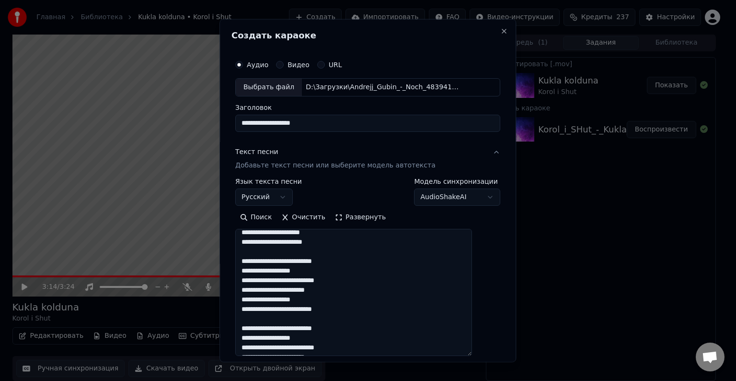
click at [257, 290] on textarea at bounding box center [353, 292] width 237 height 127
paste textarea
drag, startPoint x: 361, startPoint y: 281, endPoint x: 259, endPoint y: 281, distance: 102.1
click at [259, 281] on textarea at bounding box center [353, 292] width 237 height 127
paste textarea
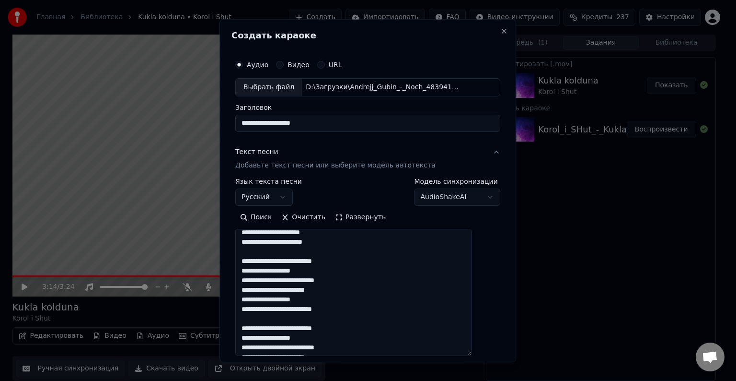
drag, startPoint x: 324, startPoint y: 272, endPoint x: 257, endPoint y: 273, distance: 66.6
click at [257, 273] on textarea at bounding box center [353, 292] width 237 height 127
paste textarea
drag, startPoint x: 350, startPoint y: 259, endPoint x: 257, endPoint y: 263, distance: 93.6
click at [257, 263] on textarea at bounding box center [353, 292] width 237 height 127
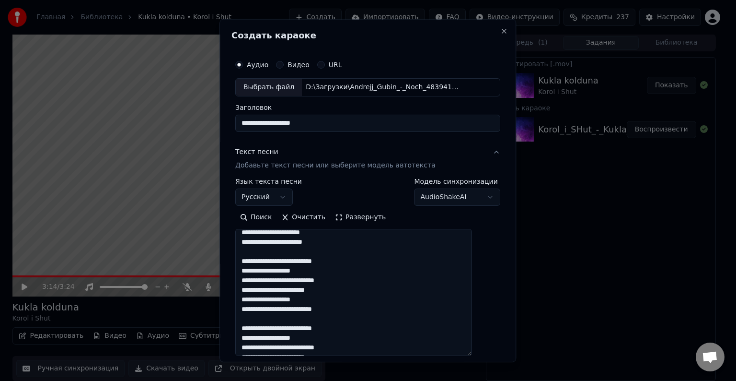
paste textarea
drag, startPoint x: 346, startPoint y: 241, endPoint x: 256, endPoint y: 244, distance: 89.2
click at [256, 244] on textarea at bounding box center [353, 292] width 237 height 127
paste textarea
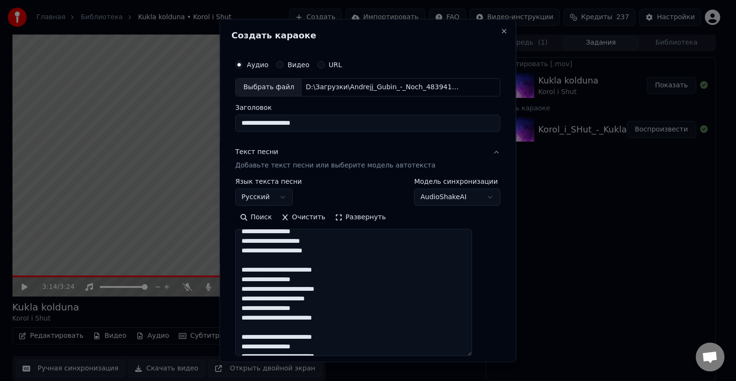
drag, startPoint x: 342, startPoint y: 232, endPoint x: 256, endPoint y: 239, distance: 86.2
click at [256, 239] on textarea at bounding box center [353, 292] width 237 height 127
paste textarea
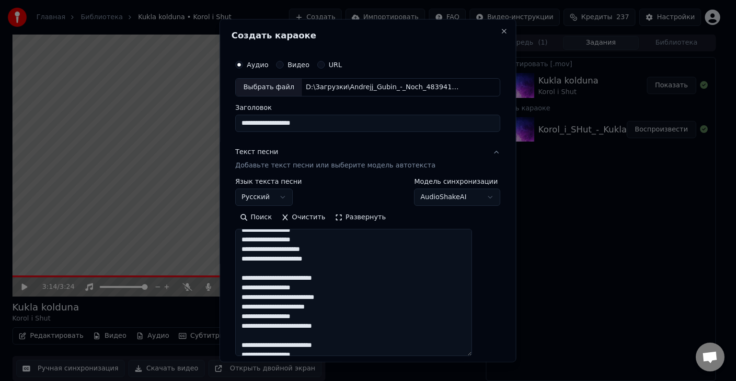
drag, startPoint x: 334, startPoint y: 233, endPoint x: 258, endPoint y: 241, distance: 76.7
click at [258, 241] on textarea at bounding box center [353, 292] width 237 height 127
paste textarea
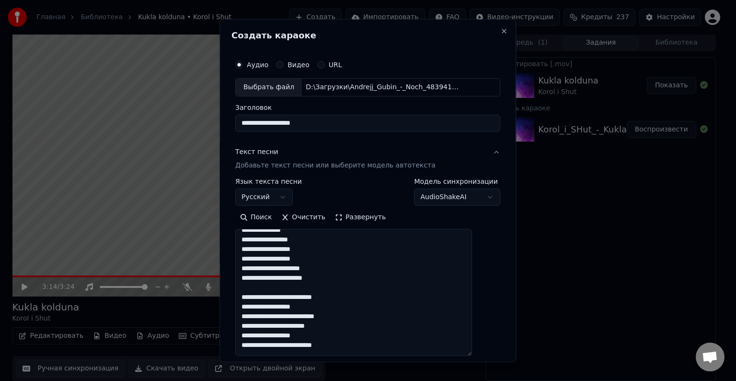
scroll to position [462, 0]
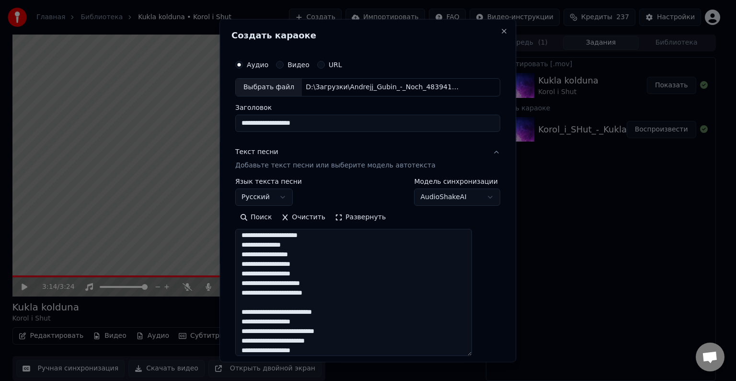
drag, startPoint x: 329, startPoint y: 233, endPoint x: 256, endPoint y: 263, distance: 78.9
click at [256, 263] on textarea at bounding box center [353, 292] width 237 height 127
paste textarea
drag, startPoint x: 318, startPoint y: 253, endPoint x: 257, endPoint y: 256, distance: 61.5
click at [257, 256] on textarea at bounding box center [353, 292] width 237 height 127
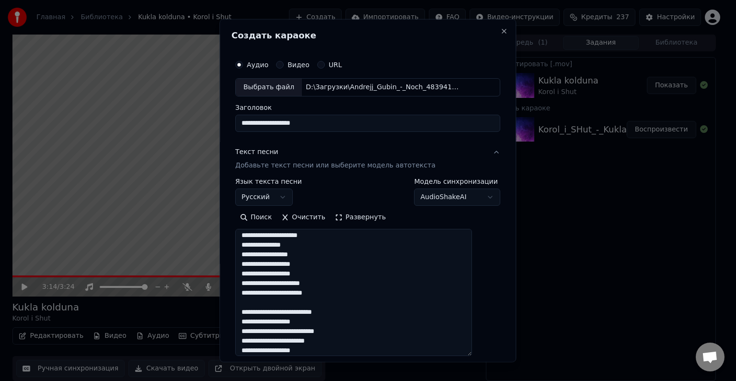
paste textarea
drag, startPoint x: 297, startPoint y: 247, endPoint x: 259, endPoint y: 247, distance: 38.4
click at [259, 247] on textarea at bounding box center [353, 292] width 237 height 127
paste textarea
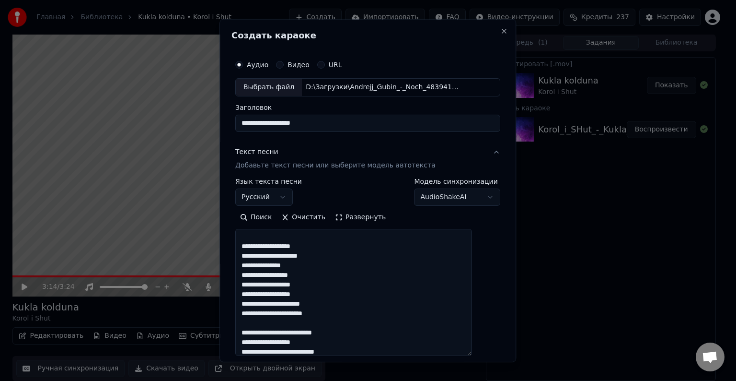
scroll to position [433, 0]
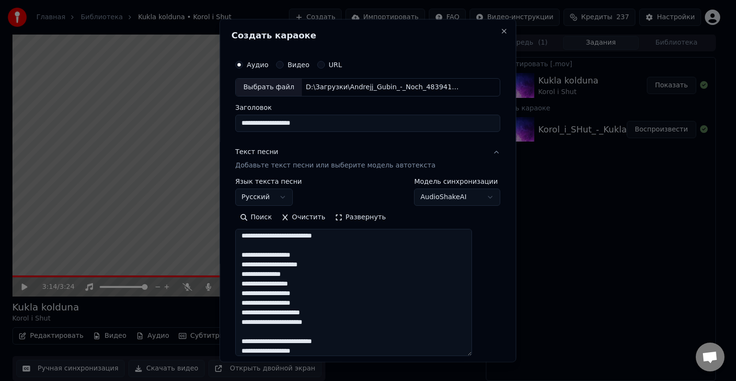
drag, startPoint x: 334, startPoint y: 237, endPoint x: 255, endPoint y: 264, distance: 84.0
click at [255, 264] on textarea at bounding box center [353, 292] width 237 height 127
paste textarea
drag, startPoint x: 321, startPoint y: 254, endPoint x: 255, endPoint y: 256, distance: 66.2
click at [255, 256] on textarea at bounding box center [353, 292] width 237 height 127
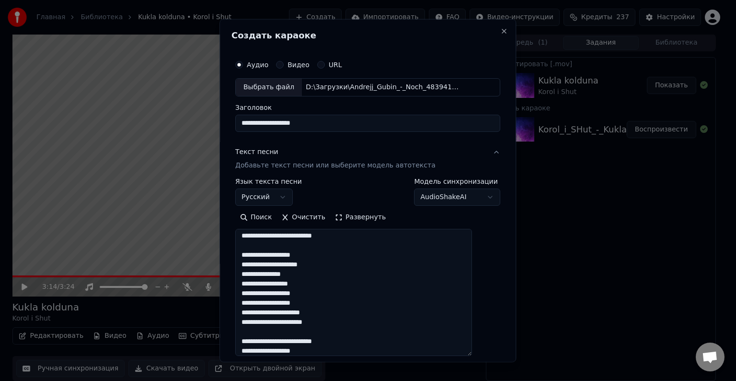
paste textarea
drag, startPoint x: 357, startPoint y: 238, endPoint x: 256, endPoint y: 238, distance: 100.7
click at [256, 238] on textarea at bounding box center [353, 292] width 237 height 127
paste textarea
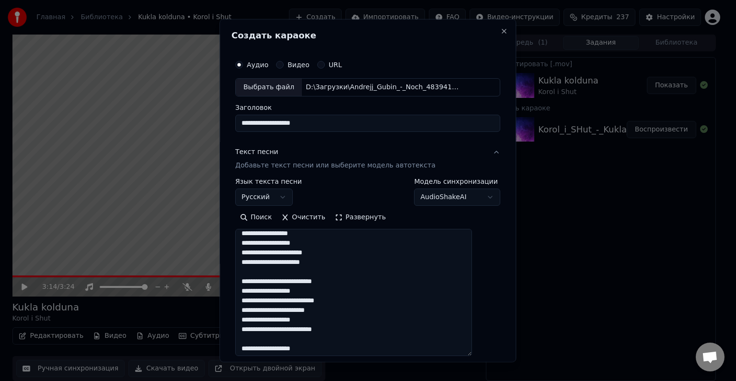
scroll to position [337, 0]
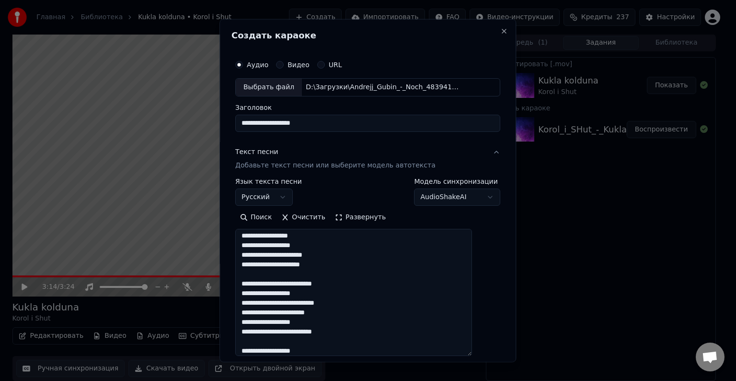
drag, startPoint x: 323, startPoint y: 325, endPoint x: 257, endPoint y: 320, distance: 65.8
click at [257, 320] on textarea at bounding box center [353, 292] width 237 height 127
paste textarea
drag, startPoint x: 341, startPoint y: 310, endPoint x: 255, endPoint y: 310, distance: 86.3
click at [255, 310] on textarea at bounding box center [353, 292] width 237 height 127
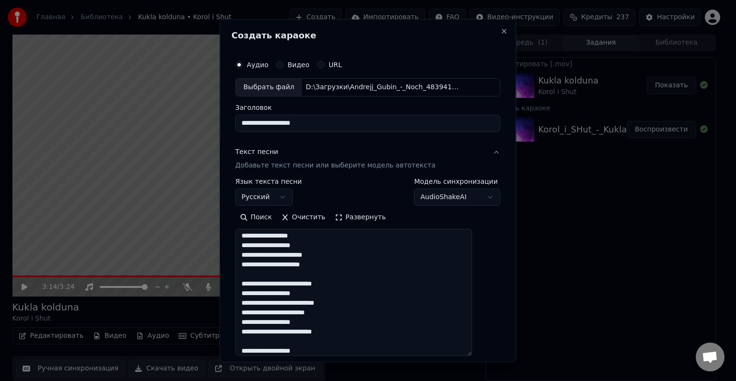
paste textarea
drag, startPoint x: 324, startPoint y: 302, endPoint x: 258, endPoint y: 303, distance: 66.2
click at [258, 303] on textarea at bounding box center [353, 292] width 237 height 127
paste textarea
drag, startPoint x: 317, startPoint y: 293, endPoint x: 257, endPoint y: 295, distance: 60.0
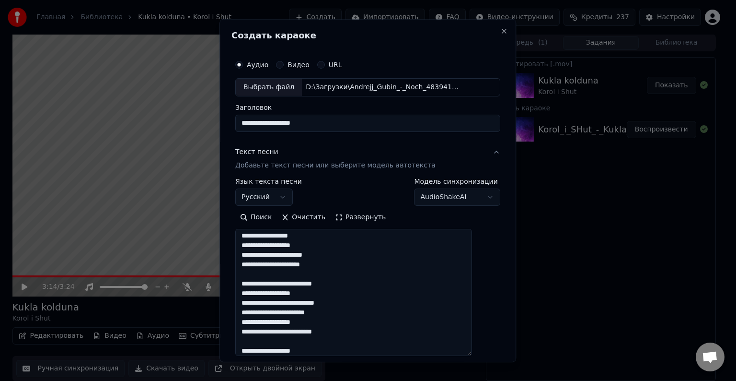
click at [257, 295] on textarea at bounding box center [353, 292] width 237 height 127
paste textarea
drag, startPoint x: 349, startPoint y: 288, endPoint x: 256, endPoint y: 285, distance: 92.6
click at [256, 285] on textarea at bounding box center [353, 292] width 237 height 127
paste textarea
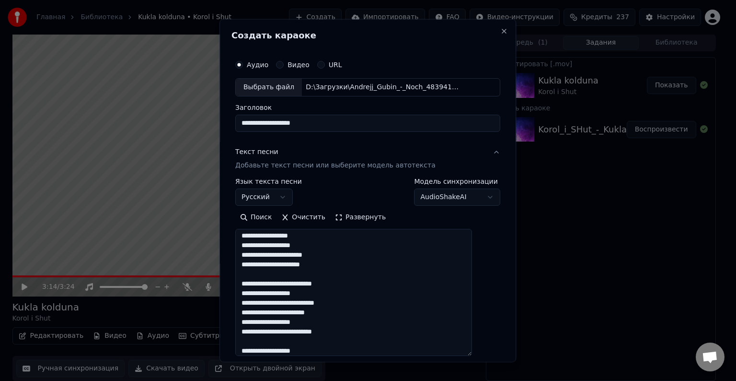
drag, startPoint x: 333, startPoint y: 266, endPoint x: 258, endPoint y: 265, distance: 74.8
click at [258, 265] on textarea at bounding box center [353, 292] width 237 height 127
paste textarea
drag, startPoint x: 344, startPoint y: 254, endPoint x: 257, endPoint y: 256, distance: 87.3
click at [257, 256] on textarea at bounding box center [353, 292] width 237 height 127
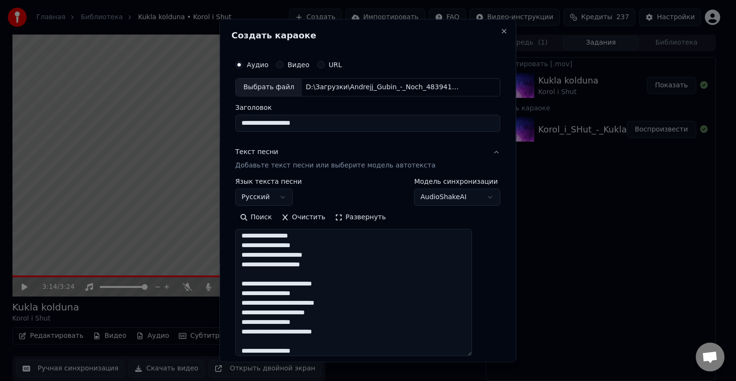
paste textarea
drag, startPoint x: 304, startPoint y: 247, endPoint x: 255, endPoint y: 249, distance: 49.9
click at [255, 249] on textarea at bounding box center [353, 292] width 237 height 127
paste textarea
drag, startPoint x: 316, startPoint y: 238, endPoint x: 257, endPoint y: 237, distance: 59.5
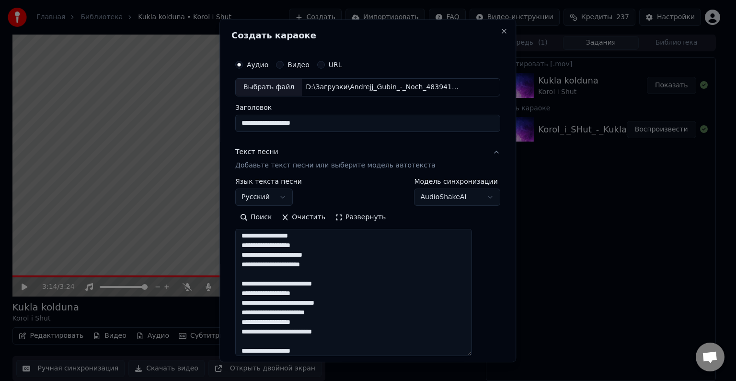
click at [257, 237] on textarea at bounding box center [353, 292] width 237 height 127
paste textarea
click at [313, 245] on textarea at bounding box center [353, 292] width 237 height 127
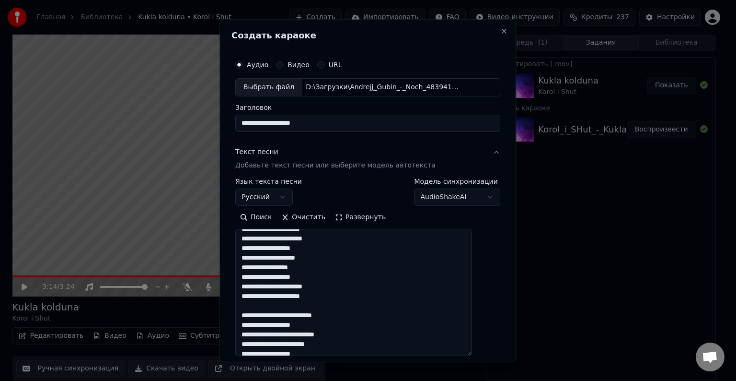
scroll to position [289, 0]
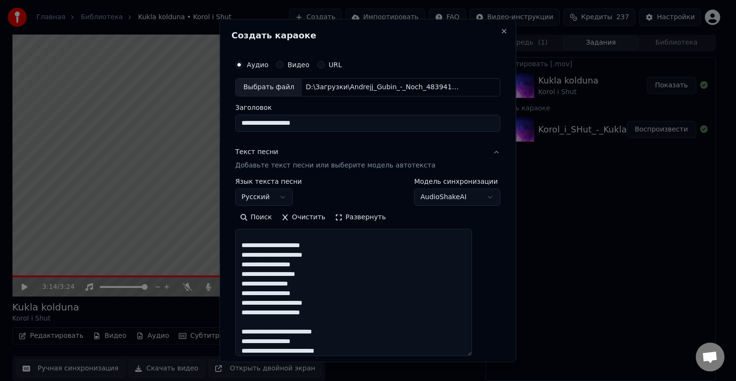
drag, startPoint x: 322, startPoint y: 273, endPoint x: 255, endPoint y: 277, distance: 67.2
click at [255, 277] on textarea at bounding box center [353, 292] width 237 height 127
drag, startPoint x: 328, startPoint y: 276, endPoint x: 255, endPoint y: 275, distance: 73.4
click at [255, 275] on textarea at bounding box center [353, 292] width 237 height 127
paste textarea
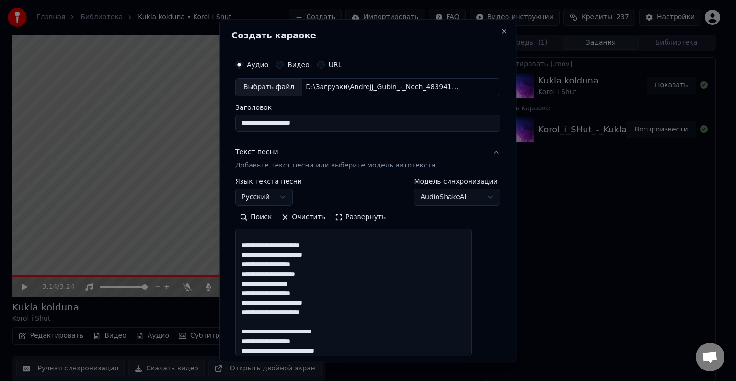
drag, startPoint x: 321, startPoint y: 265, endPoint x: 255, endPoint y: 261, distance: 66.8
click at [255, 261] on textarea at bounding box center [353, 292] width 237 height 127
paste textarea
drag, startPoint x: 344, startPoint y: 254, endPoint x: 257, endPoint y: 256, distance: 86.8
click at [257, 256] on textarea at bounding box center [353, 292] width 237 height 127
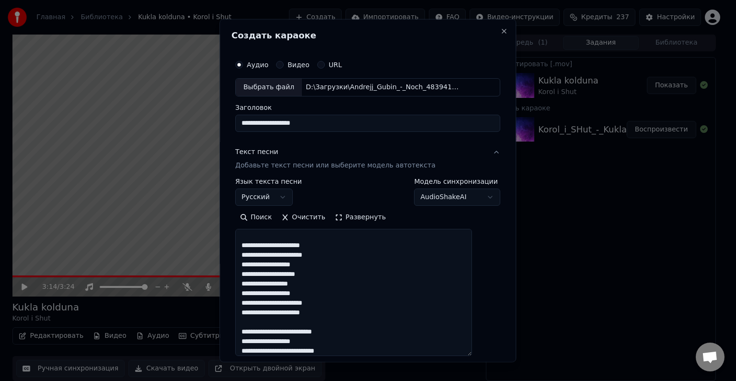
paste textarea
drag, startPoint x: 343, startPoint y: 244, endPoint x: 256, endPoint y: 247, distance: 87.3
click at [256, 247] on textarea at bounding box center [353, 292] width 237 height 127
paste textarea
drag, startPoint x: 314, startPoint y: 293, endPoint x: 308, endPoint y: 292, distance: 6.8
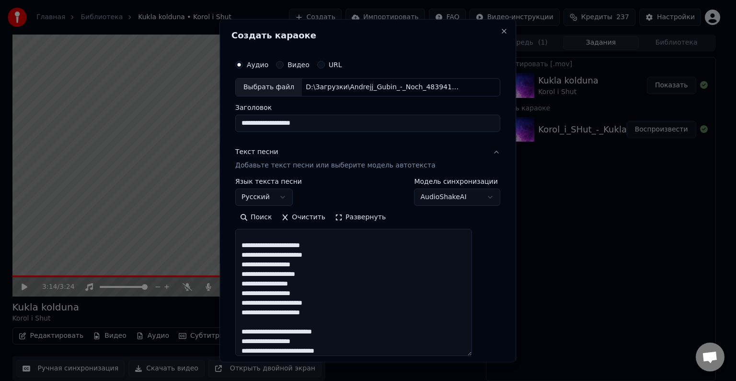
click at [308, 292] on textarea at bounding box center [353, 292] width 237 height 127
click at [317, 291] on textarea at bounding box center [353, 292] width 237 height 127
click at [315, 291] on textarea at bounding box center [353, 292] width 237 height 127
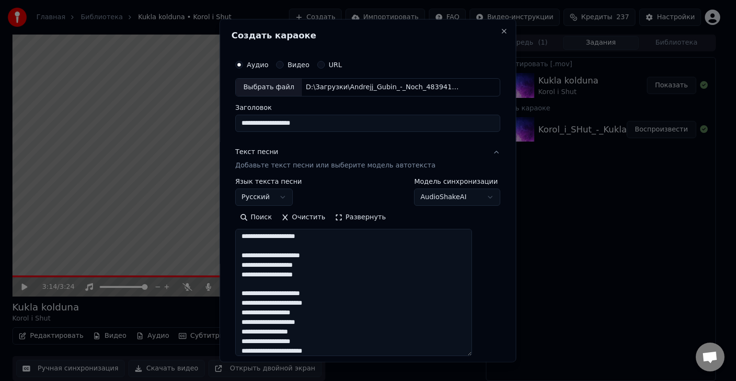
drag, startPoint x: 328, startPoint y: 276, endPoint x: 256, endPoint y: 273, distance: 72.0
click at [256, 273] on textarea at bounding box center [353, 292] width 237 height 127
paste textarea
drag, startPoint x: 323, startPoint y: 265, endPoint x: 256, endPoint y: 264, distance: 66.2
click at [256, 264] on textarea at bounding box center [353, 292] width 237 height 127
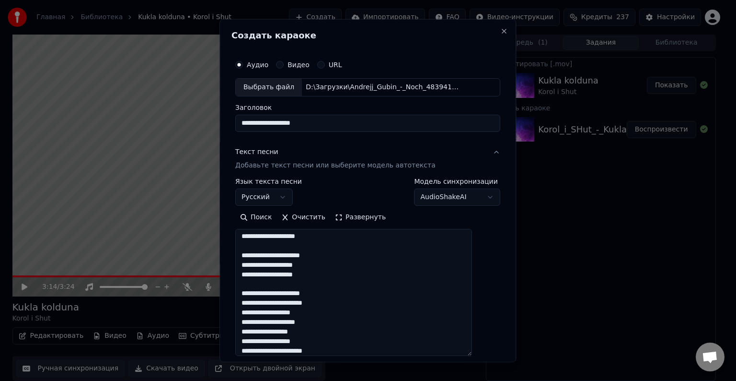
paste textarea
drag, startPoint x: 346, startPoint y: 254, endPoint x: 257, endPoint y: 254, distance: 88.2
click at [257, 254] on textarea at bounding box center [353, 292] width 237 height 127
paste textarea
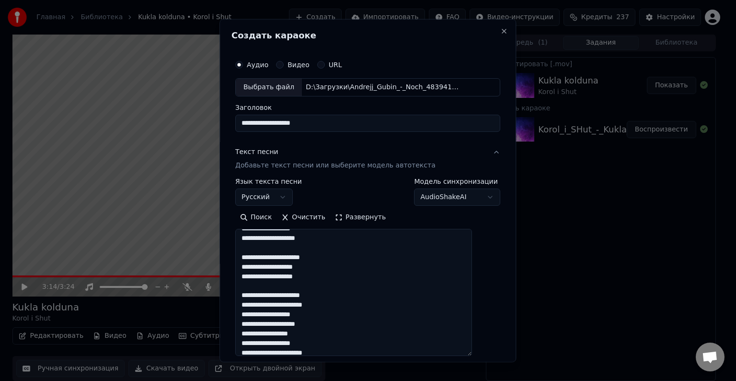
drag, startPoint x: 336, startPoint y: 234, endPoint x: 255, endPoint y: 239, distance: 81.2
click at [255, 239] on textarea at bounding box center [353, 292] width 237 height 127
paste textarea
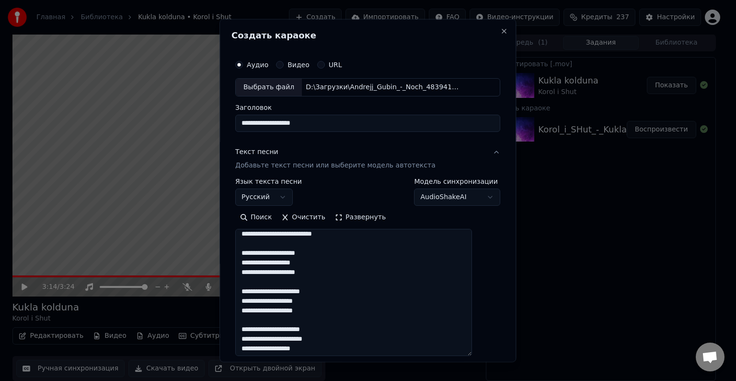
scroll to position [191, 0]
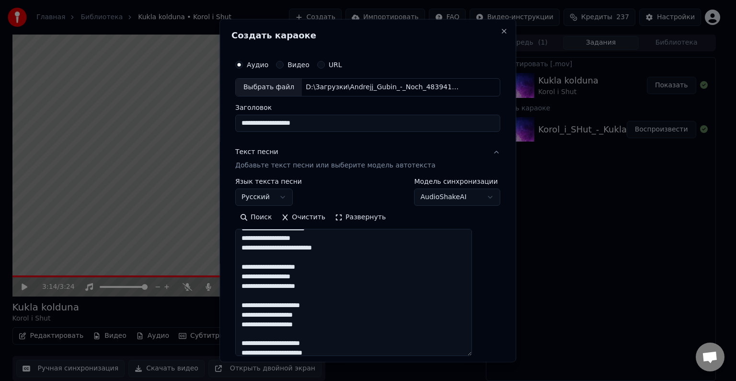
drag, startPoint x: 322, startPoint y: 278, endPoint x: 256, endPoint y: 273, distance: 65.4
click at [256, 273] on textarea at bounding box center [353, 292] width 237 height 127
paste textarea
drag, startPoint x: 329, startPoint y: 266, endPoint x: 257, endPoint y: 265, distance: 71.4
click at [257, 265] on textarea at bounding box center [353, 292] width 237 height 127
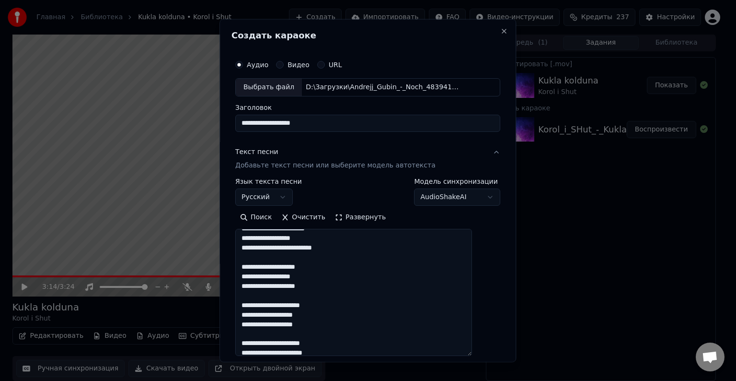
paste textarea
drag, startPoint x: 339, startPoint y: 247, endPoint x: 256, endPoint y: 249, distance: 83.9
click at [256, 249] on textarea at bounding box center [353, 292] width 237 height 127
paste textarea
drag, startPoint x: 330, startPoint y: 238, endPoint x: 257, endPoint y: 238, distance: 72.9
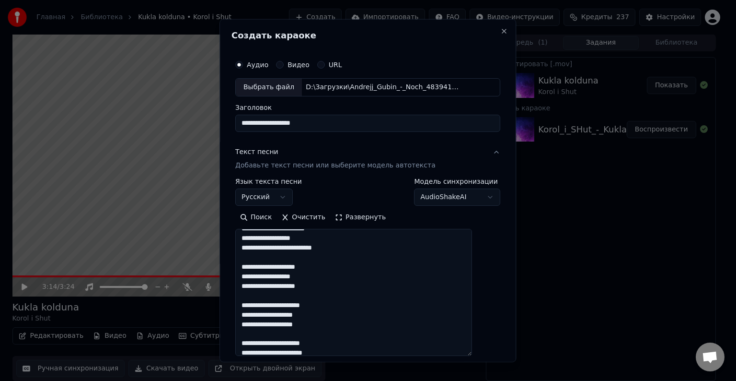
click at [257, 238] on textarea at bounding box center [353, 292] width 237 height 127
paste textarea
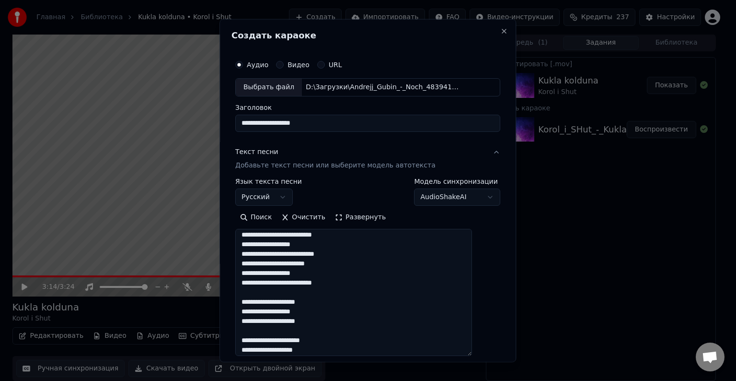
scroll to position [143, 0]
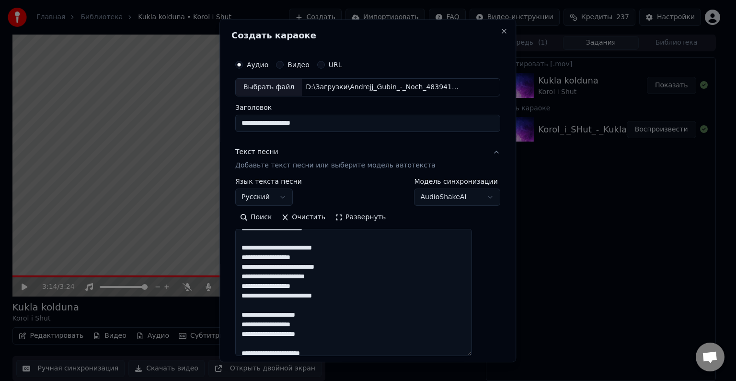
drag, startPoint x: 343, startPoint y: 274, endPoint x: 257, endPoint y: 273, distance: 85.8
click at [257, 273] on textarea at bounding box center [353, 292] width 237 height 127
paste textarea
drag, startPoint x: 348, startPoint y: 266, endPoint x: 259, endPoint y: 266, distance: 88.7
click at [259, 266] on textarea at bounding box center [353, 292] width 237 height 127
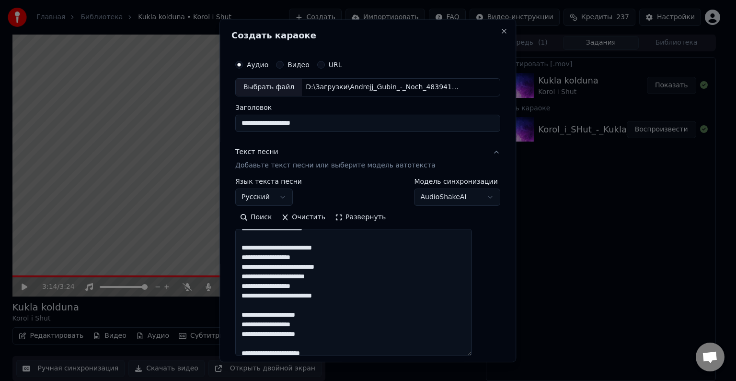
paste textarea
drag, startPoint x: 307, startPoint y: 257, endPoint x: 257, endPoint y: 258, distance: 49.4
click at [257, 258] on textarea at bounding box center [353, 292] width 237 height 127
paste textarea
drag, startPoint x: 338, startPoint y: 246, endPoint x: 255, endPoint y: 248, distance: 83.4
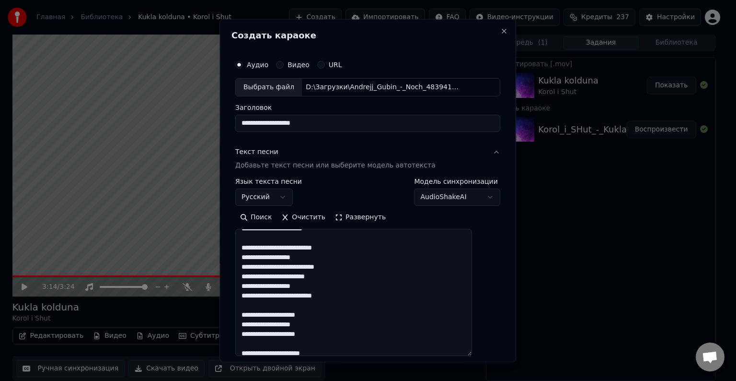
click at [255, 248] on textarea at bounding box center [353, 292] width 237 height 127
paste textarea
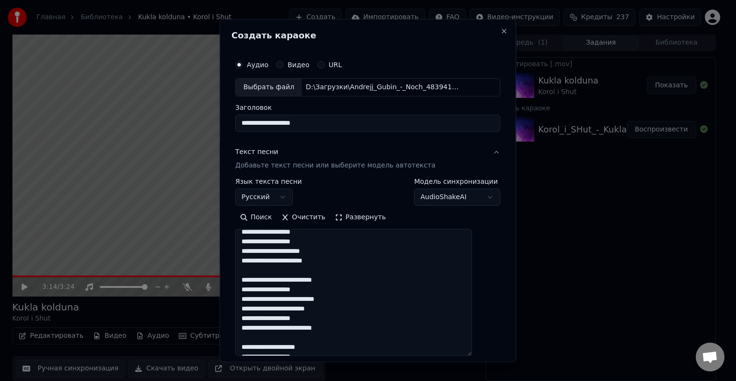
scroll to position [95, 0]
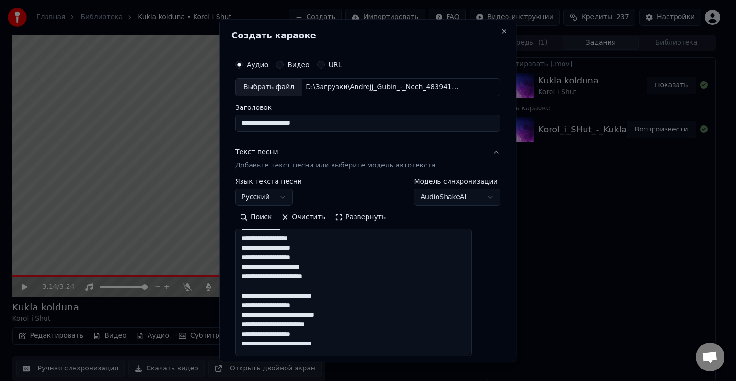
drag, startPoint x: 344, startPoint y: 275, endPoint x: 256, endPoint y: 273, distance: 87.3
click at [256, 273] on textarea at bounding box center [353, 292] width 237 height 127
paste textarea
drag, startPoint x: 337, startPoint y: 267, endPoint x: 256, endPoint y: 267, distance: 81.0
click at [256, 267] on textarea at bounding box center [353, 292] width 237 height 127
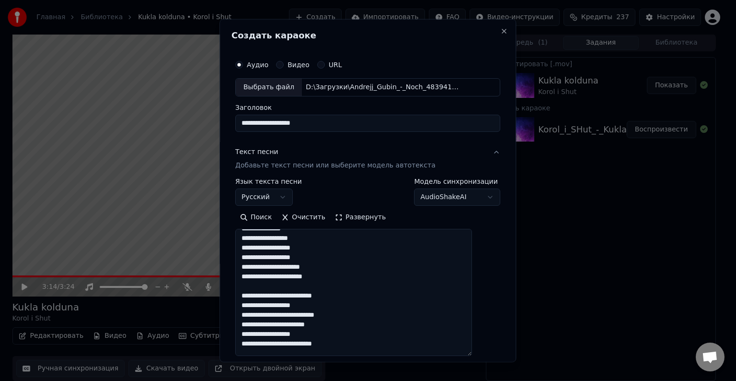
paste textarea
drag, startPoint x: 324, startPoint y: 256, endPoint x: 258, endPoint y: 257, distance: 66.2
click at [258, 257] on textarea at bounding box center [353, 292] width 237 height 127
paste textarea
drag, startPoint x: 326, startPoint y: 250, endPoint x: 257, endPoint y: 249, distance: 69.5
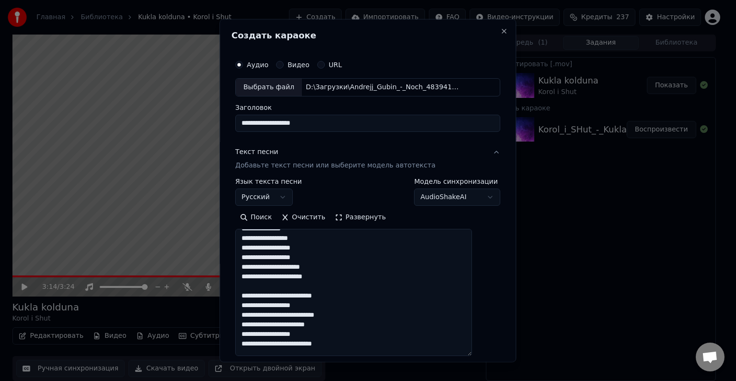
click at [257, 249] on textarea at bounding box center [353, 292] width 237 height 127
paste textarea
drag, startPoint x: 322, startPoint y: 239, endPoint x: 256, endPoint y: 242, distance: 66.7
click at [256, 242] on textarea at bounding box center [353, 292] width 237 height 127
paste textarea
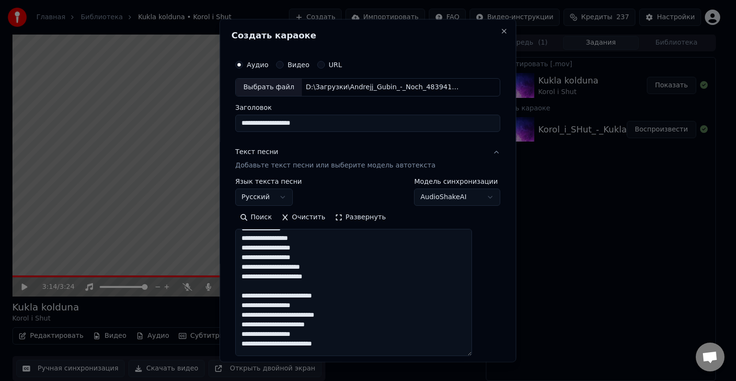
scroll to position [47, 0]
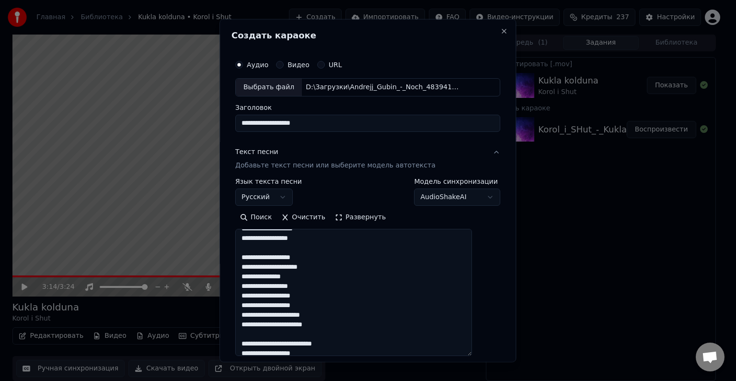
drag, startPoint x: 315, startPoint y: 276, endPoint x: 256, endPoint y: 274, distance: 59.0
click at [256, 274] on textarea at bounding box center [353, 292] width 237 height 127
paste textarea
drag, startPoint x: 319, startPoint y: 266, endPoint x: 256, endPoint y: 267, distance: 63.3
click at [256, 267] on textarea at bounding box center [353, 292] width 237 height 127
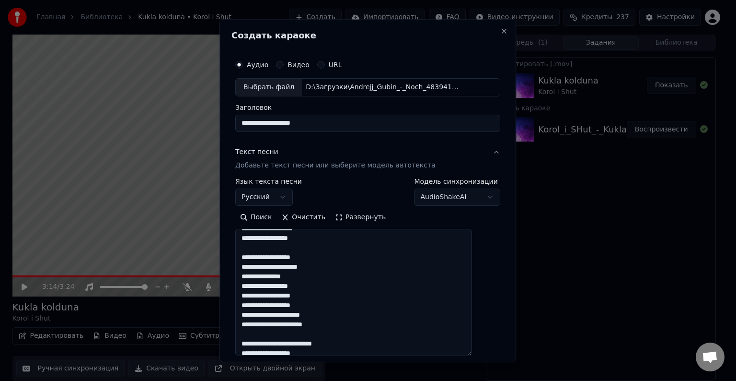
paste textarea
drag, startPoint x: 298, startPoint y: 257, endPoint x: 255, endPoint y: 256, distance: 43.2
click at [255, 256] on textarea at bounding box center [353, 292] width 237 height 127
paste textarea
drag, startPoint x: 320, startPoint y: 236, endPoint x: 255, endPoint y: 240, distance: 65.8
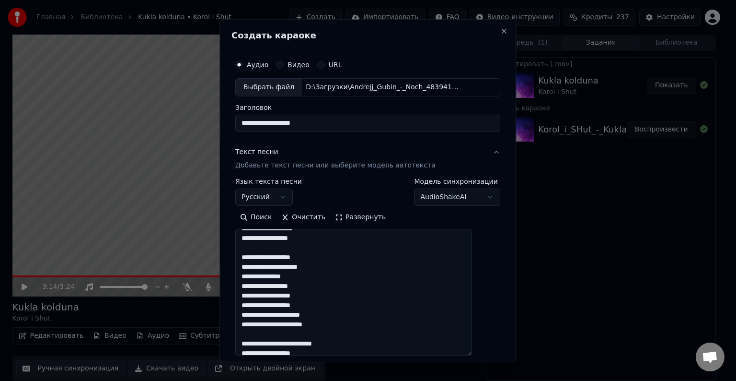
click at [255, 240] on textarea at bounding box center [353, 292] width 237 height 127
paste textarea
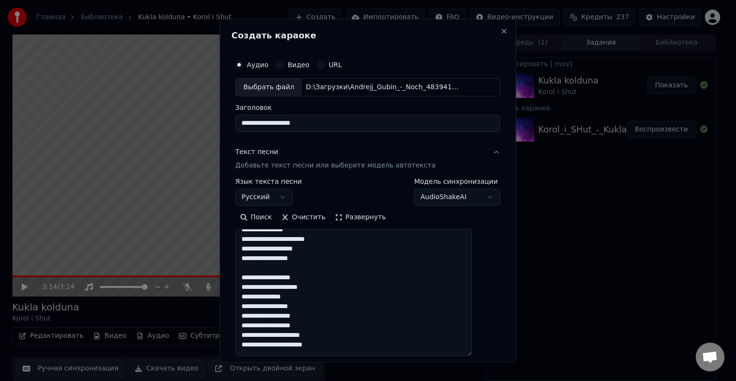
scroll to position [0, 0]
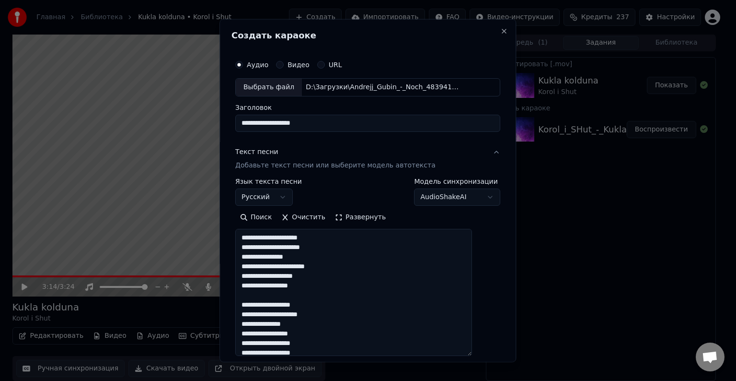
drag, startPoint x: 324, startPoint y: 276, endPoint x: 255, endPoint y: 274, distance: 69.1
click at [255, 274] on textarea at bounding box center [353, 292] width 237 height 127
paste textarea
drag, startPoint x: 350, startPoint y: 267, endPoint x: 257, endPoint y: 265, distance: 93.0
click at [257, 265] on textarea at bounding box center [353, 292] width 237 height 127
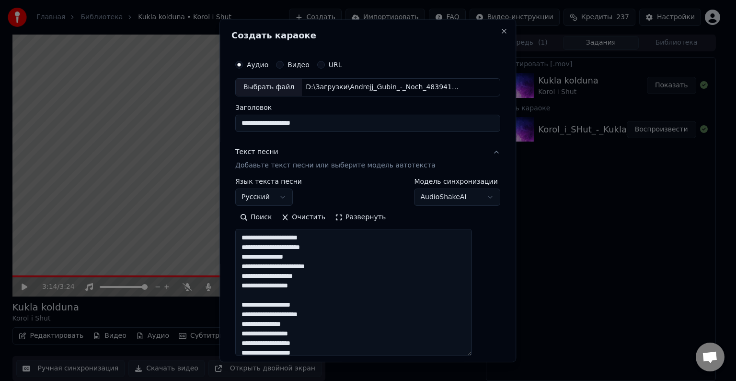
paste textarea
drag, startPoint x: 321, startPoint y: 256, endPoint x: 257, endPoint y: 256, distance: 63.8
click at [257, 256] on textarea at bounding box center [353, 292] width 237 height 127
paste textarea
drag, startPoint x: 335, startPoint y: 250, endPoint x: 256, endPoint y: 247, distance: 79.6
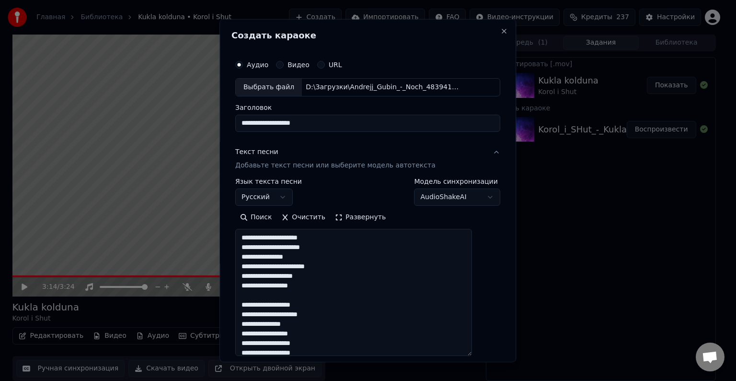
click at [256, 247] on textarea at bounding box center [353, 292] width 237 height 127
paste textarea
drag, startPoint x: 297, startPoint y: 238, endPoint x: 256, endPoint y: 238, distance: 41.7
click at [256, 238] on textarea at bounding box center [353, 292] width 237 height 127
paste textarea
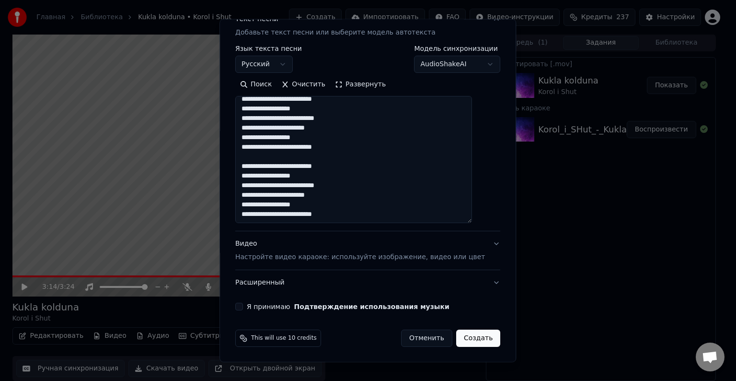
scroll to position [610, 0]
drag, startPoint x: 358, startPoint y: 215, endPoint x: 245, endPoint y: 214, distance: 112.2
click at [245, 214] on textarea at bounding box center [353, 159] width 237 height 127
paste textarea
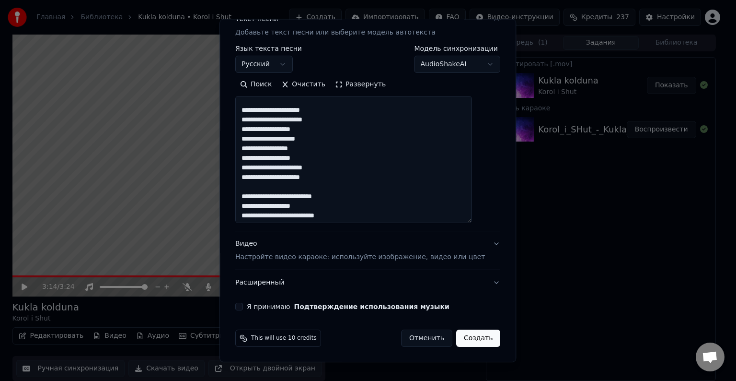
scroll to position [0, 0]
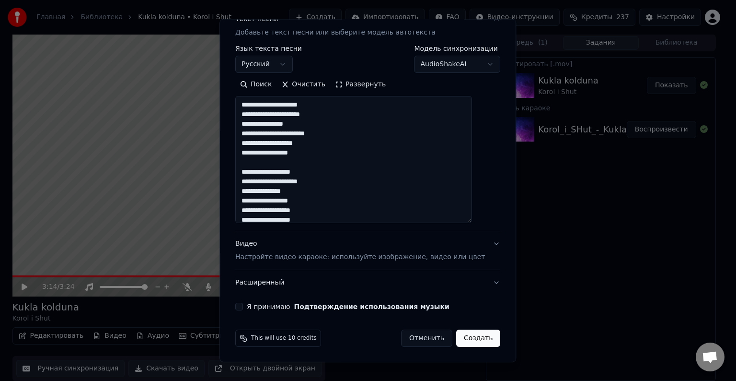
click at [255, 102] on textarea at bounding box center [353, 159] width 237 height 127
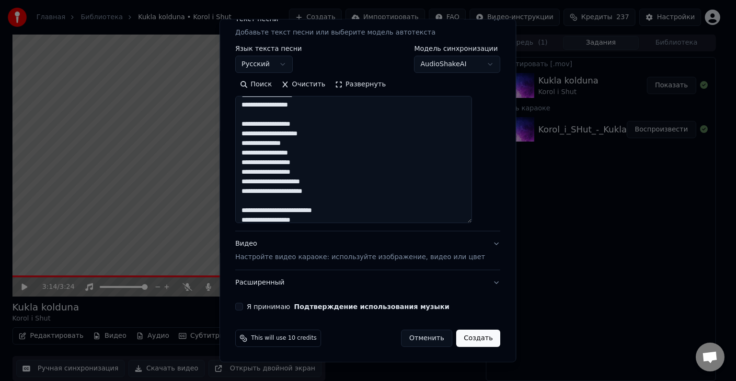
type textarea "**********"
click at [477, 243] on button "Видео Настройте видео караоке: используйте изображение, видео или цвет" at bounding box center [367, 250] width 265 height 38
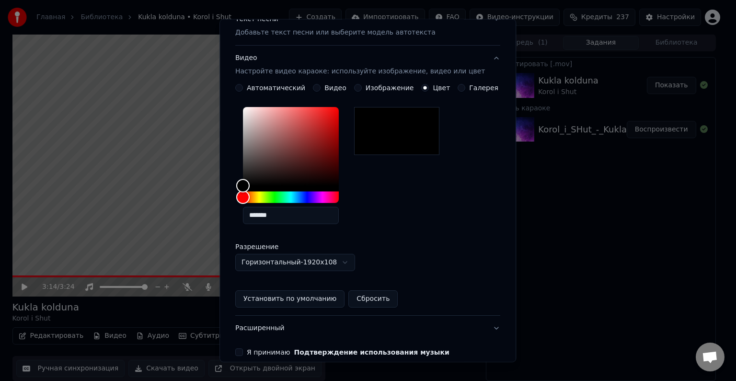
click at [483, 61] on button "Видео Настройте видео караоке: используйте изображение, видео или цвет" at bounding box center [367, 65] width 265 height 38
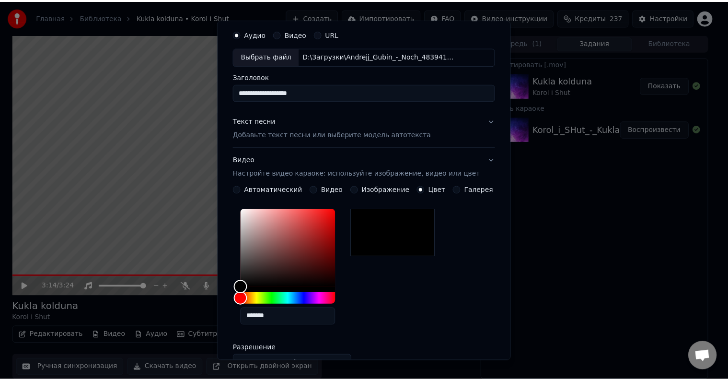
scroll to position [0, 0]
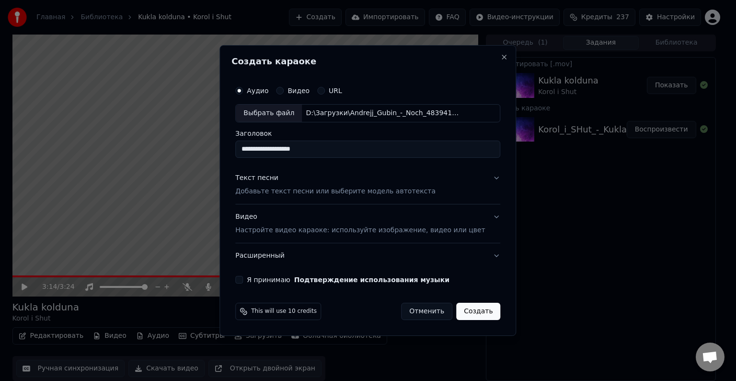
click at [480, 255] on button "Расширенный" at bounding box center [367, 255] width 265 height 25
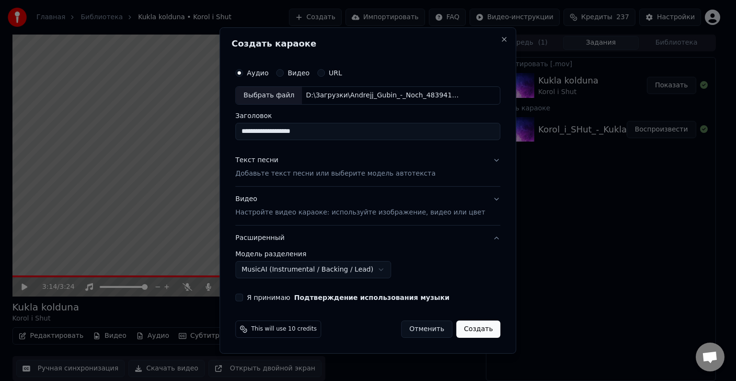
click at [249, 300] on div "Я принимаю Подтверждение использования музыки" at bounding box center [367, 297] width 265 height 8
click at [243, 299] on button "Я принимаю Подтверждение использования музыки" at bounding box center [239, 297] width 8 height 8
click at [468, 330] on button "Создать" at bounding box center [478, 328] width 44 height 17
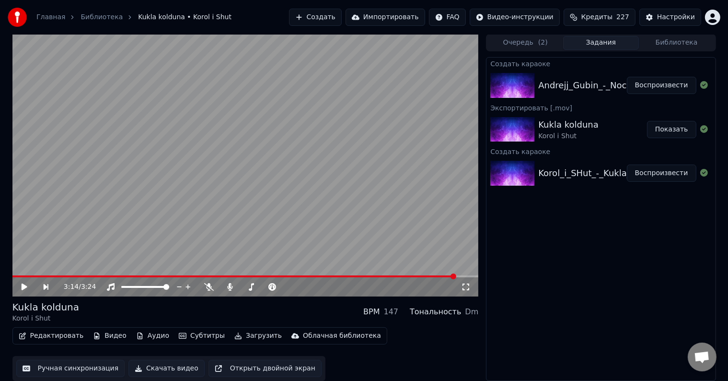
click at [662, 88] on button "Воспроизвести" at bounding box center [662, 85] width 70 height 17
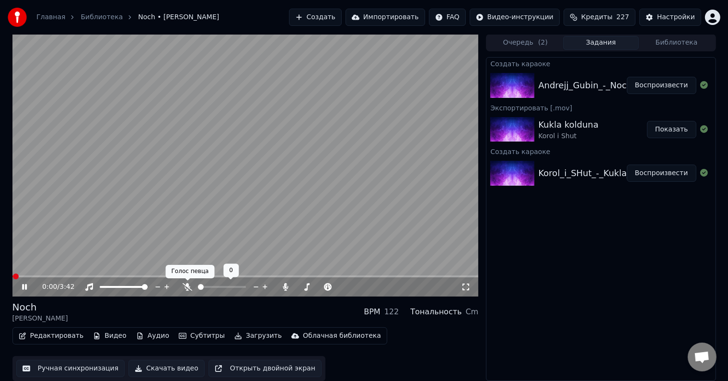
click at [190, 290] on icon at bounding box center [188, 287] width 10 height 8
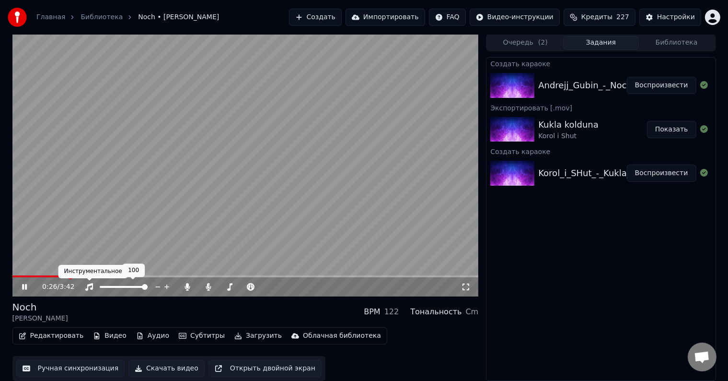
click at [60, 278] on div "Инструментальное Инструментальное" at bounding box center [93, 271] width 70 height 13
click at [60, 275] on div "Инструментальное Инструментальное" at bounding box center [93, 271] width 70 height 13
click at [54, 275] on span at bounding box center [41, 276] width 58 height 2
click at [284, 274] on video at bounding box center [245, 165] width 466 height 262
click at [291, 276] on span at bounding box center [245, 276] width 466 height 2
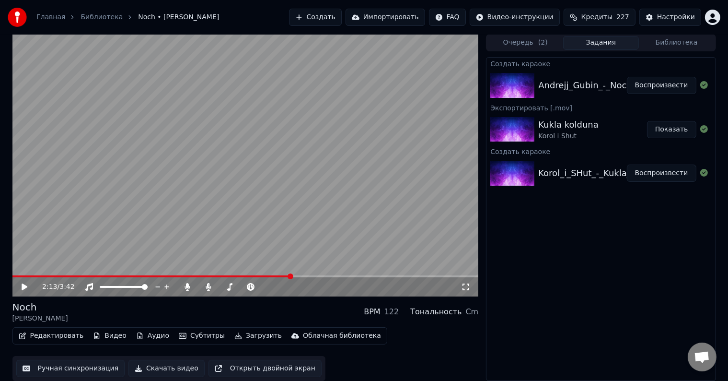
click at [24, 286] on icon at bounding box center [25, 286] width 6 height 7
click at [297, 275] on span at bounding box center [245, 276] width 466 height 2
click at [305, 276] on span at bounding box center [245, 276] width 466 height 2
click at [317, 276] on span at bounding box center [245, 276] width 466 height 2
click at [328, 276] on span at bounding box center [245, 276] width 466 height 2
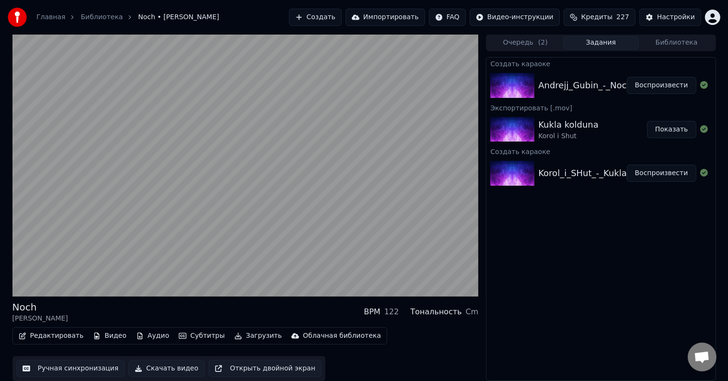
click at [48, 336] on button "Редактировать" at bounding box center [51, 335] width 73 height 13
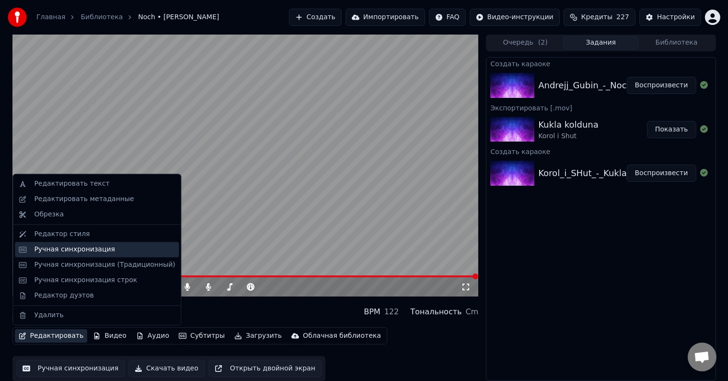
click at [99, 251] on div "Ручная синхронизация" at bounding box center [74, 249] width 81 height 10
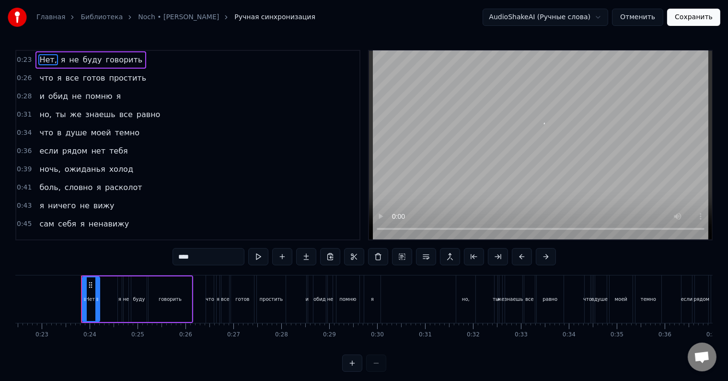
scroll to position [0, 1093]
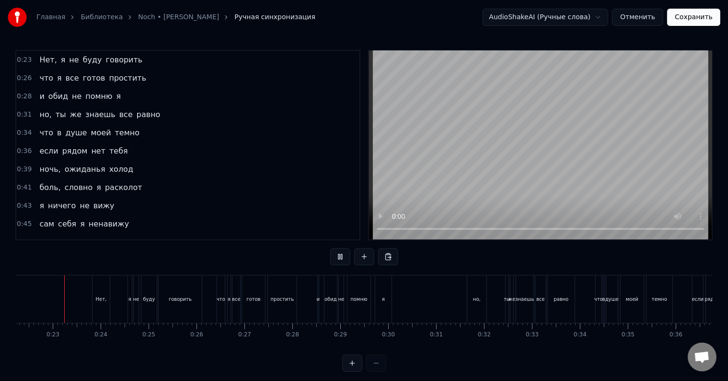
scroll to position [14, 0]
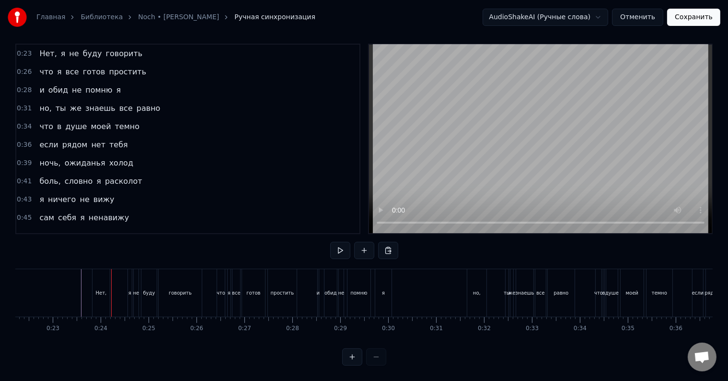
click at [96, 289] on div "Нет," at bounding box center [101, 292] width 11 height 7
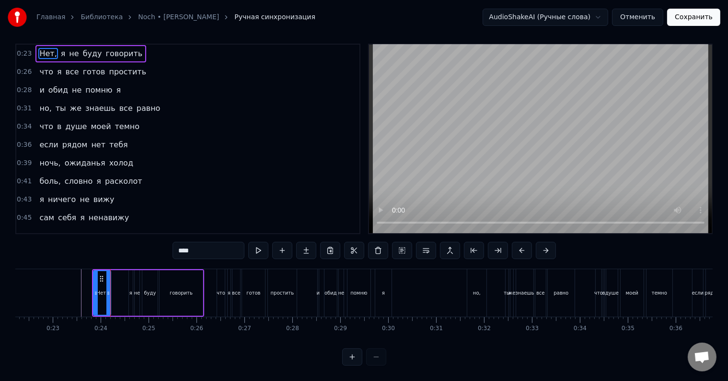
click at [99, 289] on div "Нет," at bounding box center [102, 292] width 11 height 7
drag, startPoint x: 93, startPoint y: 290, endPoint x: 85, endPoint y: 290, distance: 8.2
click at [87, 290] on div at bounding box center [89, 293] width 4 height 44
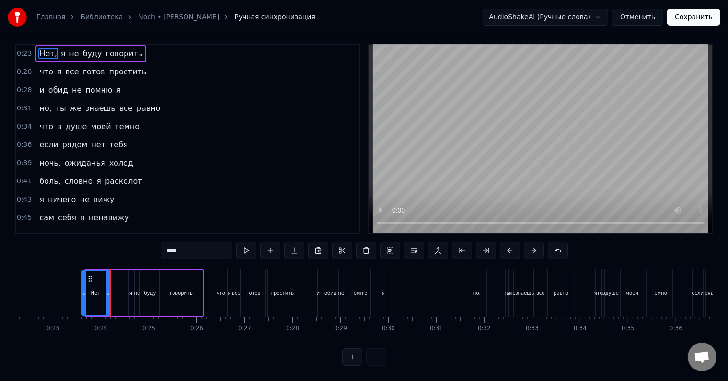
click at [82, 291] on div at bounding box center [84, 293] width 4 height 44
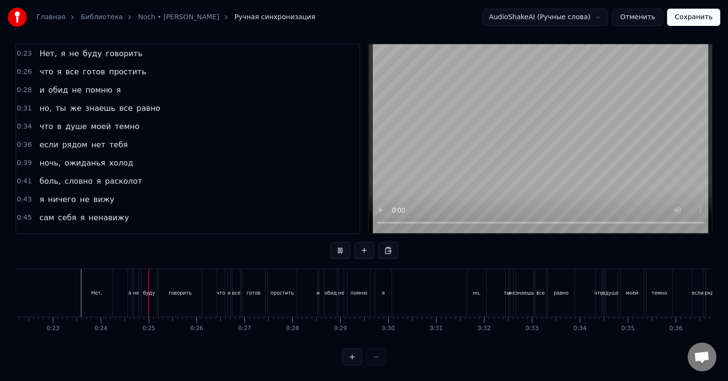
click at [93, 289] on div "Нет," at bounding box center [97, 292] width 32 height 47
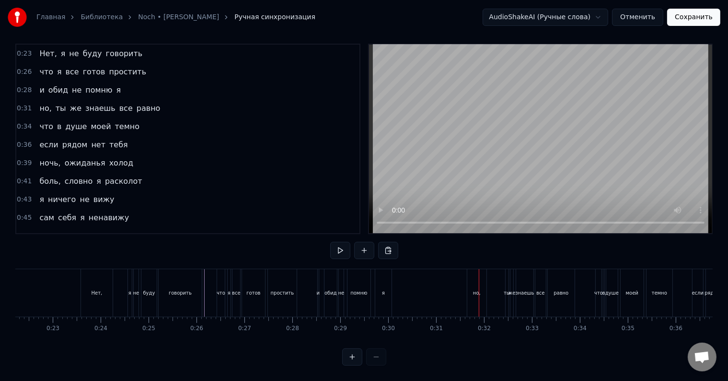
click at [472, 292] on div "но," at bounding box center [476, 292] width 19 height 47
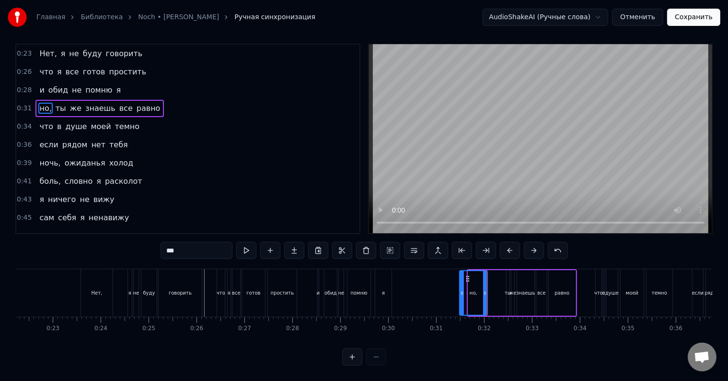
drag, startPoint x: 469, startPoint y: 291, endPoint x: 461, endPoint y: 292, distance: 7.7
click at [461, 292] on div at bounding box center [462, 293] width 4 height 44
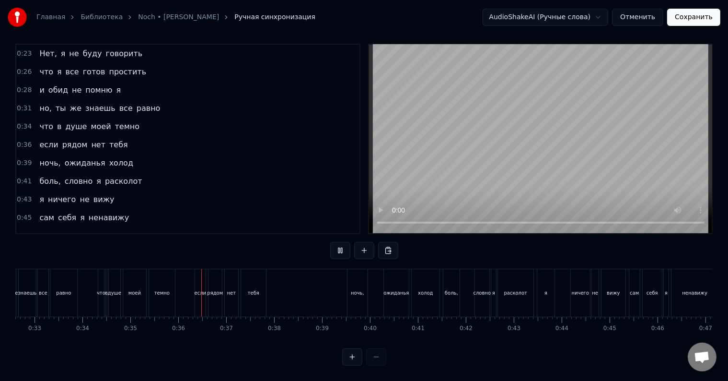
scroll to position [0, 1677]
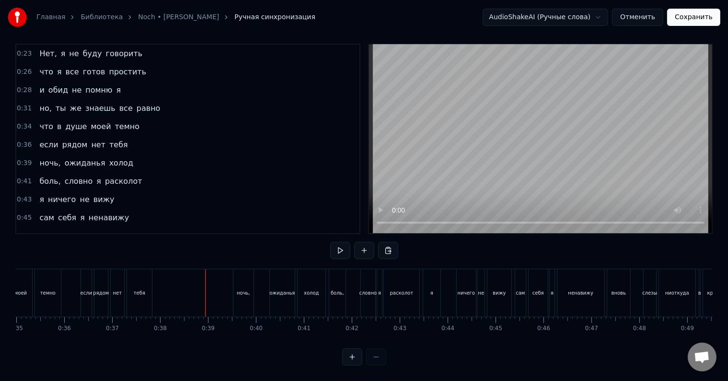
click at [130, 281] on div "тебя" at bounding box center [139, 292] width 25 height 47
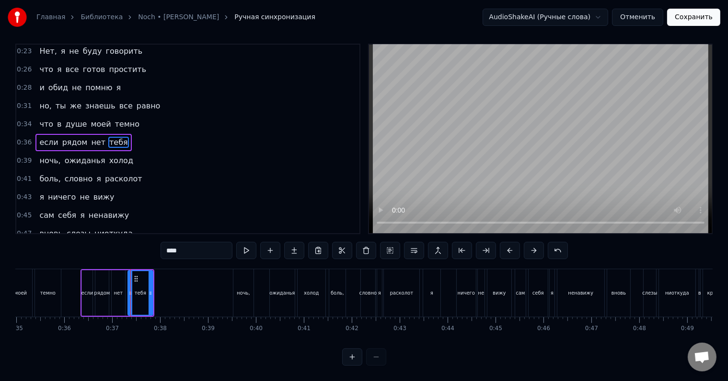
scroll to position [14, 0]
click at [120, 289] on div "нет" at bounding box center [118, 292] width 9 height 7
type input "***"
click at [110, 290] on div at bounding box center [112, 293] width 4 height 44
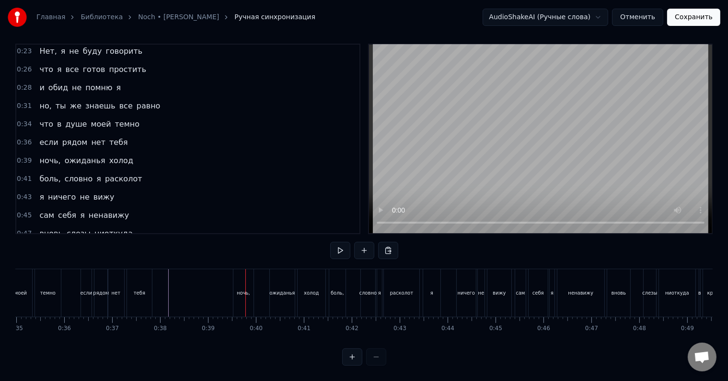
click at [241, 289] on div "ночь," at bounding box center [243, 292] width 13 height 7
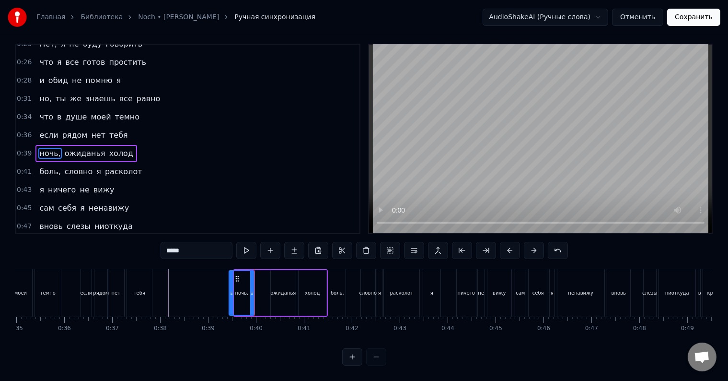
drag, startPoint x: 236, startPoint y: 292, endPoint x: 231, endPoint y: 292, distance: 5.3
click at [231, 292] on div at bounding box center [232, 293] width 4 height 44
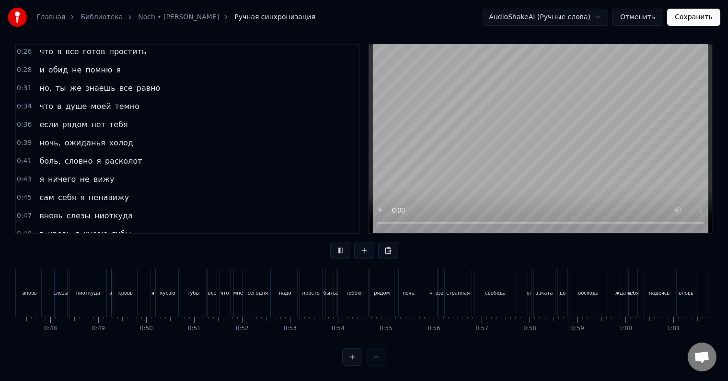
scroll to position [0, 2283]
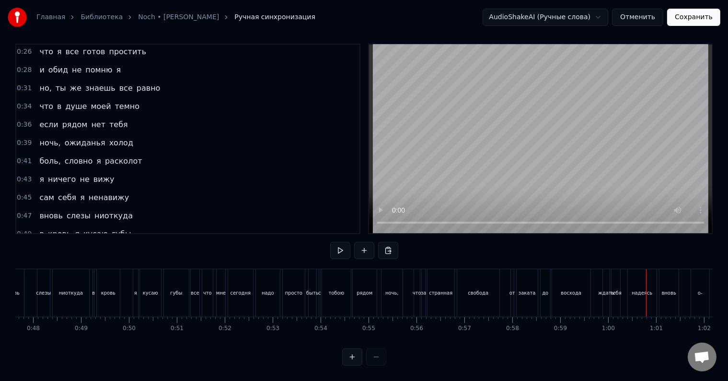
click at [605, 293] on div "ждать" at bounding box center [606, 292] width 7 height 47
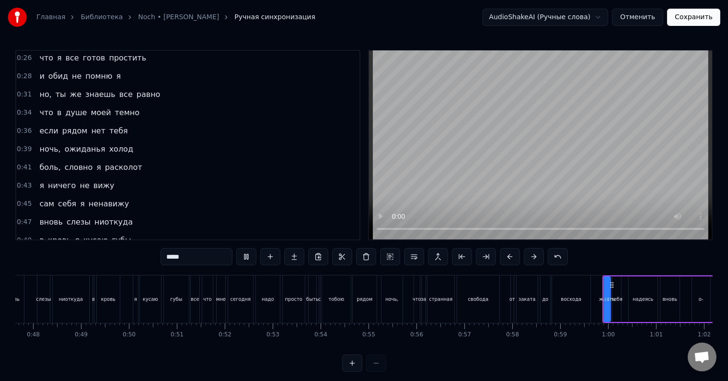
scroll to position [14, 0]
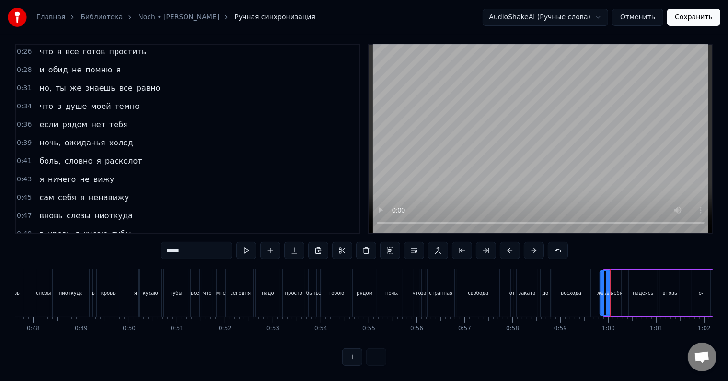
drag, startPoint x: 604, startPoint y: 293, endPoint x: 599, endPoint y: 294, distance: 4.9
click at [601, 294] on div at bounding box center [603, 293] width 4 height 44
click at [596, 296] on div at bounding box center [597, 293] width 4 height 44
click at [618, 292] on div "тебя" at bounding box center [617, 293] width 9 height 46
click at [608, 294] on div "ждать" at bounding box center [603, 293] width 16 height 46
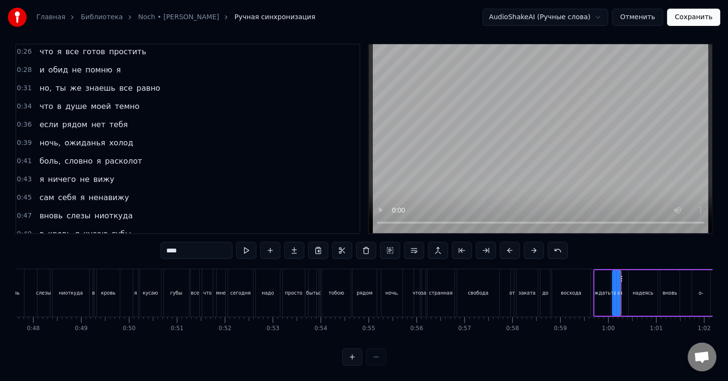
type input "*****"
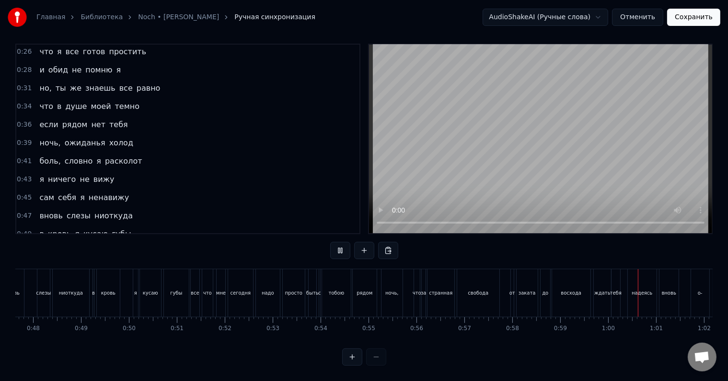
click at [600, 295] on div "ждать" at bounding box center [602, 292] width 17 height 47
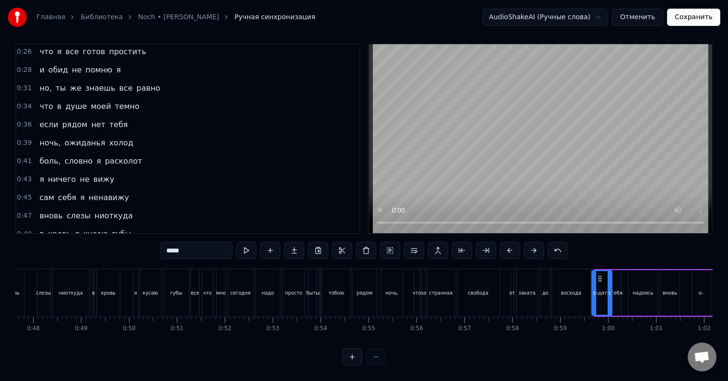
click at [593, 295] on div at bounding box center [595, 293] width 4 height 44
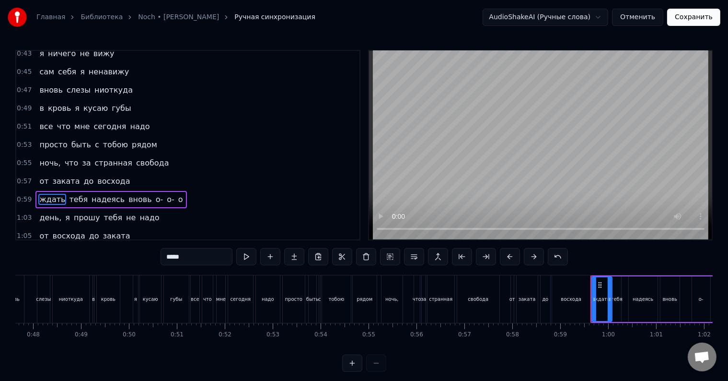
scroll to position [197, 0]
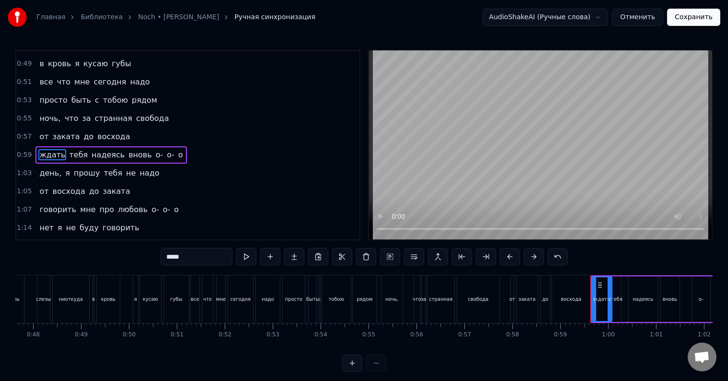
click at [598, 300] on div "ждать" at bounding box center [602, 298] width 16 height 7
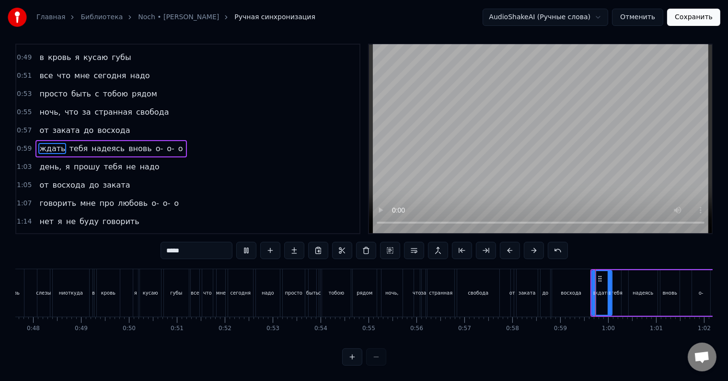
scroll to position [14, 0]
click at [618, 290] on div "тебя" at bounding box center [617, 293] width 9 height 46
type input "****"
click at [624, 290] on div "ждать тебя надеясь вновь о- о- о" at bounding box center [674, 292] width 166 height 47
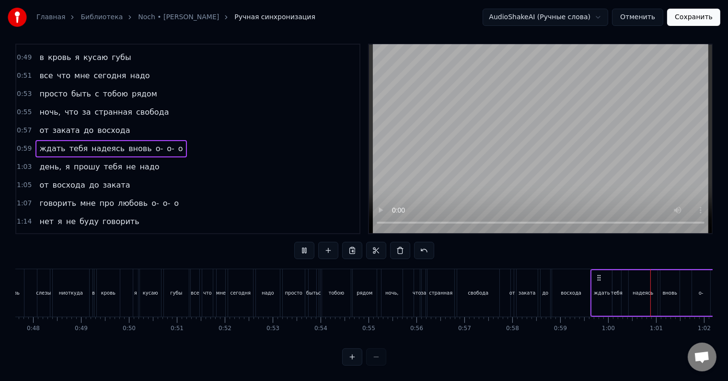
click at [625, 291] on div "ждать тебя надеясь вновь о- о- о" at bounding box center [674, 292] width 166 height 47
click at [619, 292] on div "тебя" at bounding box center [617, 293] width 9 height 46
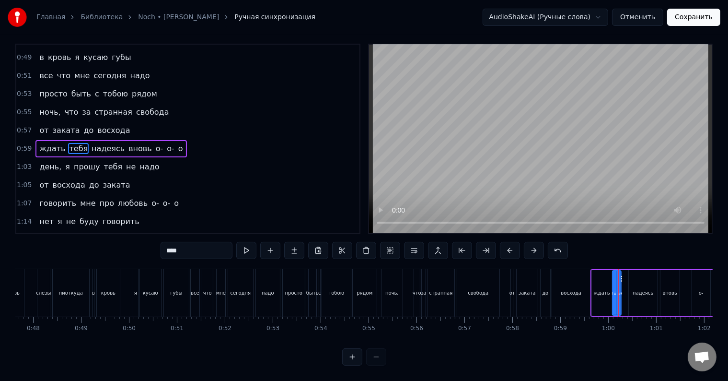
scroll to position [0, 0]
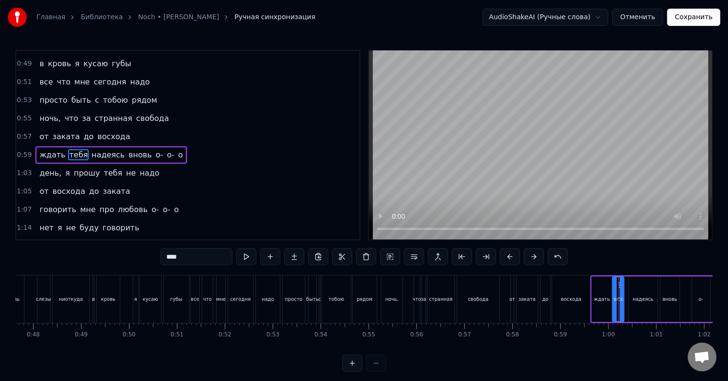
click at [622, 292] on div at bounding box center [622, 299] width 4 height 44
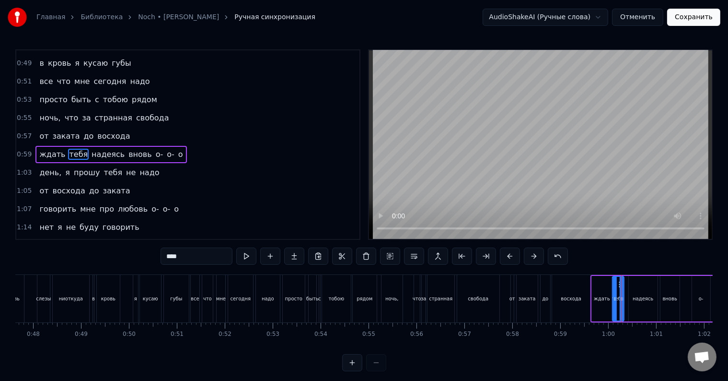
scroll to position [14, 0]
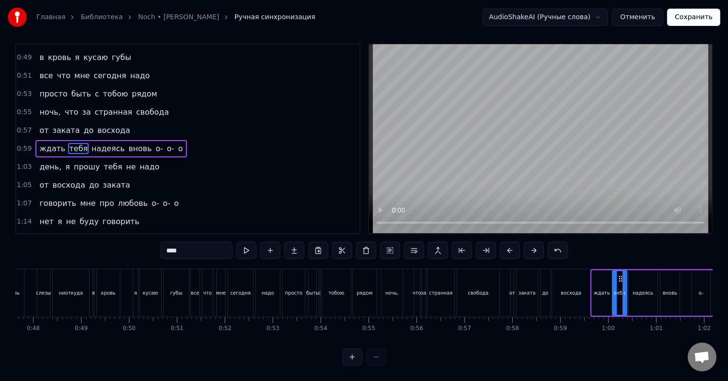
click at [625, 291] on div at bounding box center [625, 293] width 4 height 44
click at [634, 289] on div "надеясь" at bounding box center [643, 293] width 29 height 46
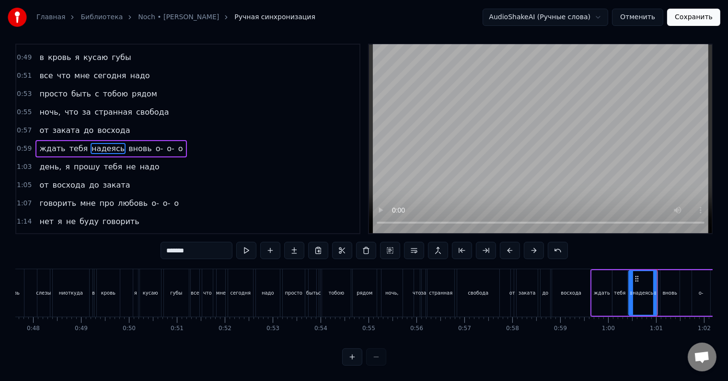
click at [511, 289] on div "от" at bounding box center [513, 292] width 6 height 7
type input "**"
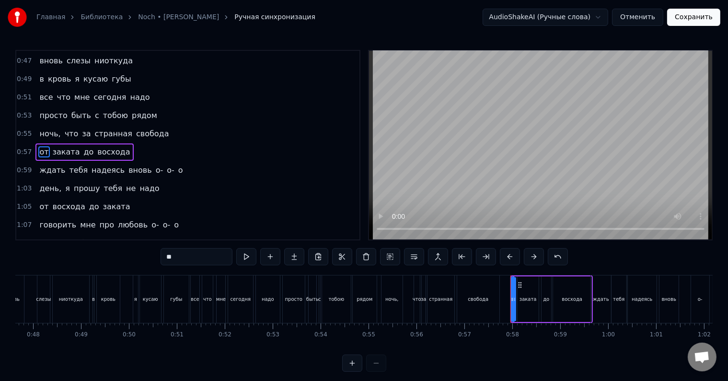
scroll to position [179, 0]
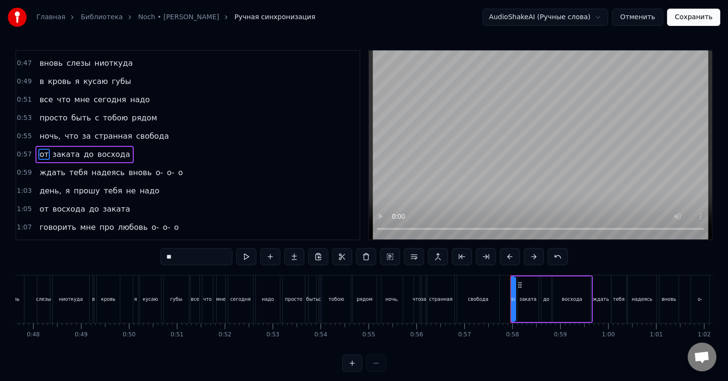
click at [511, 287] on div at bounding box center [511, 298] width 0 height 47
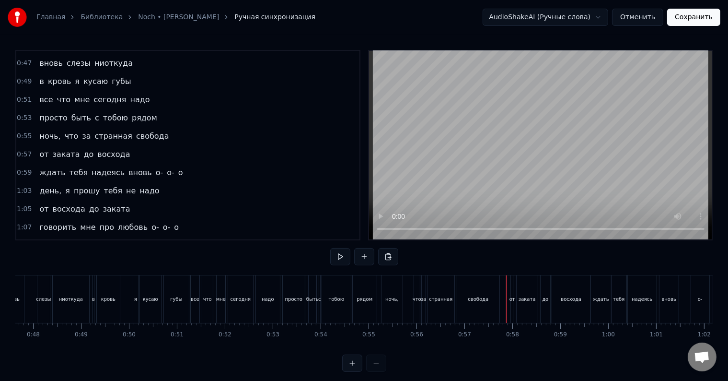
click at [506, 287] on div at bounding box center [506, 298] width 0 height 47
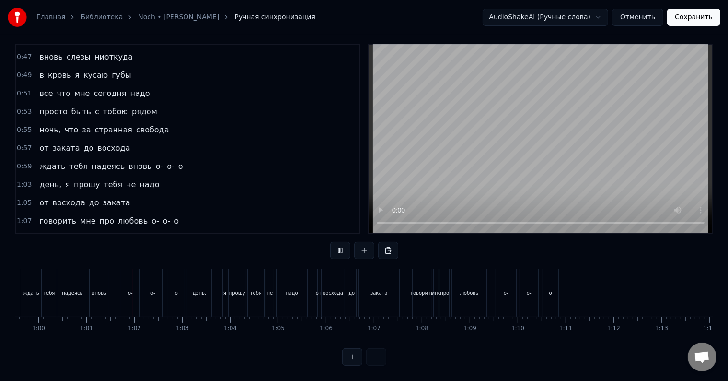
scroll to position [0, 2889]
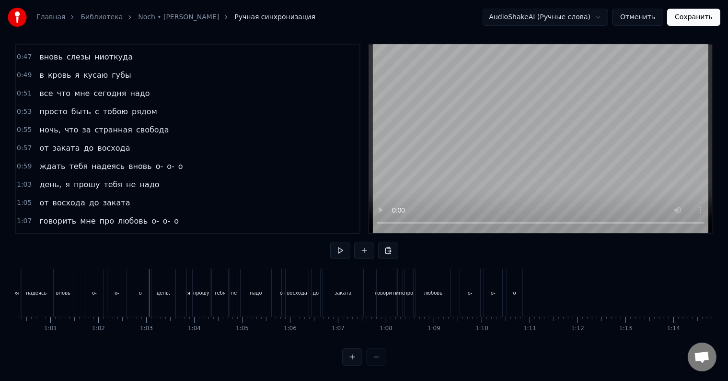
click at [89, 287] on div "о-" at bounding box center [94, 292] width 18 height 47
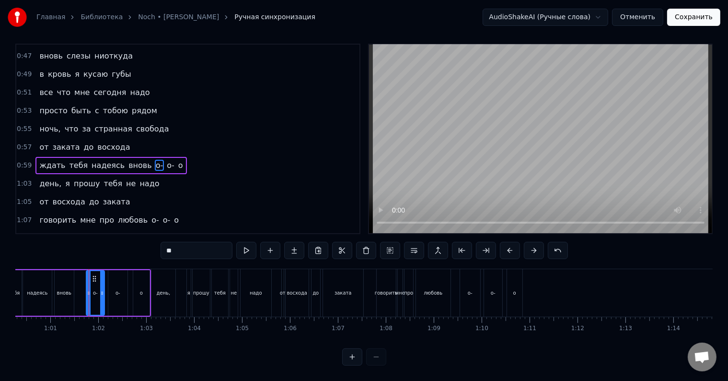
scroll to position [14, 0]
click at [83, 288] on div at bounding box center [85, 293] width 4 height 44
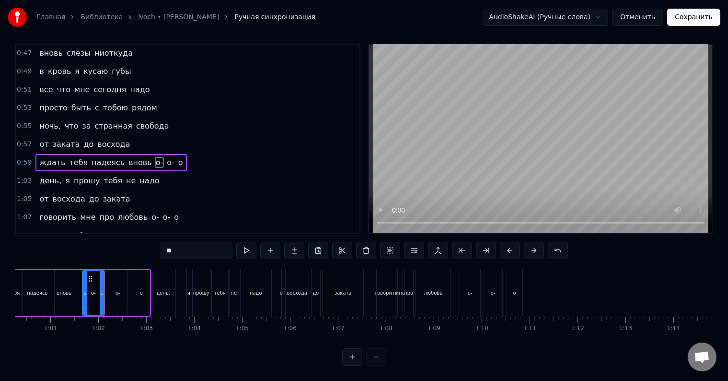
click at [111, 287] on div "о-" at bounding box center [117, 293] width 19 height 46
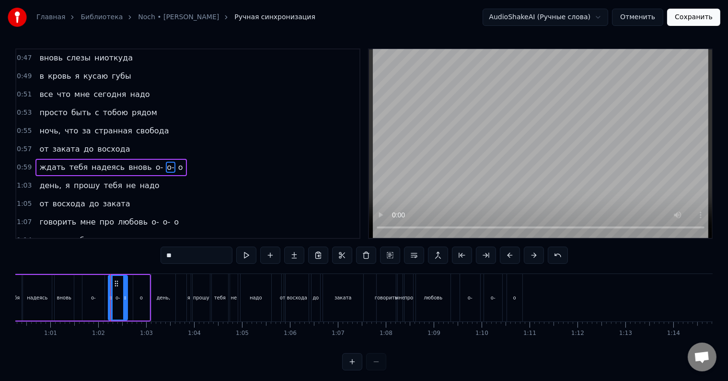
scroll to position [0, 0]
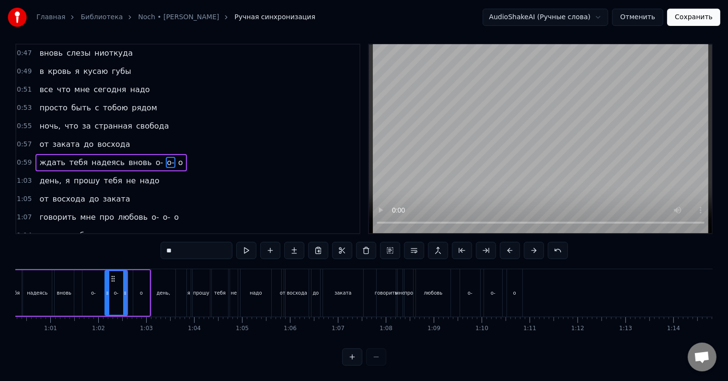
click at [107, 291] on div at bounding box center [107, 293] width 4 height 44
click at [139, 288] on div "о" at bounding box center [141, 293] width 16 height 46
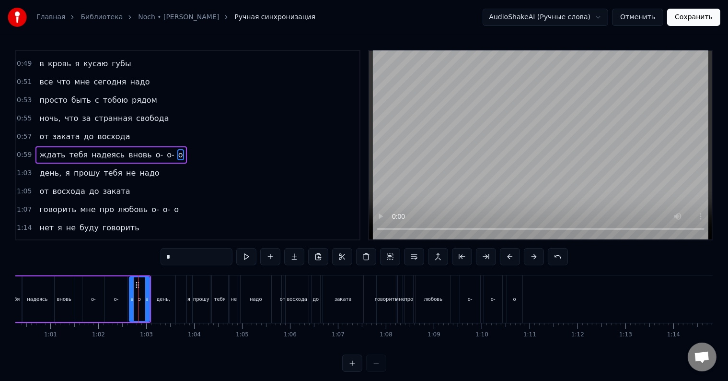
click at [131, 292] on div at bounding box center [132, 299] width 4 height 44
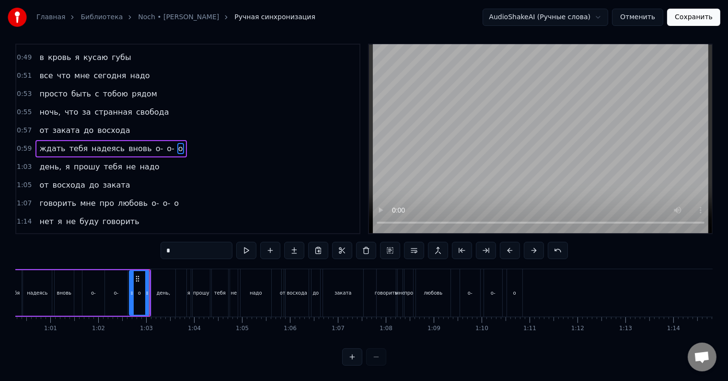
click at [153, 291] on div "день," at bounding box center [163, 292] width 24 height 47
type input "*****"
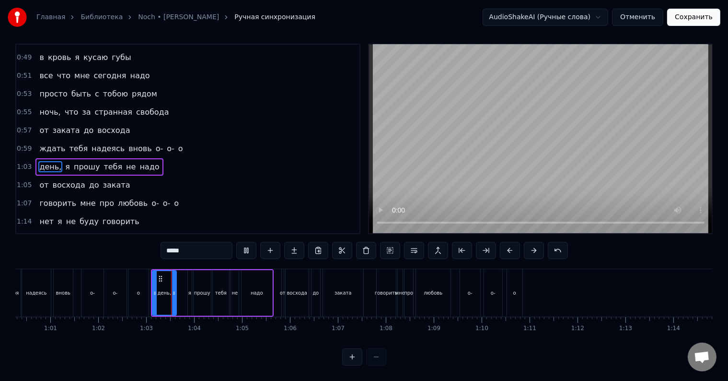
click at [78, 284] on div "ждать тебя надеясь вновь о- о- о" at bounding box center [68, 292] width 166 height 47
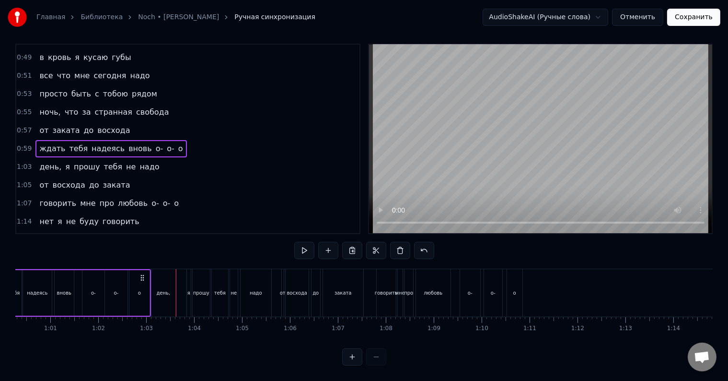
click at [78, 284] on div "ждать тебя надеясь вновь о- о- о" at bounding box center [68, 292] width 166 height 47
click at [78, 284] on div at bounding box center [78, 292] width 0 height 47
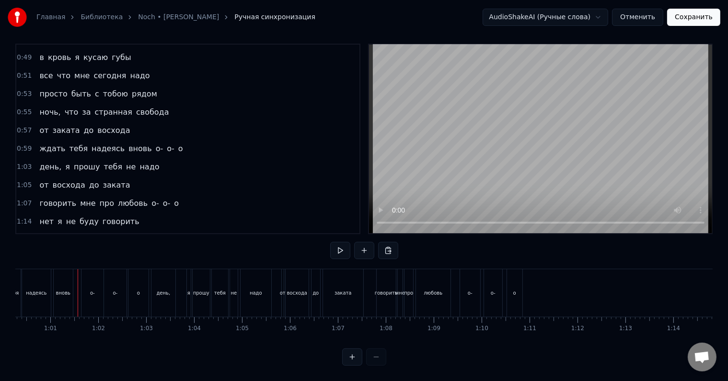
click at [78, 284] on div at bounding box center [78, 292] width 0 height 47
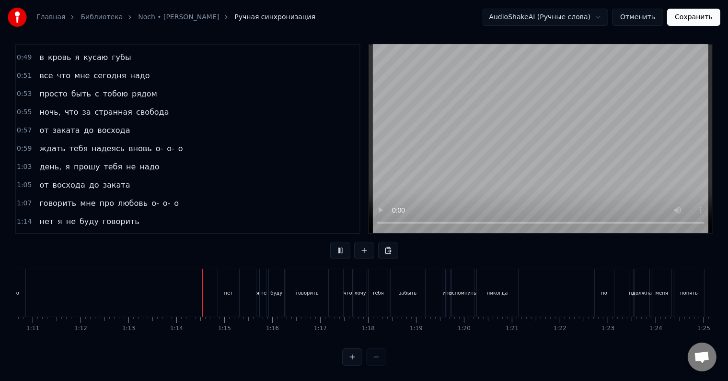
scroll to position [0, 3500]
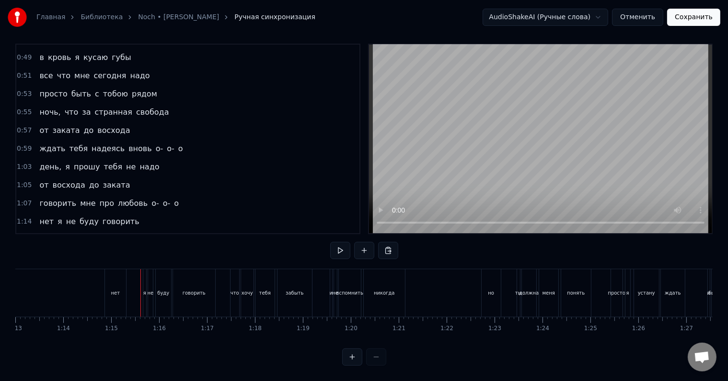
click at [116, 293] on div "нет" at bounding box center [115, 292] width 21 height 47
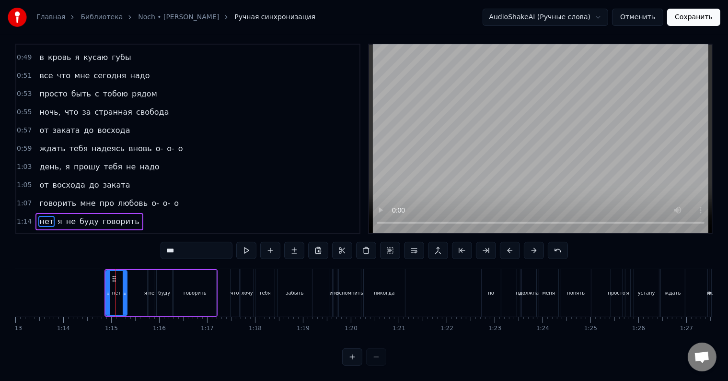
scroll to position [14, 0]
drag, startPoint x: 105, startPoint y: 289, endPoint x: 98, endPoint y: 288, distance: 7.3
click at [99, 288] on div at bounding box center [101, 293] width 4 height 44
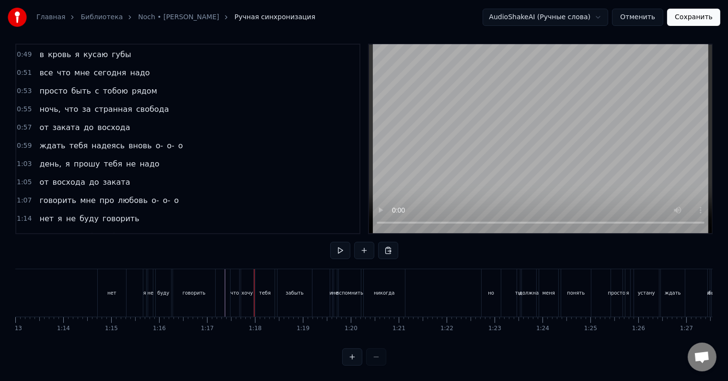
click at [233, 289] on div "что" at bounding box center [235, 292] width 9 height 7
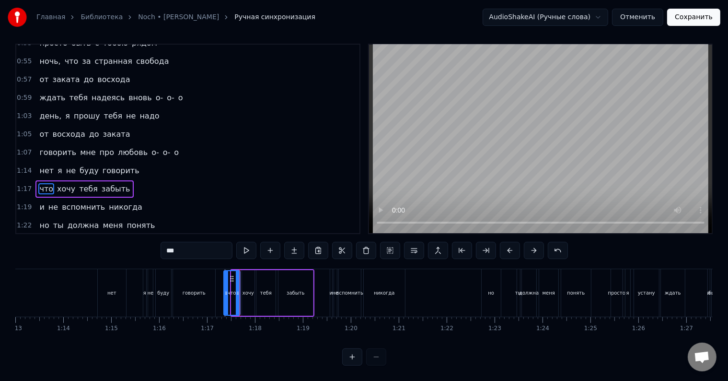
drag, startPoint x: 232, startPoint y: 290, endPoint x: 224, endPoint y: 291, distance: 7.7
click at [224, 291] on div at bounding box center [226, 293] width 4 height 44
click at [227, 291] on div at bounding box center [228, 293] width 4 height 44
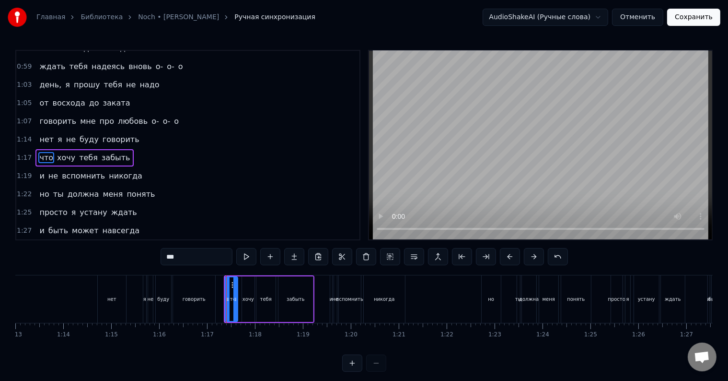
click at [235, 295] on icon at bounding box center [235, 299] width 4 height 8
click at [216, 299] on div "нет я не буду говорить" at bounding box center [157, 298] width 120 height 47
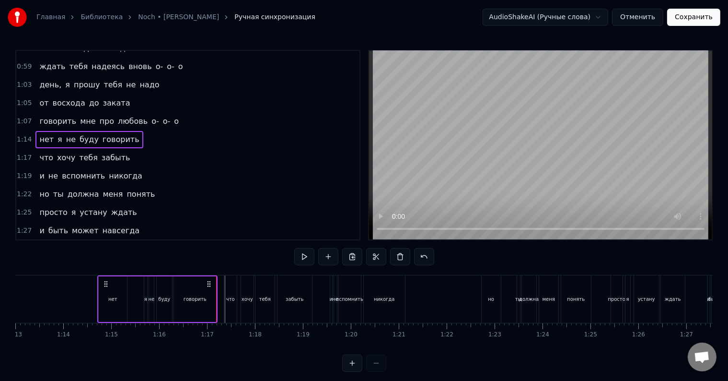
click at [247, 298] on div "хочу" at bounding box center [248, 298] width 12 height 7
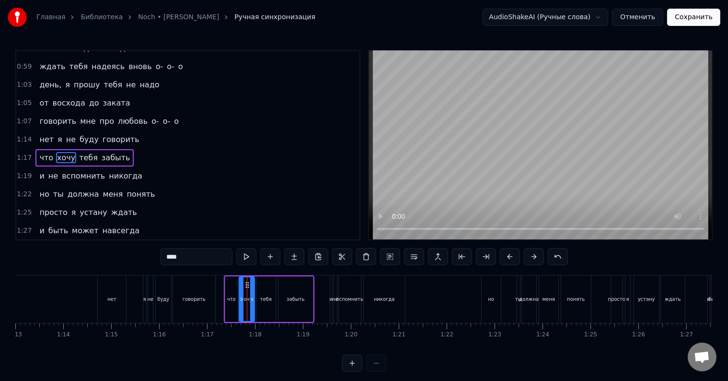
click at [240, 300] on icon at bounding box center [242, 299] width 4 height 8
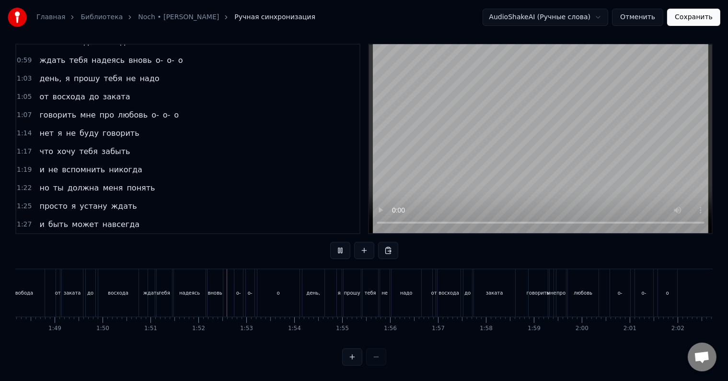
scroll to position [0, 5321]
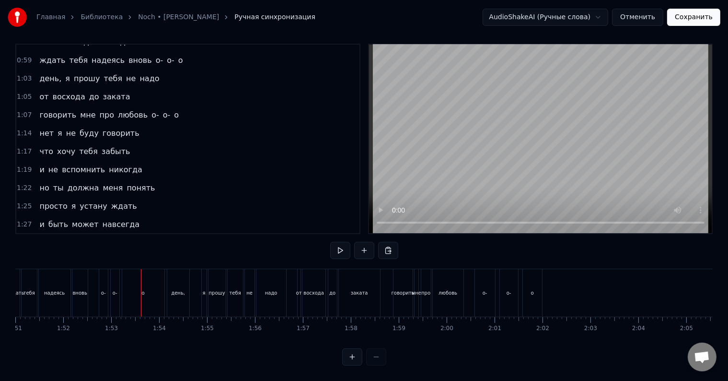
click at [136, 285] on div "о" at bounding box center [143, 292] width 42 height 47
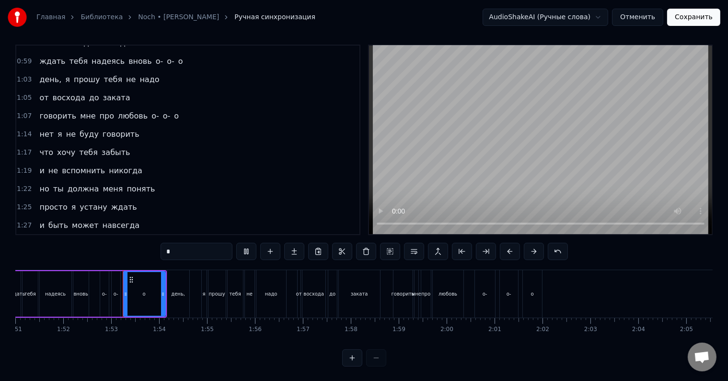
scroll to position [14, 0]
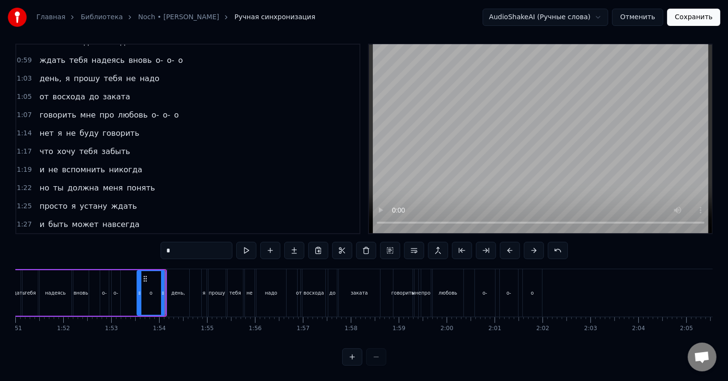
drag, startPoint x: 125, startPoint y: 289, endPoint x: 140, endPoint y: 292, distance: 15.1
click at [140, 292] on div at bounding box center [140, 293] width 4 height 44
click at [113, 293] on div "о-" at bounding box center [116, 293] width 9 height 46
type input "**"
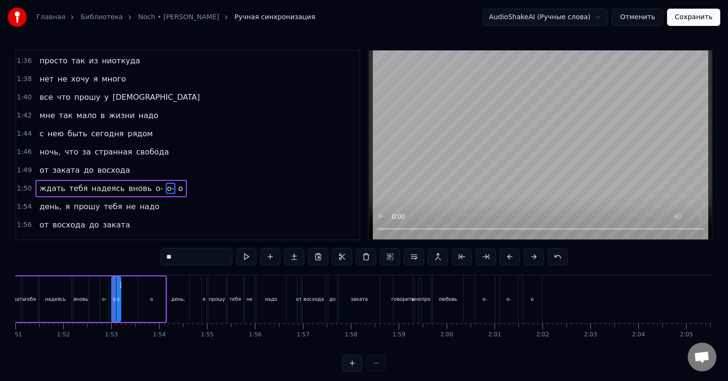
scroll to position [549, 0]
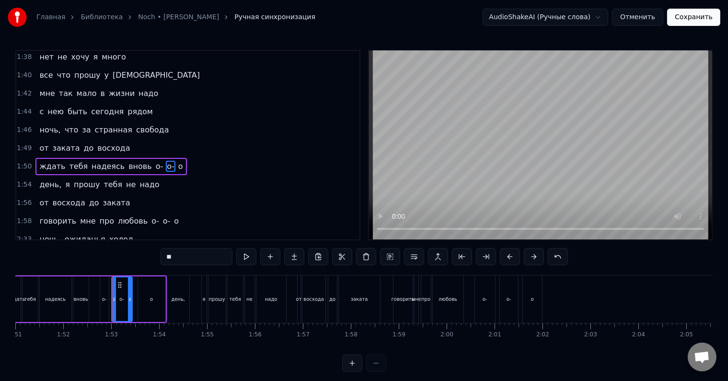
drag, startPoint x: 115, startPoint y: 293, endPoint x: 130, endPoint y: 295, distance: 15.9
click at [130, 295] on div at bounding box center [130, 299] width 4 height 44
click at [125, 301] on div "о-" at bounding box center [122, 299] width 20 height 44
drag, startPoint x: 117, startPoint y: 284, endPoint x: 122, endPoint y: 286, distance: 5.2
click at [122, 286] on icon at bounding box center [124, 285] width 8 height 8
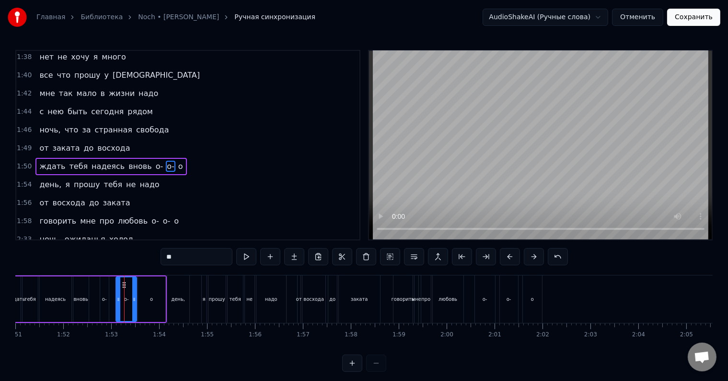
click at [105, 295] on div "о-" at bounding box center [104, 298] width 5 height 7
click at [97, 296] on icon at bounding box center [99, 299] width 4 height 8
drag, startPoint x: 106, startPoint y: 298, endPoint x: 111, endPoint y: 299, distance: 4.9
click at [111, 299] on icon at bounding box center [112, 299] width 4 height 8
click at [92, 294] on div "ждать тебя надеясь вновь о- о- о" at bounding box center [89, 298] width 154 height 47
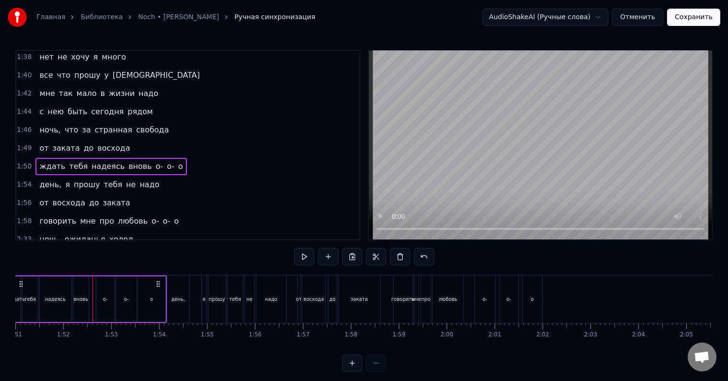
click at [93, 294] on div at bounding box center [93, 298] width 0 height 47
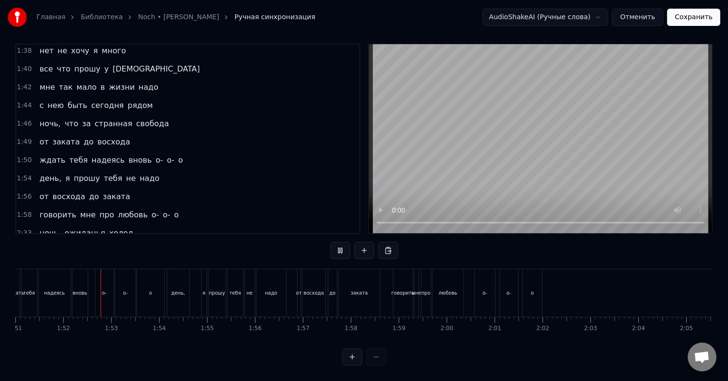
scroll to position [14, 0]
click at [35, 292] on div "тебя" at bounding box center [29, 292] width 15 height 47
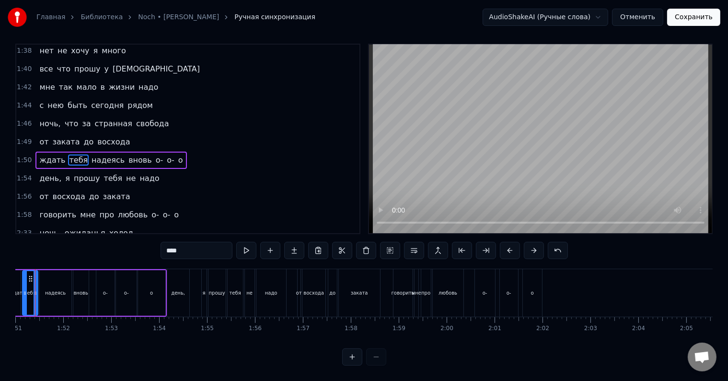
scroll to position [0, 0]
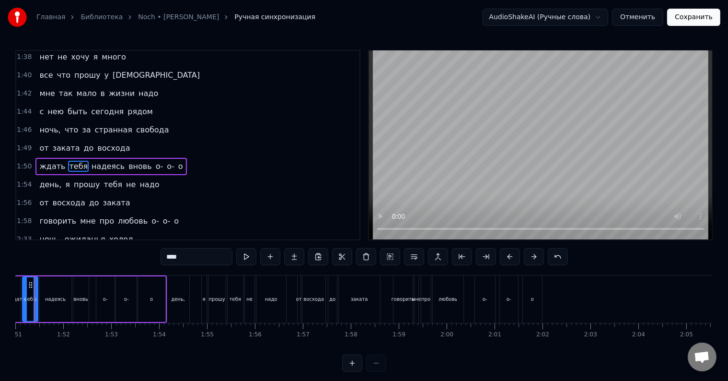
click at [35, 292] on div at bounding box center [35, 298] width 0 height 47
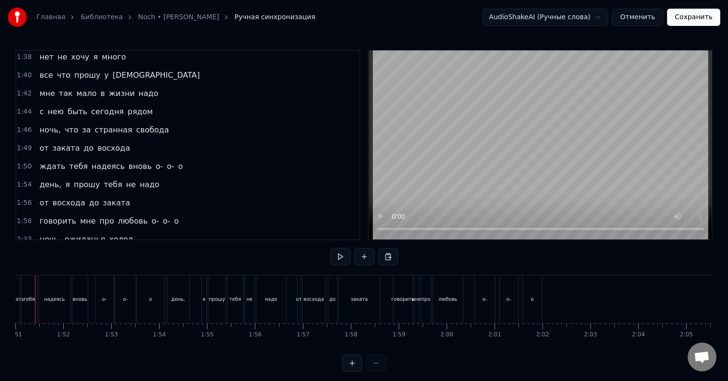
click at [35, 292] on div at bounding box center [35, 298] width 0 height 47
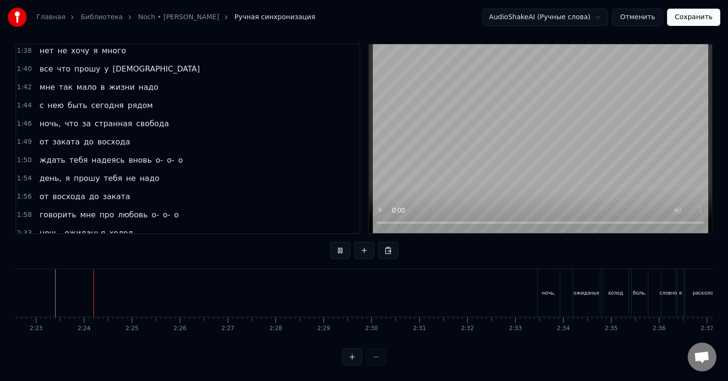
scroll to position [0, 6836]
click at [539, 284] on div "ночь," at bounding box center [548, 292] width 22 height 47
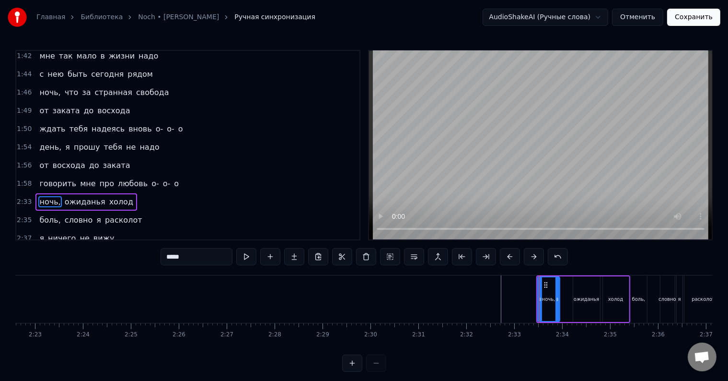
scroll to position [620, 0]
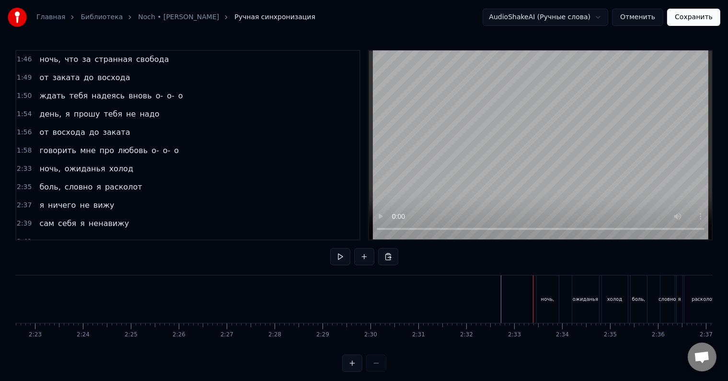
click at [548, 297] on div "ночь," at bounding box center [547, 298] width 13 height 7
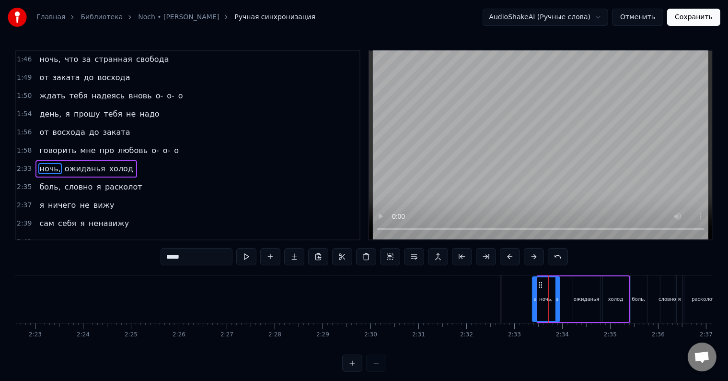
drag, startPoint x: 540, startPoint y: 301, endPoint x: 534, endPoint y: 302, distance: 5.8
click at [534, 302] on icon at bounding box center [535, 299] width 4 height 8
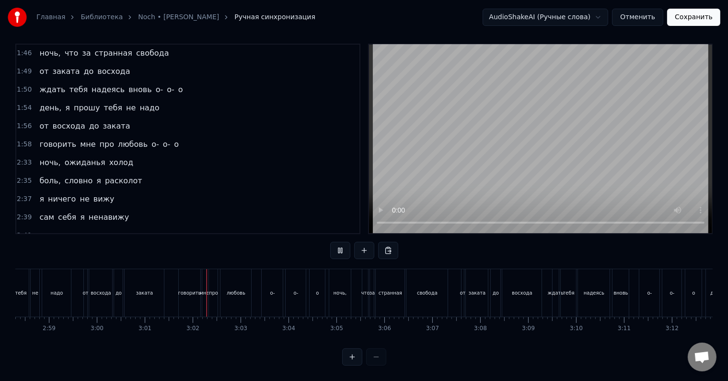
scroll to position [0, 8662]
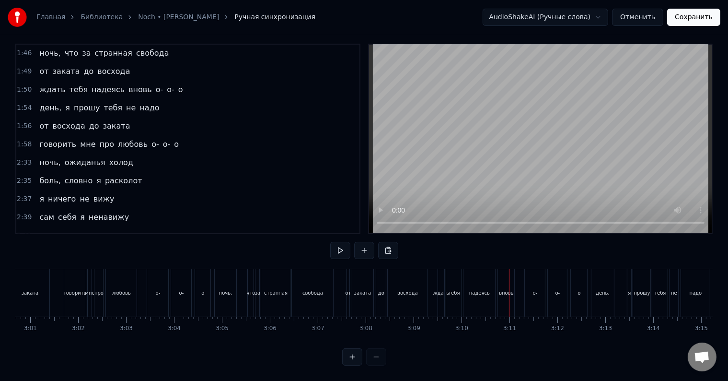
click at [443, 289] on div "ждать" at bounding box center [441, 292] width 7 height 47
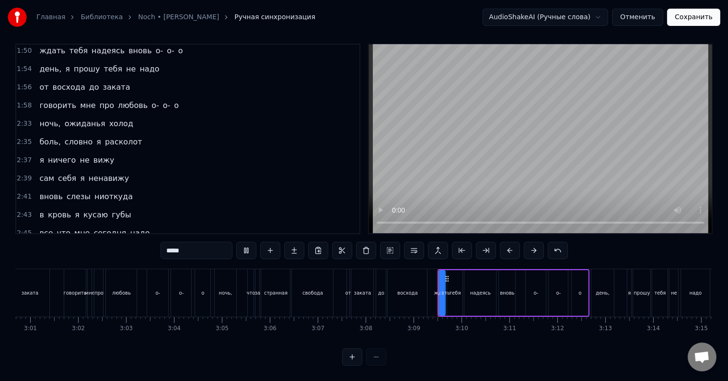
scroll to position [14, 0]
drag, startPoint x: 439, startPoint y: 291, endPoint x: 430, endPoint y: 291, distance: 8.7
click at [431, 291] on div at bounding box center [433, 293] width 4 height 44
click at [430, 291] on div at bounding box center [432, 293] width 4 height 44
click at [379, 289] on div "до" at bounding box center [381, 292] width 6 height 7
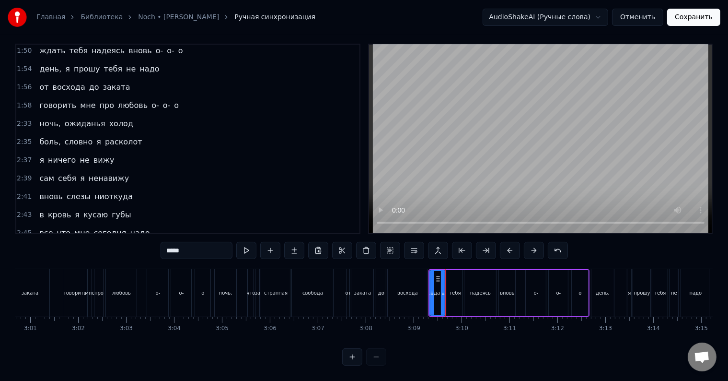
type input "**"
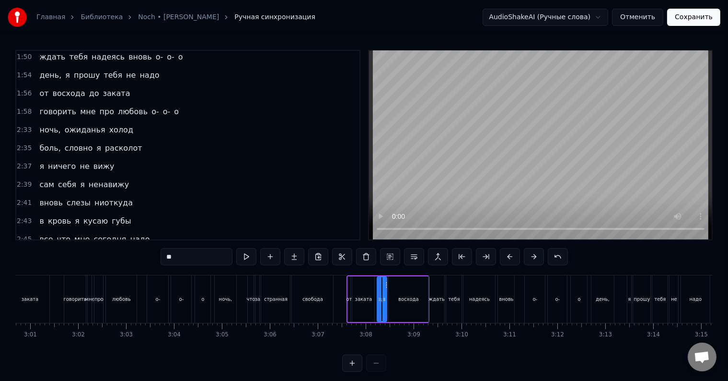
click at [379, 287] on div at bounding box center [379, 298] width 0 height 47
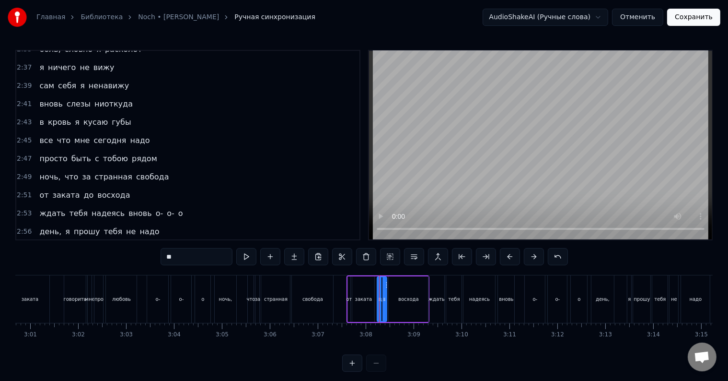
click at [379, 287] on div at bounding box center [379, 298] width 0 height 47
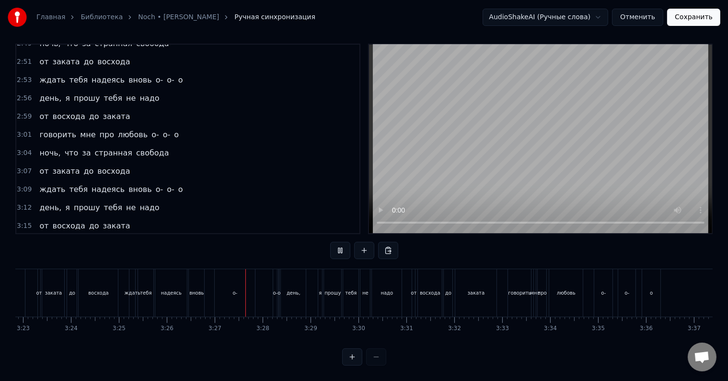
scroll to position [0, 9880]
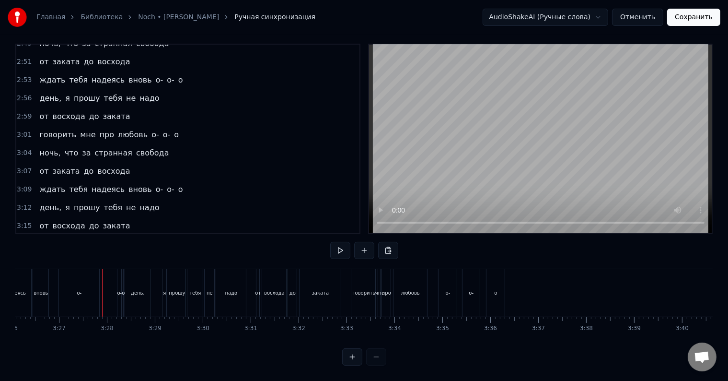
click at [44, 289] on div "вновь" at bounding box center [41, 292] width 14 height 7
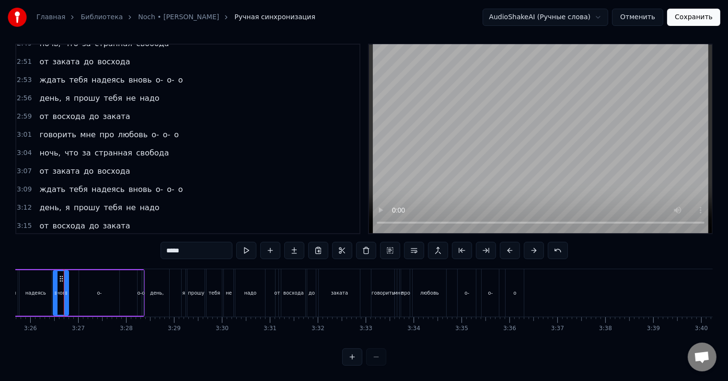
scroll to position [0, 9849]
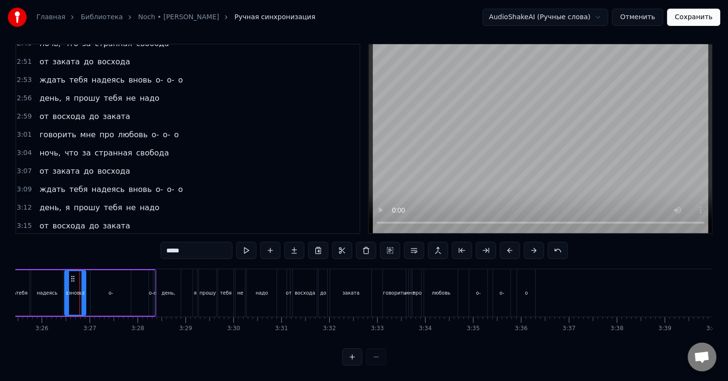
drag, startPoint x: 79, startPoint y: 291, endPoint x: 84, endPoint y: 291, distance: 5.8
click at [84, 291] on div at bounding box center [83, 293] width 4 height 44
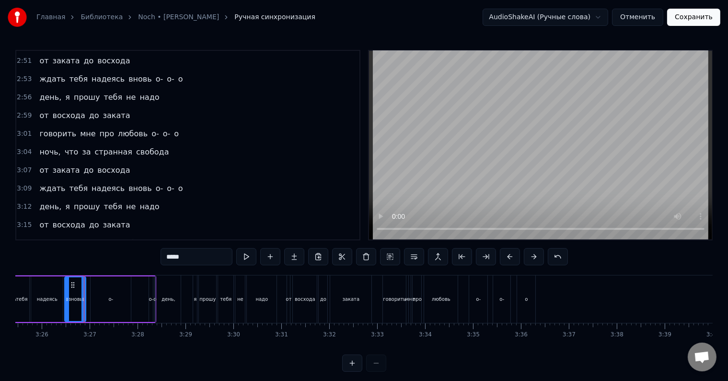
scroll to position [0, 9849]
click at [83, 299] on icon at bounding box center [85, 299] width 4 height 8
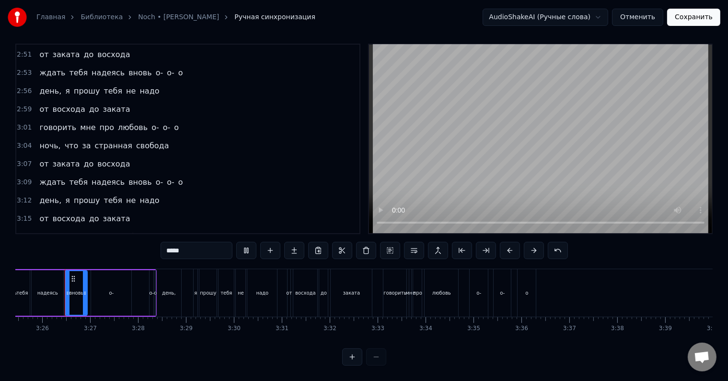
scroll to position [14, 0]
click at [96, 287] on div "о-" at bounding box center [111, 293] width 40 height 46
click at [90, 290] on div at bounding box center [91, 293] width 4 height 44
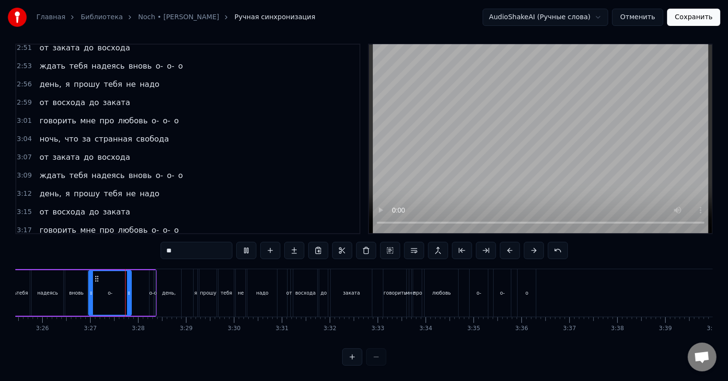
click at [35, 284] on div "надеясь" at bounding box center [48, 293] width 32 height 46
type input "*******"
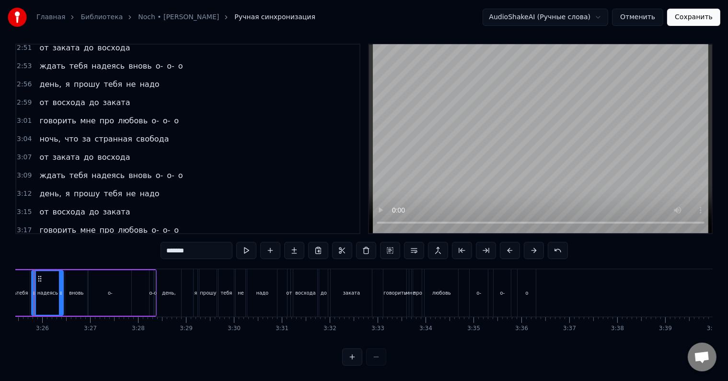
scroll to position [0, 0]
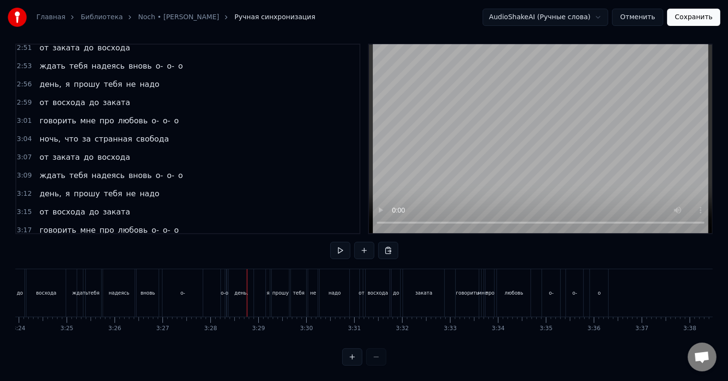
scroll to position [0, 9722]
click at [191, 285] on div "вновь" at bounding box center [202, 292] width 22 height 47
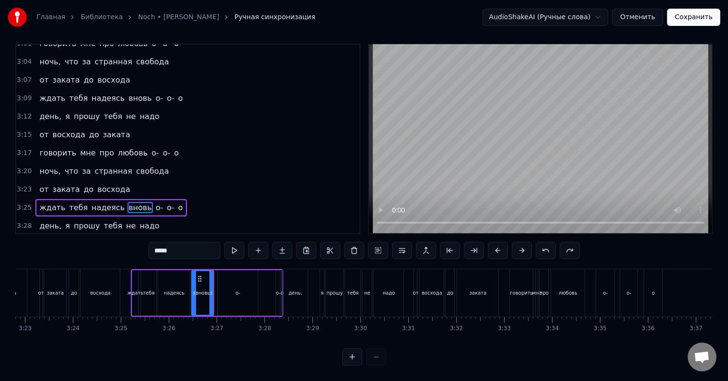
click at [224, 288] on div "о-" at bounding box center [238, 293] width 40 height 46
type input "**"
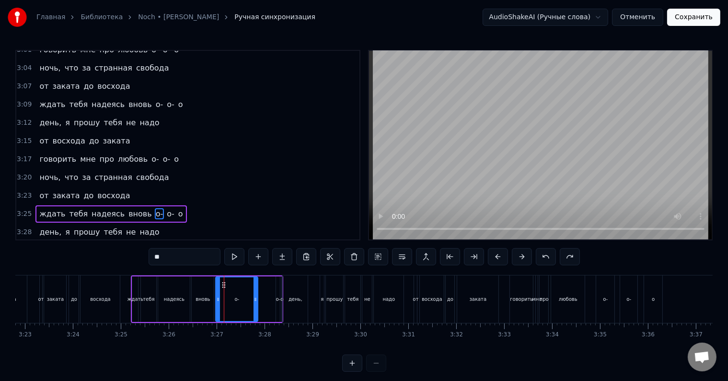
click at [217, 293] on div at bounding box center [218, 299] width 4 height 44
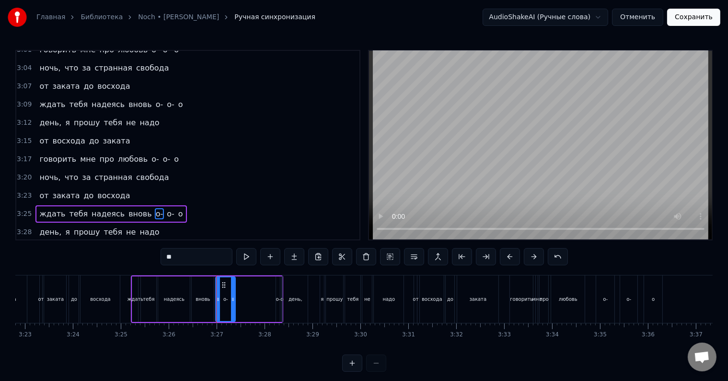
drag, startPoint x: 255, startPoint y: 299, endPoint x: 232, endPoint y: 300, distance: 22.6
click at [232, 300] on icon at bounding box center [233, 299] width 4 height 8
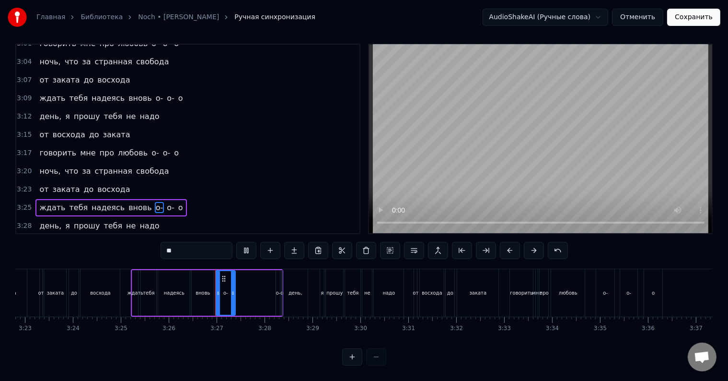
scroll to position [14, 0]
click at [276, 289] on div "о-" at bounding box center [278, 292] width 5 height 7
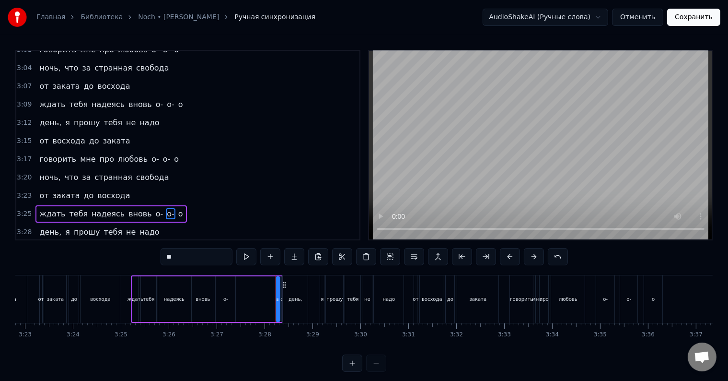
click at [279, 286] on div at bounding box center [278, 299] width 4 height 44
drag, startPoint x: 283, startPoint y: 284, endPoint x: 268, endPoint y: 288, distance: 15.3
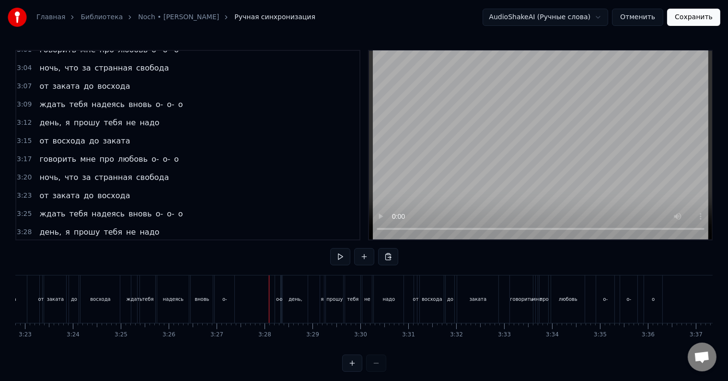
click at [276, 291] on div "о-" at bounding box center [278, 298] width 6 height 47
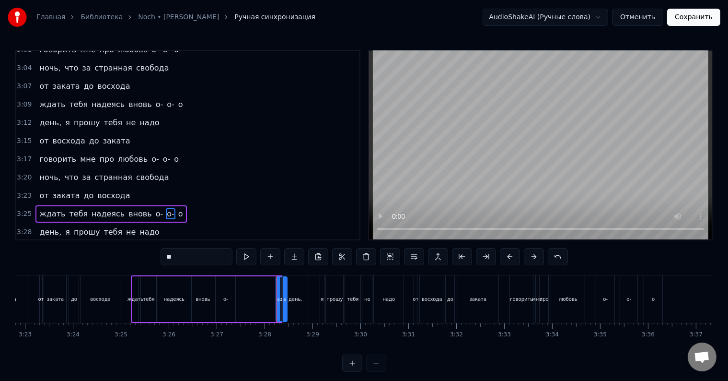
drag, startPoint x: 278, startPoint y: 300, endPoint x: 282, endPoint y: 301, distance: 4.9
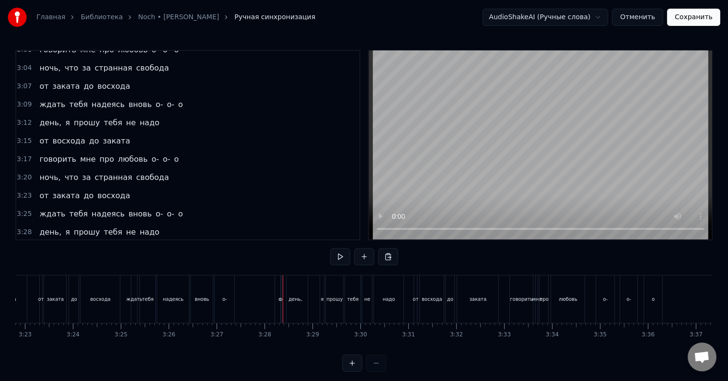
click at [278, 302] on div "о-" at bounding box center [280, 298] width 11 height 47
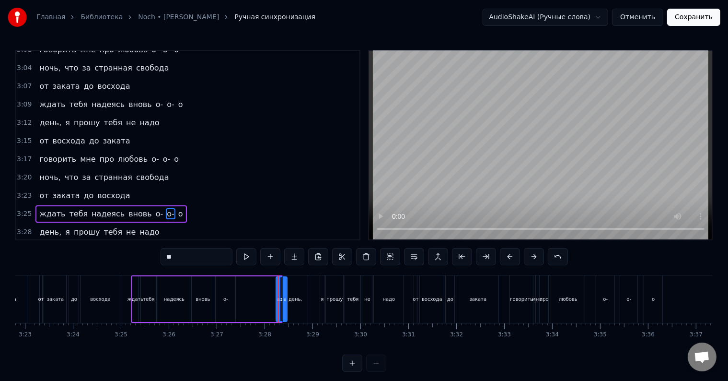
drag, startPoint x: 278, startPoint y: 300, endPoint x: 270, endPoint y: 300, distance: 7.2
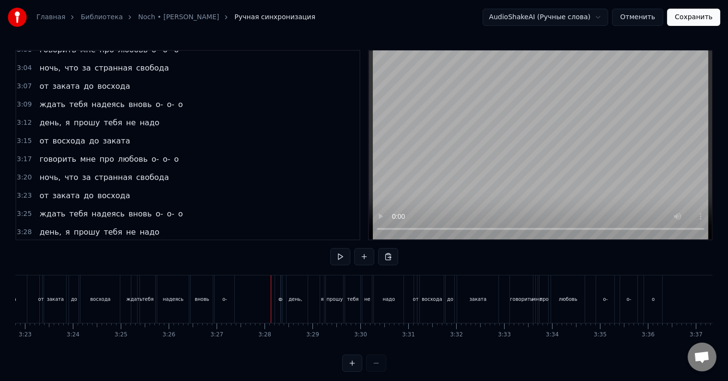
click at [278, 293] on div "о-" at bounding box center [280, 298] width 11 height 47
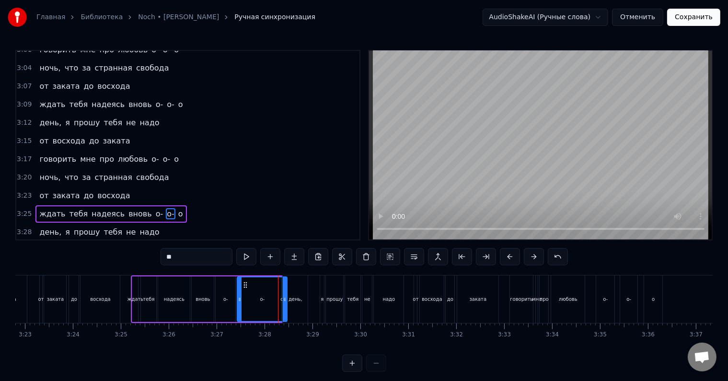
drag, startPoint x: 276, startPoint y: 296, endPoint x: 237, endPoint y: 299, distance: 38.9
click at [238, 299] on icon at bounding box center [240, 299] width 4 height 8
drag, startPoint x: 284, startPoint y: 300, endPoint x: 267, endPoint y: 301, distance: 16.4
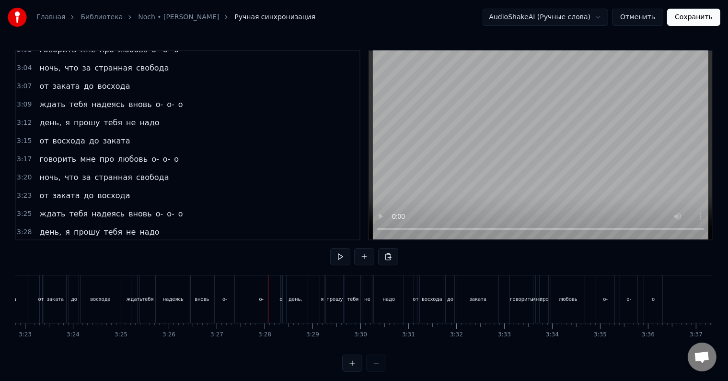
click at [252, 300] on div "о-" at bounding box center [261, 298] width 50 height 47
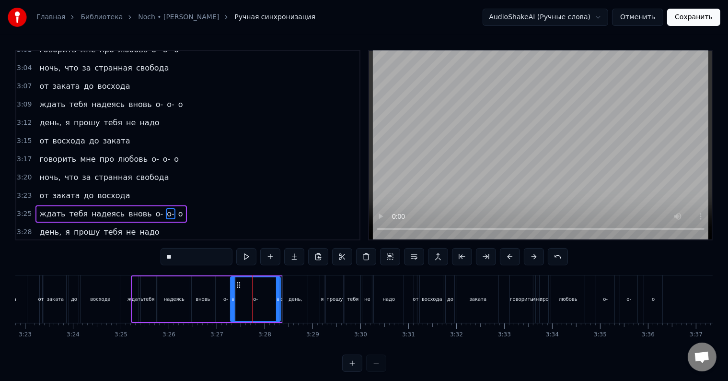
drag, startPoint x: 240, startPoint y: 284, endPoint x: 235, endPoint y: 284, distance: 4.8
click at [235, 284] on icon at bounding box center [239, 285] width 8 height 8
drag, startPoint x: 274, startPoint y: 294, endPoint x: 260, endPoint y: 297, distance: 14.1
click at [260, 297] on div at bounding box center [261, 299] width 4 height 44
drag, startPoint x: 235, startPoint y: 285, endPoint x: 244, endPoint y: 287, distance: 8.8
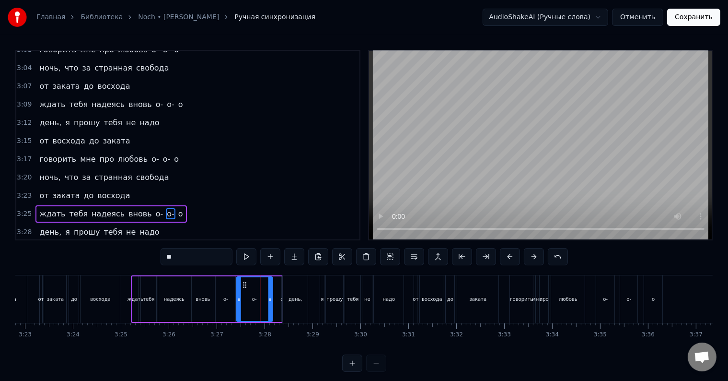
click at [244, 287] on icon at bounding box center [245, 285] width 8 height 8
drag, startPoint x: 269, startPoint y: 295, endPoint x: 255, endPoint y: 296, distance: 14.9
click at [255, 296] on icon at bounding box center [255, 299] width 4 height 8
click at [281, 297] on div "о" at bounding box center [281, 298] width 3 height 7
type input "*"
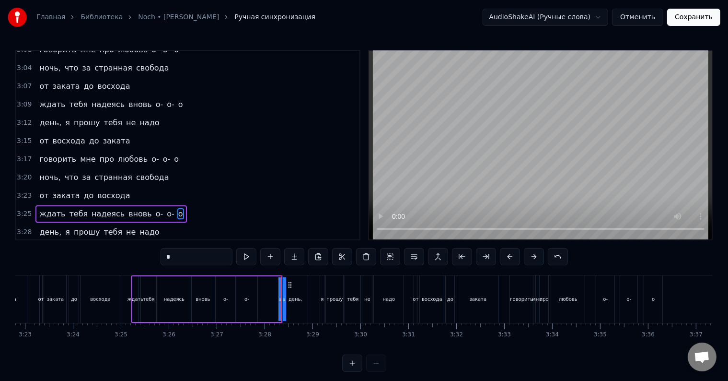
drag, startPoint x: 288, startPoint y: 285, endPoint x: 277, endPoint y: 286, distance: 11.5
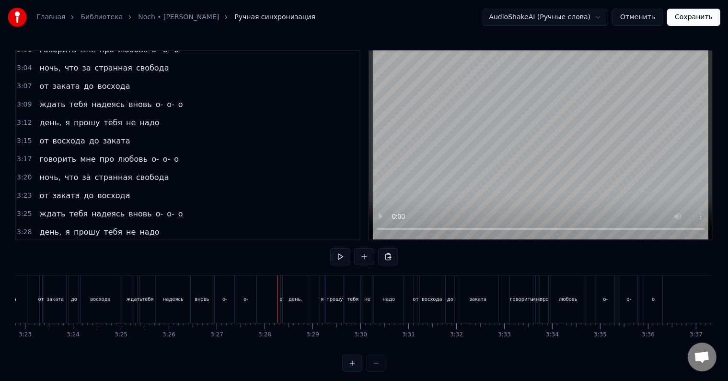
click at [280, 295] on div "о" at bounding box center [280, 298] width 3 height 7
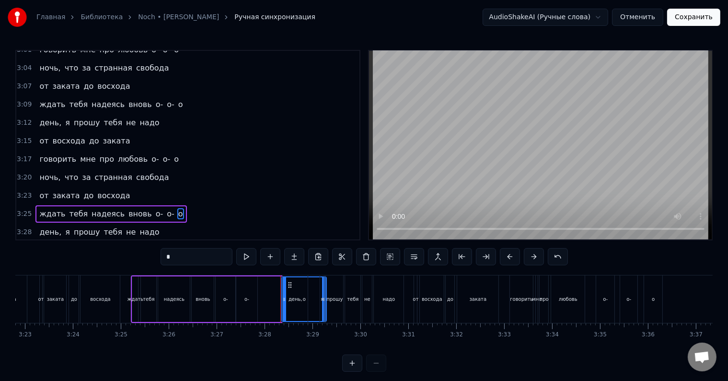
drag, startPoint x: 281, startPoint y: 299, endPoint x: 330, endPoint y: 299, distance: 48.4
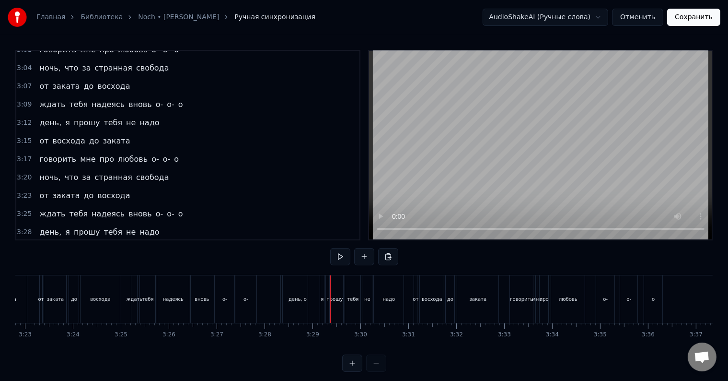
click at [310, 298] on div "день, я прошу тебя не надо" at bounding box center [344, 298] width 124 height 47
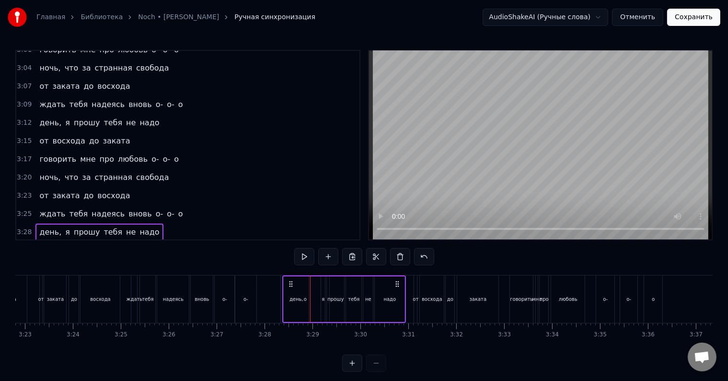
click at [305, 299] on div "день," at bounding box center [296, 299] width 25 height 46
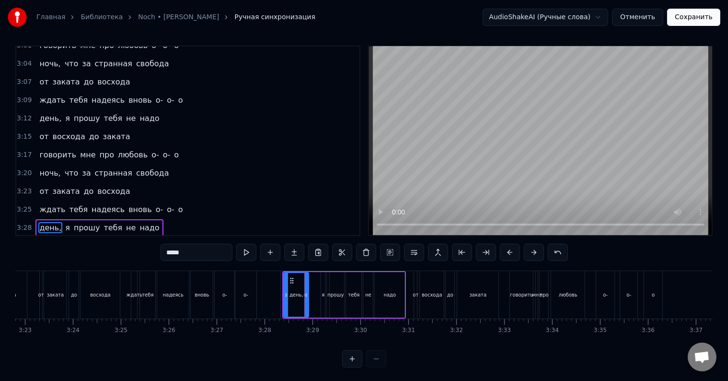
click at [163, 201] on div "ждать тебя надеясь вновь о- о- о" at bounding box center [110, 209] width 151 height 17
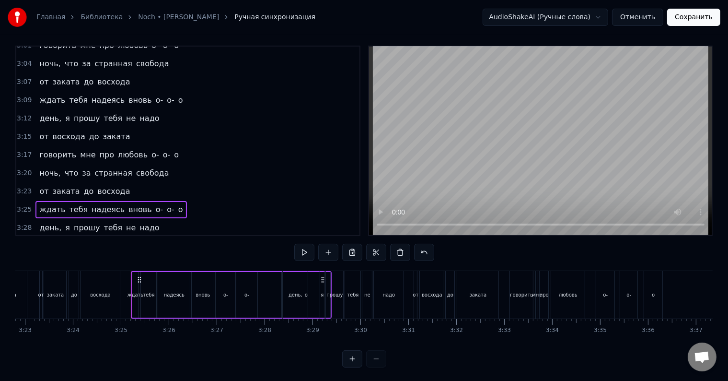
click at [177, 204] on span "о" at bounding box center [180, 209] width 7 height 11
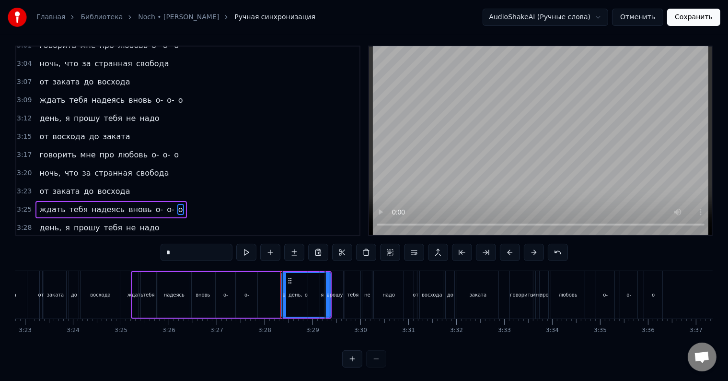
scroll to position [0, 0]
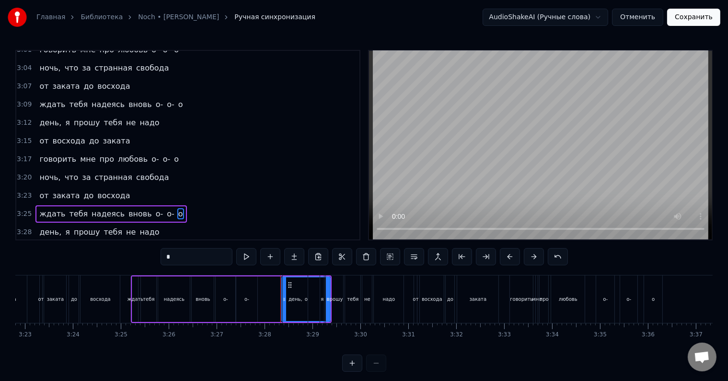
drag, startPoint x: 288, startPoint y: 284, endPoint x: 277, endPoint y: 285, distance: 11.1
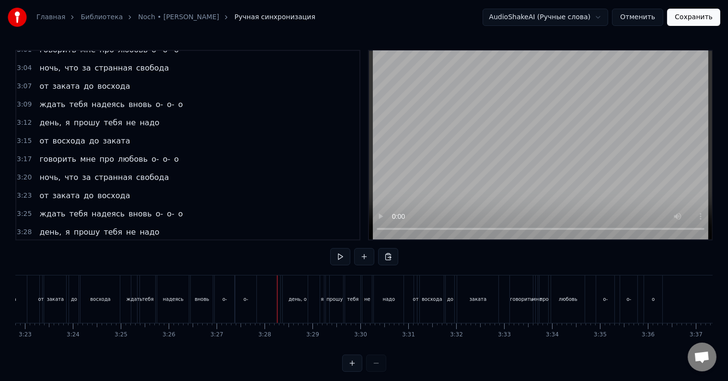
click at [177, 208] on span "о" at bounding box center [180, 213] width 7 height 11
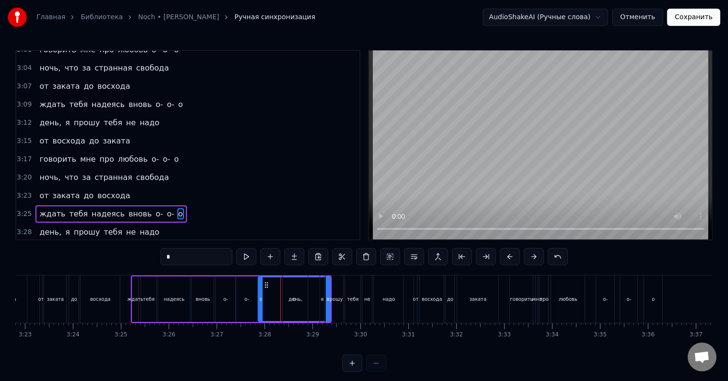
drag, startPoint x: 281, startPoint y: 301, endPoint x: 258, endPoint y: 301, distance: 23.5
click at [259, 301] on icon at bounding box center [261, 299] width 4 height 8
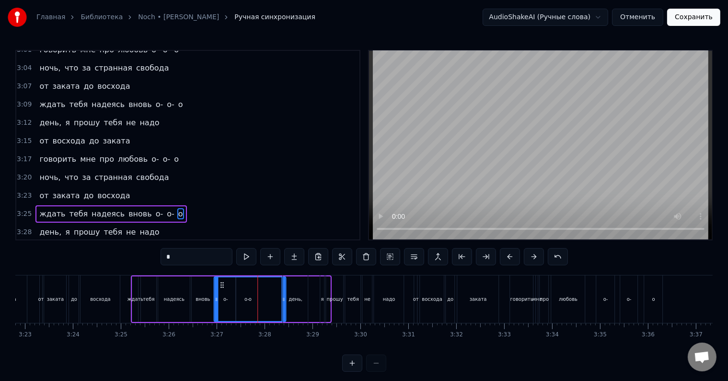
drag, startPoint x: 265, startPoint y: 283, endPoint x: 220, endPoint y: 284, distance: 44.6
click at [220, 284] on icon at bounding box center [223, 285] width 8 height 8
drag, startPoint x: 283, startPoint y: 295, endPoint x: 272, endPoint y: 295, distance: 11.0
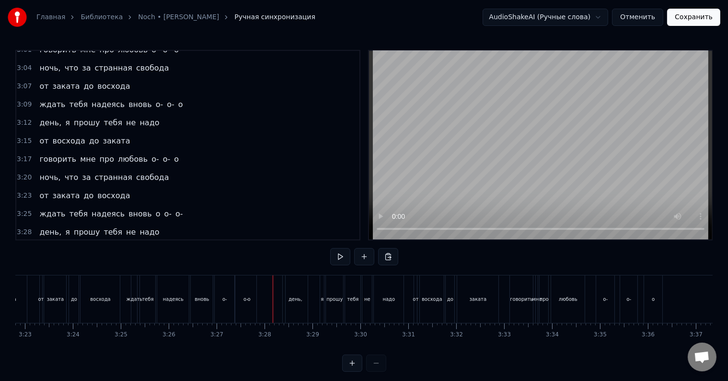
click at [155, 208] on span "о" at bounding box center [158, 213] width 7 height 11
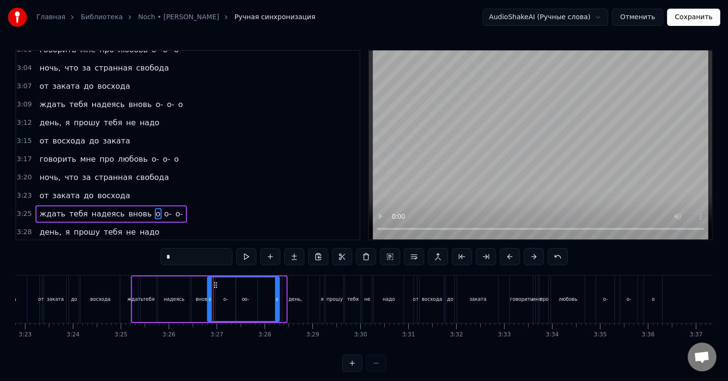
drag, startPoint x: 221, startPoint y: 282, endPoint x: 214, endPoint y: 283, distance: 6.8
click at [214, 283] on icon at bounding box center [215, 285] width 8 height 8
drag, startPoint x: 277, startPoint y: 297, endPoint x: 244, endPoint y: 298, distance: 32.6
click at [244, 298] on icon at bounding box center [246, 299] width 4 height 8
drag, startPoint x: 213, startPoint y: 282, endPoint x: 246, endPoint y: 287, distance: 33.4
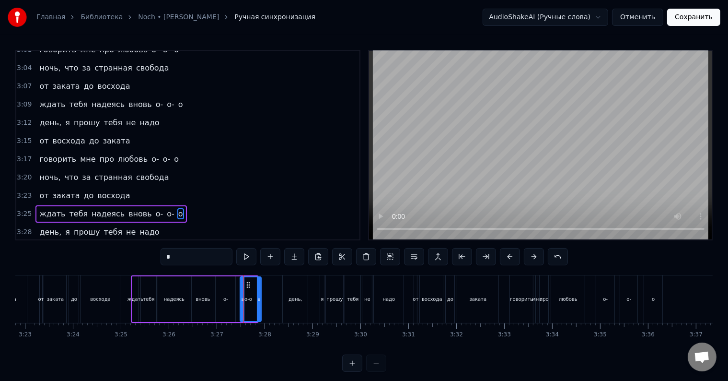
drag, startPoint x: 277, startPoint y: 299, endPoint x: 259, endPoint y: 300, distance: 18.2
click at [259, 300] on icon at bounding box center [259, 299] width 4 height 8
drag, startPoint x: 246, startPoint y: 283, endPoint x: 270, endPoint y: 286, distance: 23.7
click at [270, 286] on icon at bounding box center [272, 285] width 8 height 8
click at [279, 298] on icon at bounding box center [281, 299] width 4 height 8
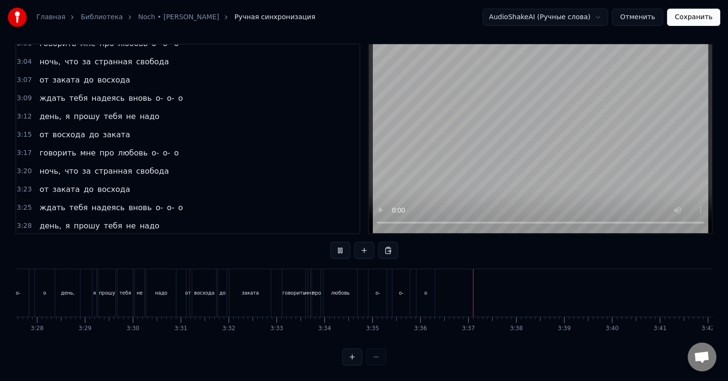
scroll to position [0, 9962]
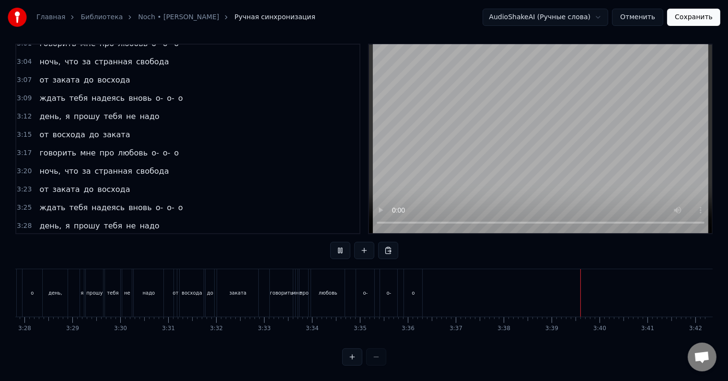
click at [694, 15] on button "Сохранить" at bounding box center [693, 17] width 53 height 17
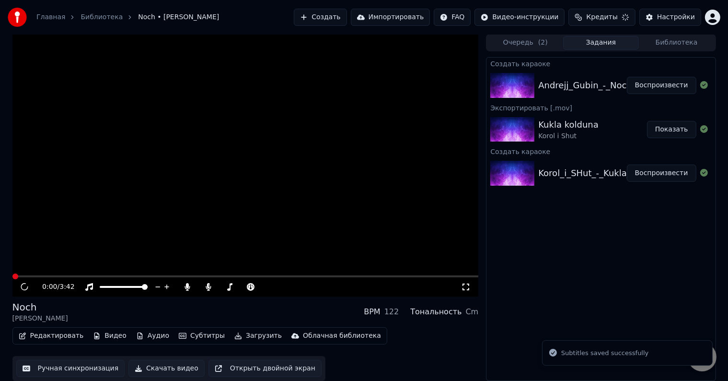
scroll to position [0, 0]
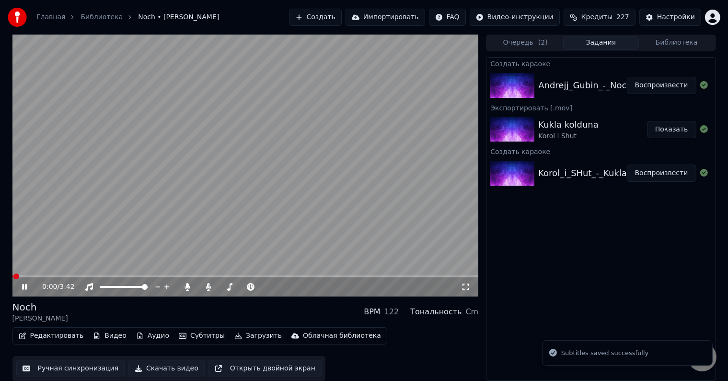
click at [186, 290] on icon at bounding box center [188, 287] width 10 height 8
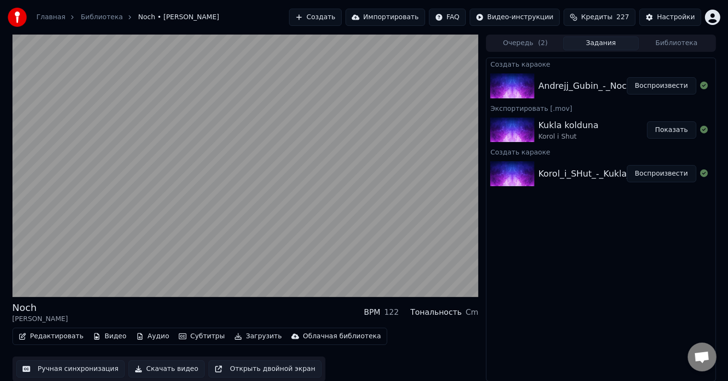
scroll to position [0, 0]
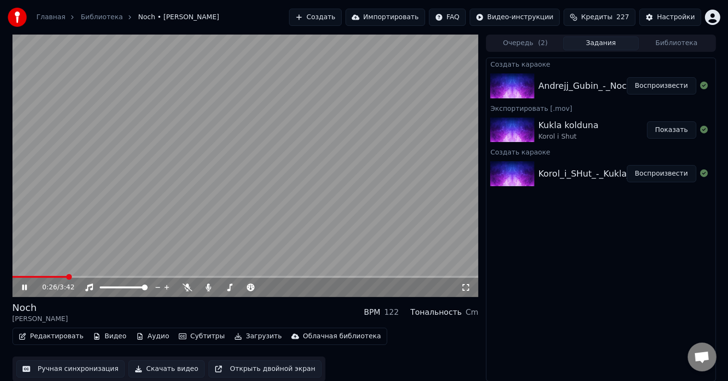
click at [67, 277] on span at bounding box center [245, 277] width 466 height 2
click at [59, 277] on span at bounding box center [40, 277] width 57 height 2
